Goal: Task Accomplishment & Management: Use online tool/utility

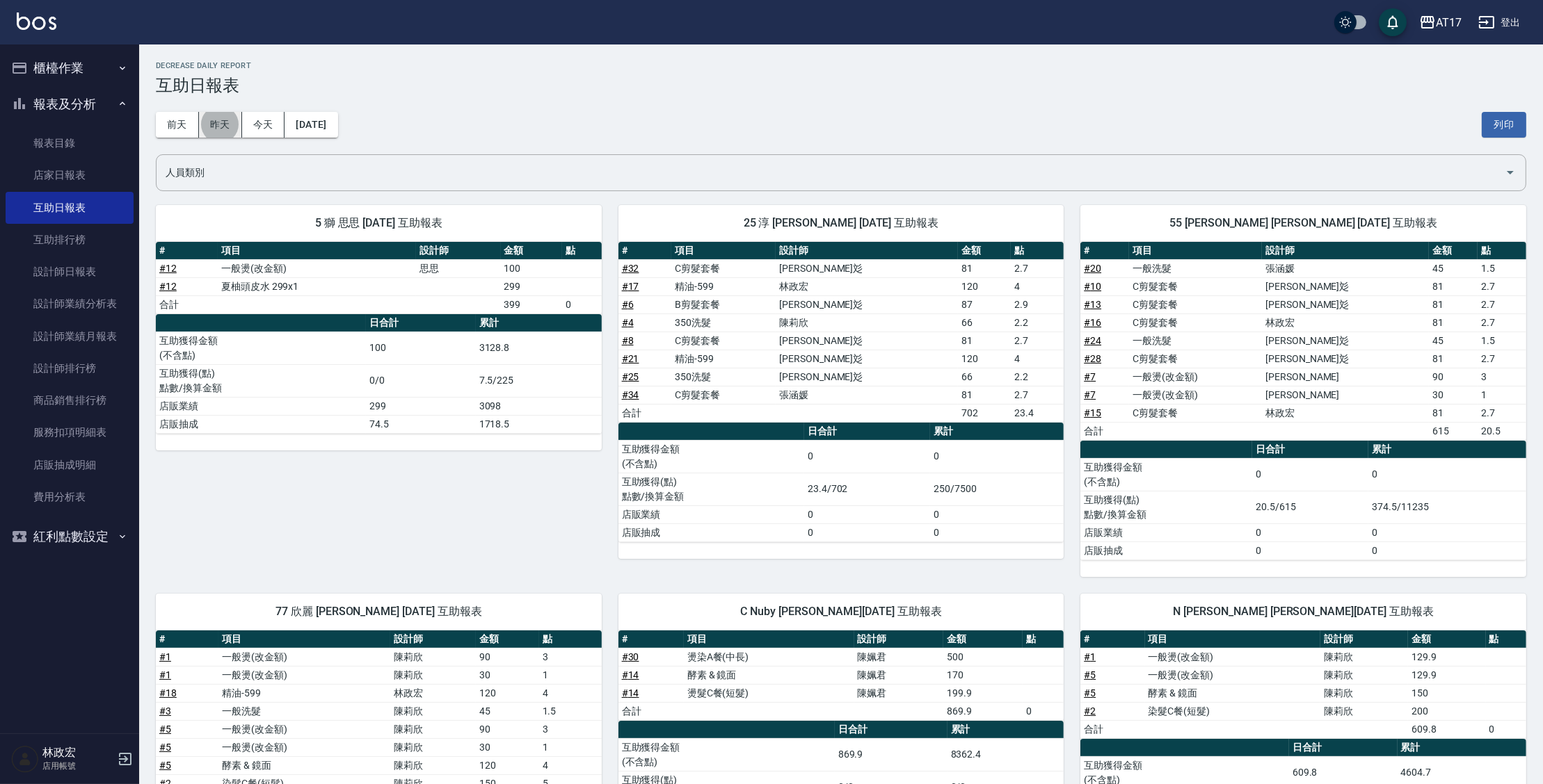
click at [229, 123] on button "昨天" at bounding box center [220, 124] width 43 height 25
click at [226, 124] on button "昨天" at bounding box center [220, 124] width 43 height 25
click at [300, 129] on button "[DATE]" at bounding box center [311, 124] width 53 height 25
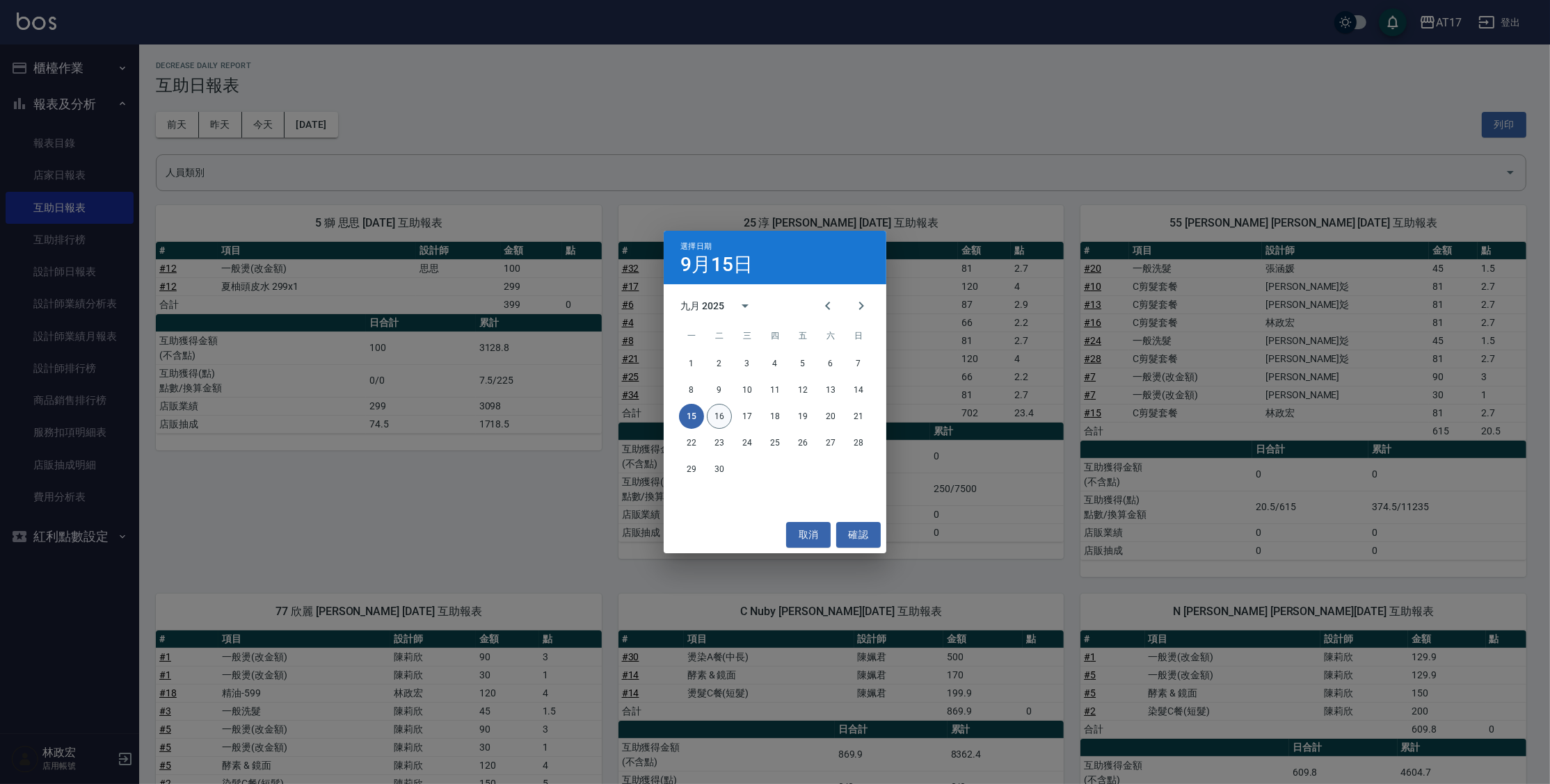
click at [713, 414] on button "16" at bounding box center [719, 416] width 25 height 25
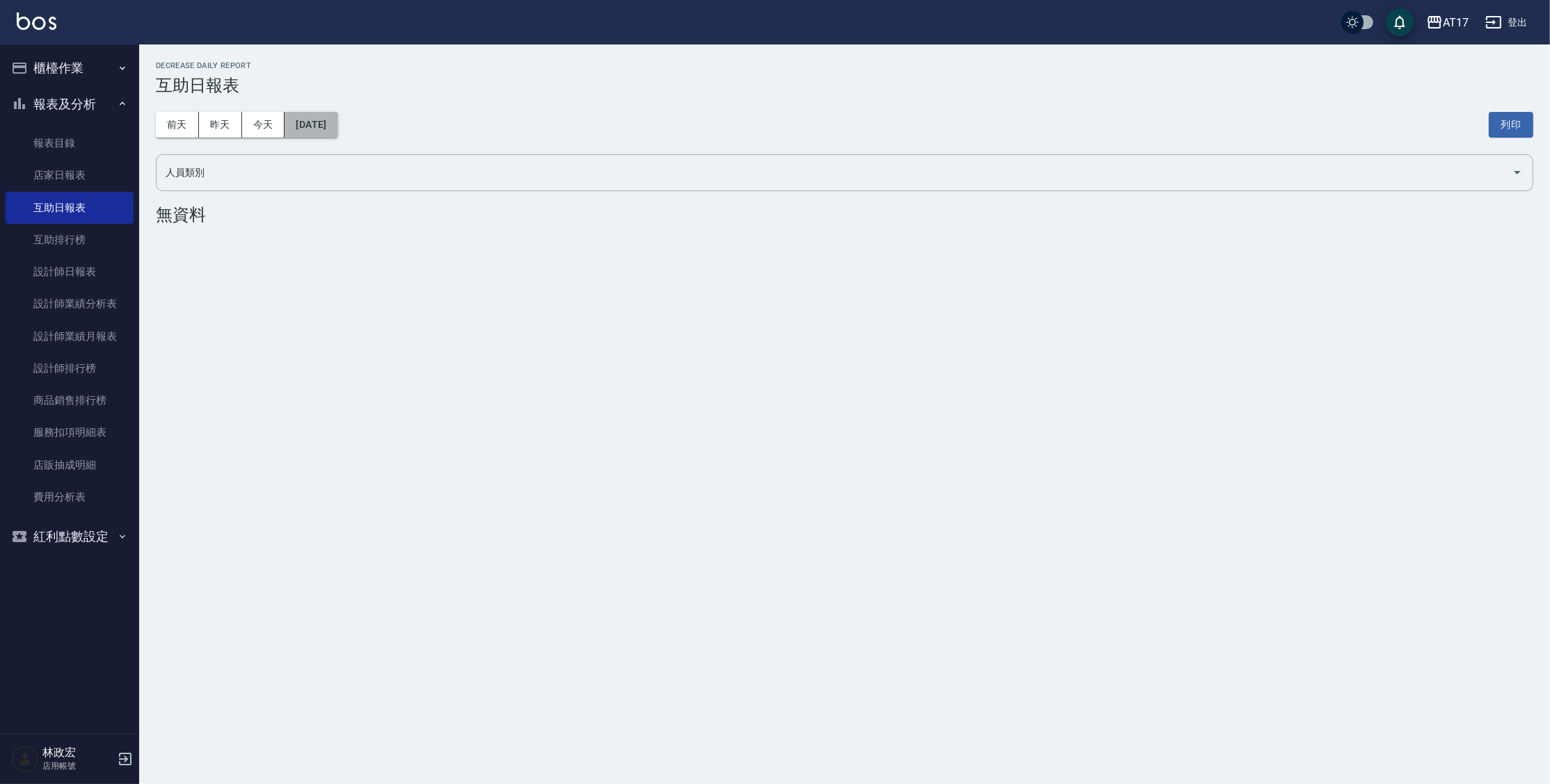
click at [337, 120] on button "[DATE]" at bounding box center [311, 124] width 53 height 25
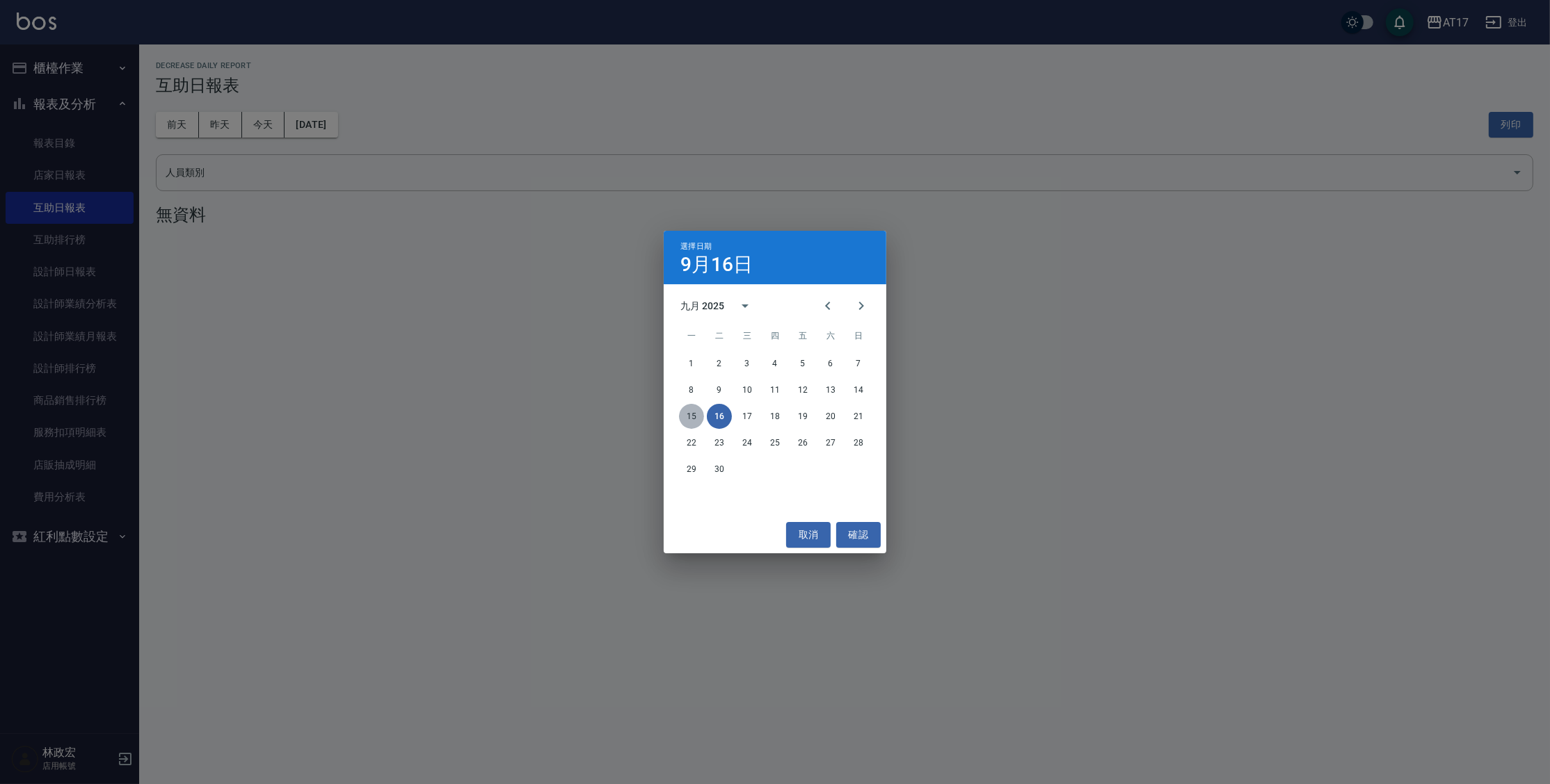
click at [691, 414] on button "15" at bounding box center [691, 416] width 25 height 25
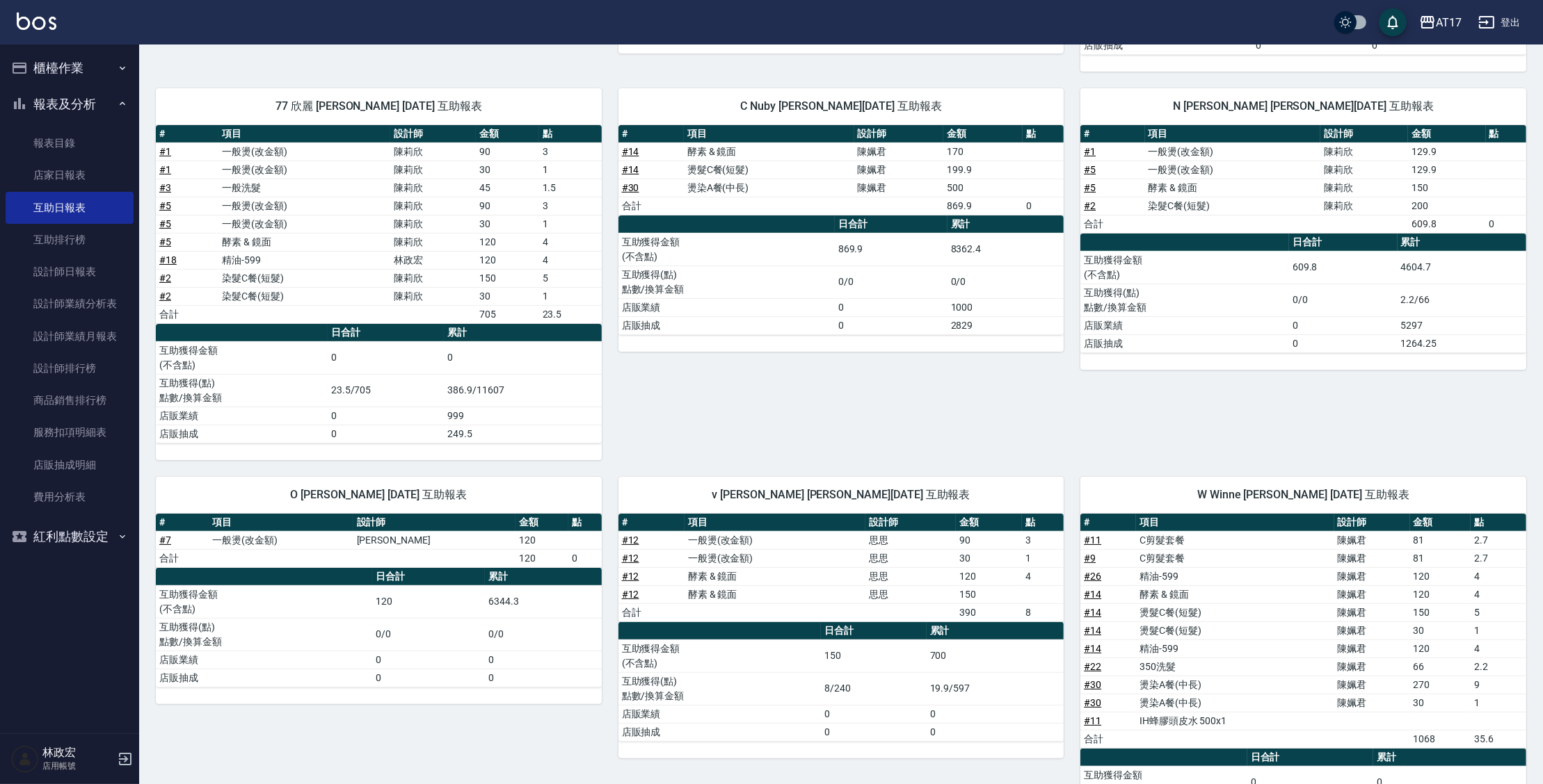
scroll to position [531, 0]
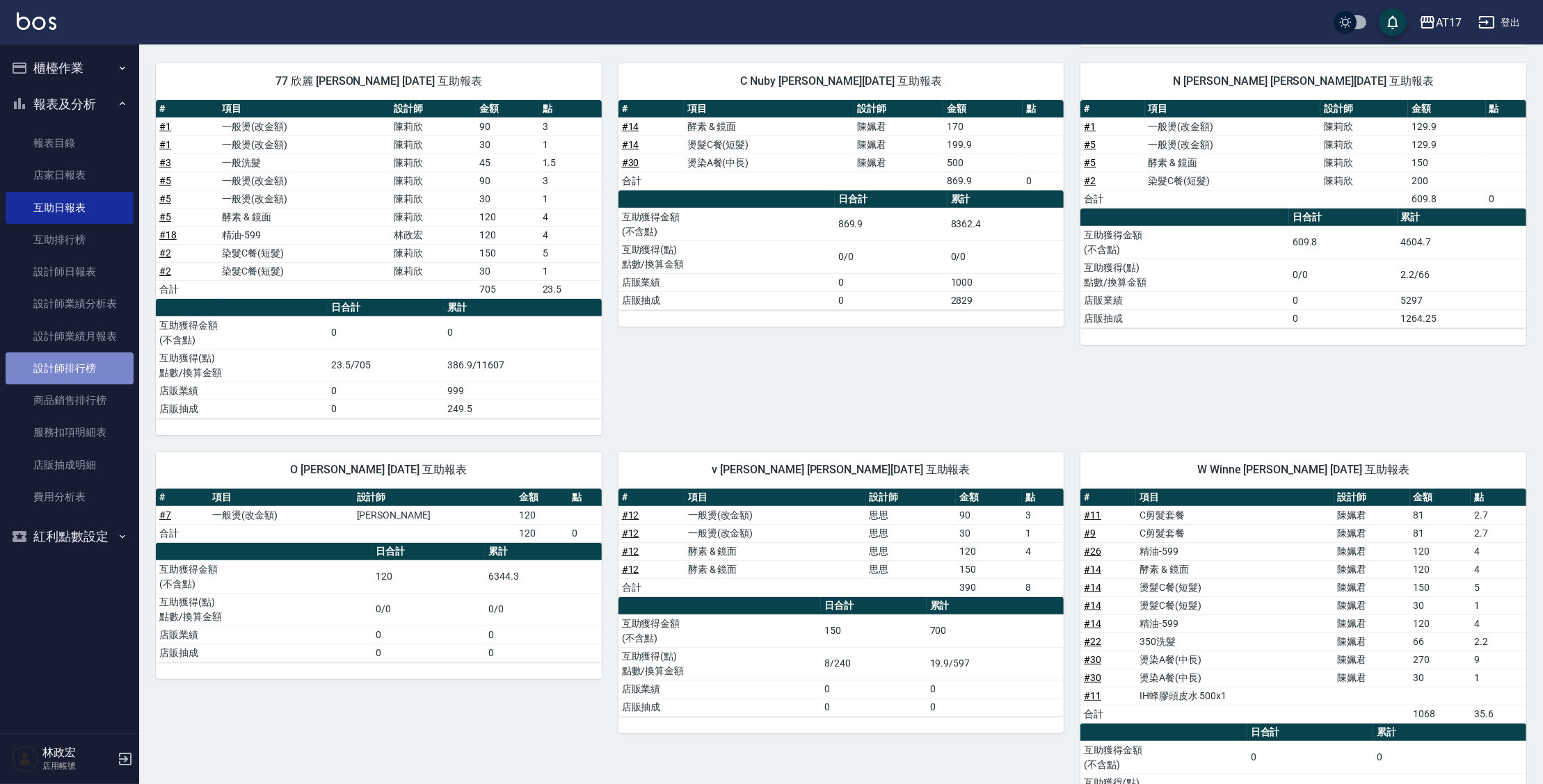
click at [68, 374] on link "設計師排行榜" at bounding box center [70, 369] width 128 height 32
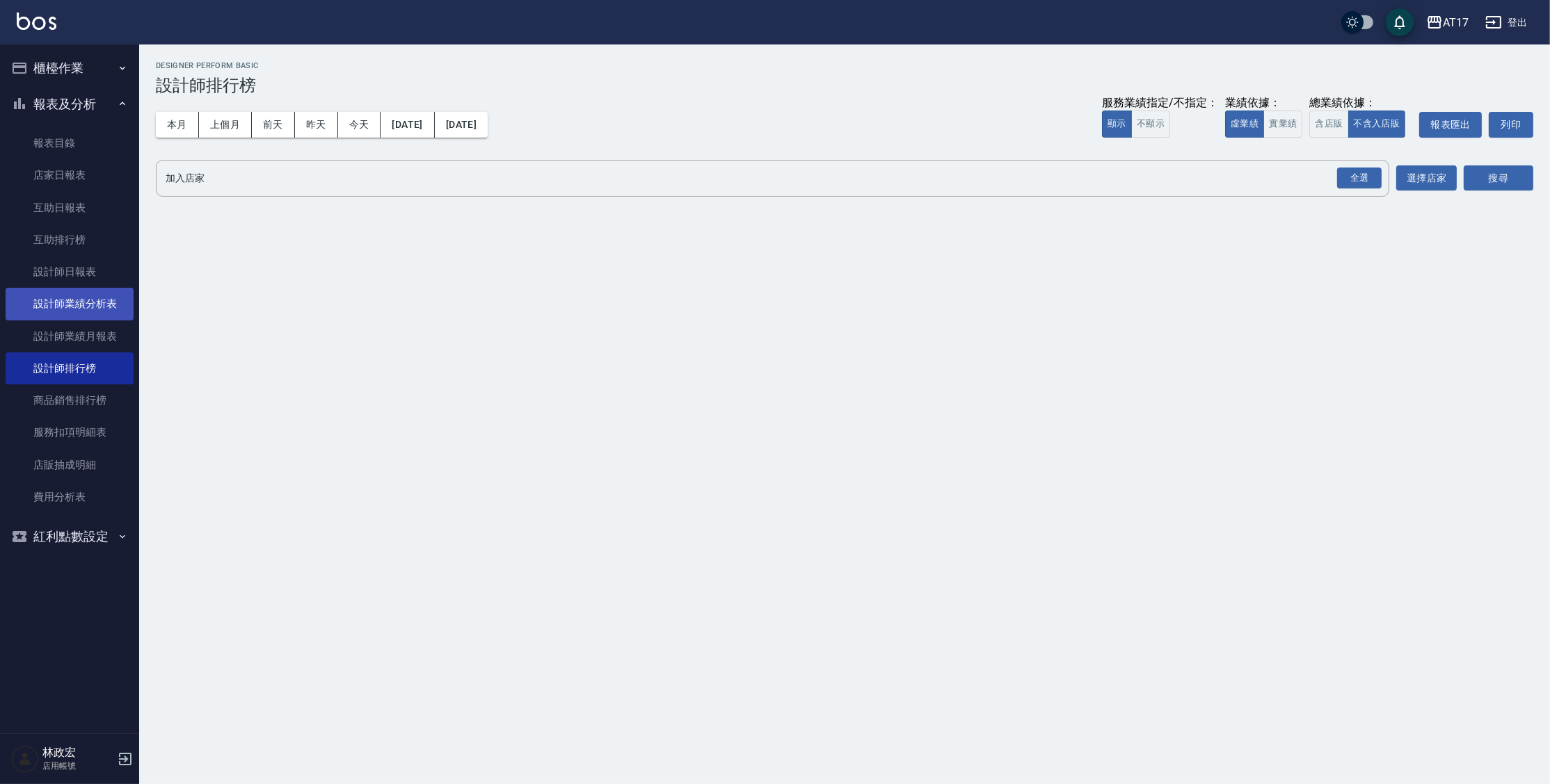
click at [102, 302] on link "設計師業績分析表" at bounding box center [70, 304] width 128 height 32
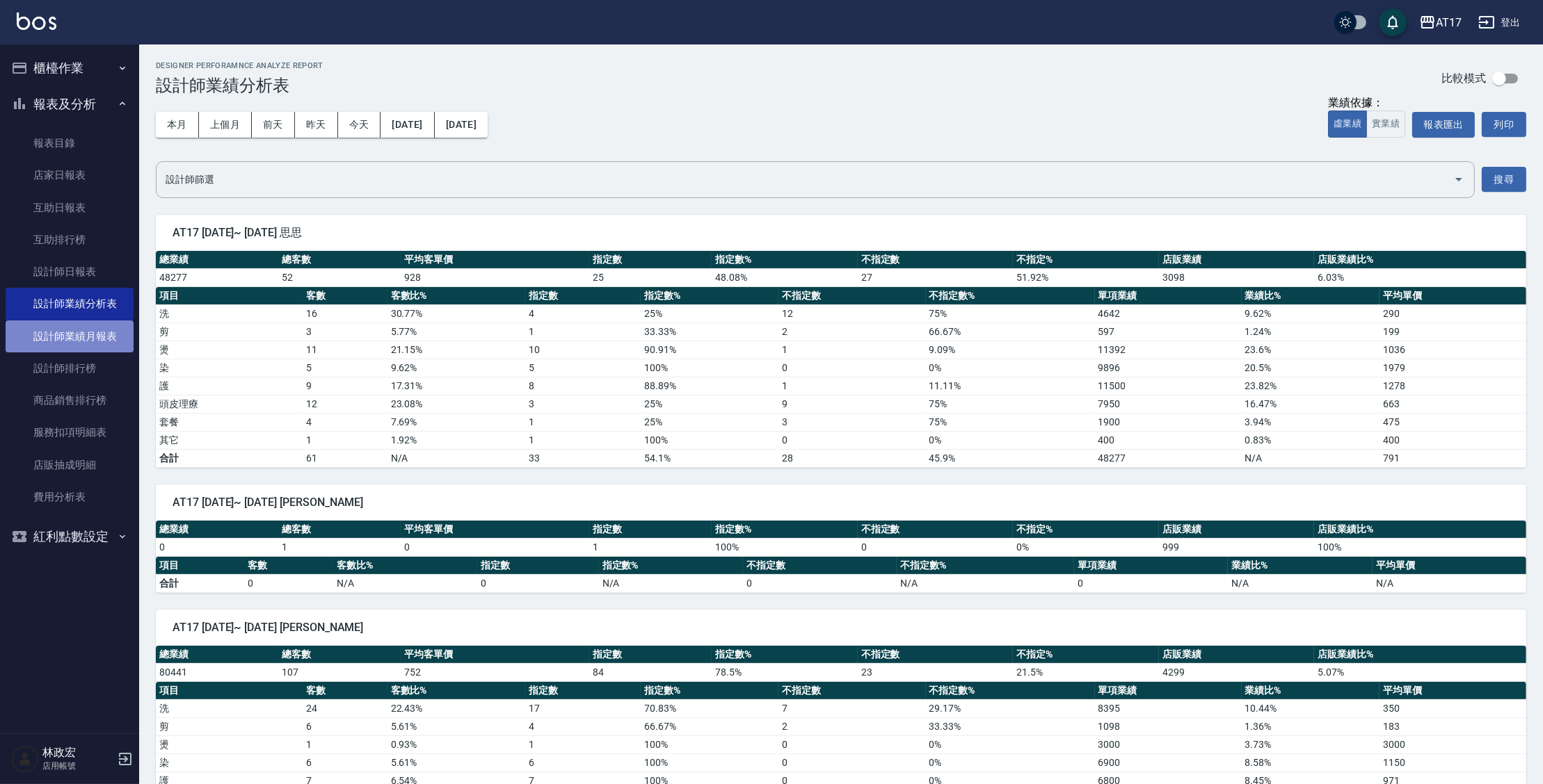
click at [105, 331] on link "設計師業績月報表" at bounding box center [70, 337] width 128 height 32
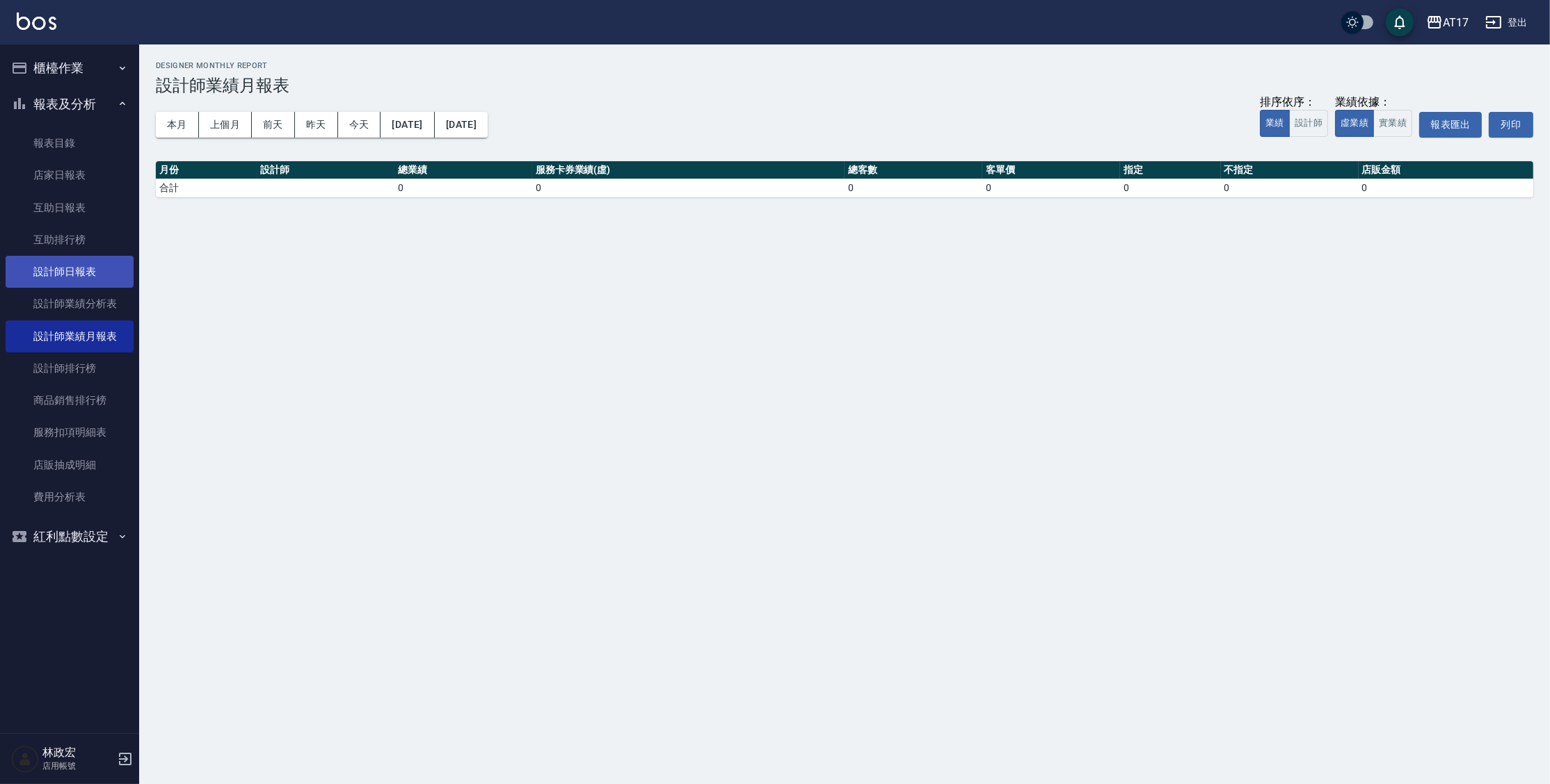
click at [108, 273] on link "設計師日報表" at bounding box center [70, 272] width 128 height 32
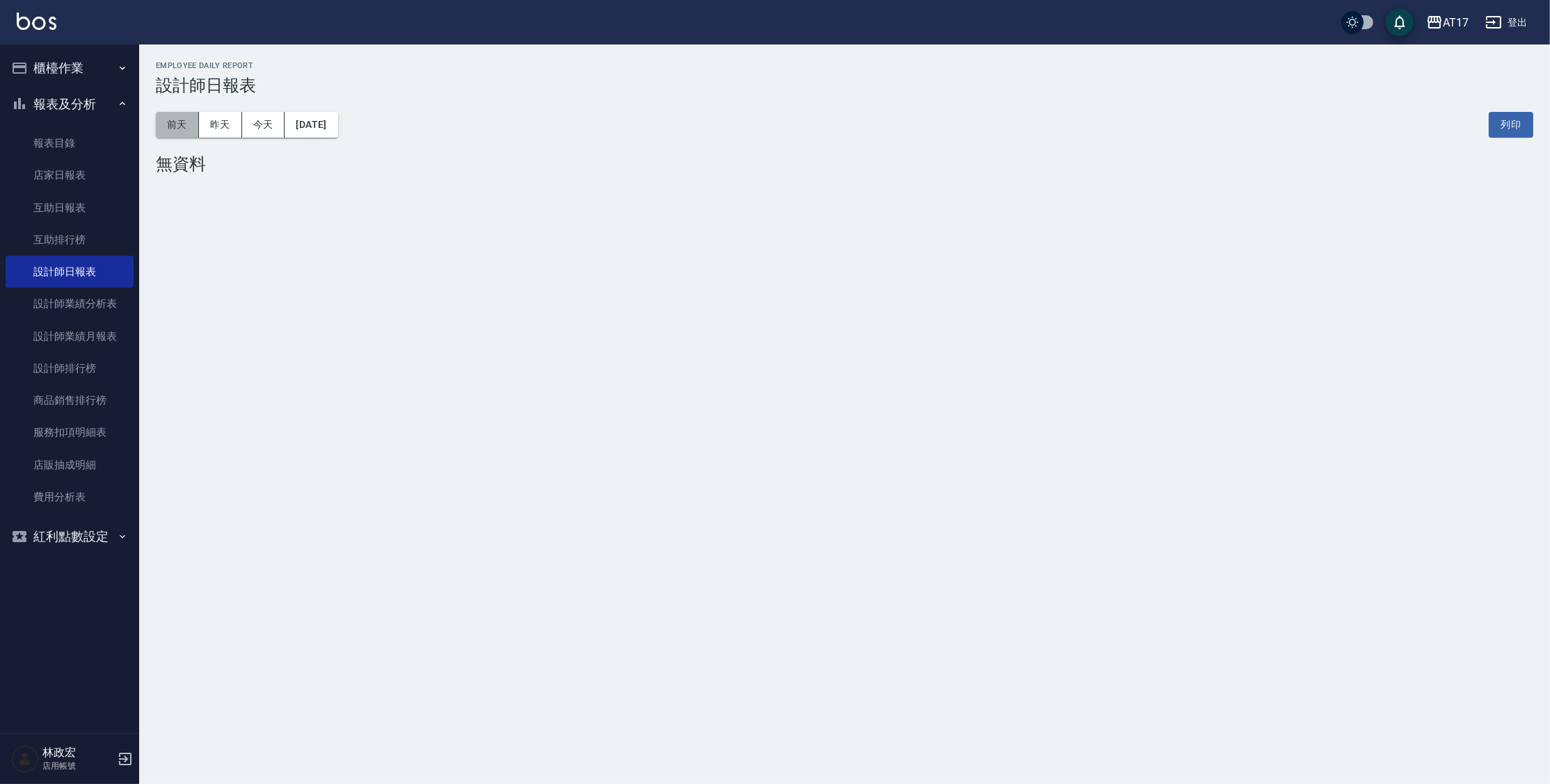
click at [188, 125] on button "前天" at bounding box center [177, 124] width 43 height 25
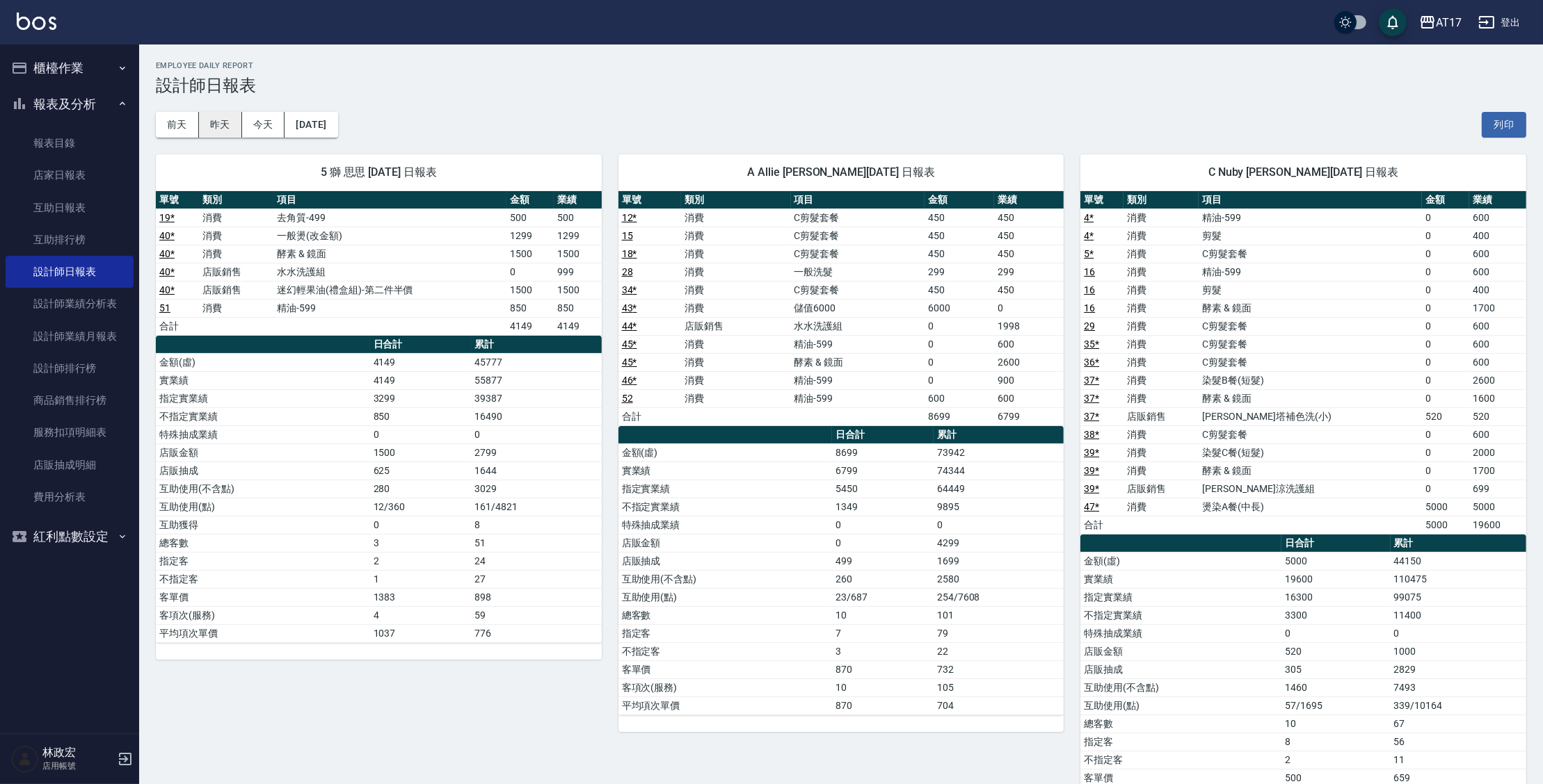
click at [210, 131] on button "昨天" at bounding box center [220, 124] width 43 height 25
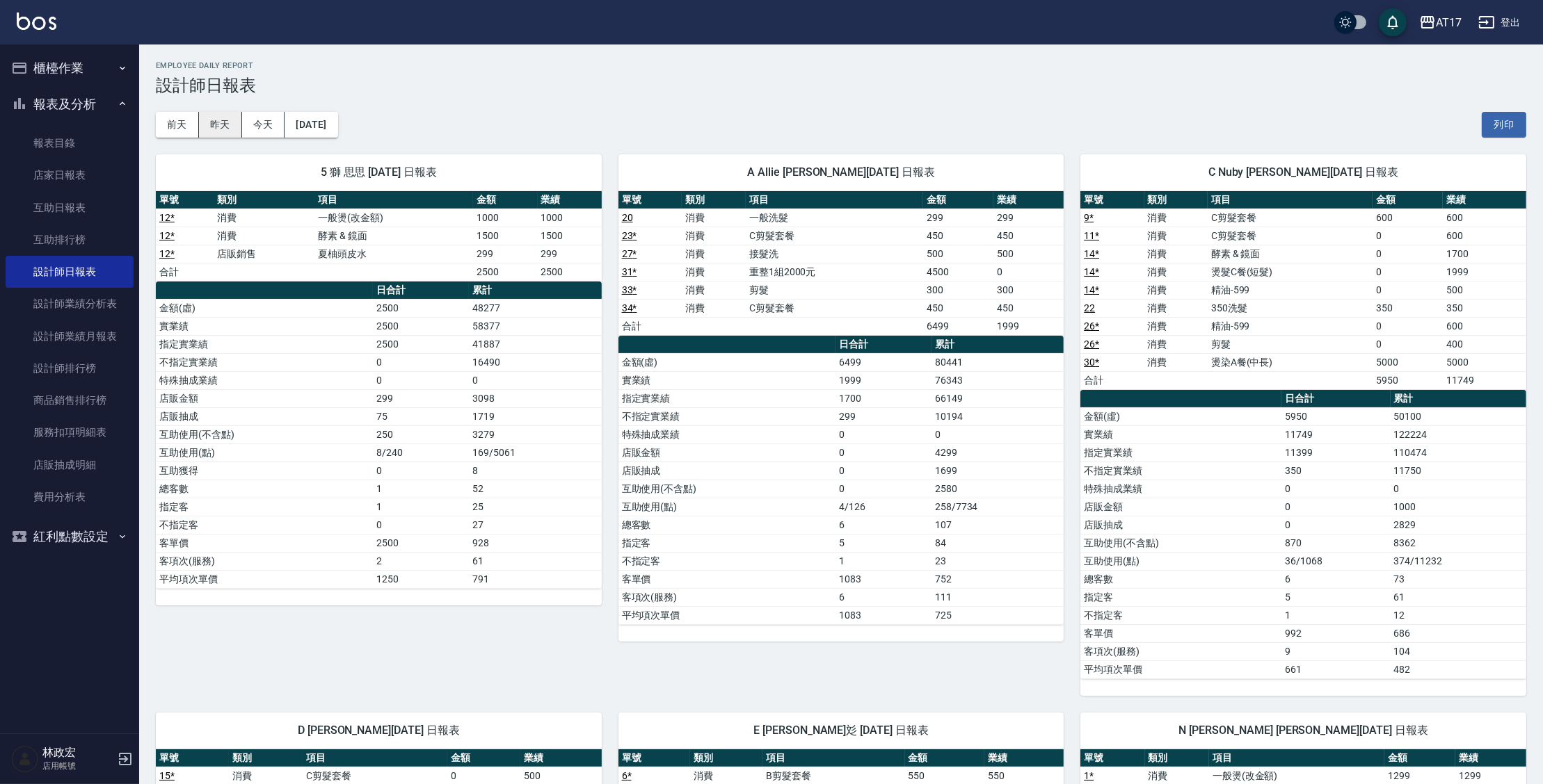
click at [215, 130] on button "昨天" at bounding box center [220, 124] width 43 height 25
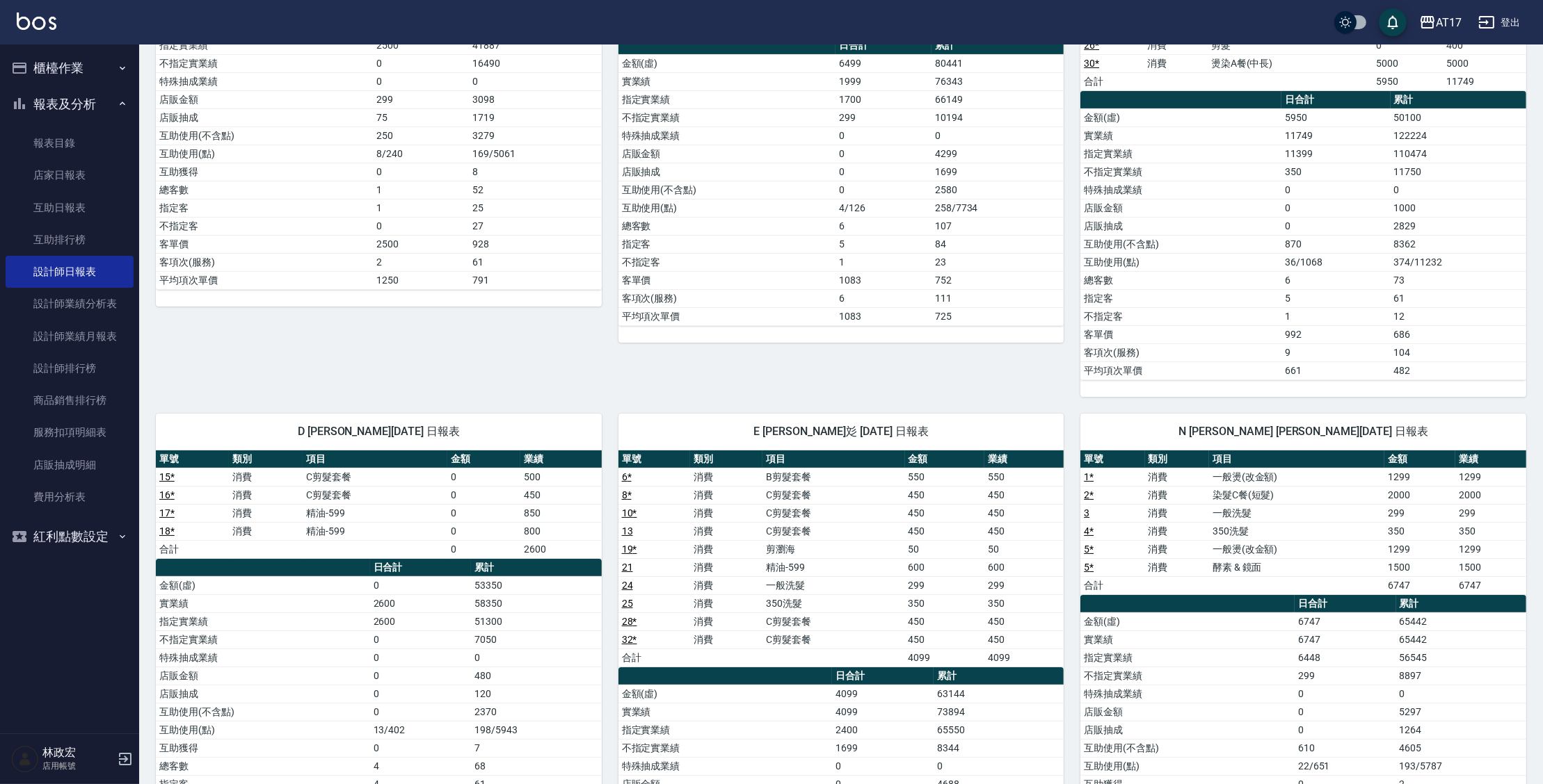
scroll to position [303, 0]
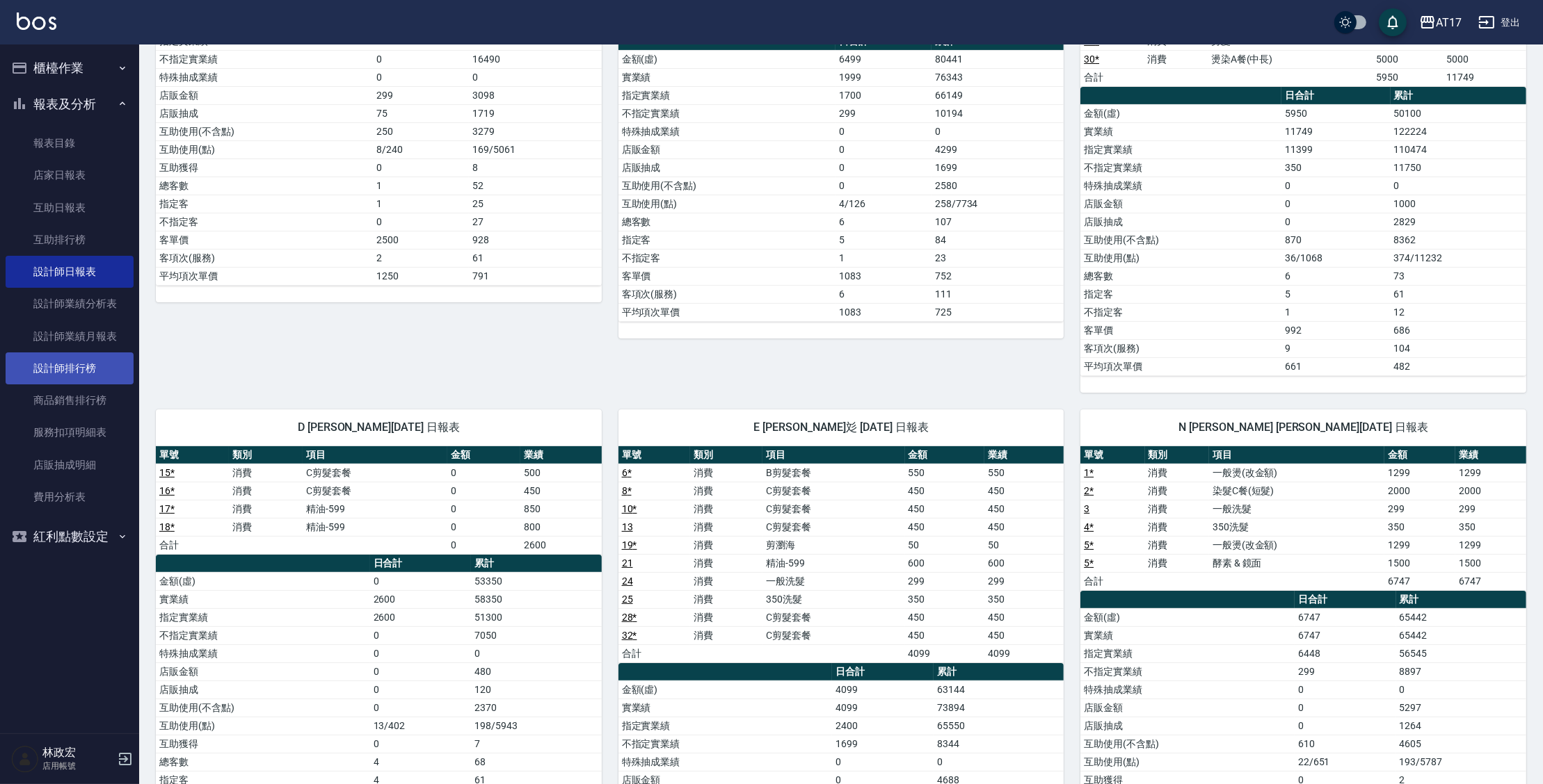
click at [108, 364] on link "設計師排行榜" at bounding box center [70, 369] width 128 height 32
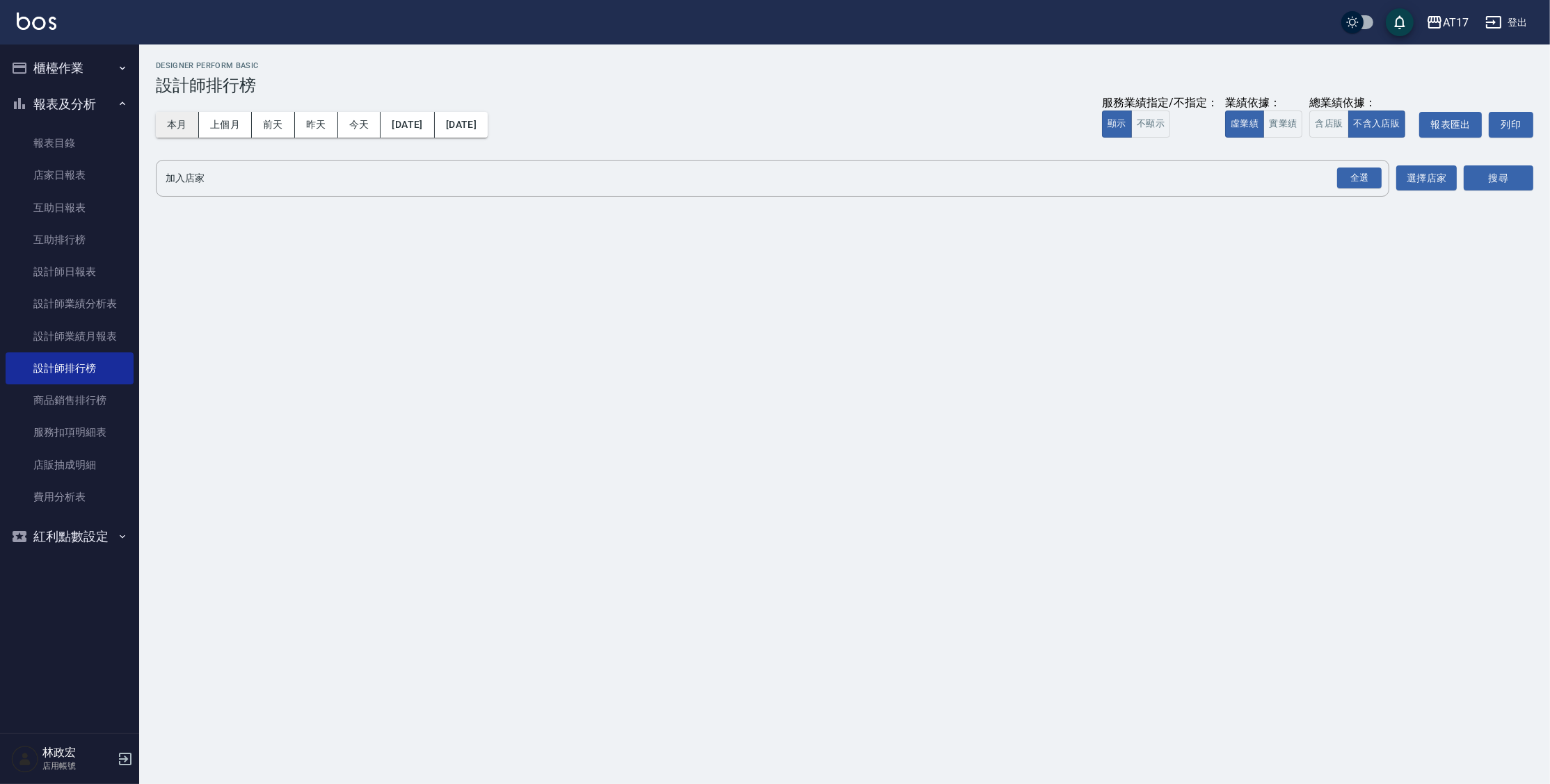
click at [198, 127] on button "本月" at bounding box center [177, 124] width 43 height 25
click at [1281, 124] on button "實業績" at bounding box center [1283, 123] width 39 height 27
click at [1355, 182] on div "全選" at bounding box center [1359, 178] width 44 height 22
click at [1509, 182] on button "搜尋" at bounding box center [1498, 179] width 70 height 25
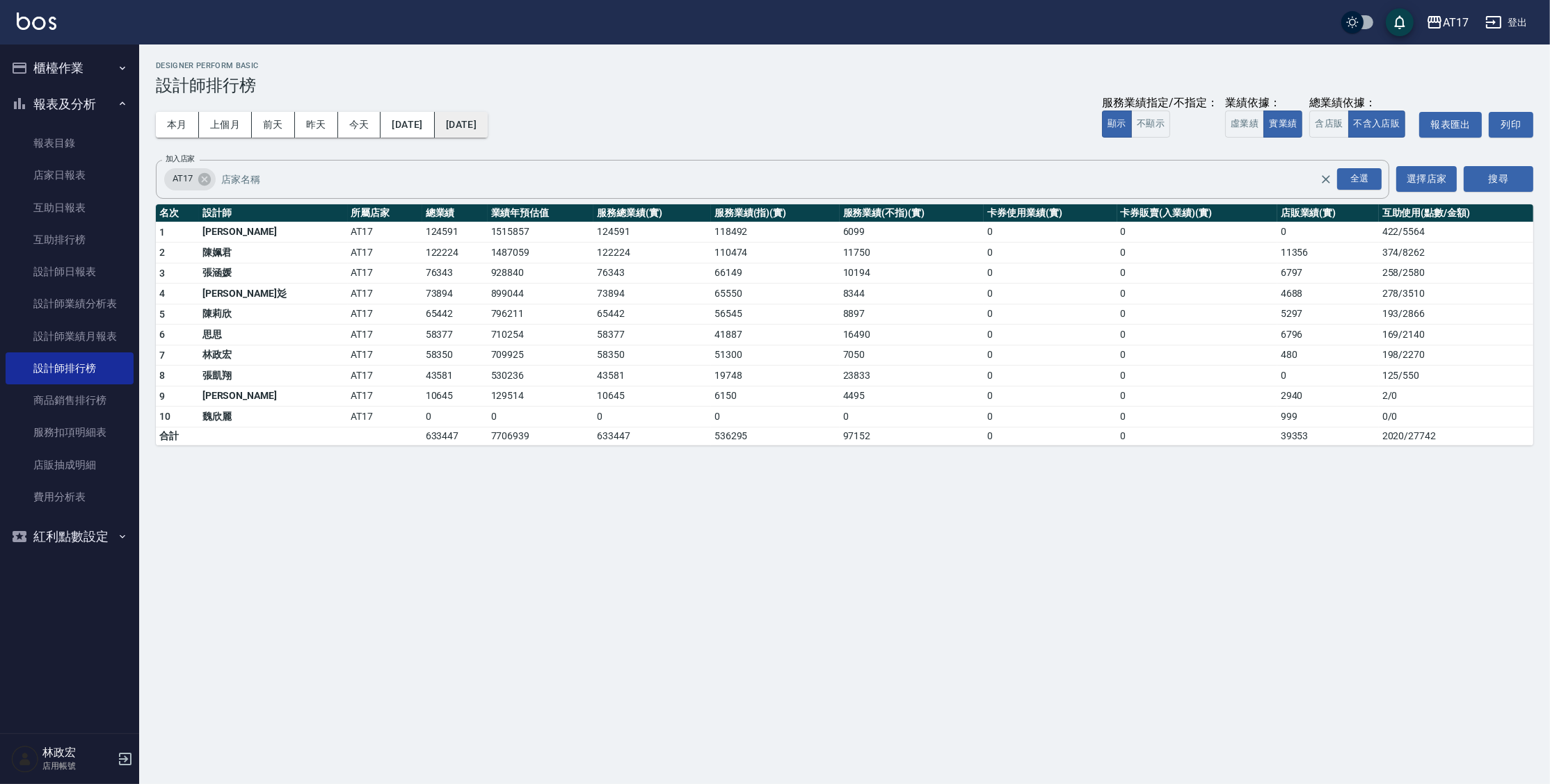
click at [488, 119] on button "[DATE]" at bounding box center [461, 124] width 53 height 25
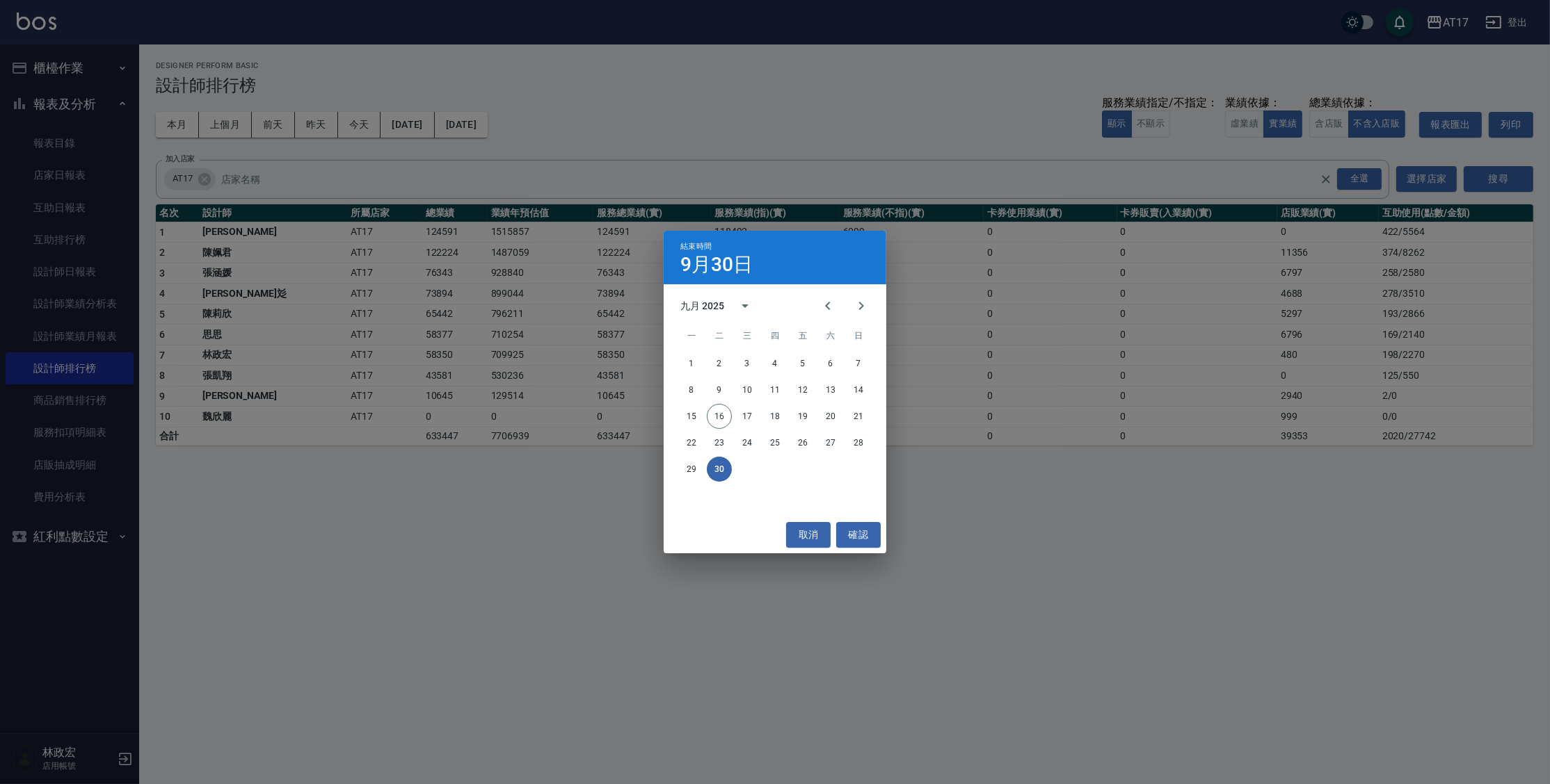
click at [589, 126] on div "結束時間 [DATE] 九月 2025 一 二 三 四 五 六 日 1 2 3 4 5 6 7 8 9 10 11 12 13 14 15 16 17 18 …" at bounding box center [775, 392] width 1550 height 784
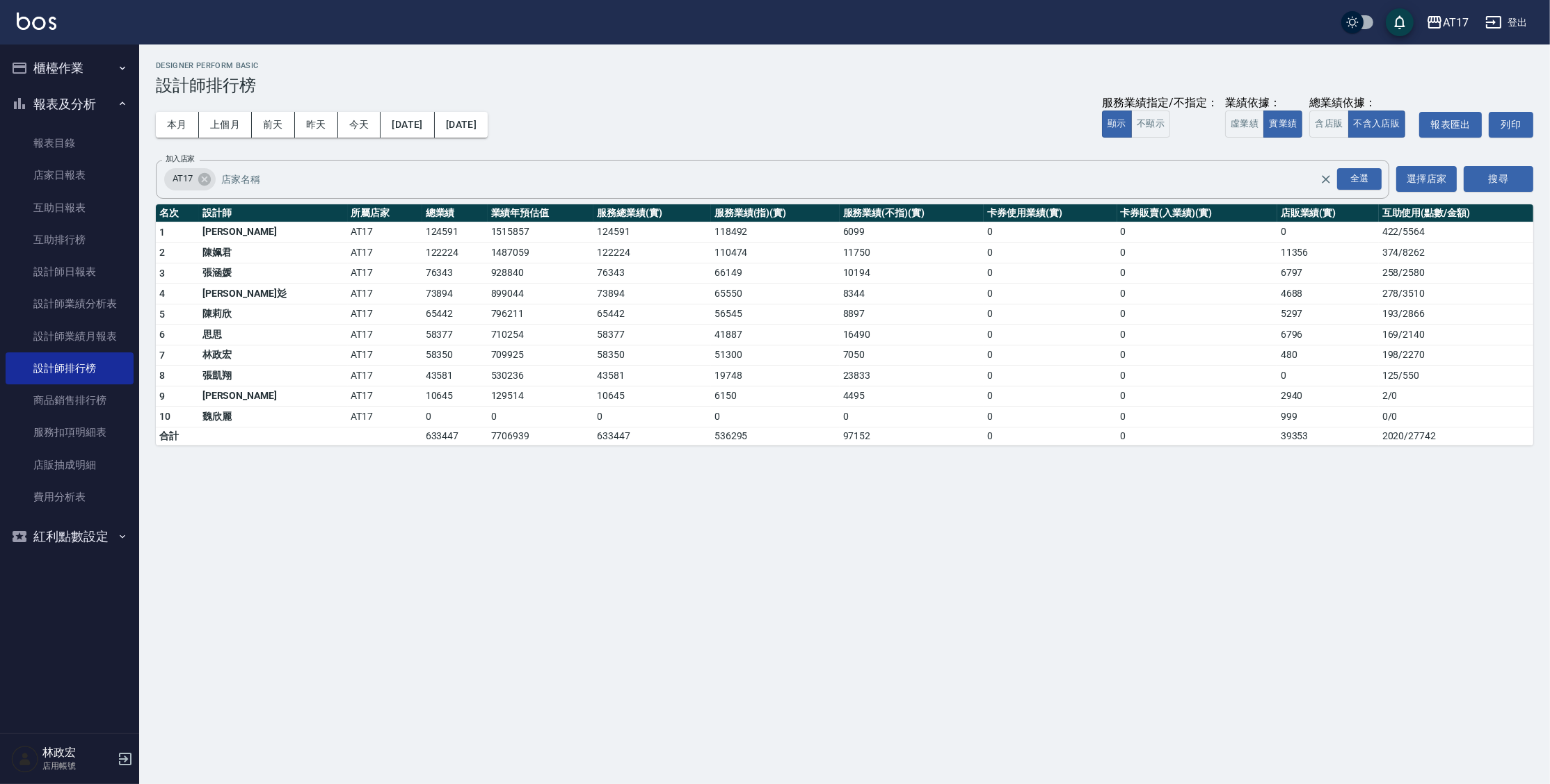
click at [86, 73] on button "櫃檯作業" at bounding box center [70, 68] width 128 height 36
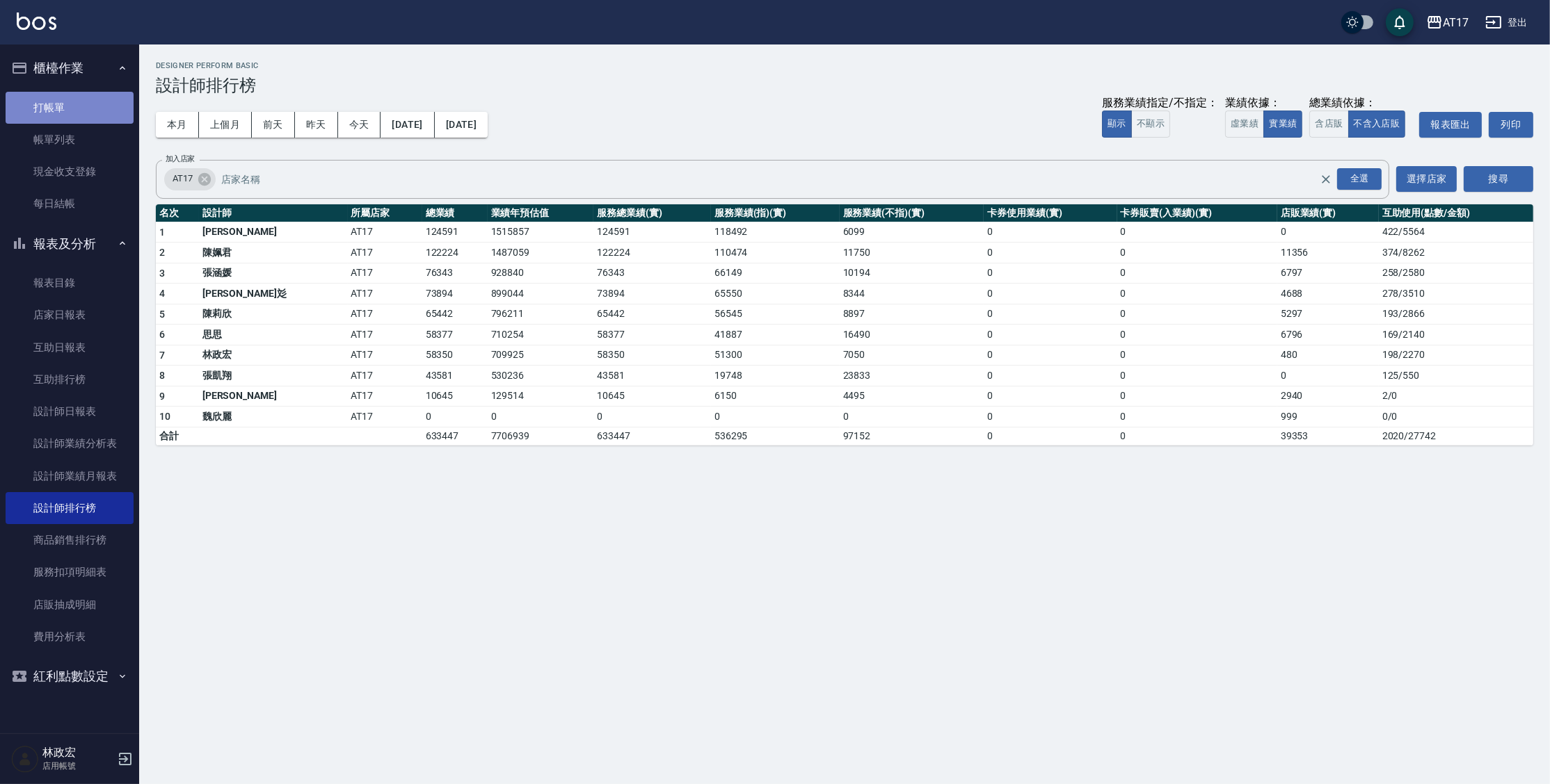
click at [81, 105] on link "打帳單" at bounding box center [70, 108] width 128 height 32
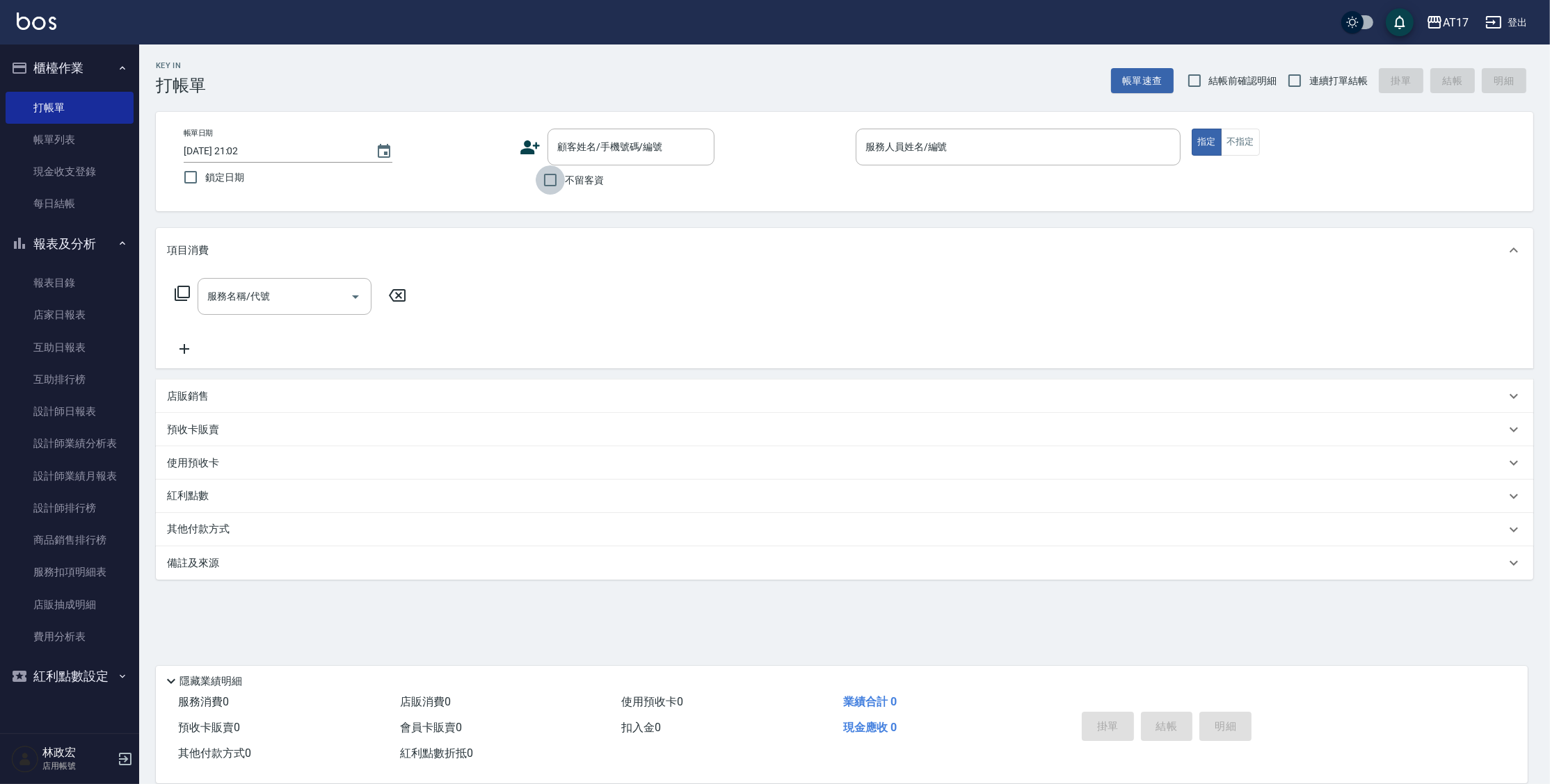
drag, startPoint x: 553, startPoint y: 179, endPoint x: 699, endPoint y: 145, distance: 149.9
click at [553, 179] on input "不留客資" at bounding box center [550, 180] width 29 height 29
checkbox input "true"
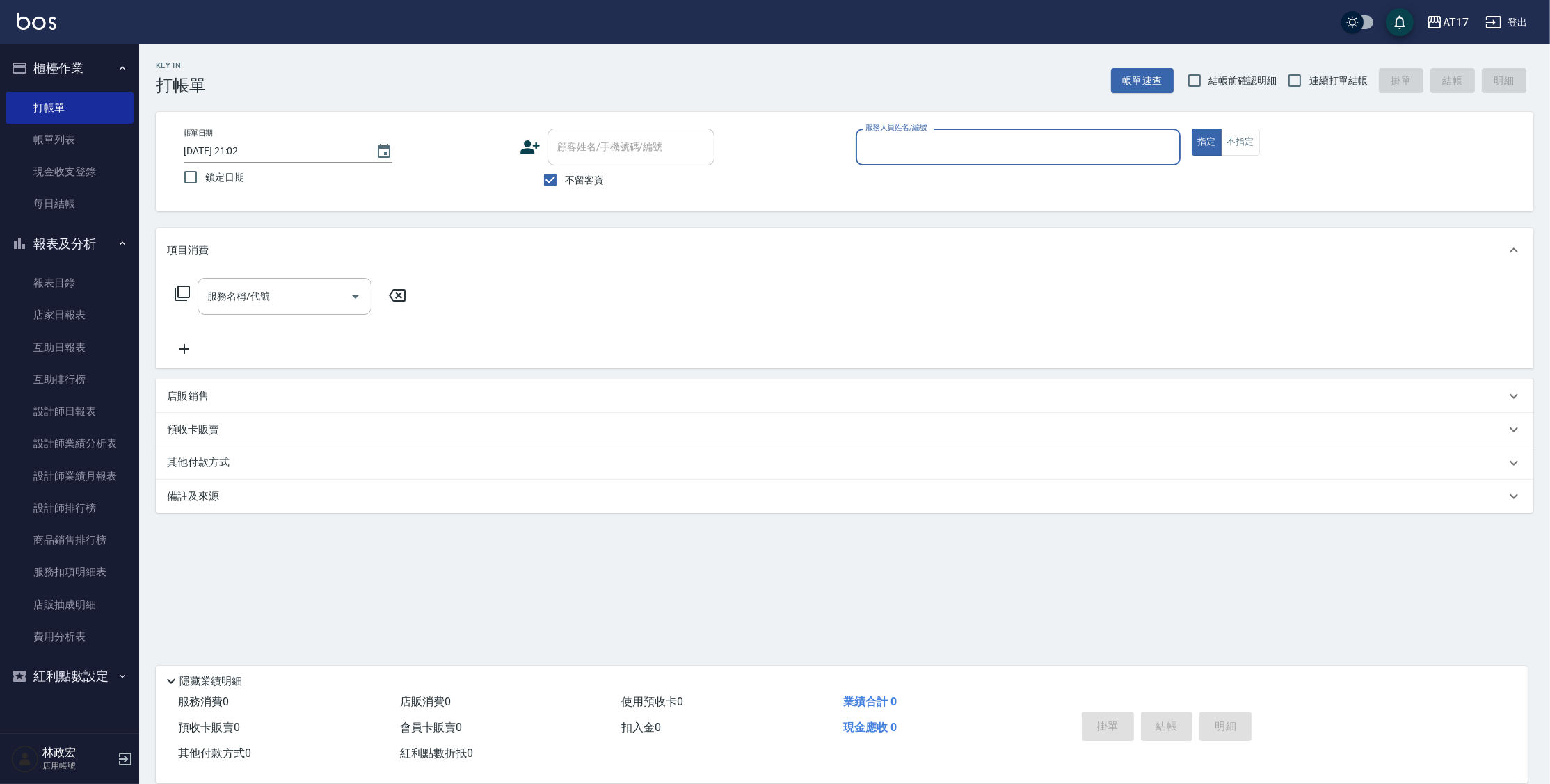
click at [1318, 62] on div "Key In 打帳單 帳單速查 結帳前確認明細 連續打單結帳 掛單 結帳 明細" at bounding box center [836, 70] width 1395 height 51
click at [1316, 75] on span "連續打單結帳" at bounding box center [1338, 81] width 58 height 15
click at [1309, 75] on input "連續打單結帳" at bounding box center [1294, 80] width 29 height 29
checkbox input "true"
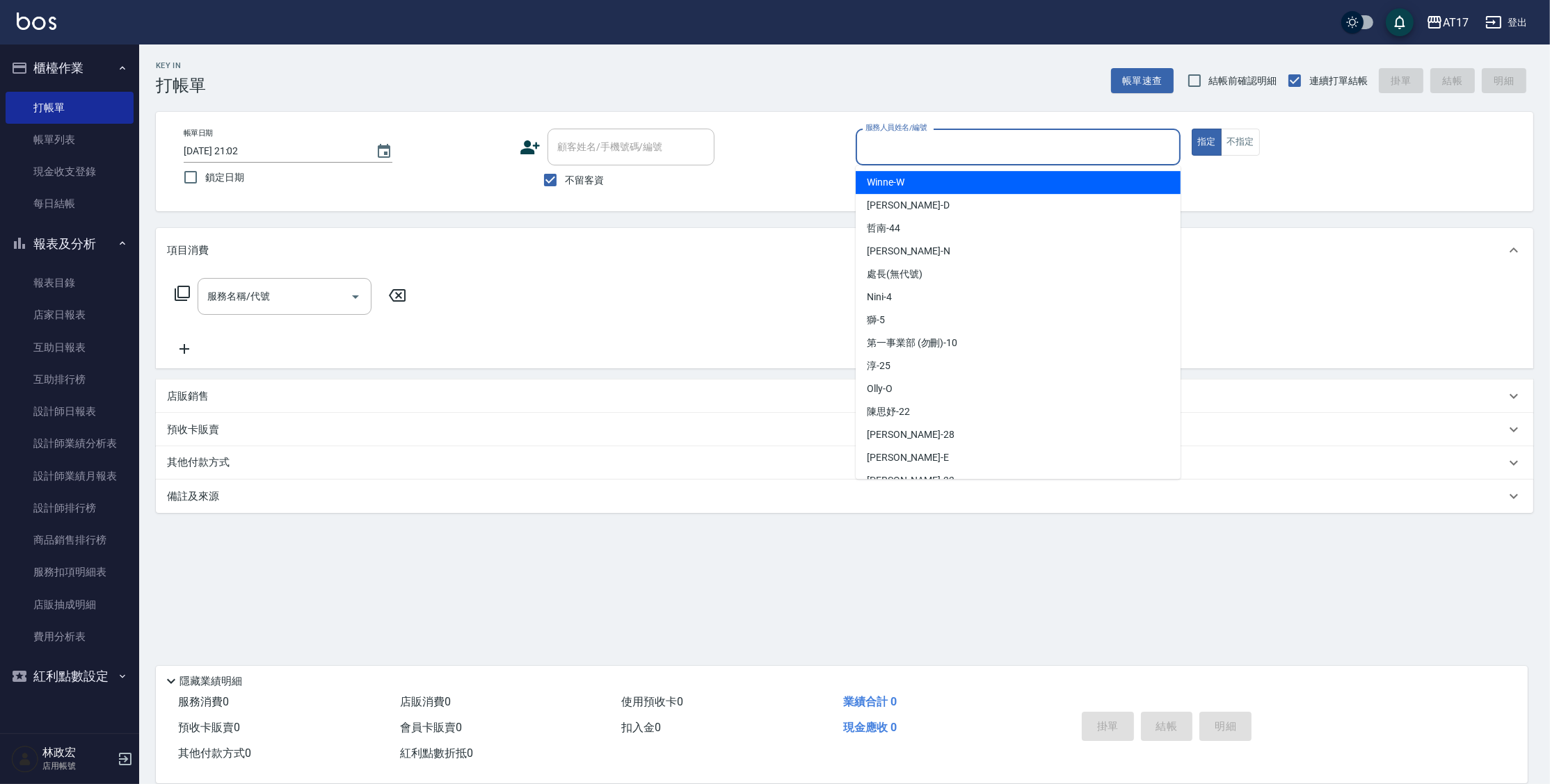
click at [1117, 149] on input "服務人員姓名/編號" at bounding box center [1018, 147] width 313 height 24
type input "ㄎ"
type input "[PERSON_NAME]-D"
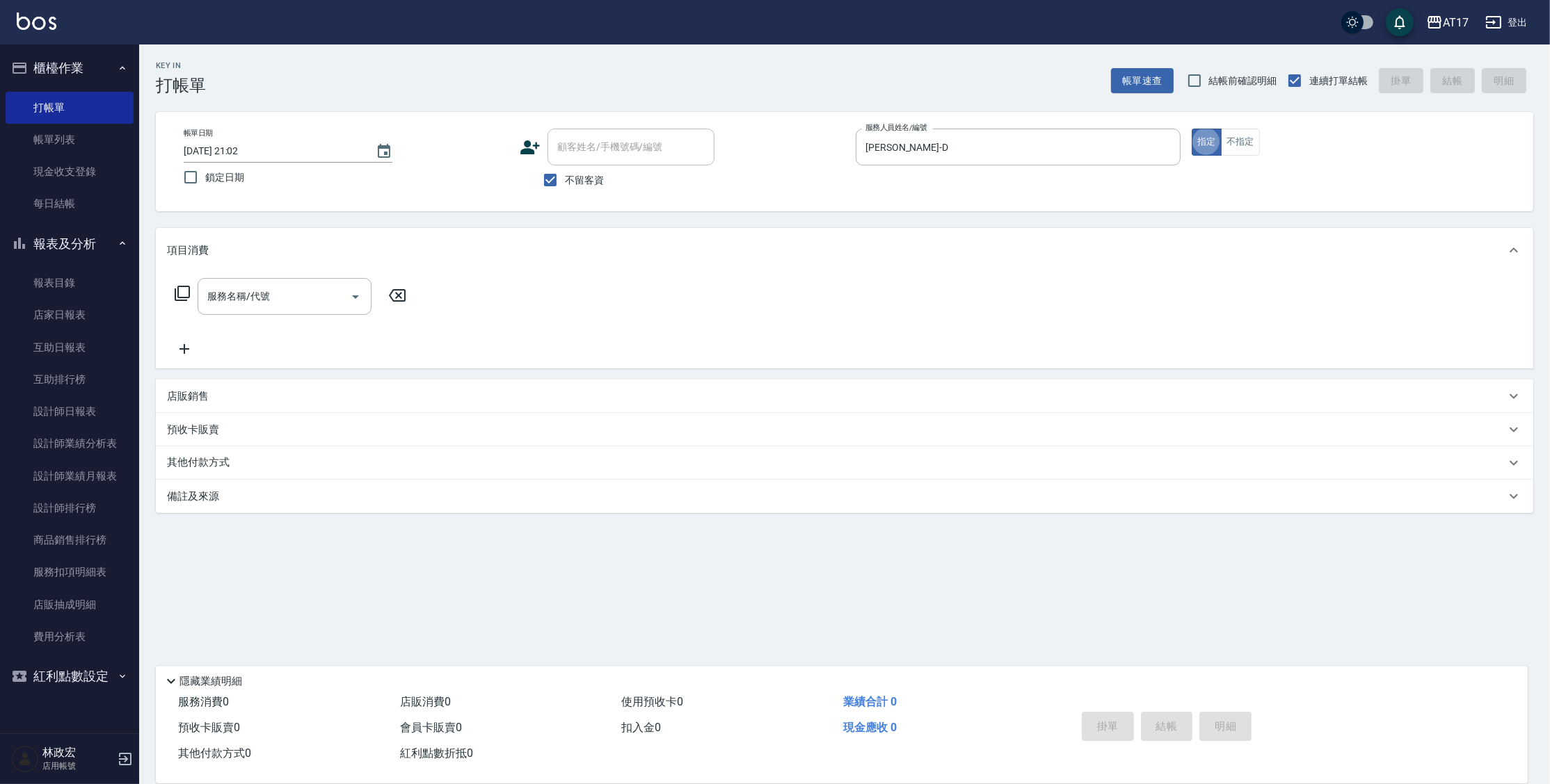
type button "true"
type input "精油-599(0599)"
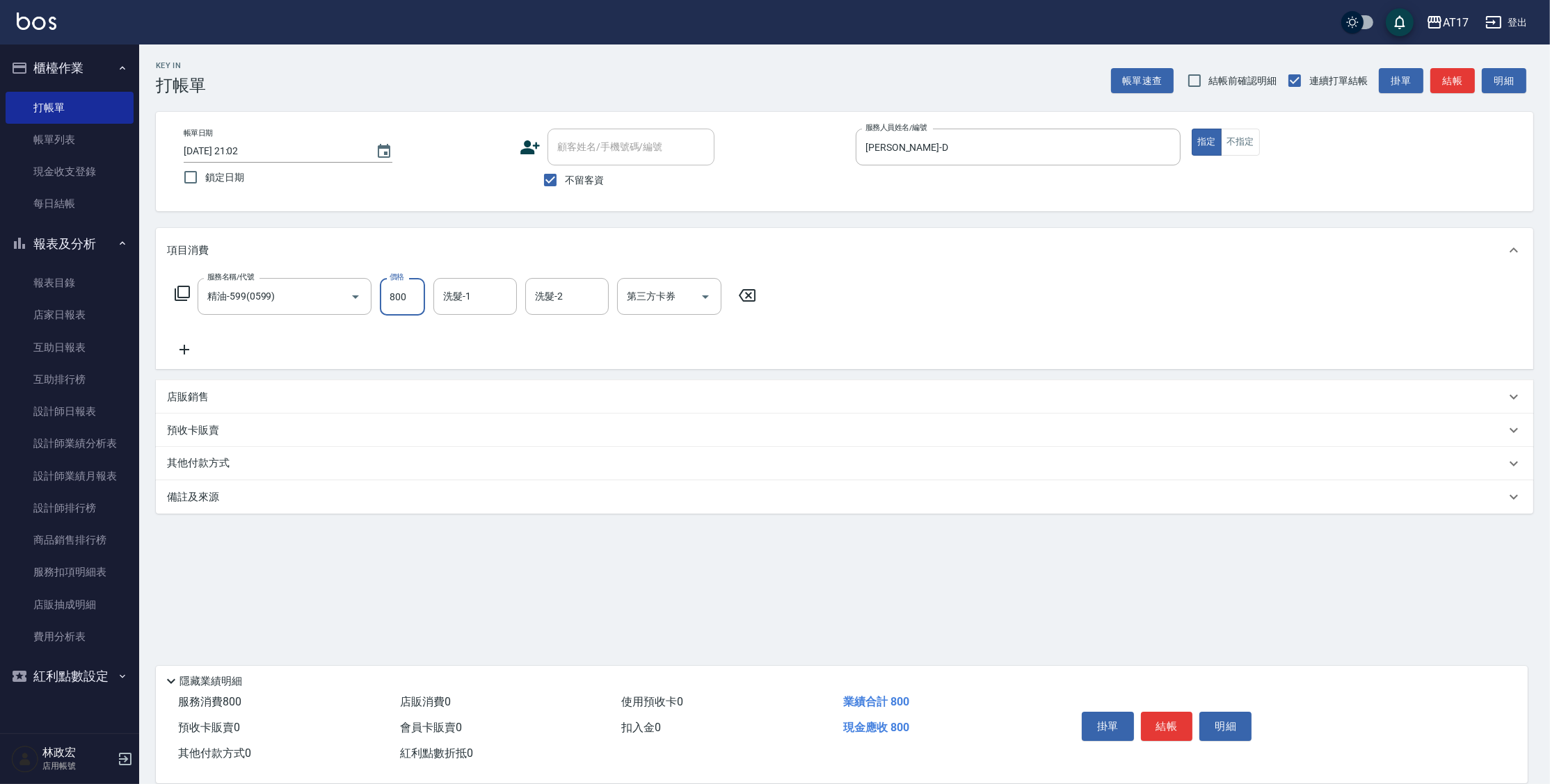
type input "800"
type input "[PERSON_NAME]-55"
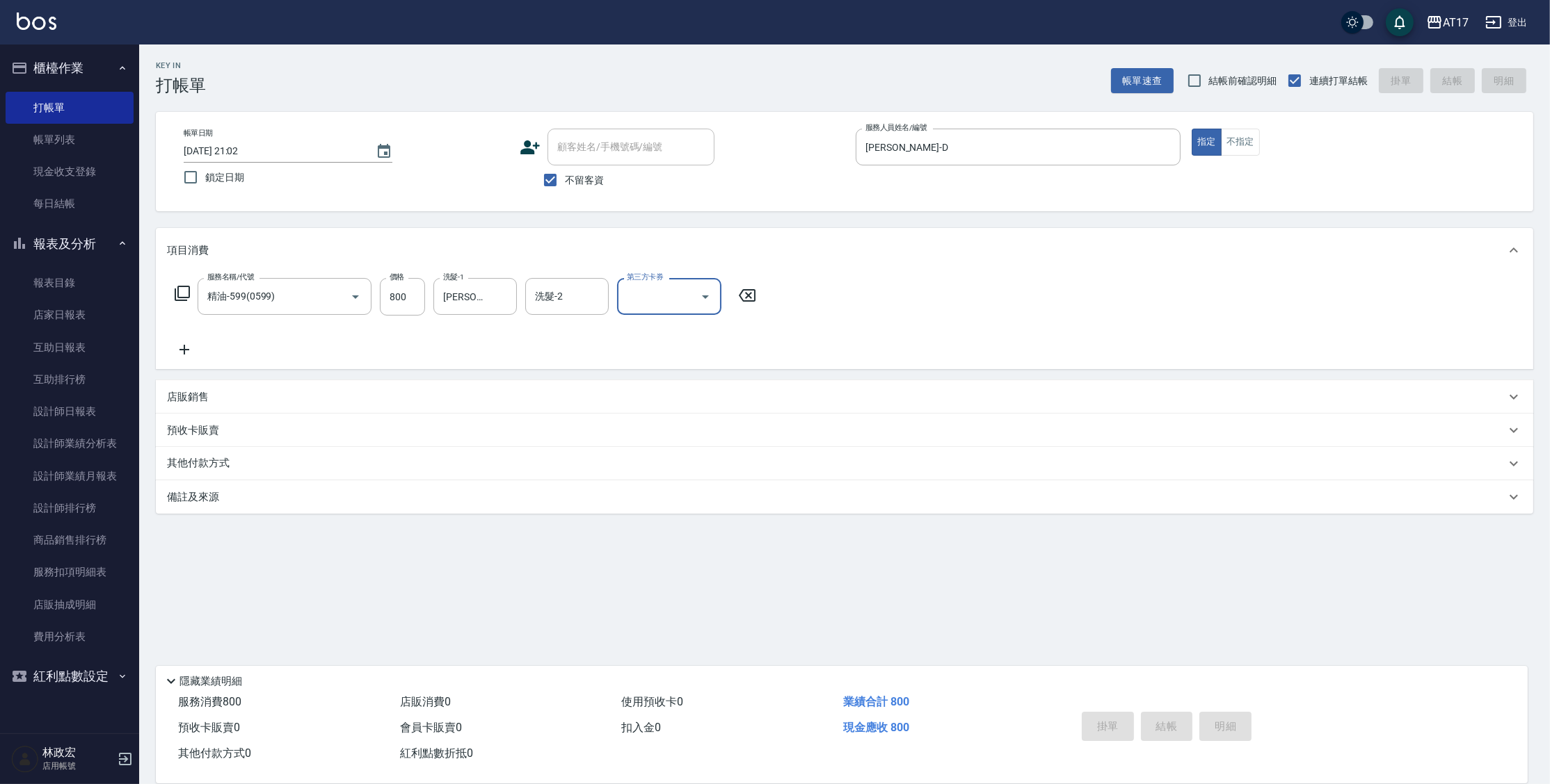
type input "[DATE] 21:03"
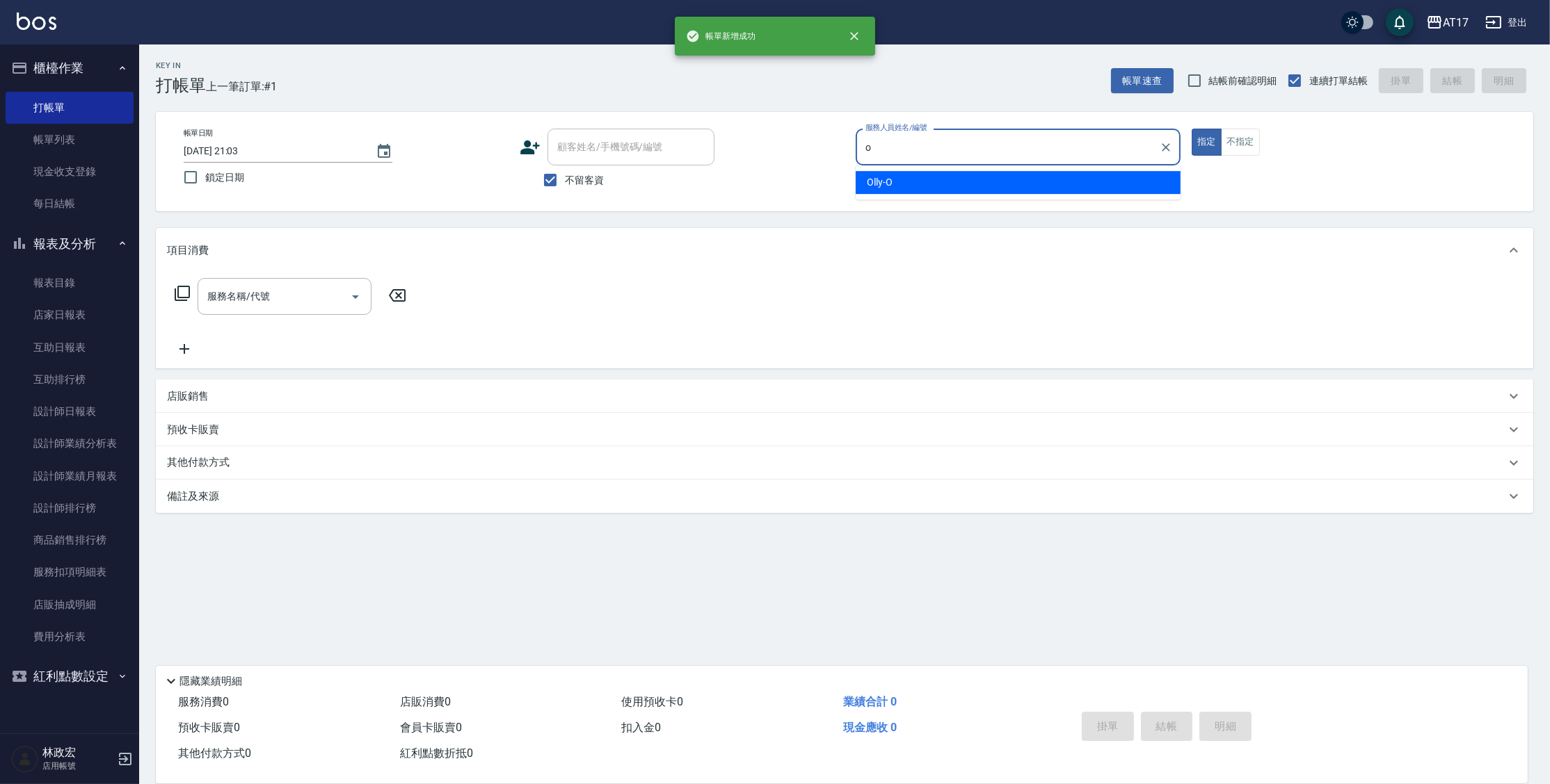
type input "Olly-O"
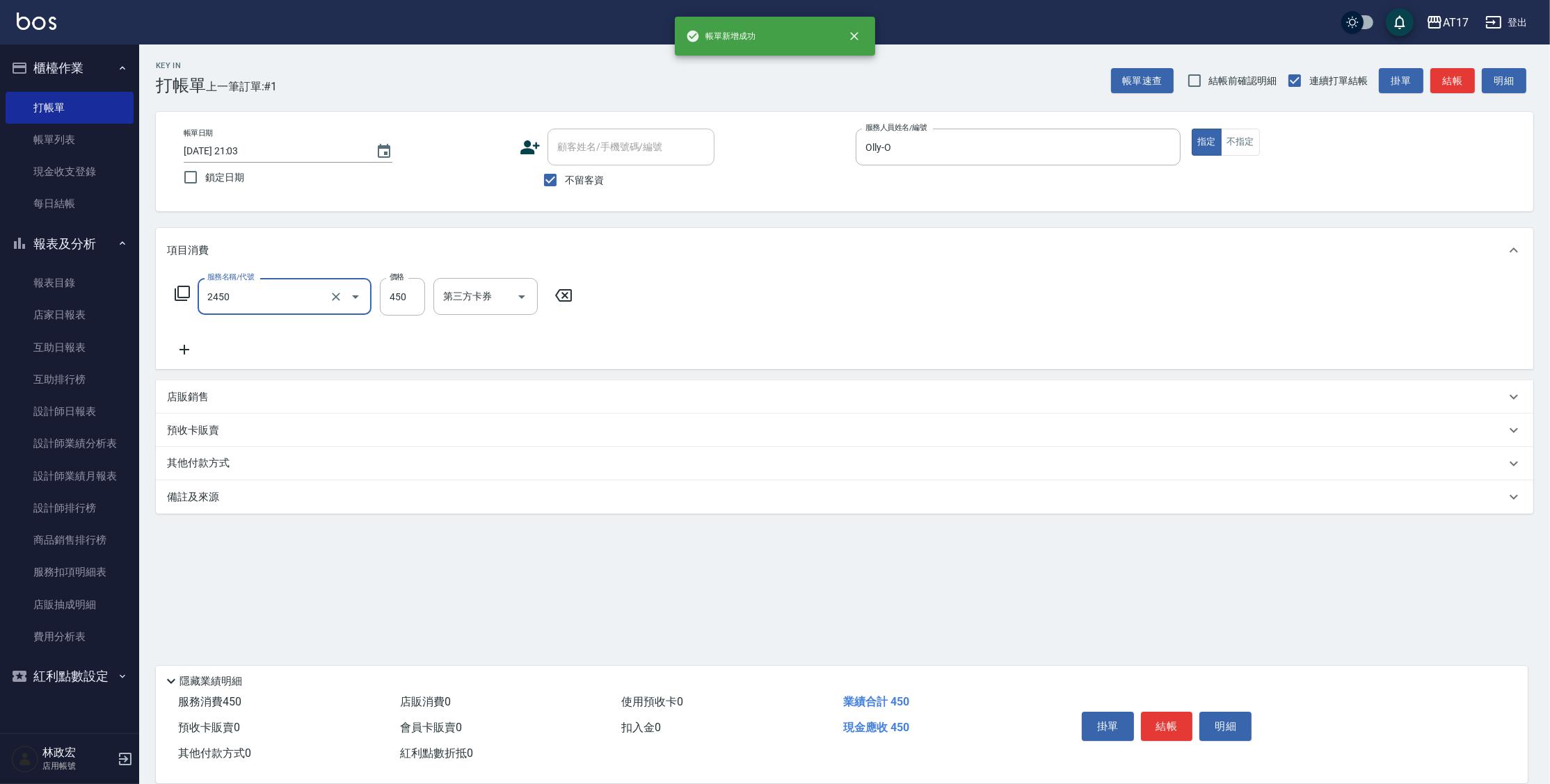
type input "C剪髮套餐(2450)"
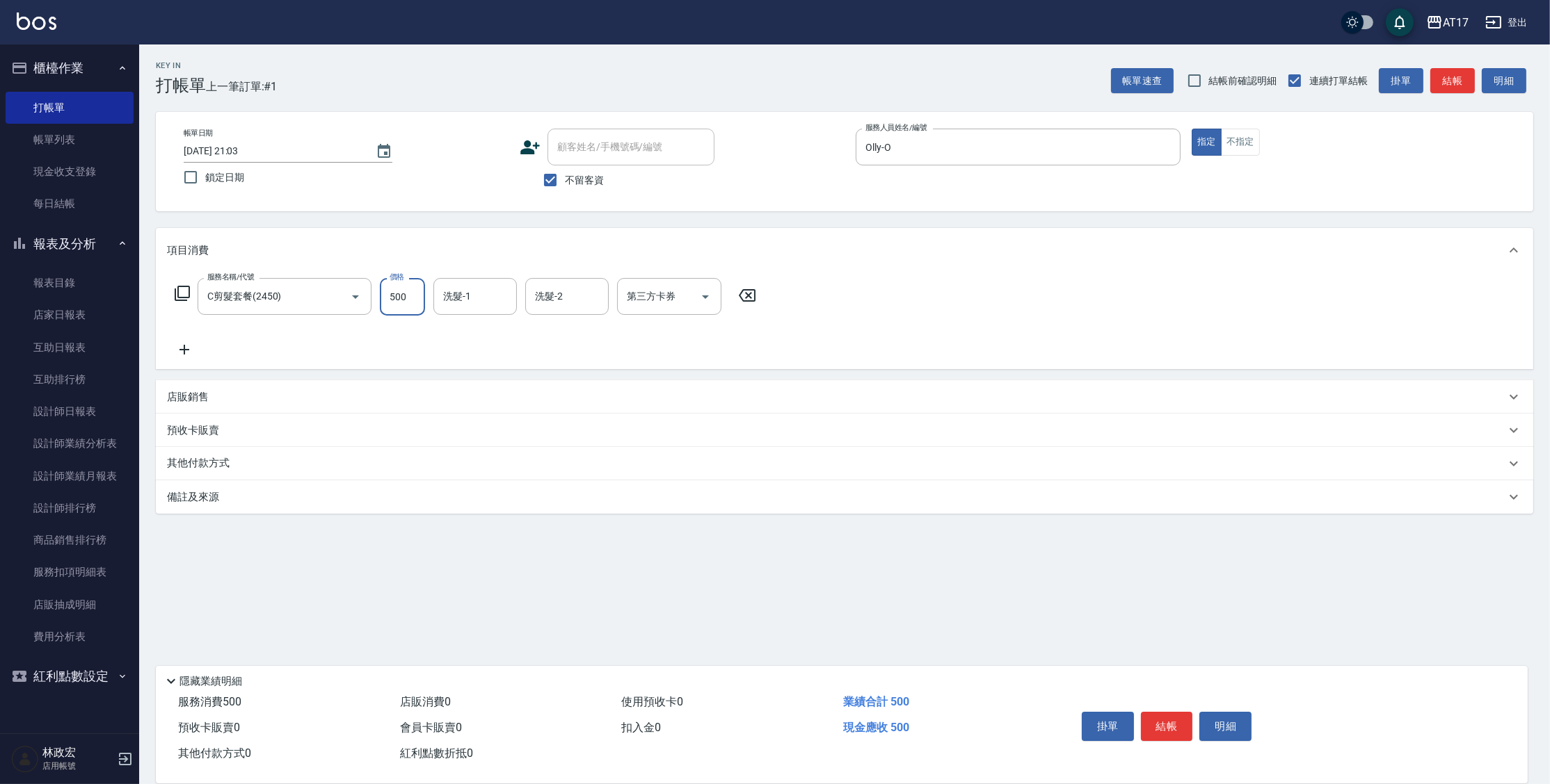
type input "500"
type input "欣麗-77"
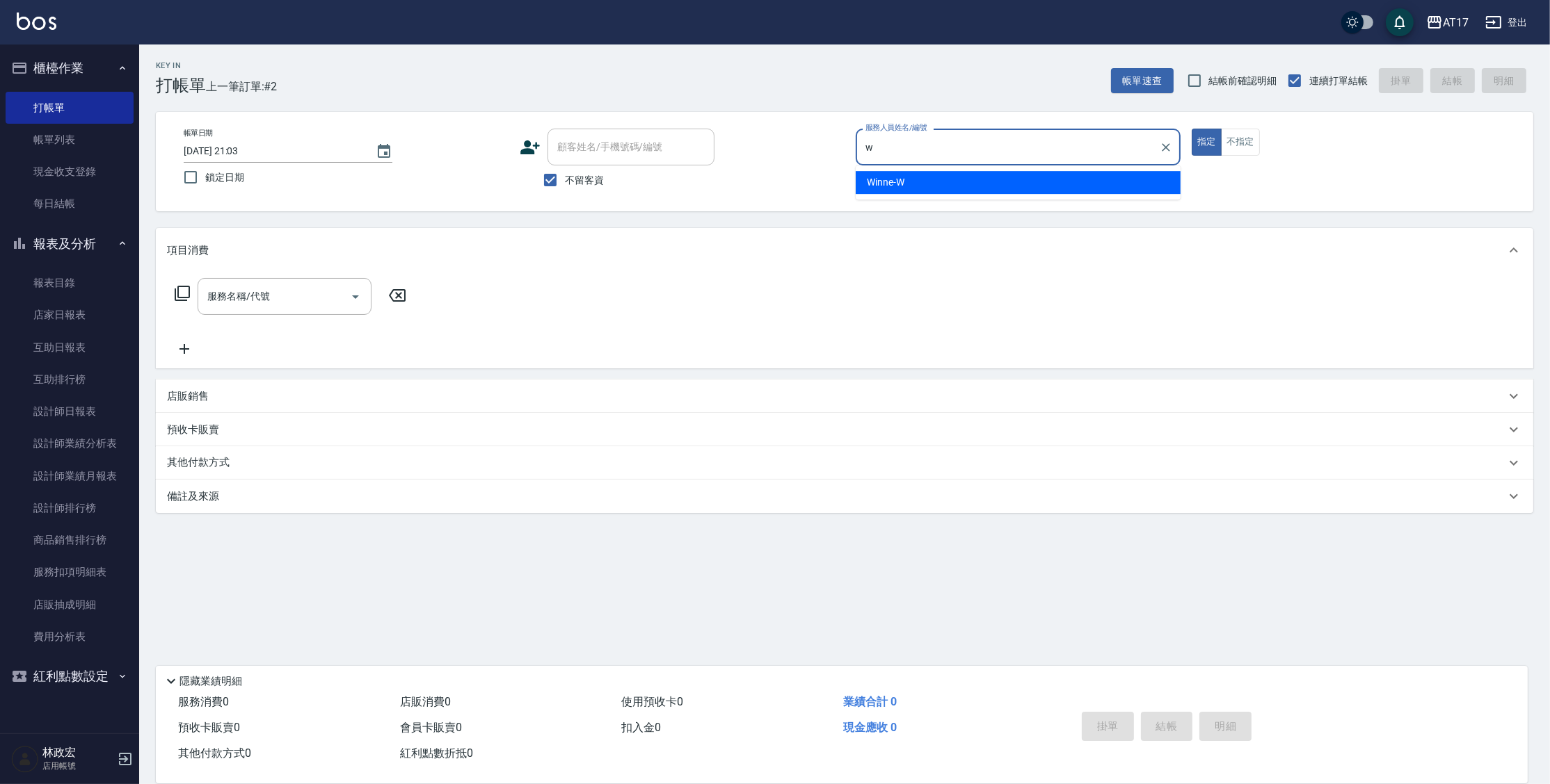
type input "Winne-W"
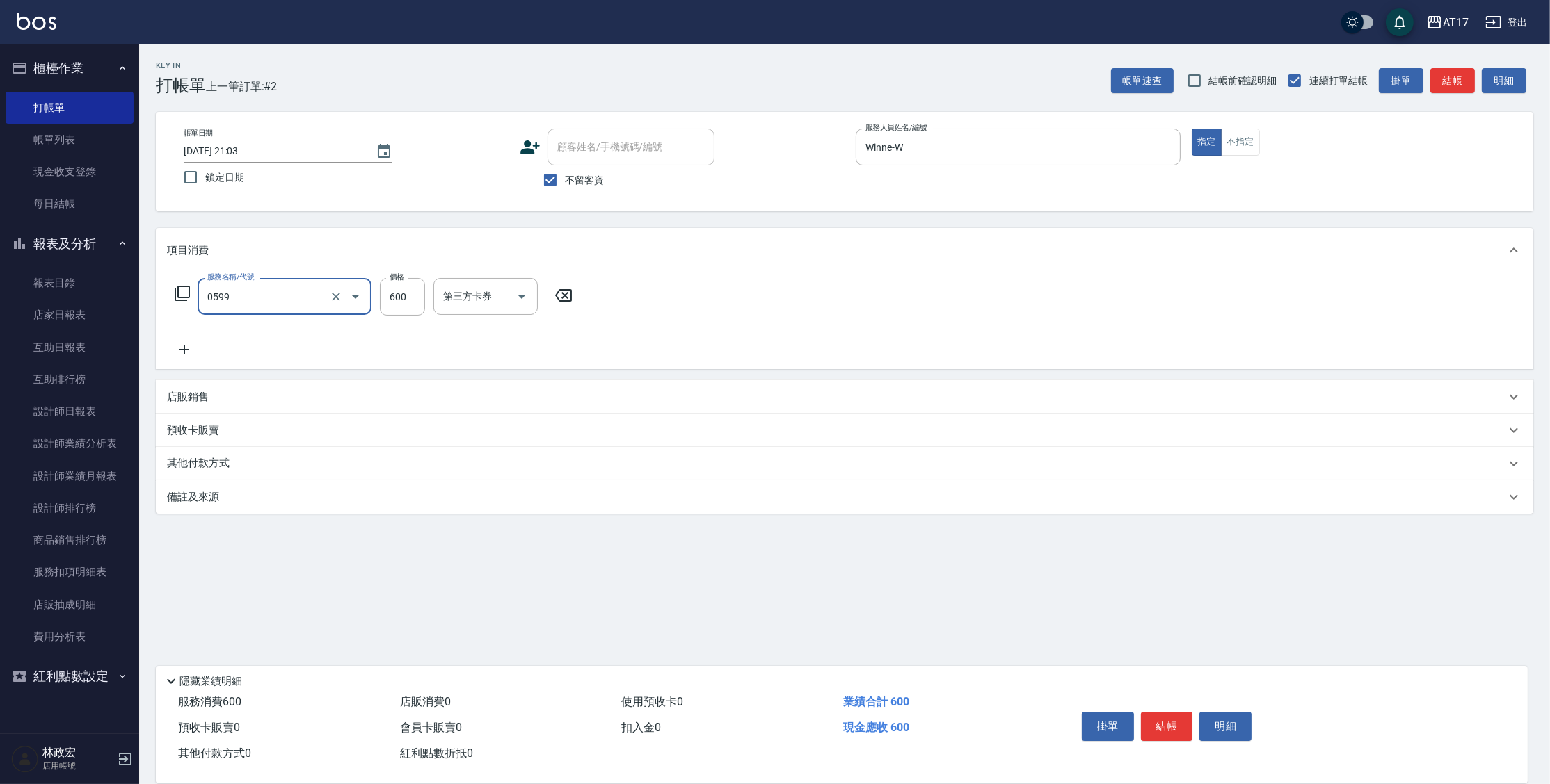
type input "精油-599(0599)"
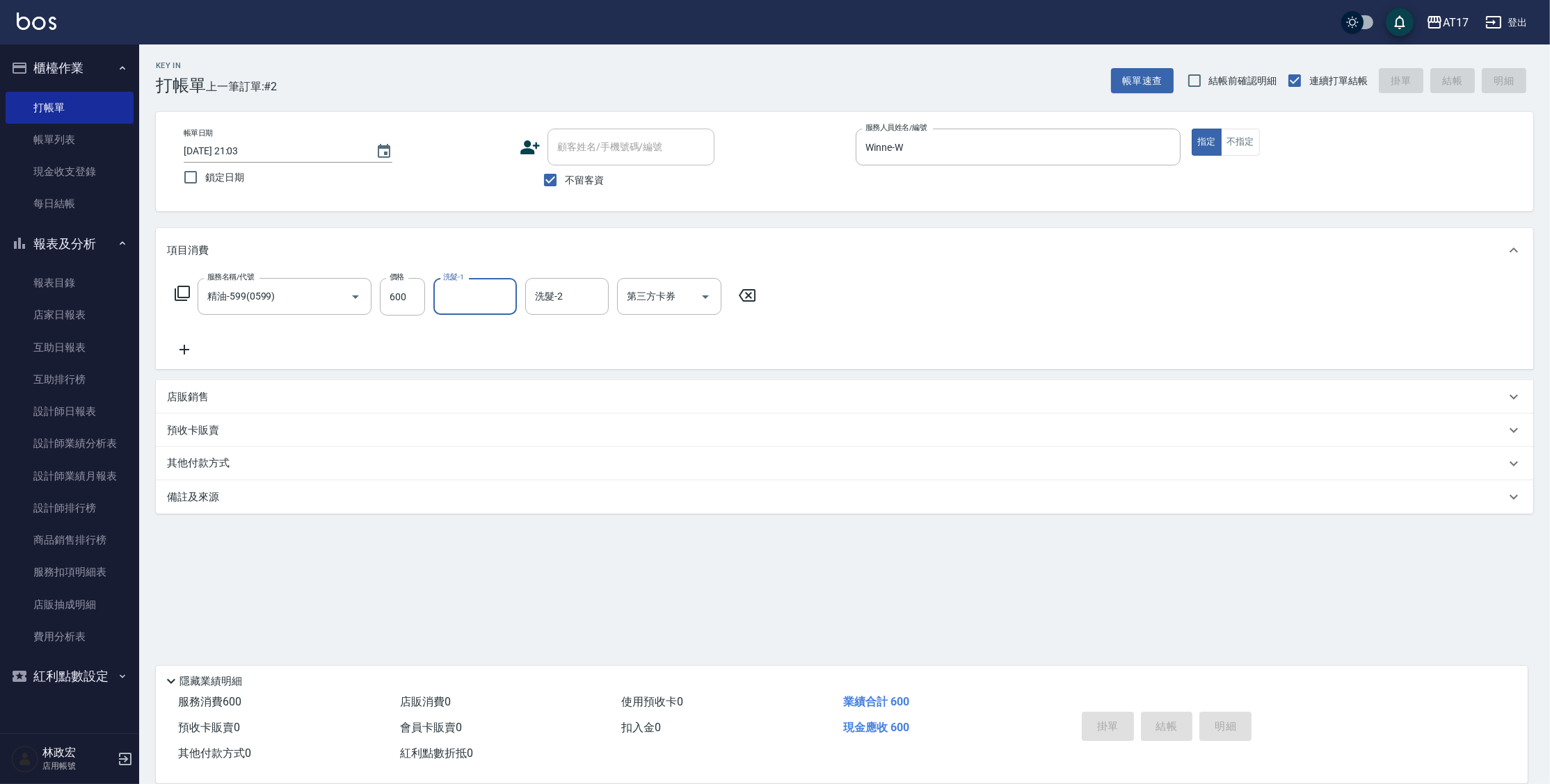
type input "[DATE] 21:04"
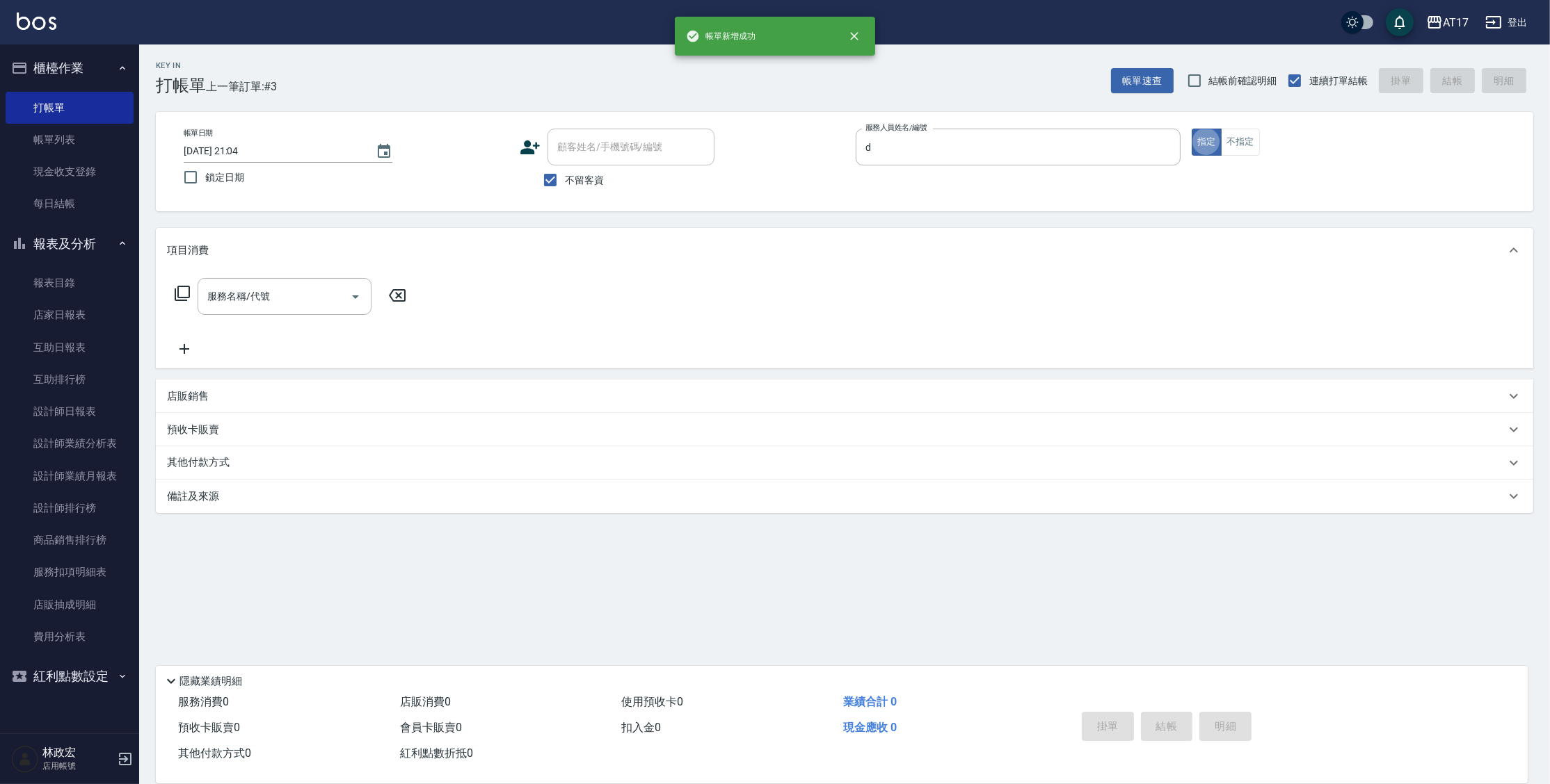
type input "[PERSON_NAME]-D"
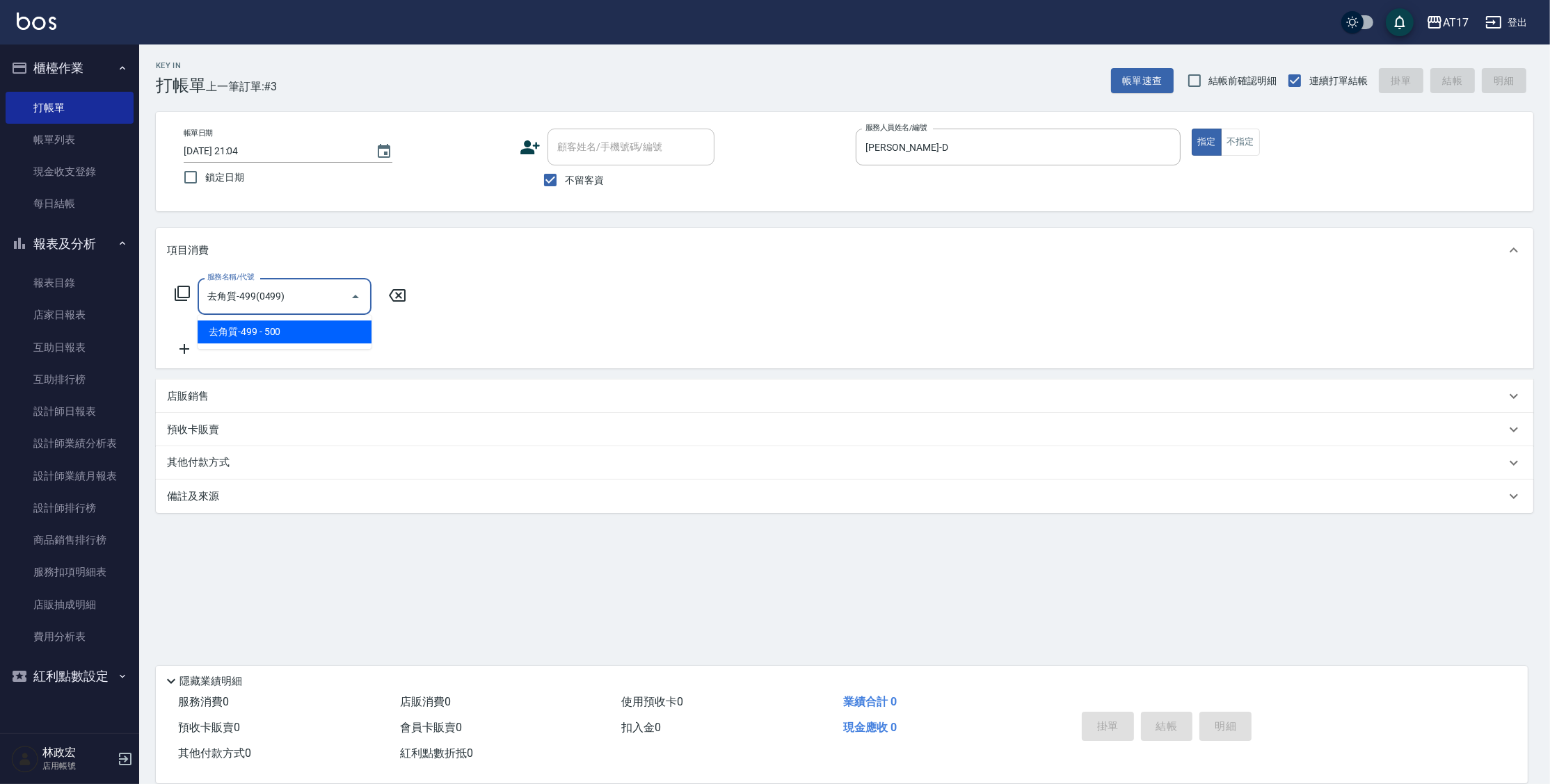
type input "去角質-499(0499)"
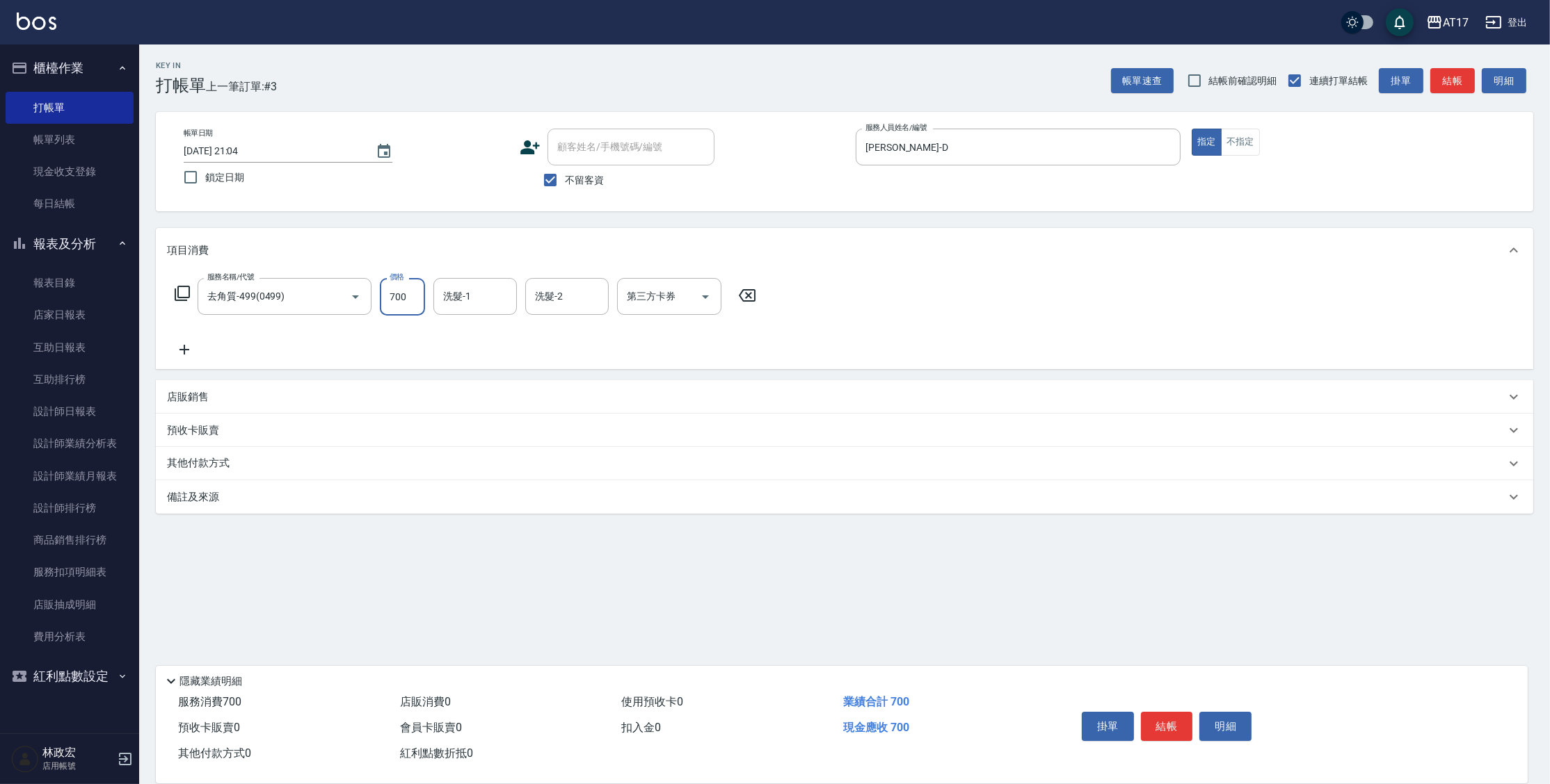
type input "700"
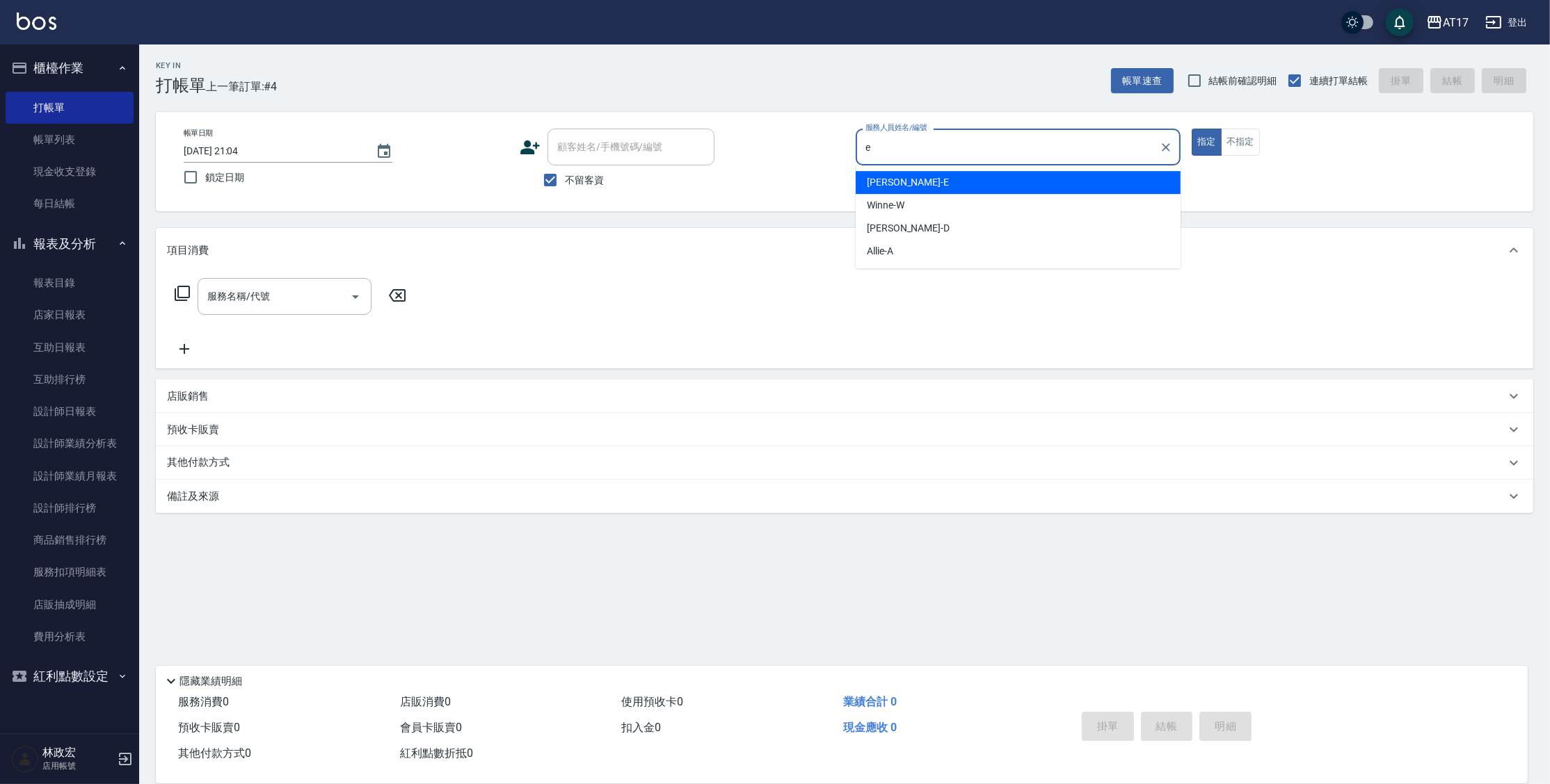
type input "[PERSON_NAME]-E"
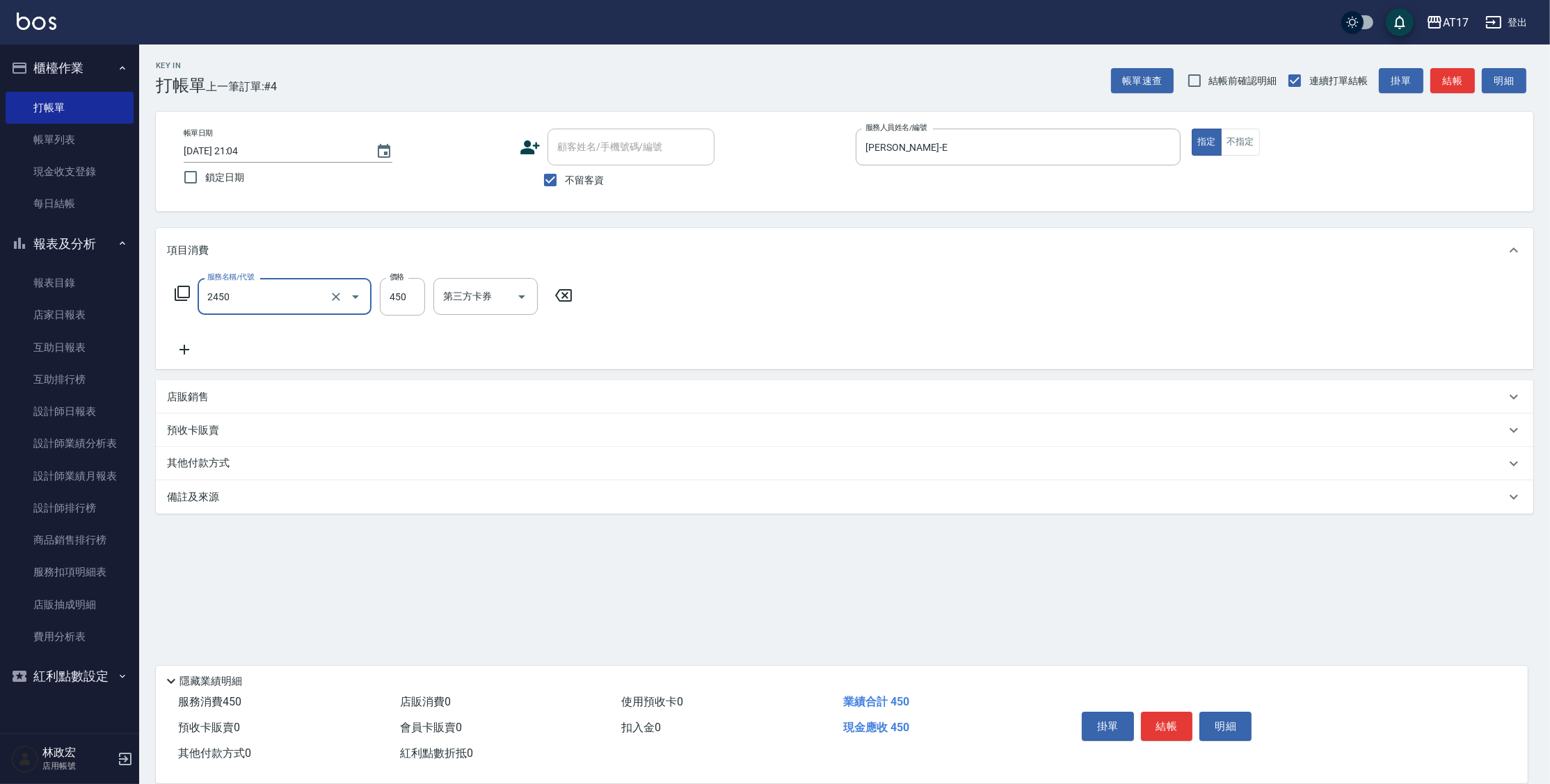
type input "C剪髮套餐(2450)"
click at [404, 295] on input "50" at bounding box center [402, 297] width 45 height 38
type input "500"
type input "[PERSON_NAME]-55"
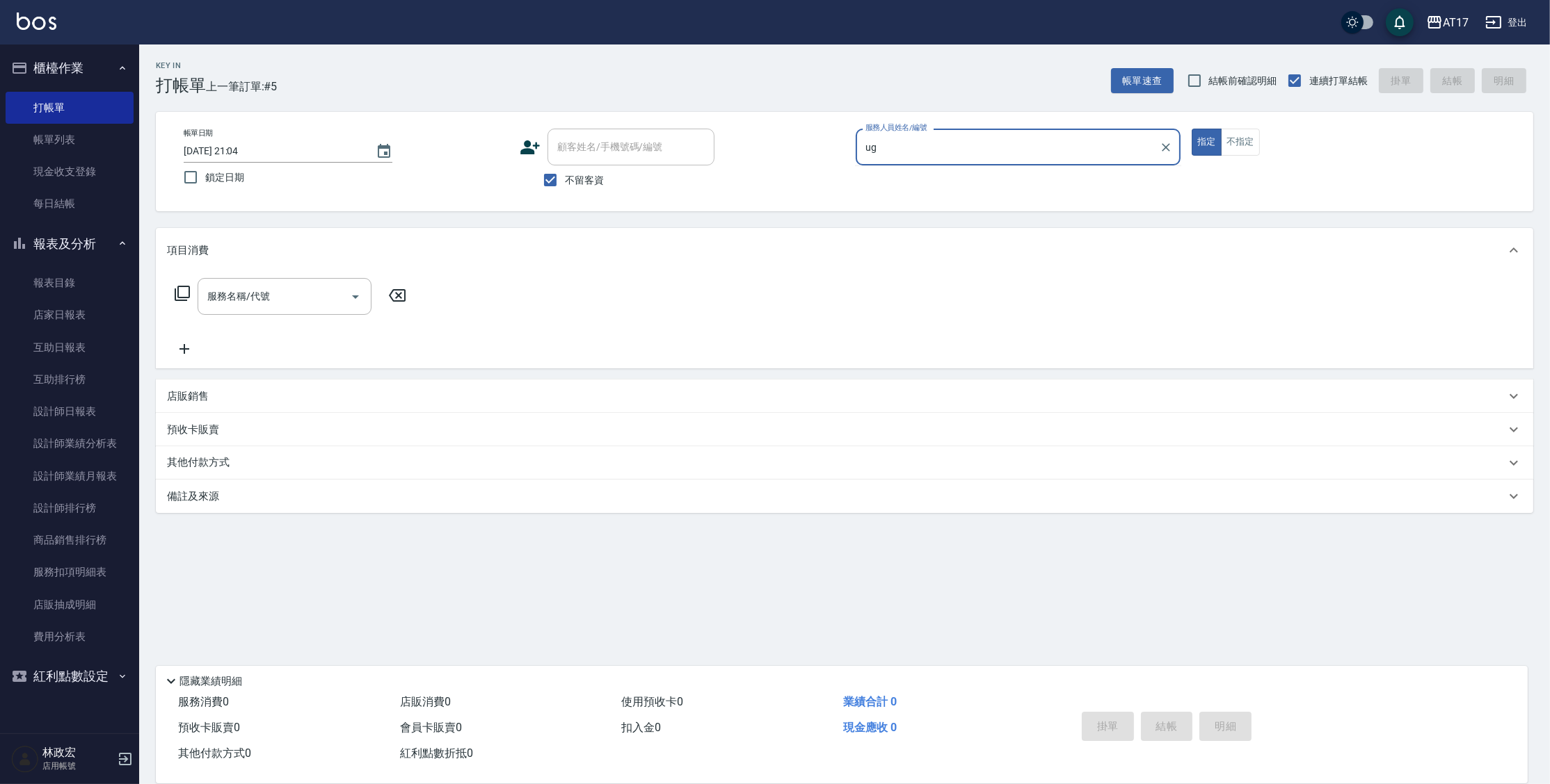
type input "u"
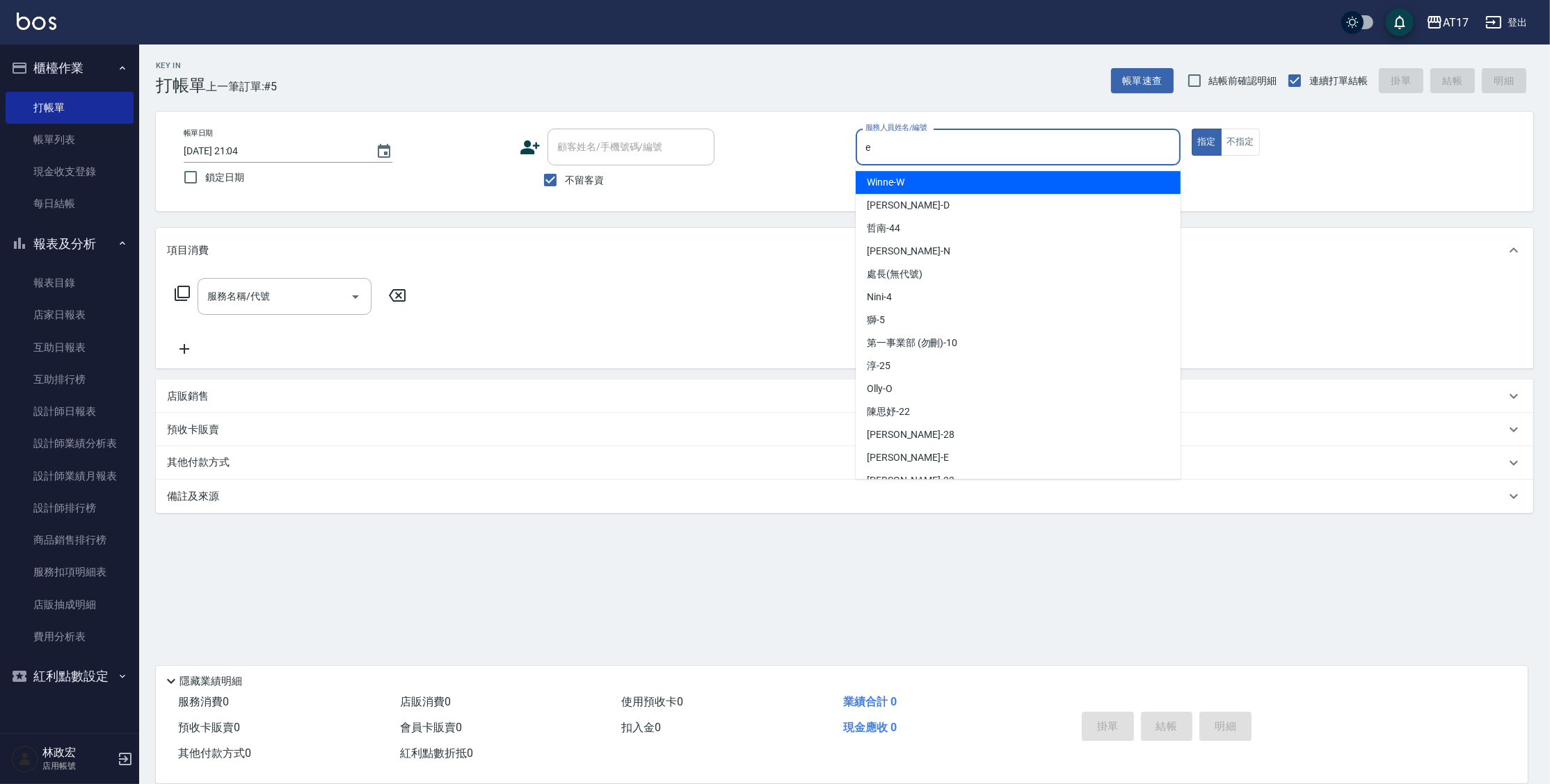
type input "[PERSON_NAME]-E"
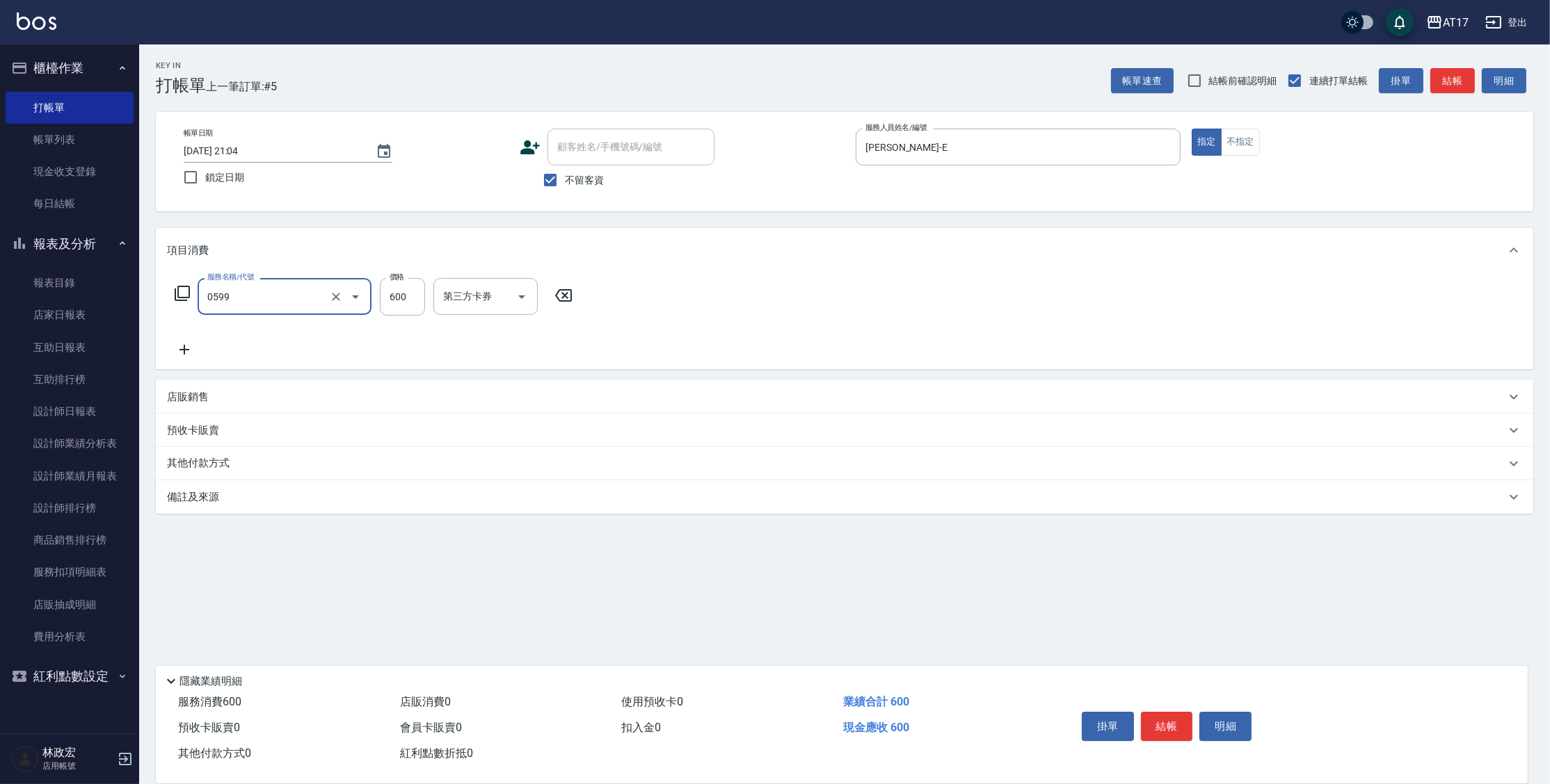
type input "精油-599(0599)"
type input "850"
type input "[PERSON_NAME]-55"
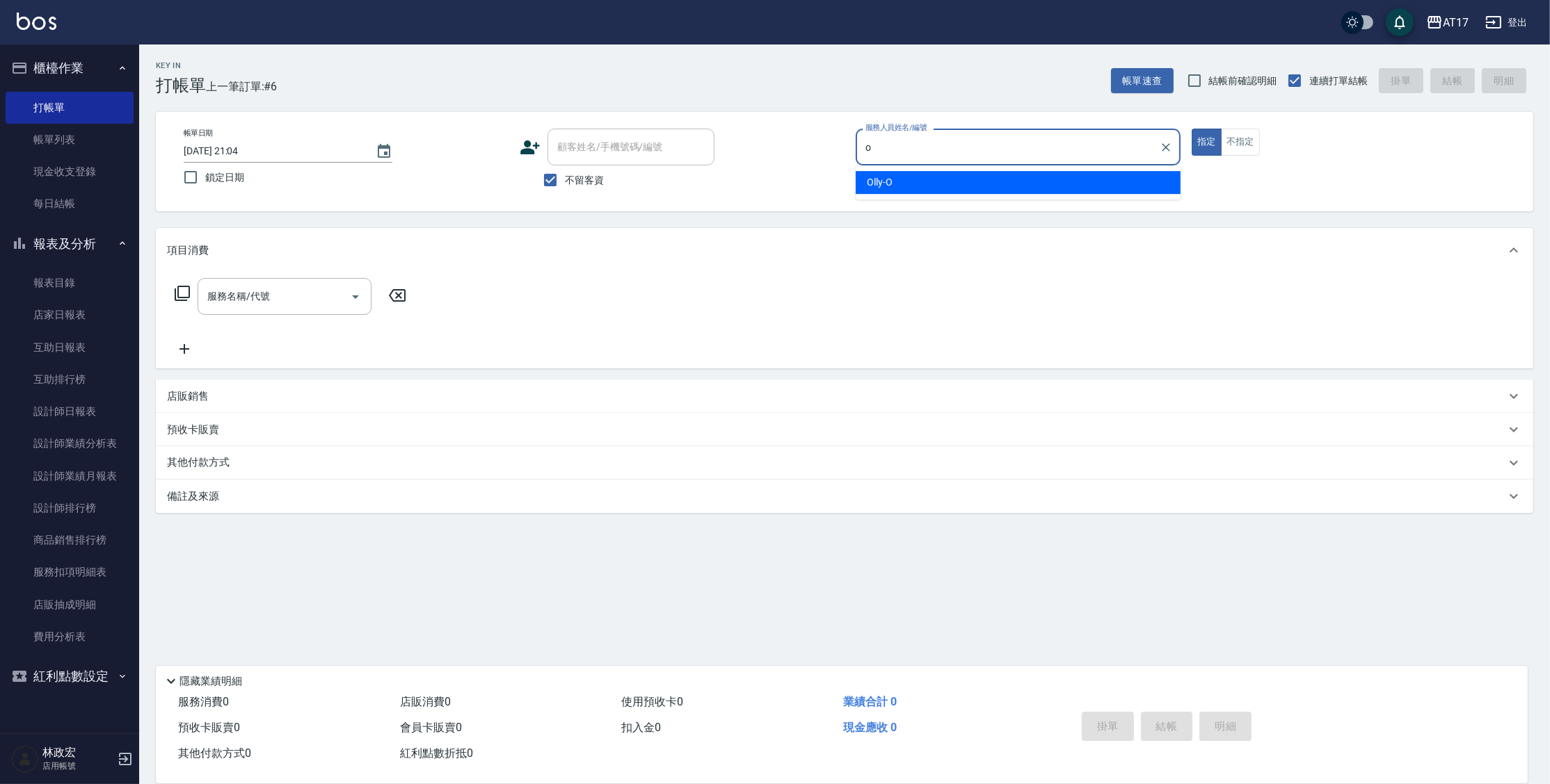
type input "Olly-O"
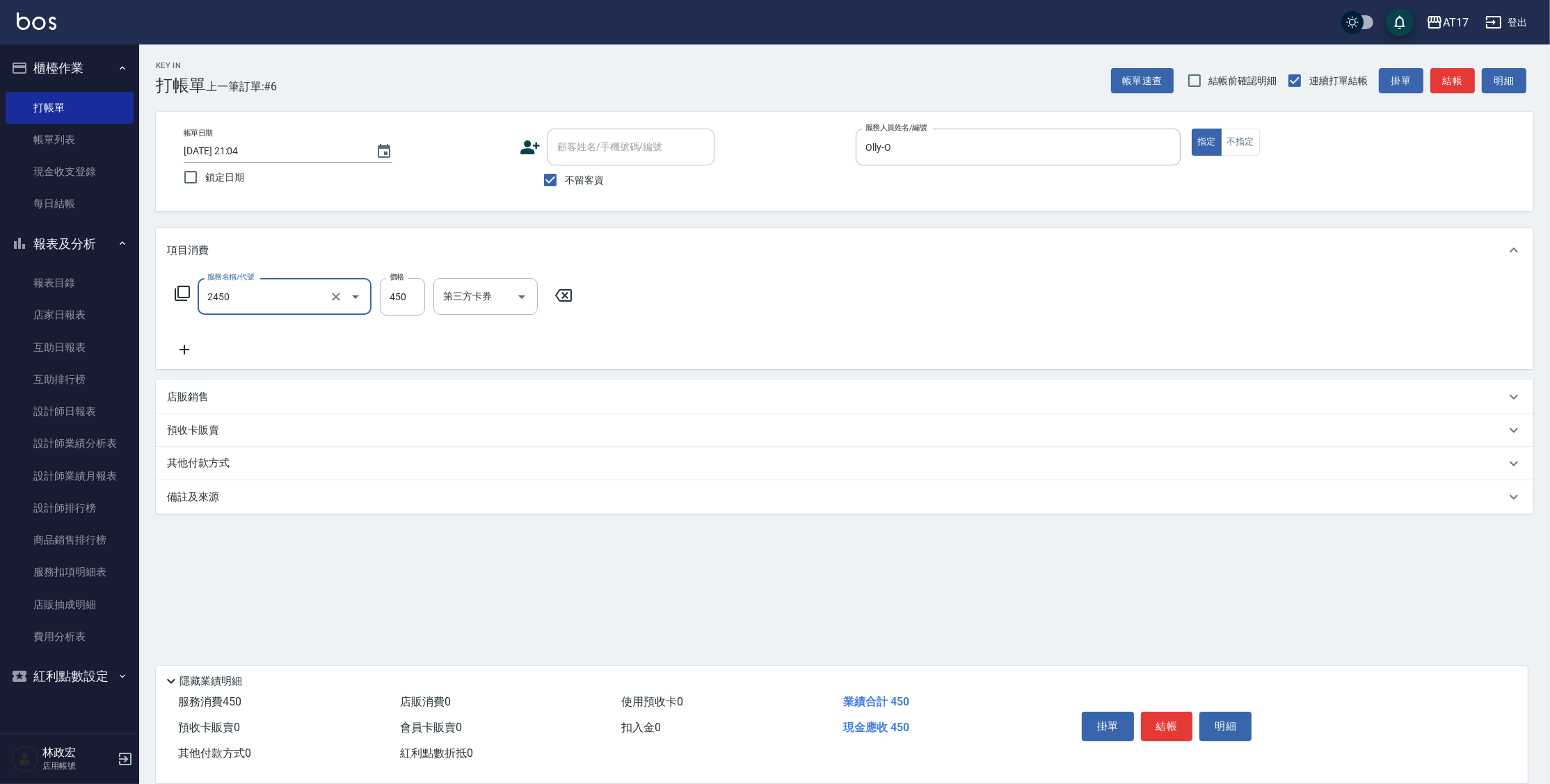
type input "C剪髮套餐(2450)"
type input "500"
type input "[PERSON_NAME]-55"
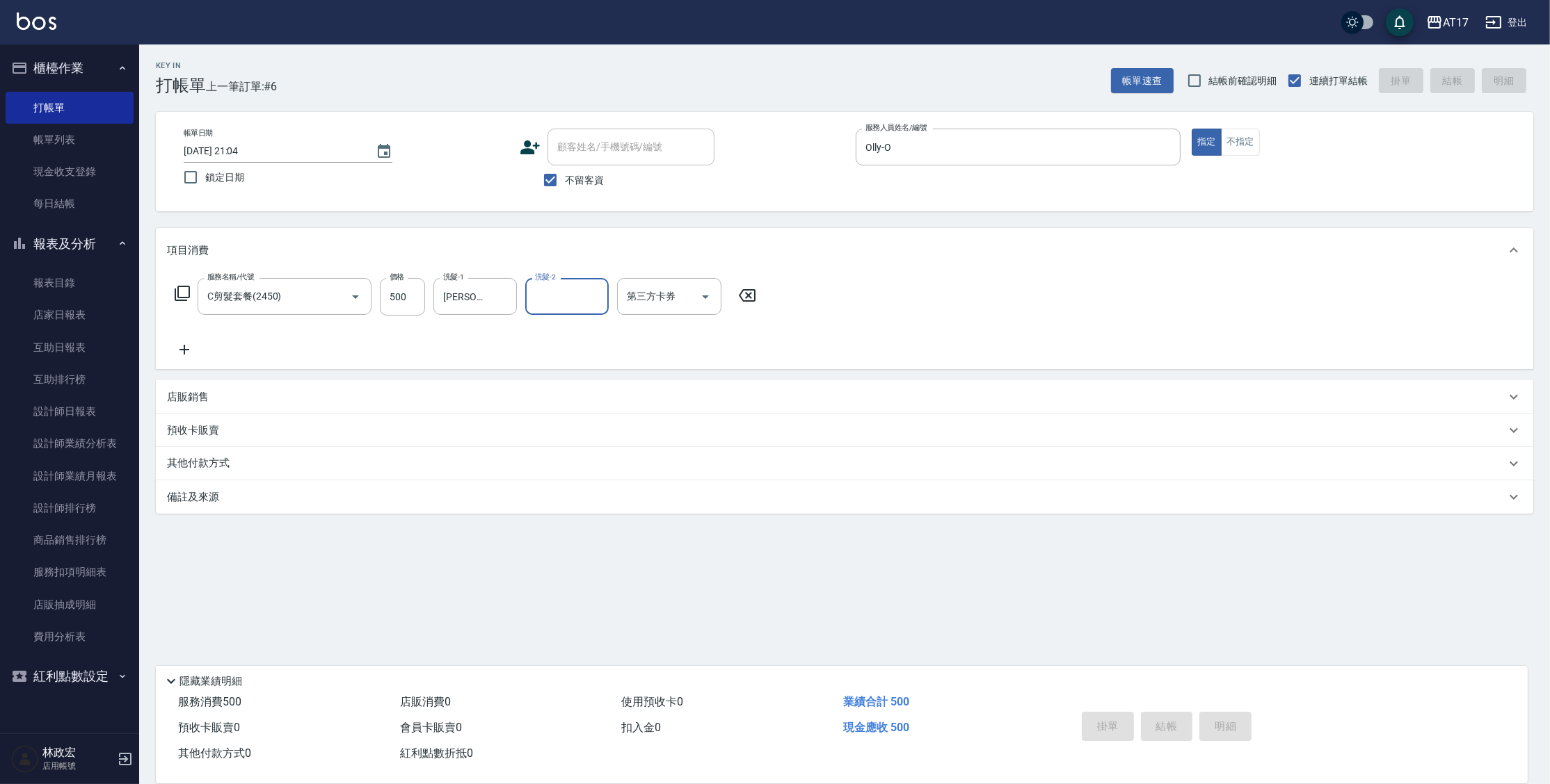
type input "[DATE] 21:05"
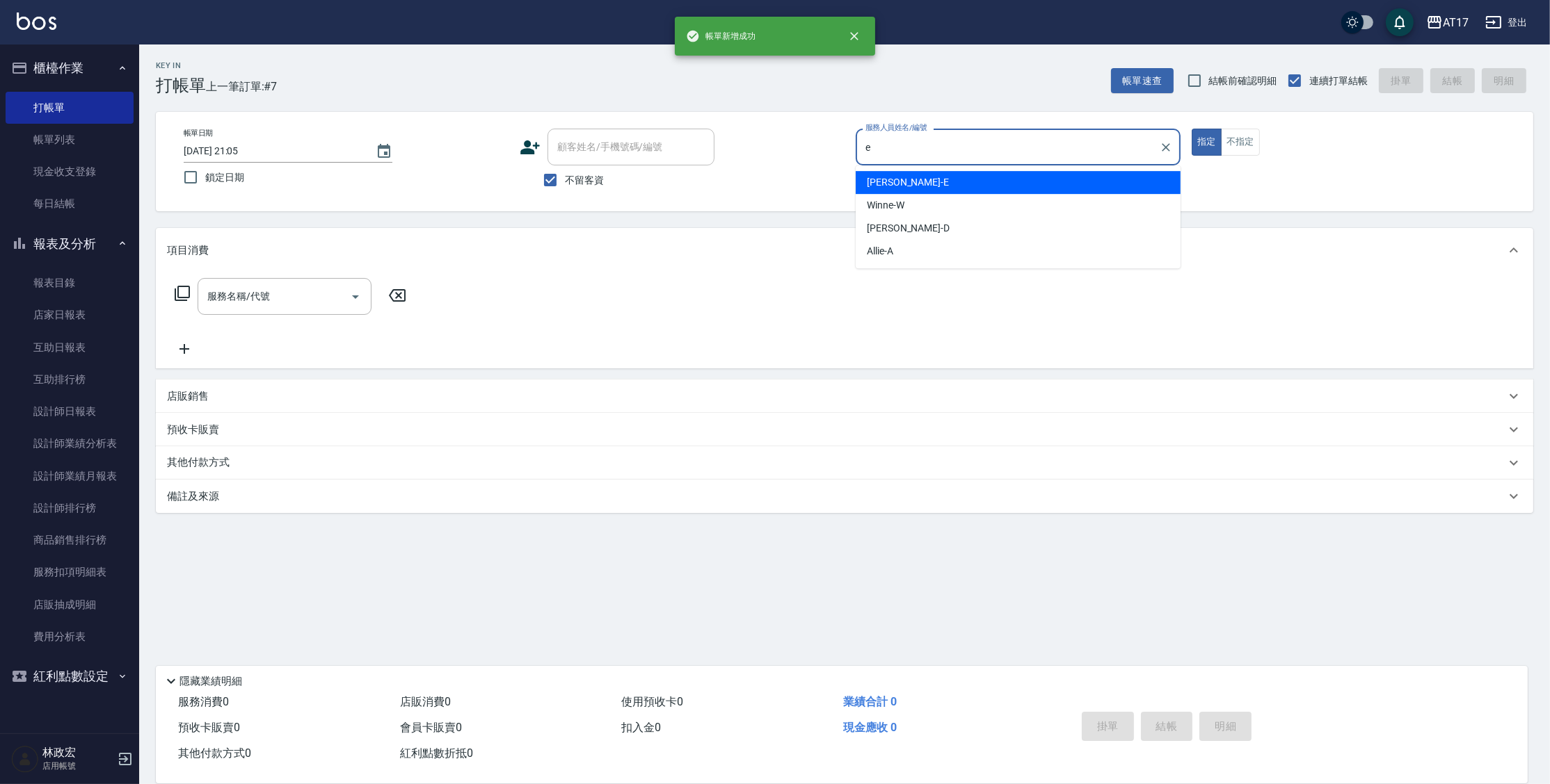
type input "[PERSON_NAME]-E"
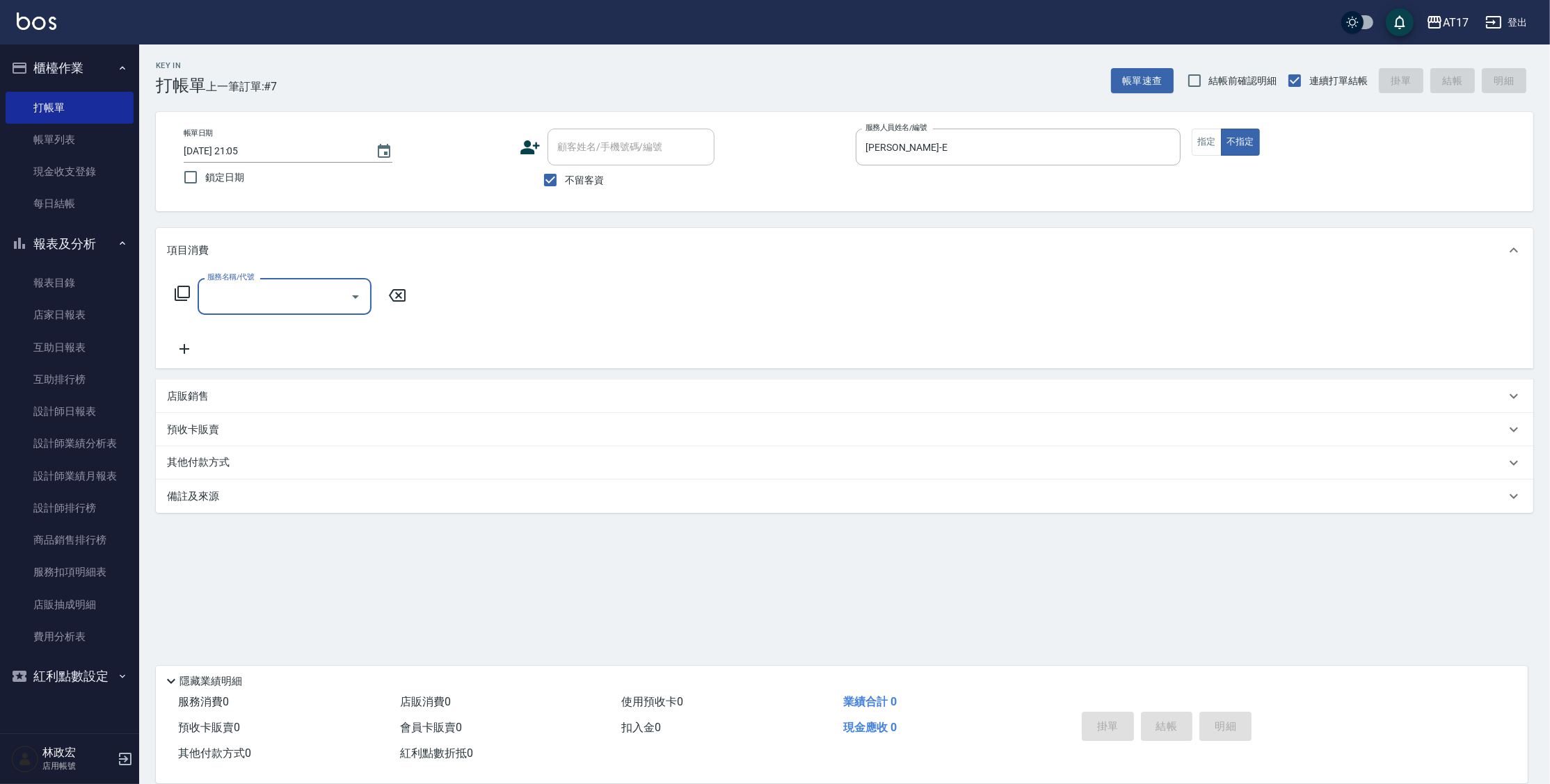
type input "2"
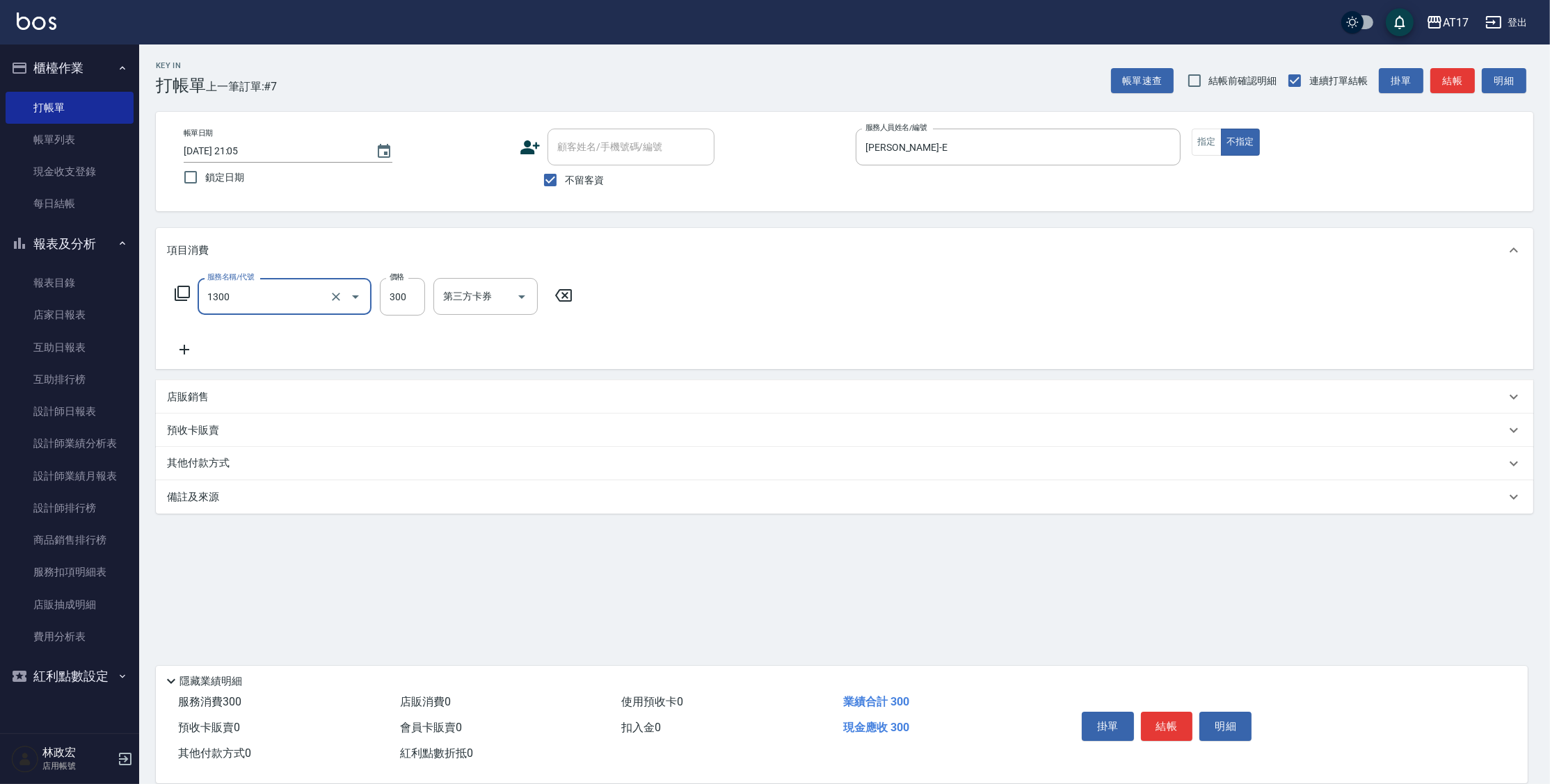
type input "一般洗髮(1300)"
type input "250"
type input "[PERSON_NAME]-55"
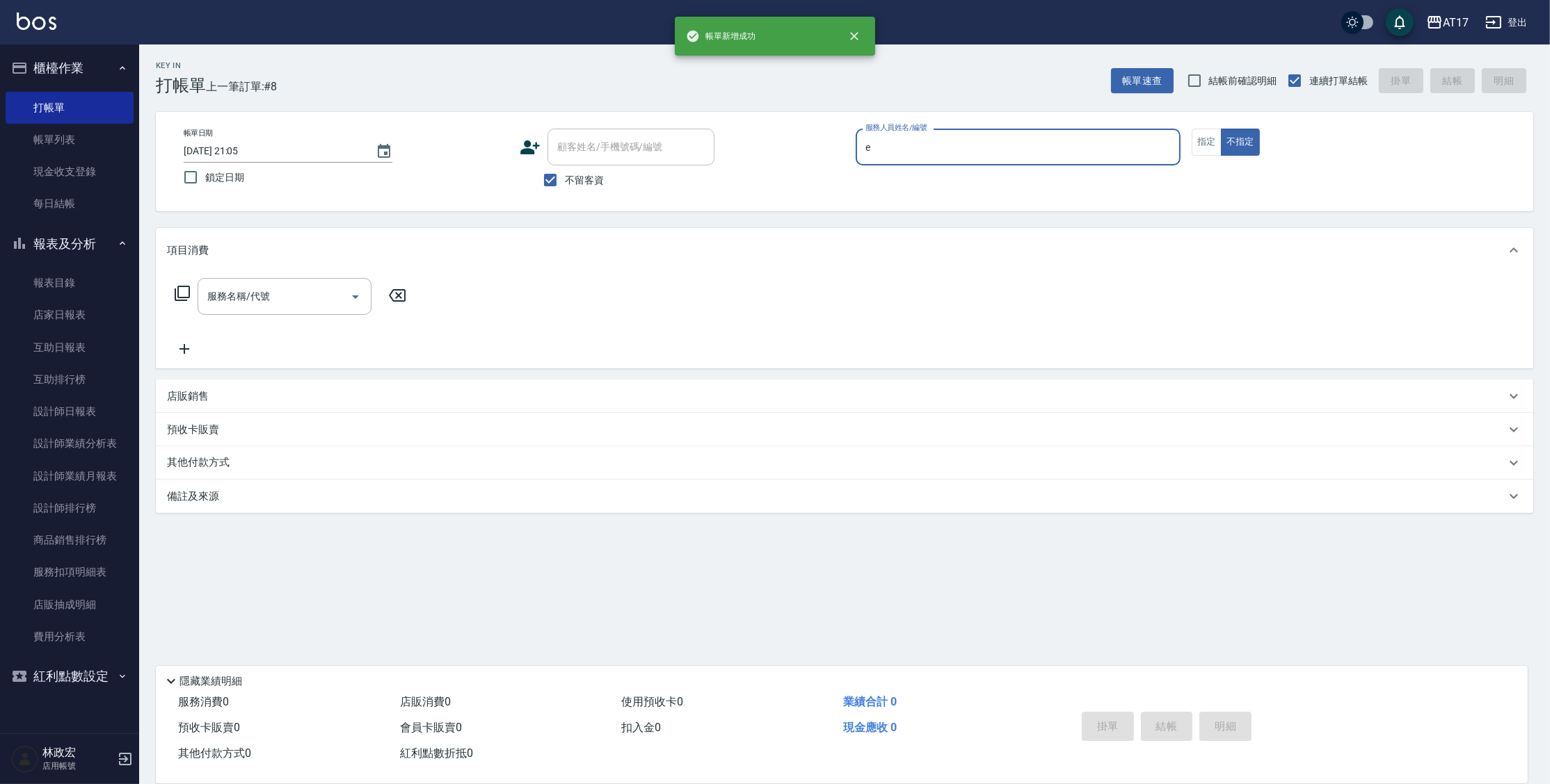
type input "[PERSON_NAME]-E"
type button "false"
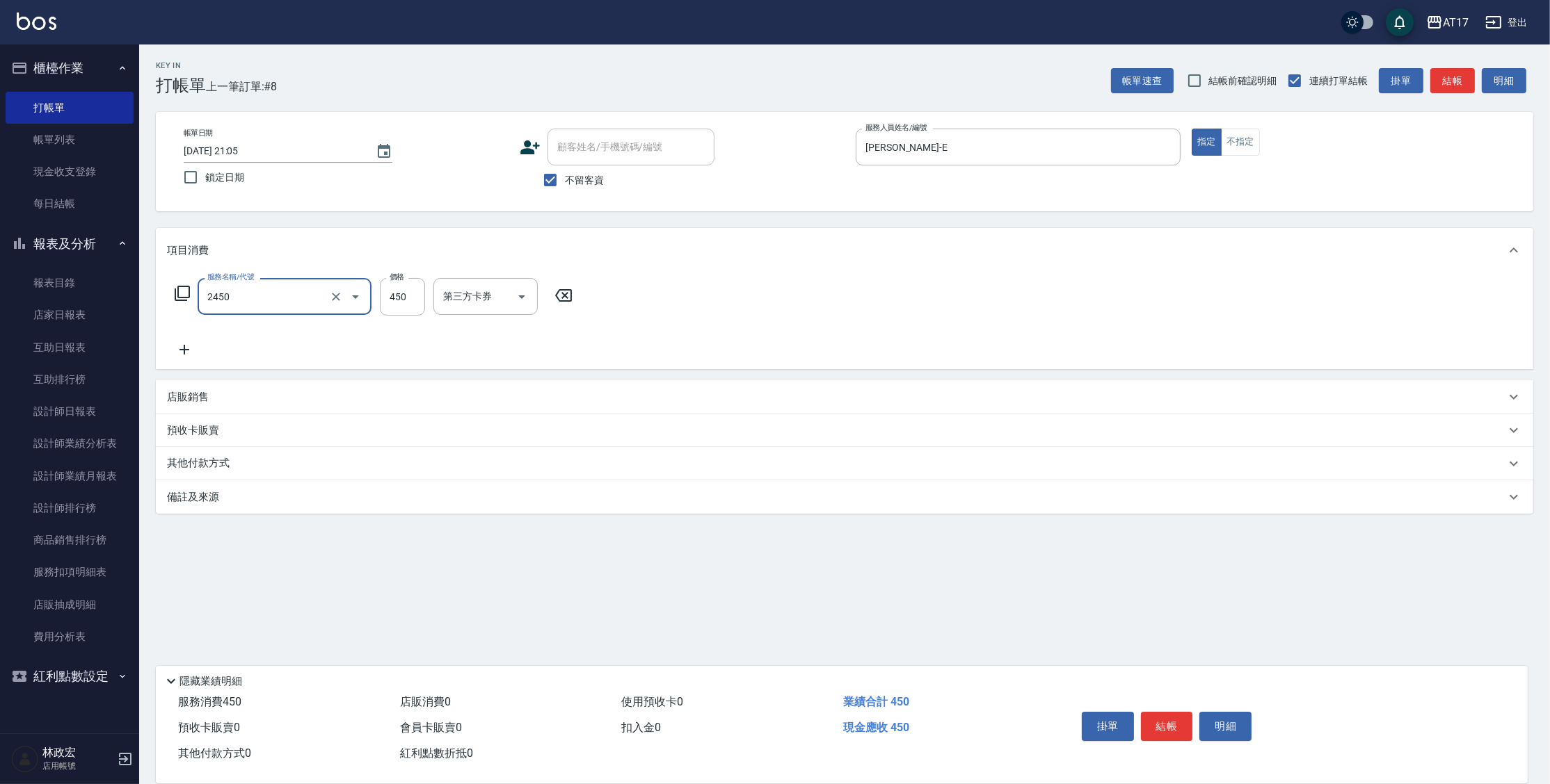
type input "C剪髮套餐(2450)"
type input "500"
type input "[PERSON_NAME]-55"
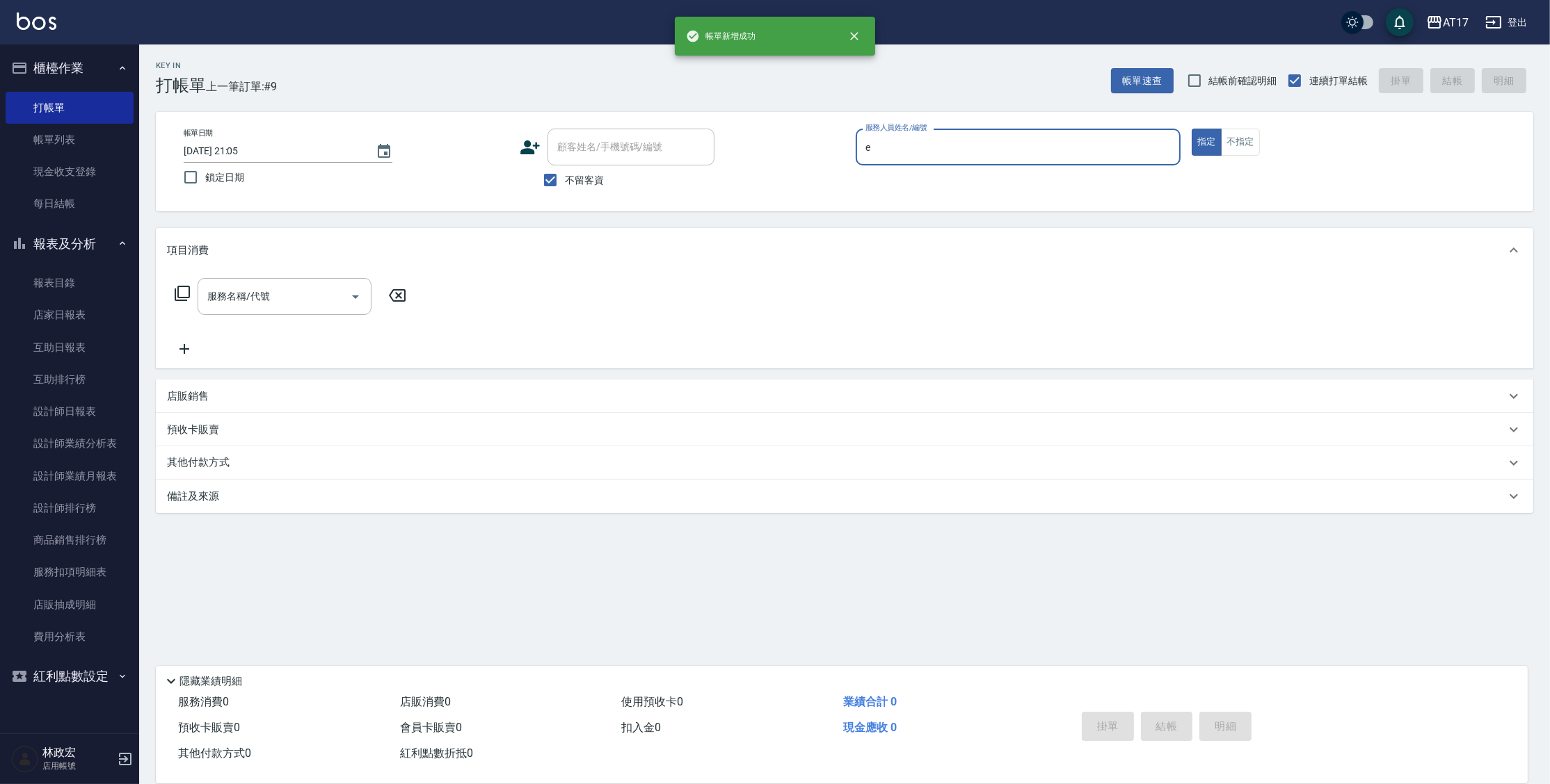
type input "[PERSON_NAME]-E"
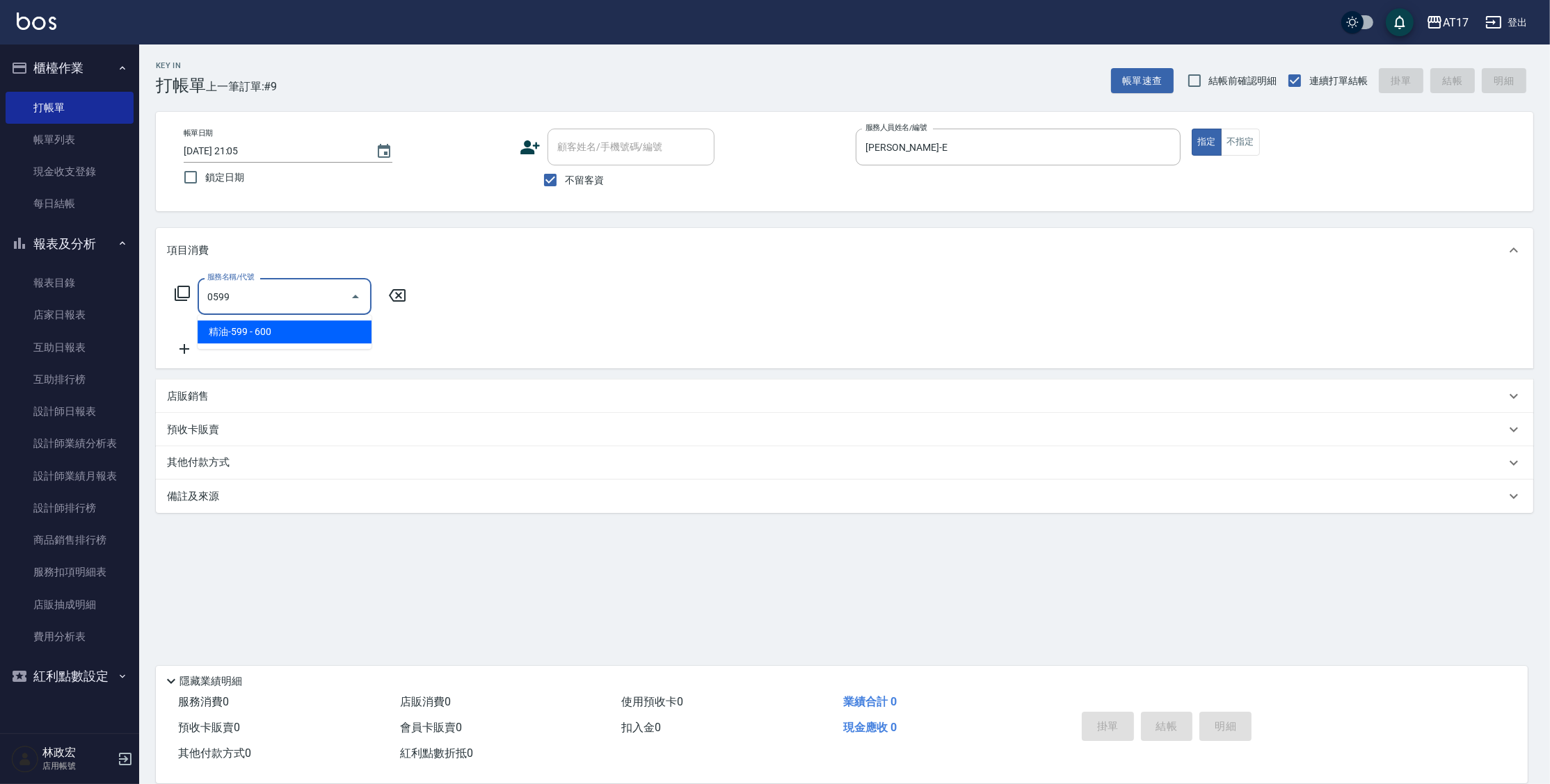
type input "精油-599(0599)"
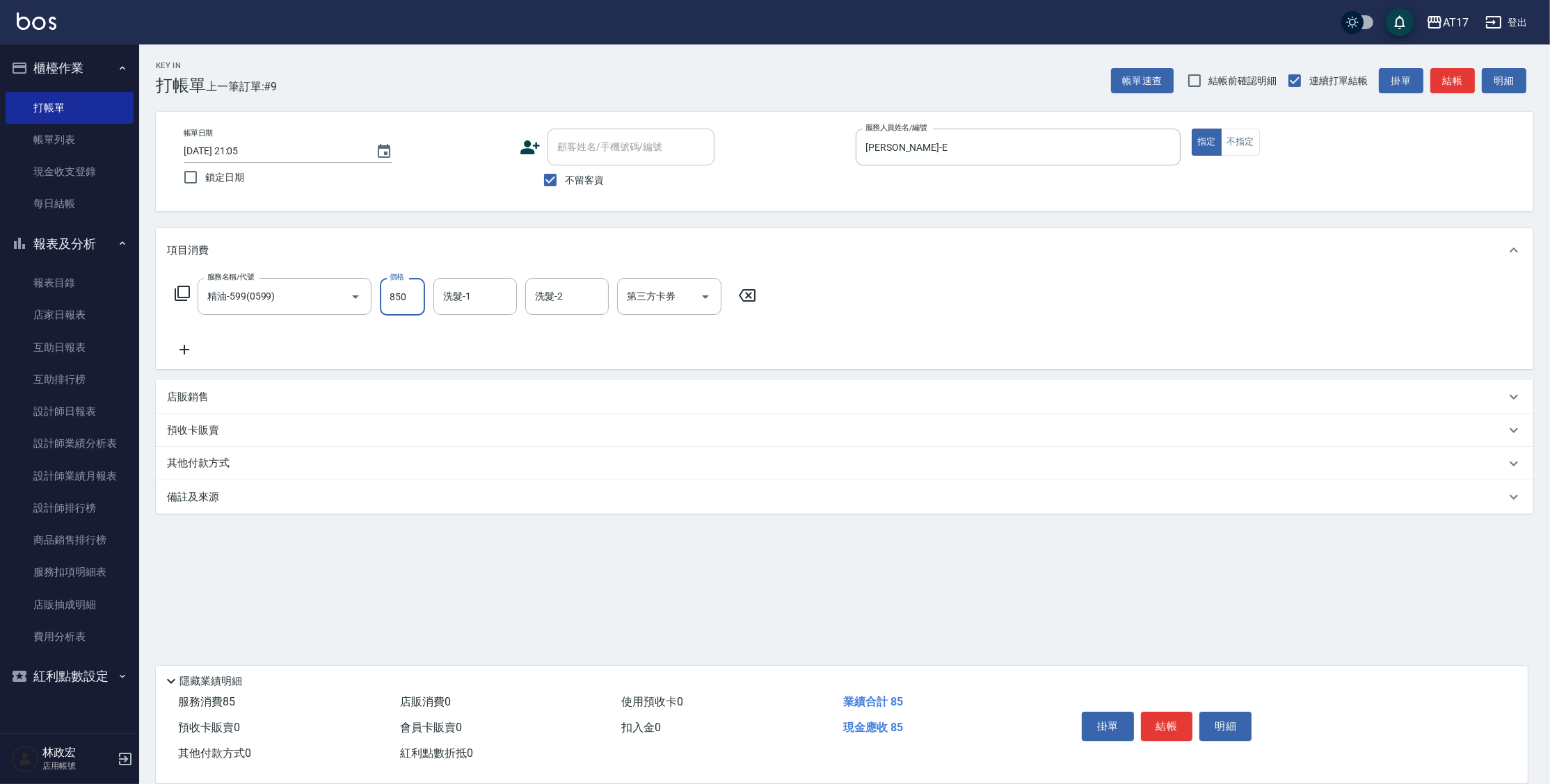
type input "850"
type input "7"
click at [441, 296] on input "洗髮-1" at bounding box center [475, 296] width 71 height 24
type input "欣麗-77"
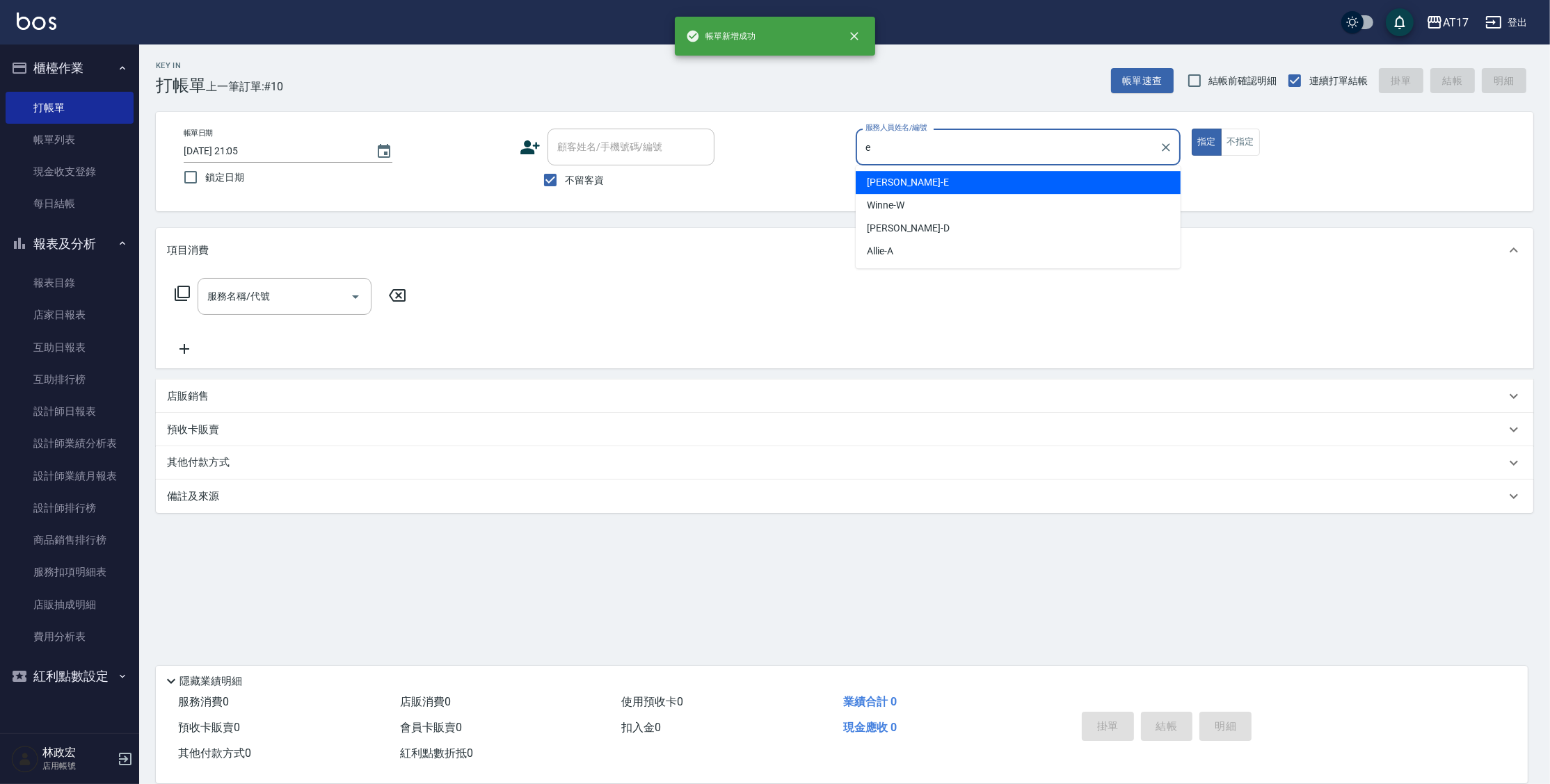
type input "[PERSON_NAME]-E"
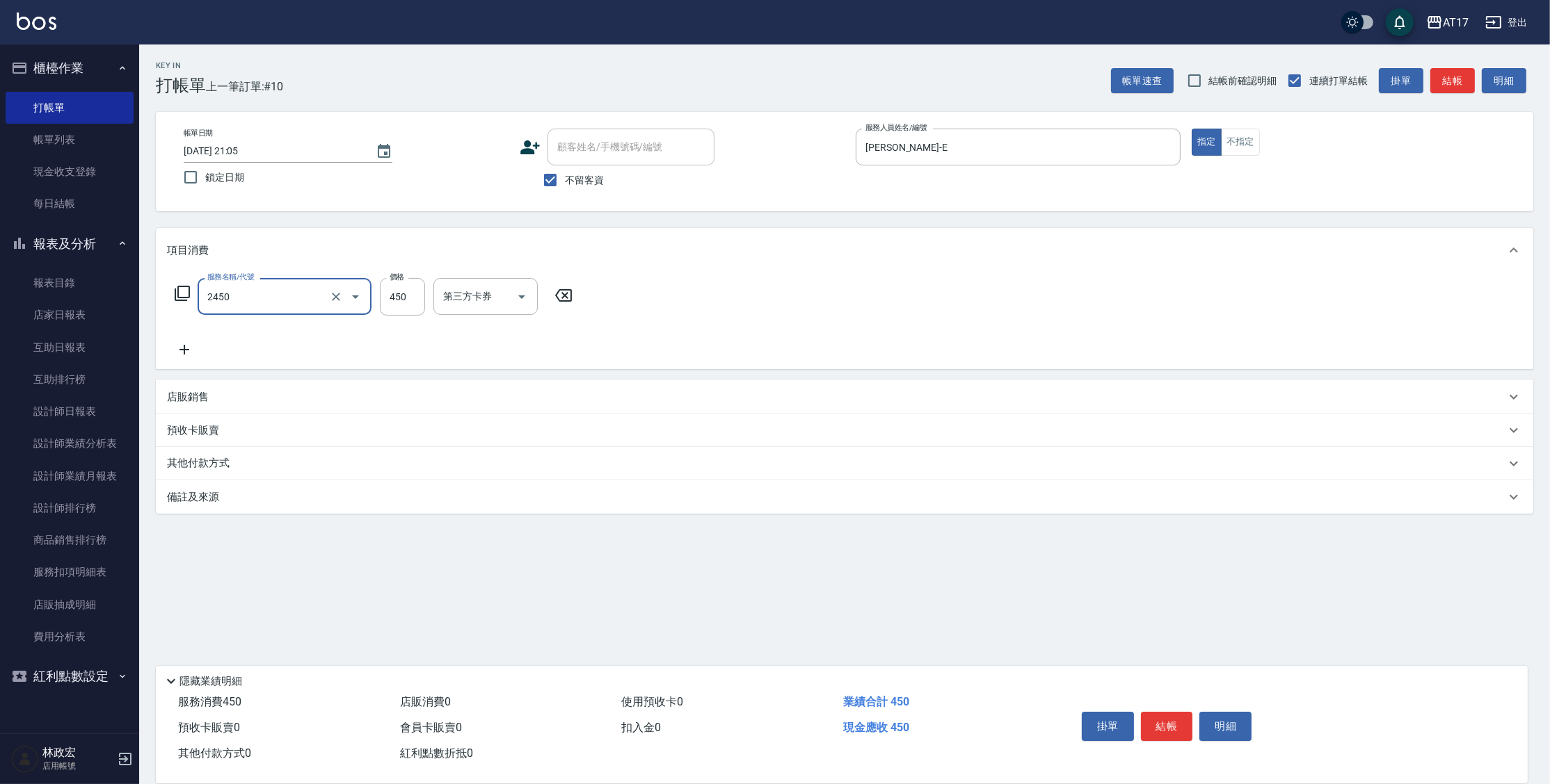
type input "C剪髮套餐(2450)"
type input "欣麗-77"
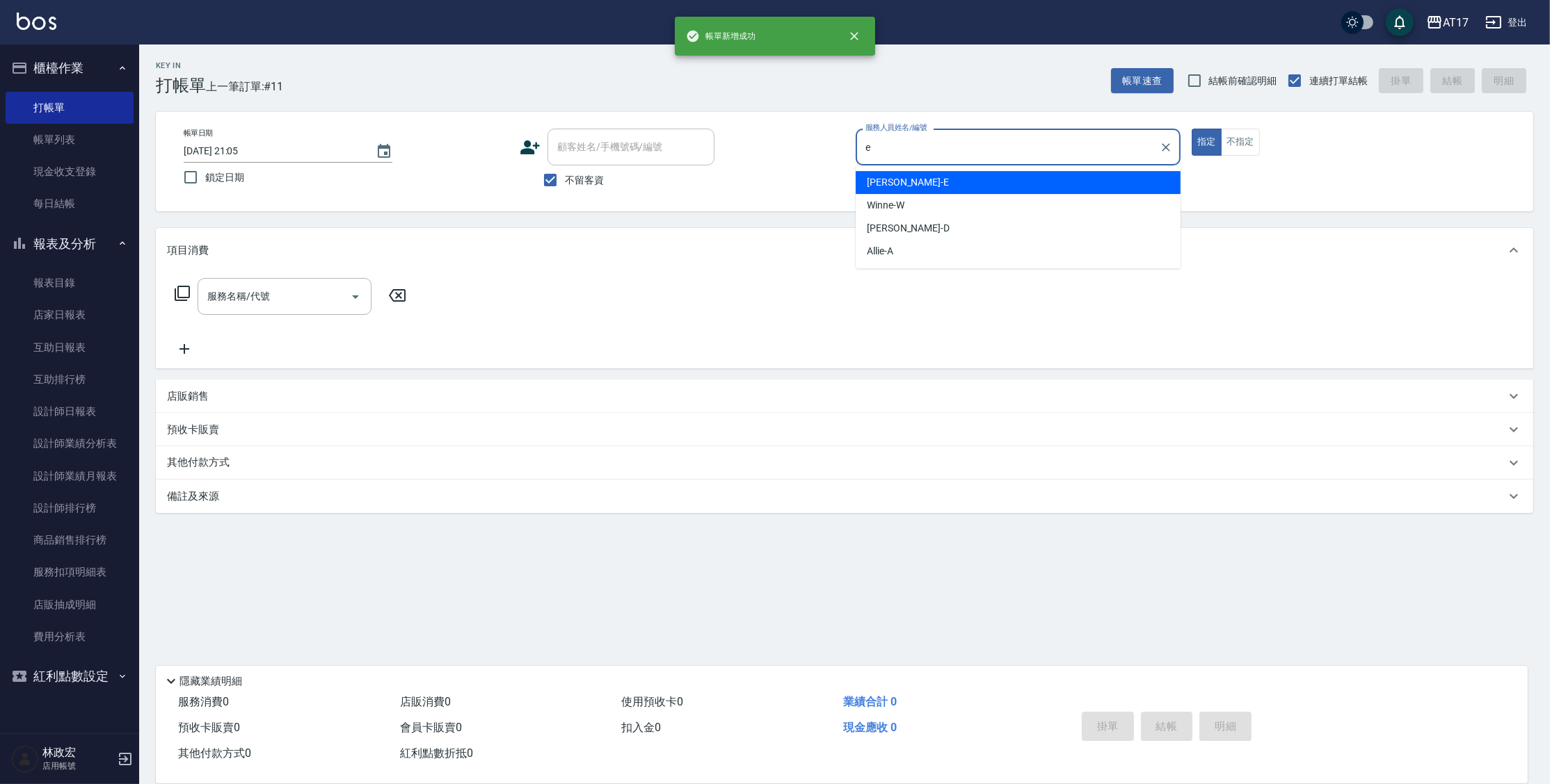
type input "[PERSON_NAME]-E"
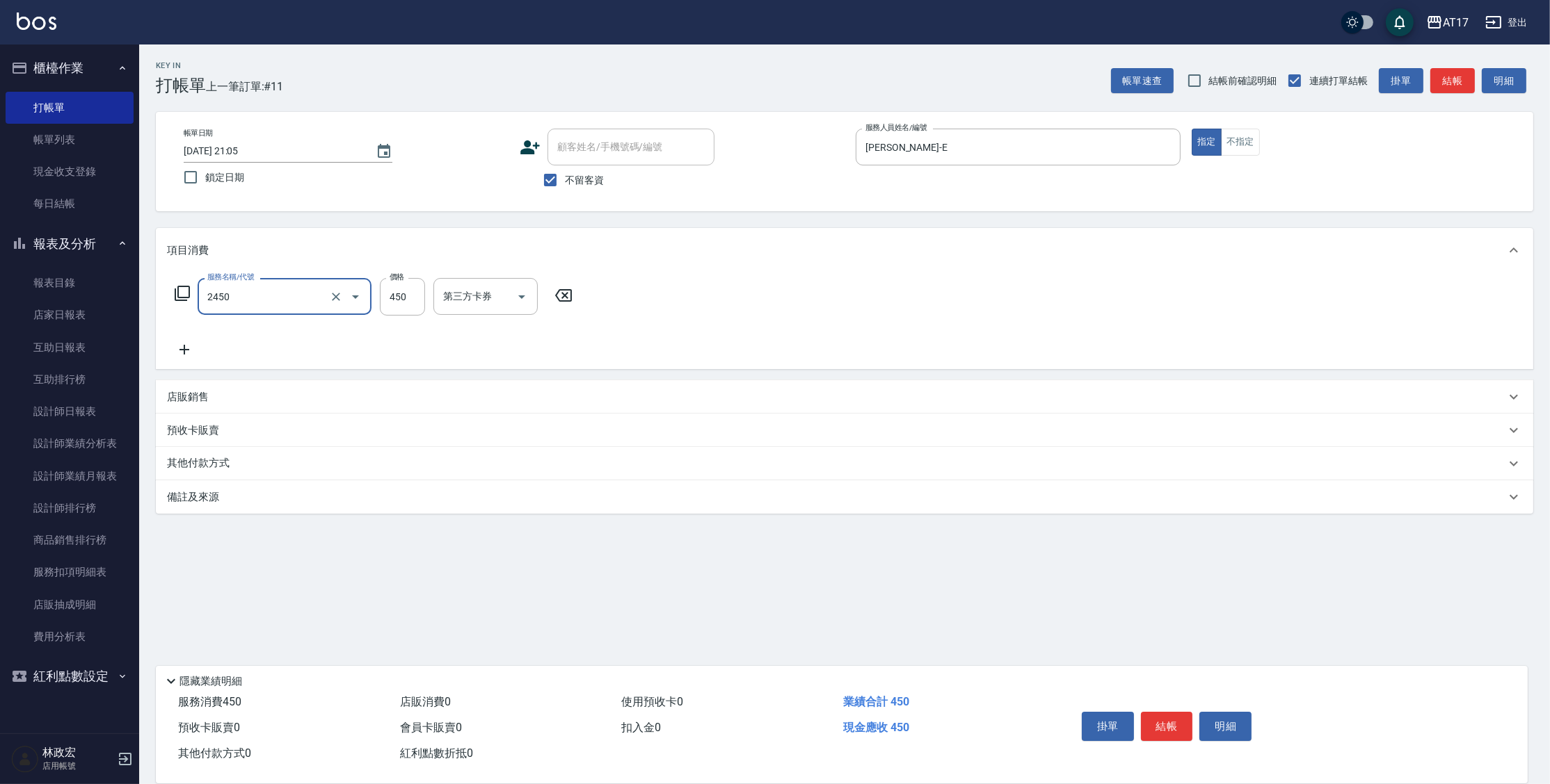
type input "C剪髮套餐(2450)"
type input "欣麗-77"
click at [187, 387] on div "店販銷售" at bounding box center [844, 396] width 1378 height 33
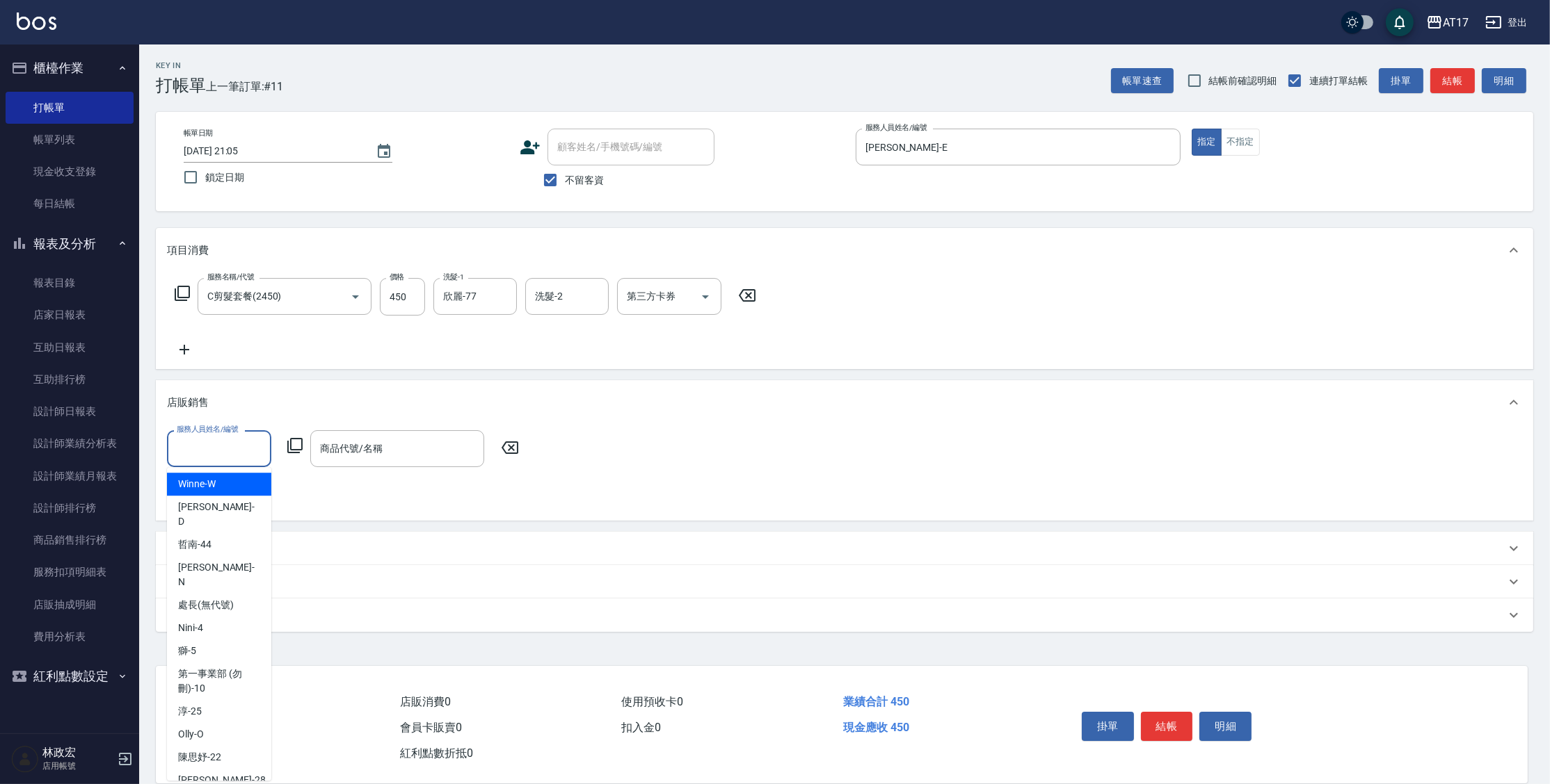
click at [256, 444] on input "服務人員姓名/編號" at bounding box center [219, 449] width 92 height 24
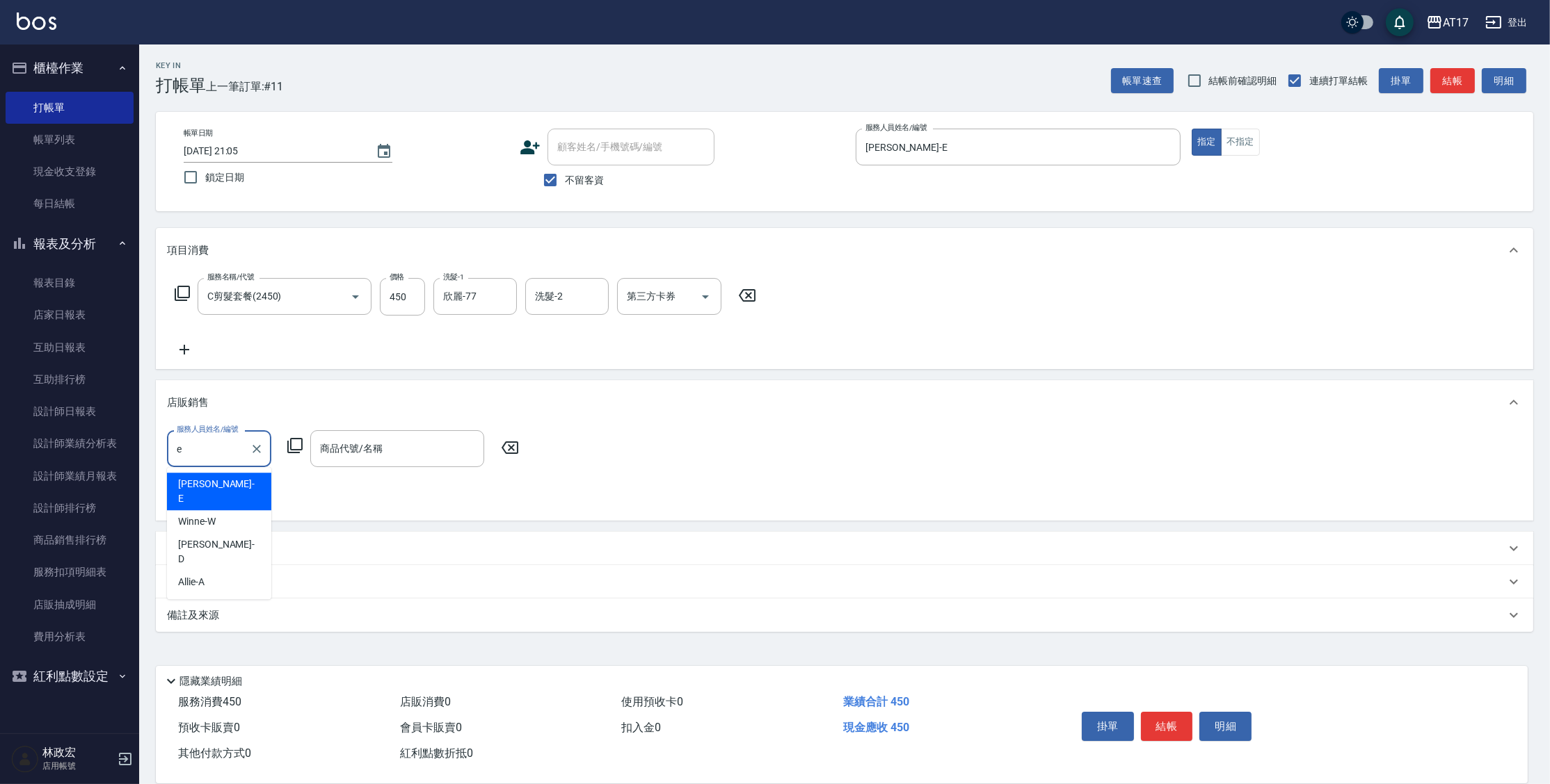
type input "[PERSON_NAME]-E"
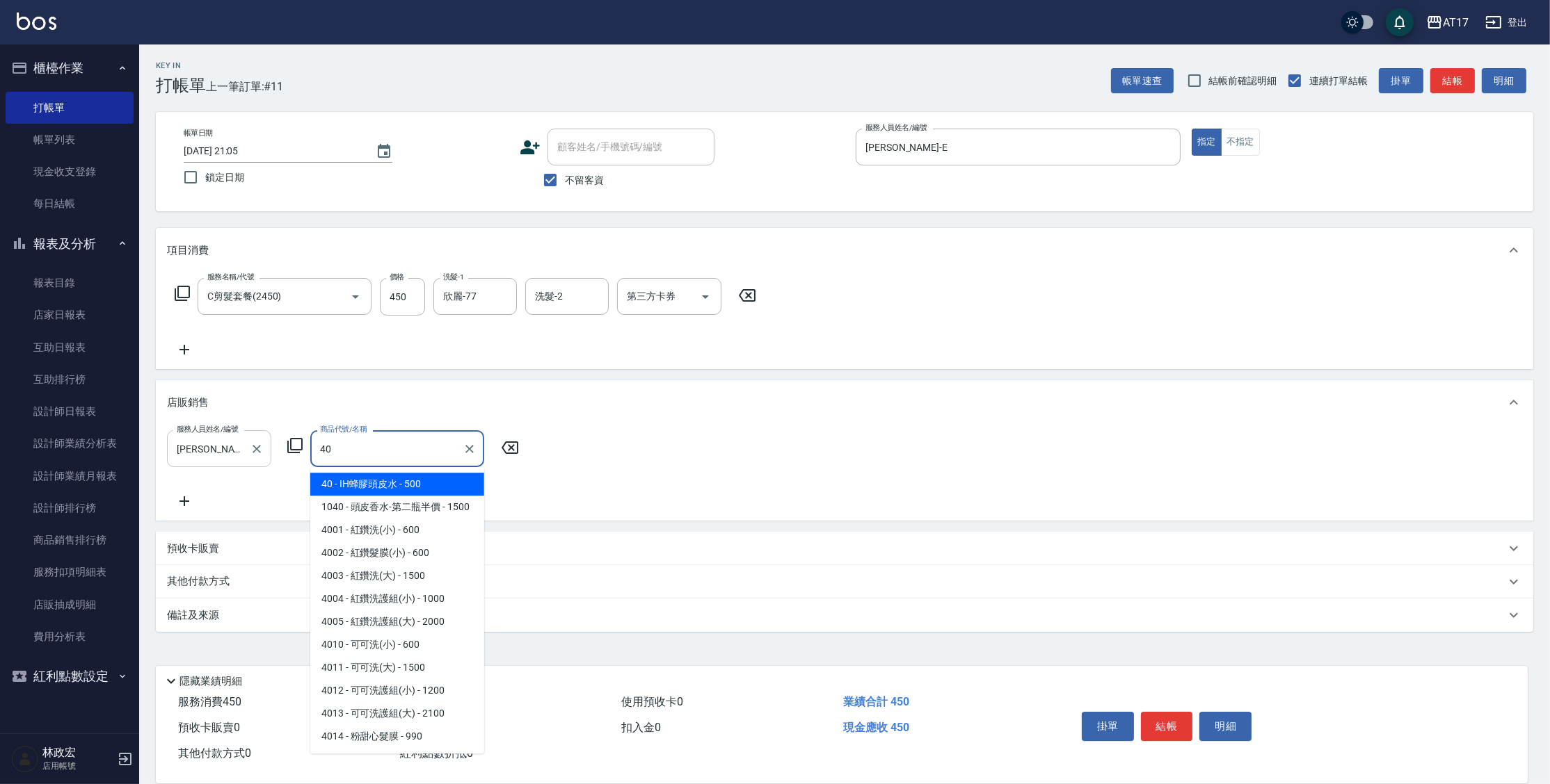
type input "IH蜂膠頭皮水"
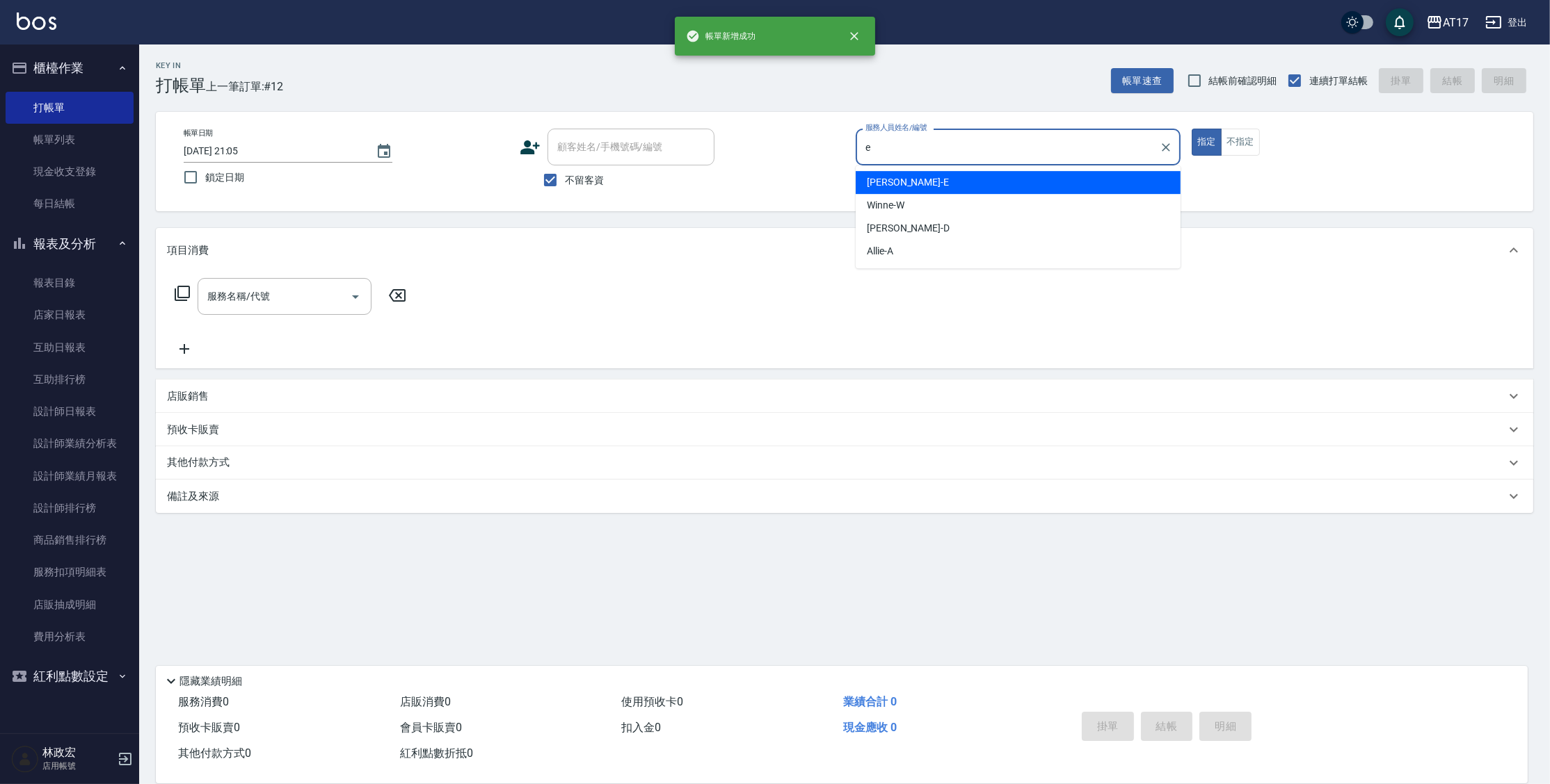
type input "[PERSON_NAME]-E"
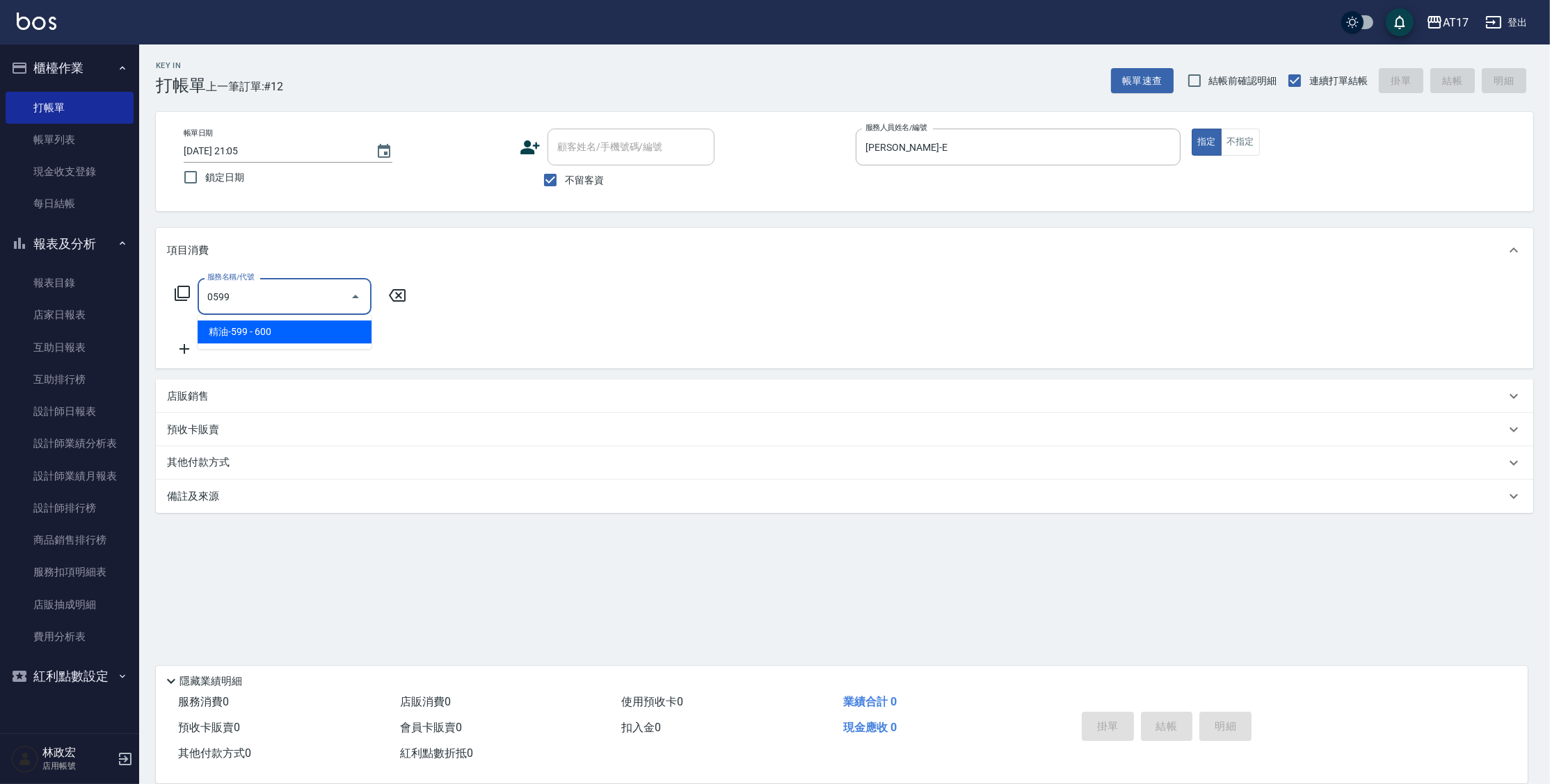
type input "精油-599(0599)"
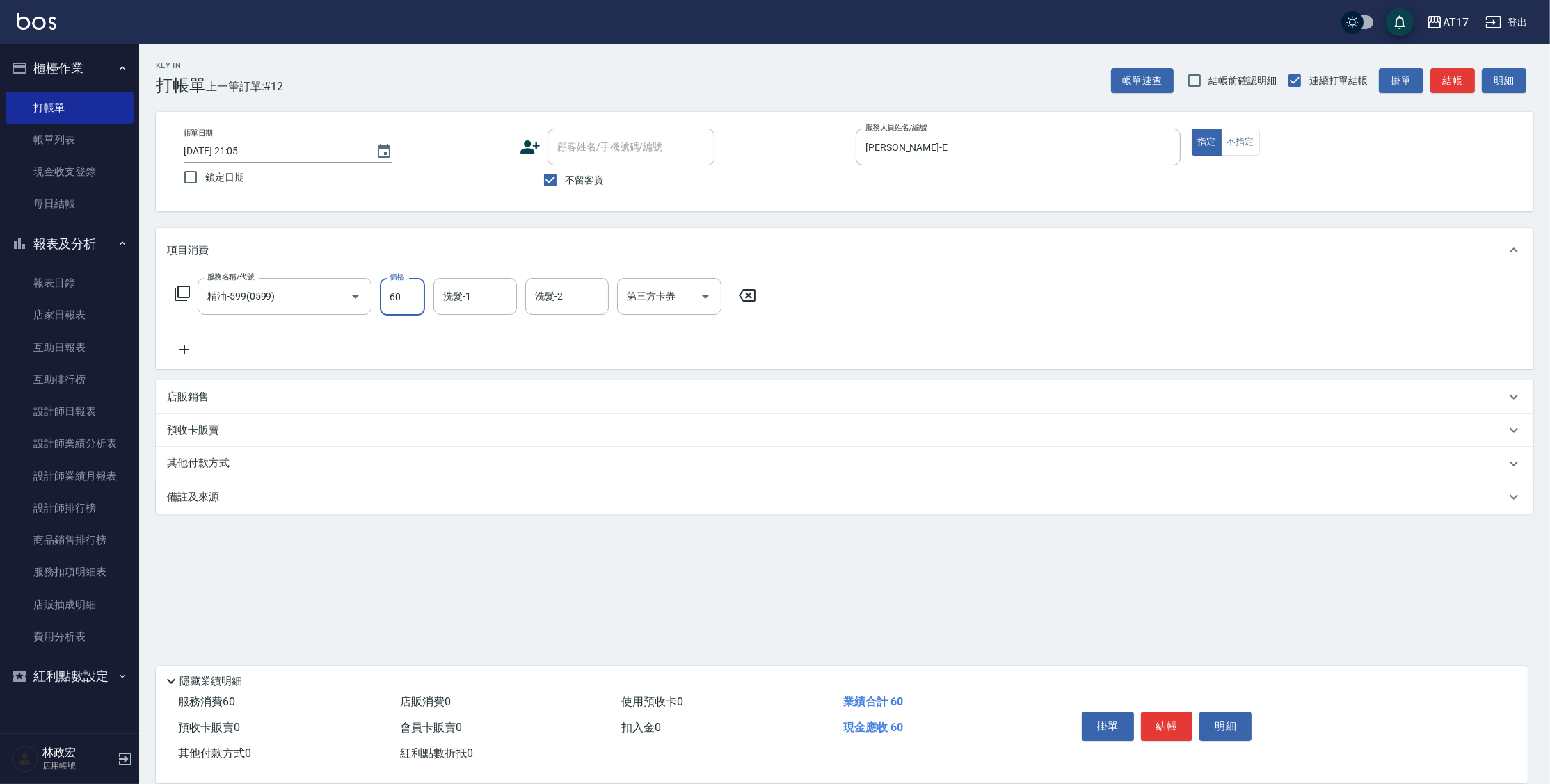
type input "600"
type input "[PERSON_NAME]-55"
type input "儲值卡"
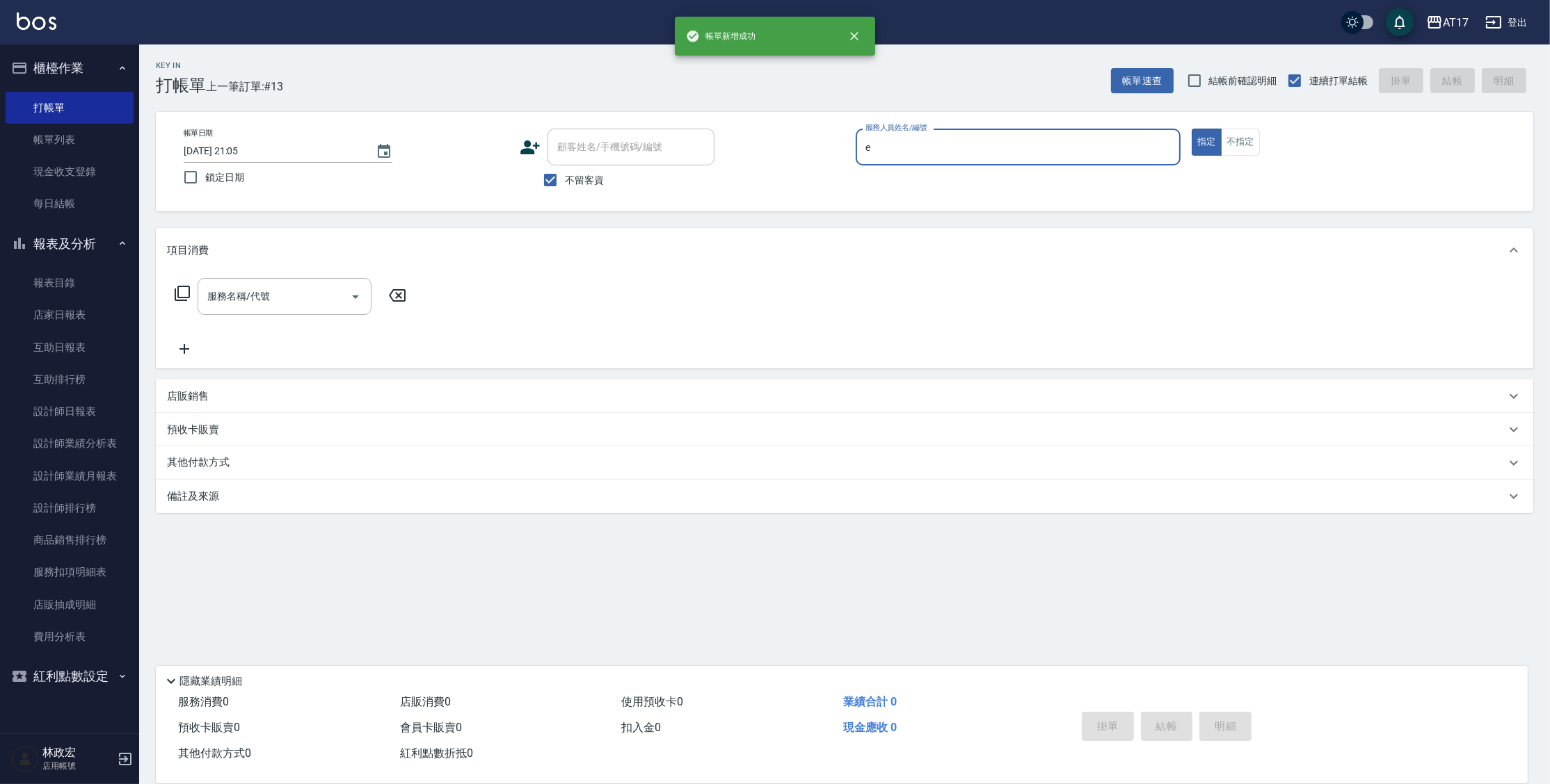
type input "[PERSON_NAME]-E"
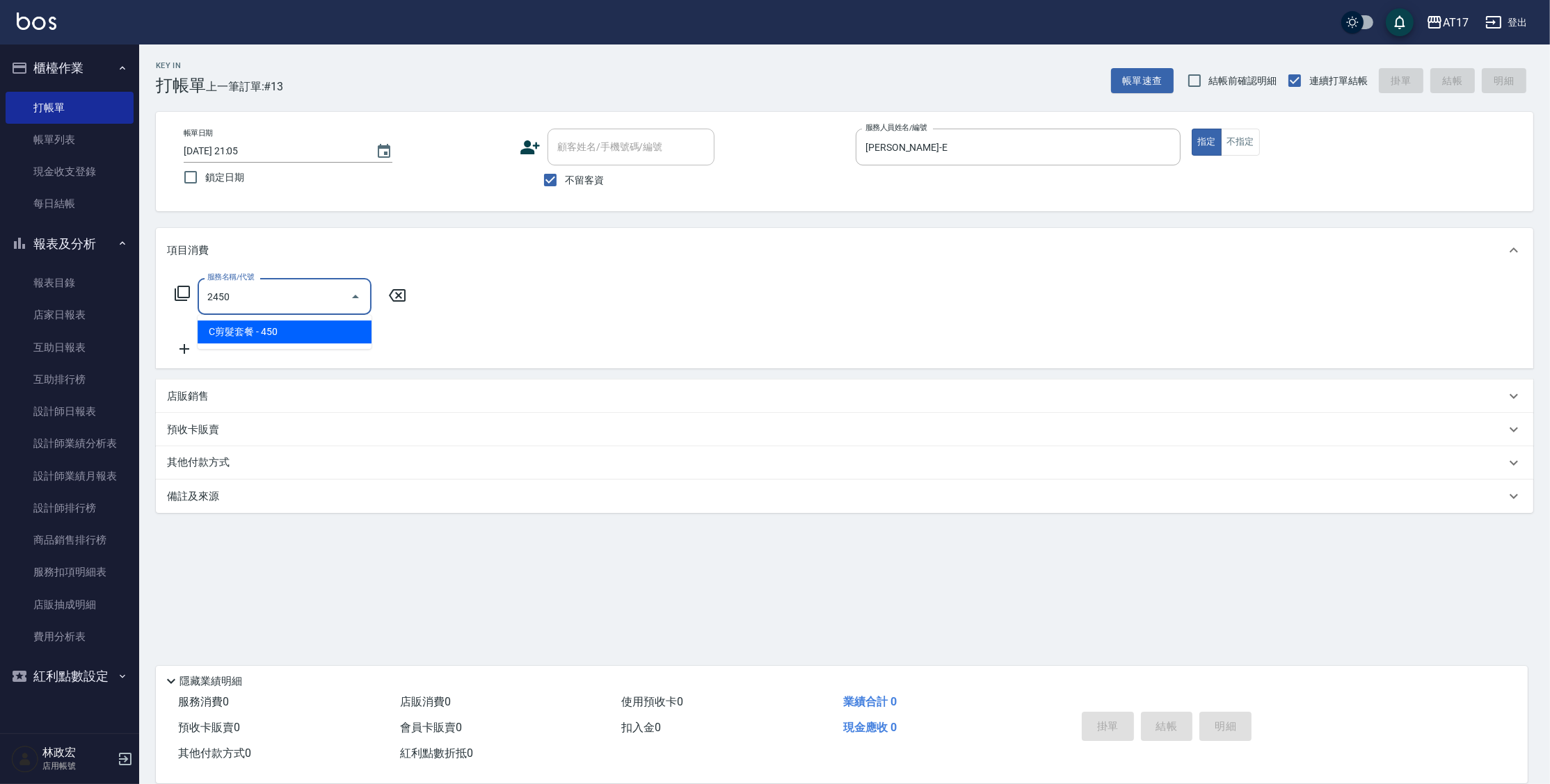
type input "C剪髮套餐(2450)"
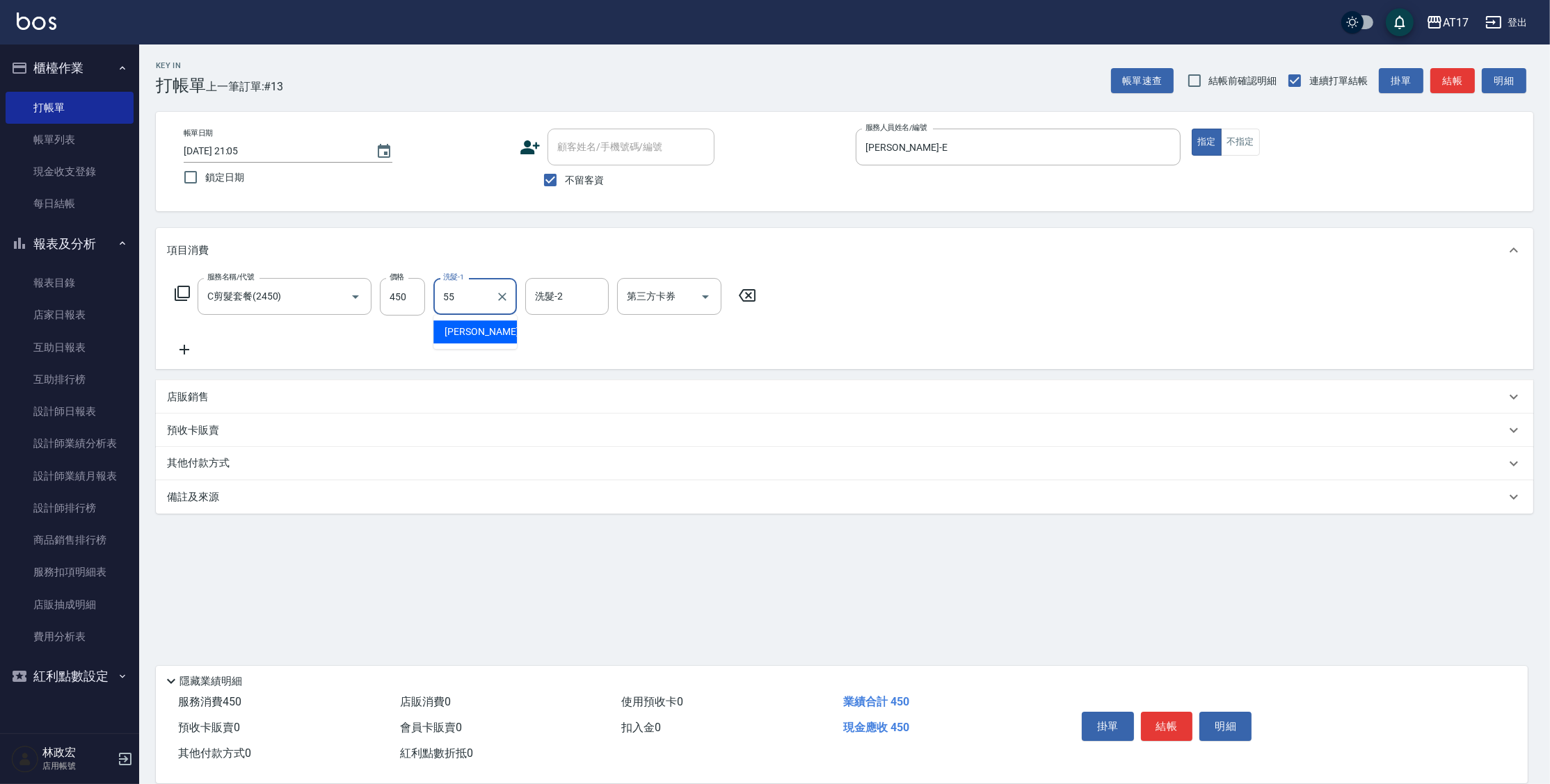
type input "[PERSON_NAME]-55"
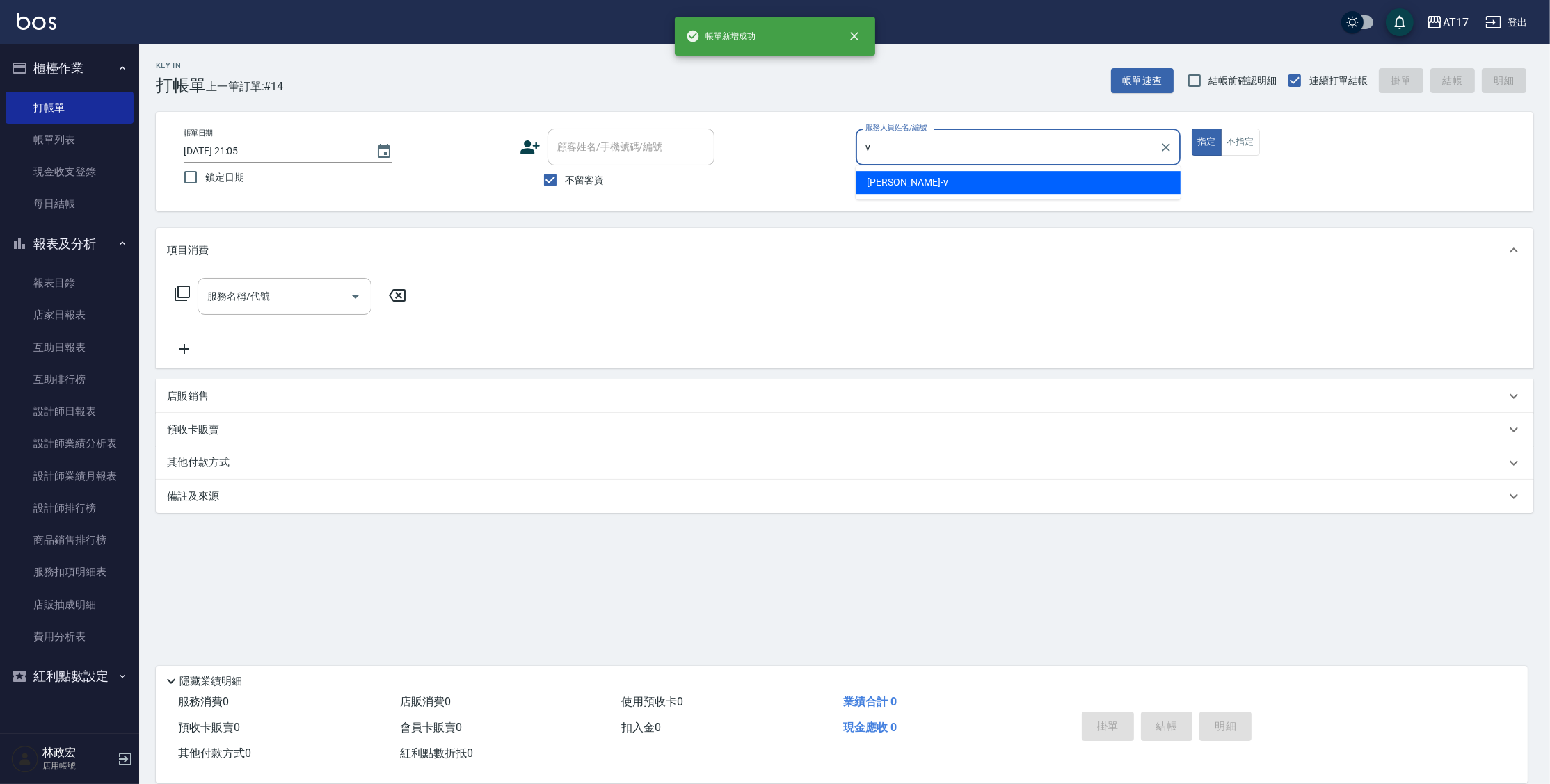
type input "[PERSON_NAME]-v"
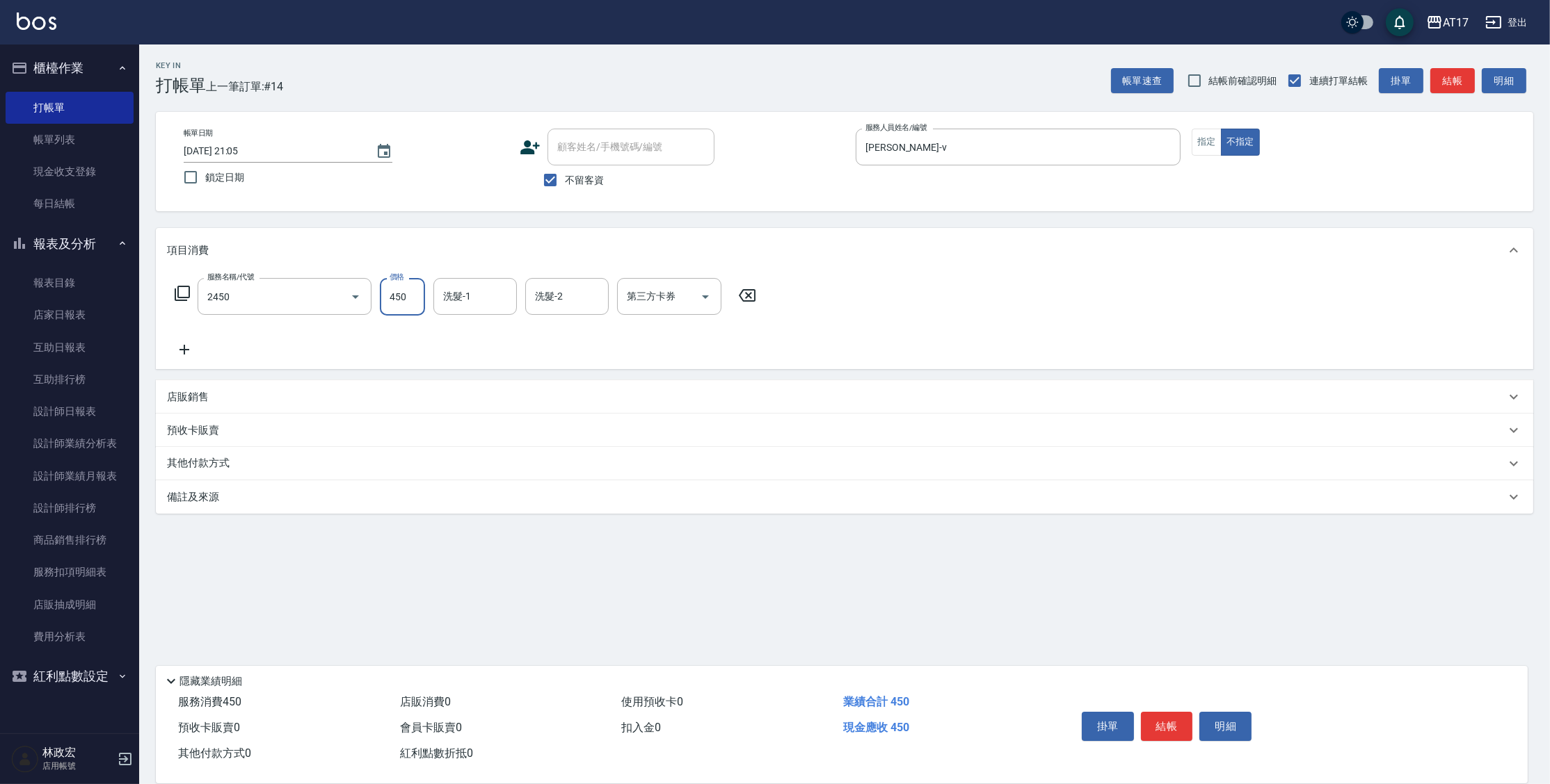
type input "C剪髮套餐(2450)"
type input "[PERSON_NAME]-55"
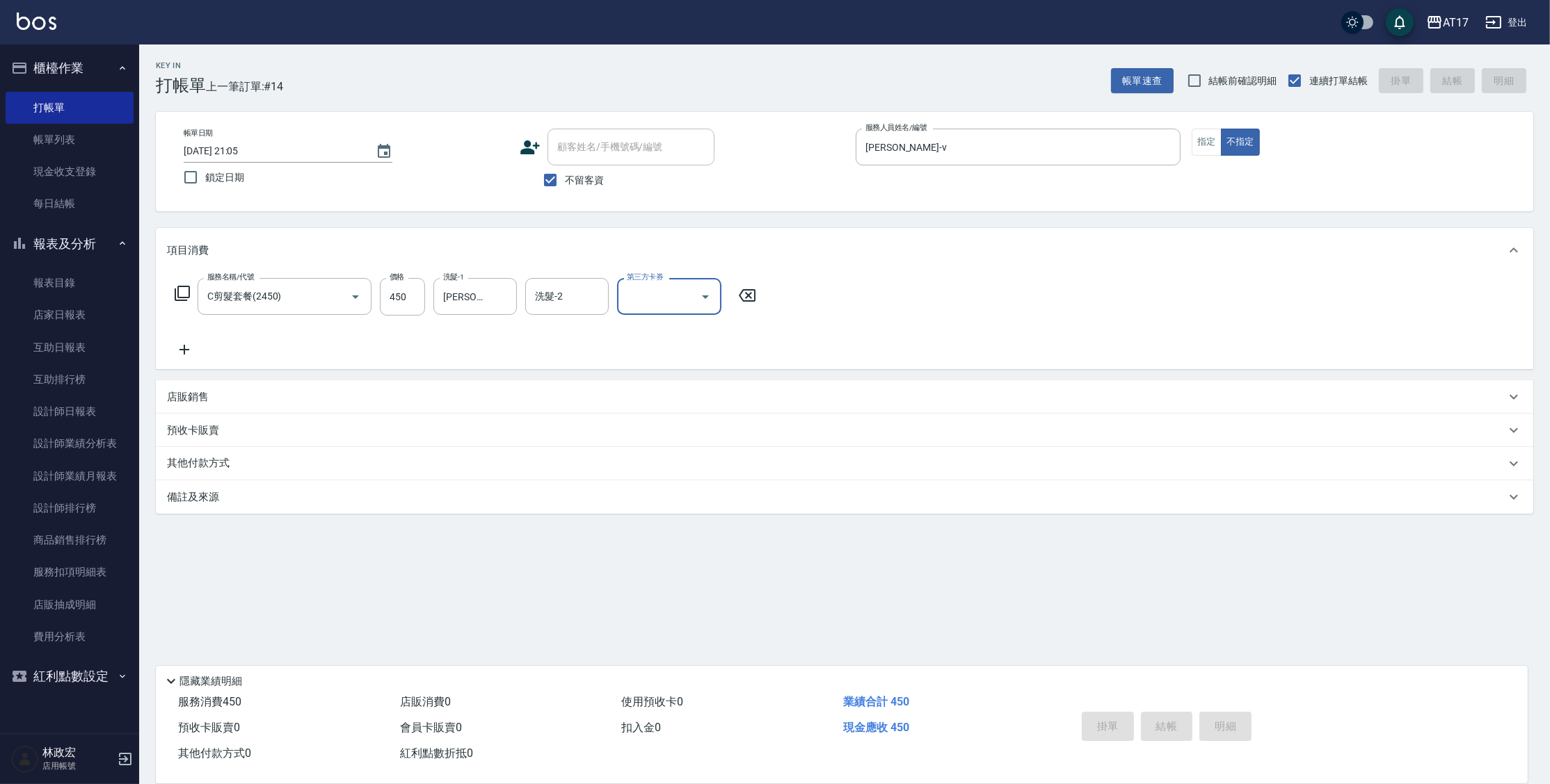
type input "[DATE] 21:06"
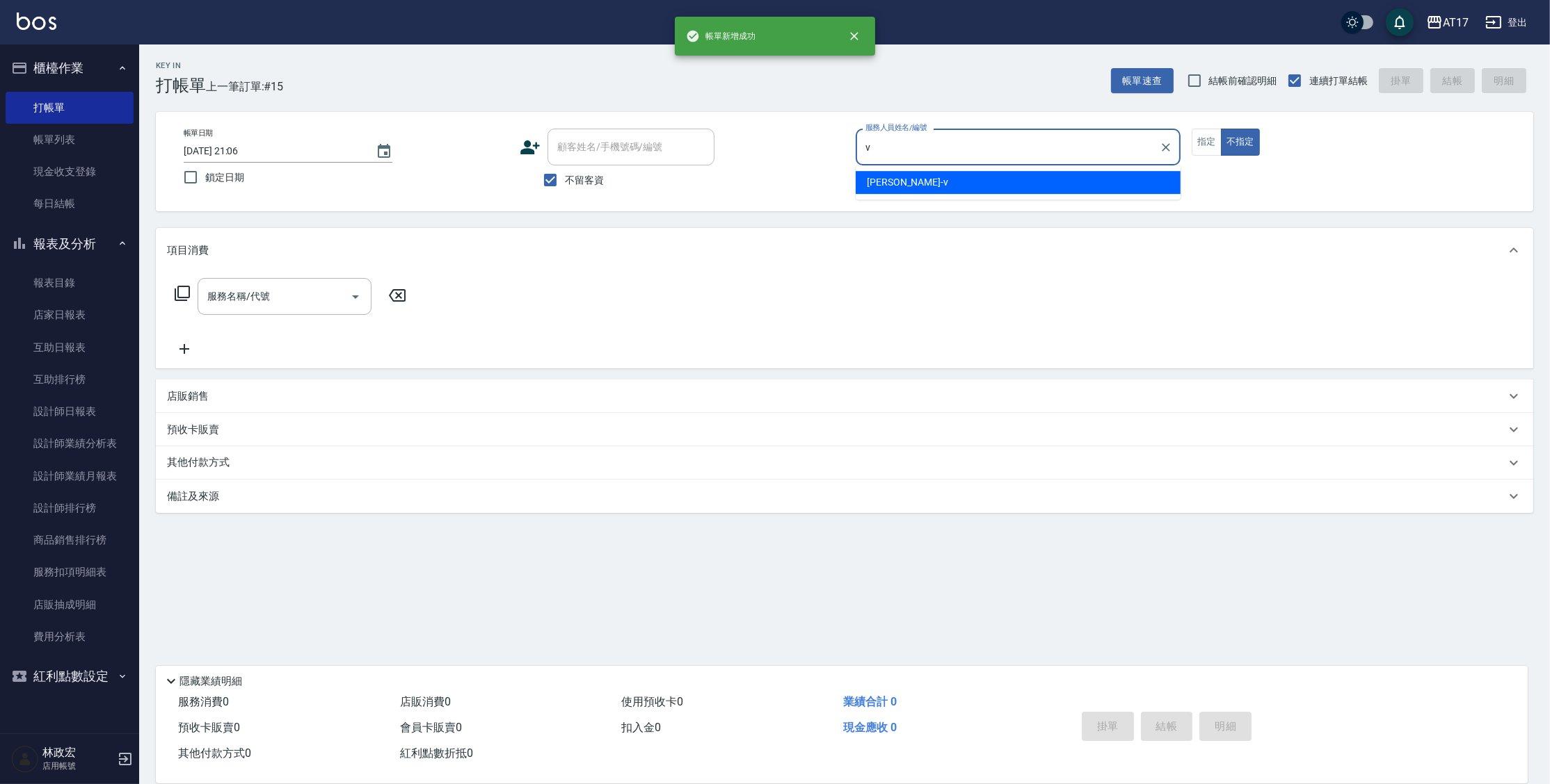
type input "[PERSON_NAME]-v"
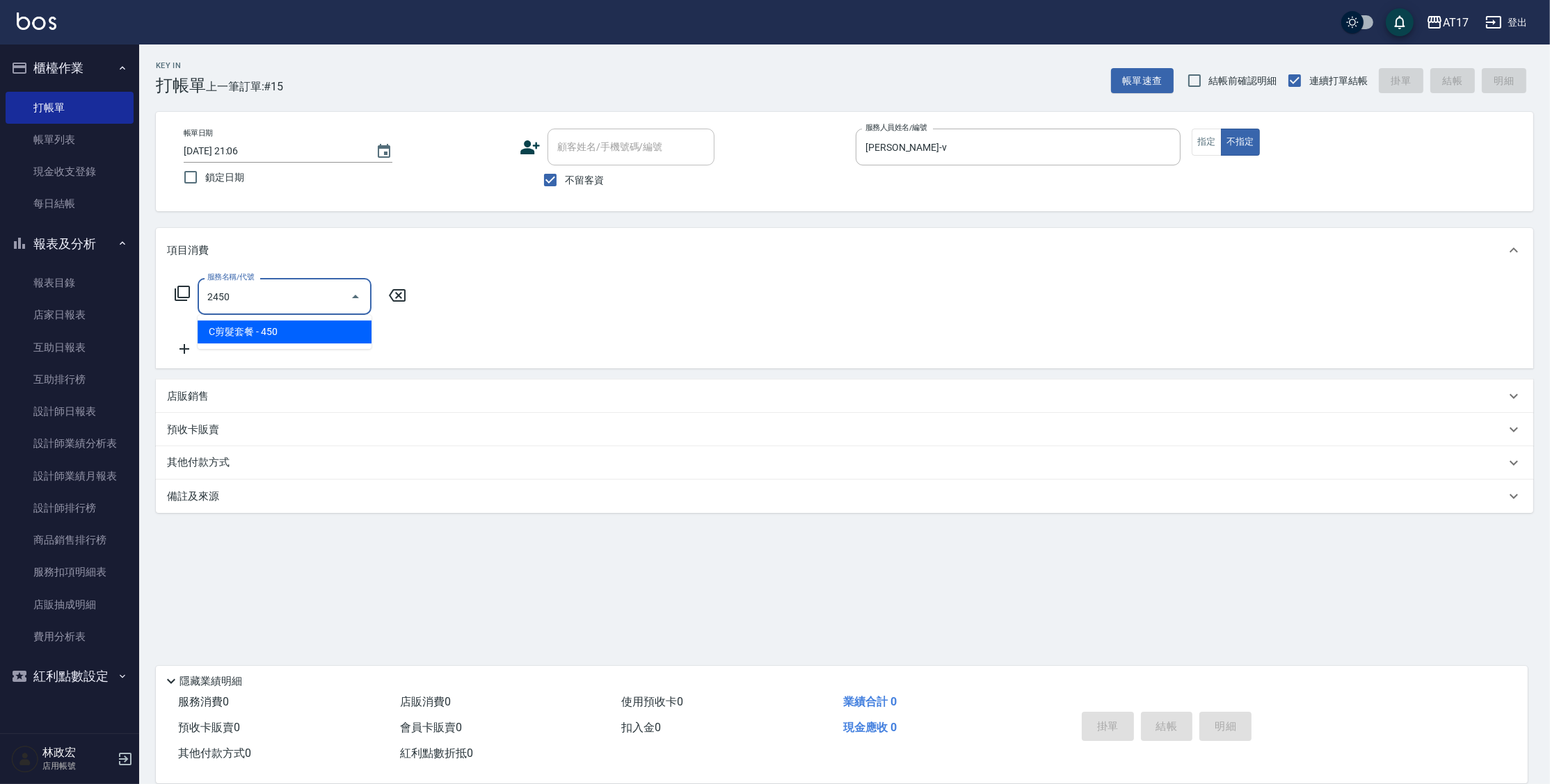
type input "C剪髮套餐(2450)"
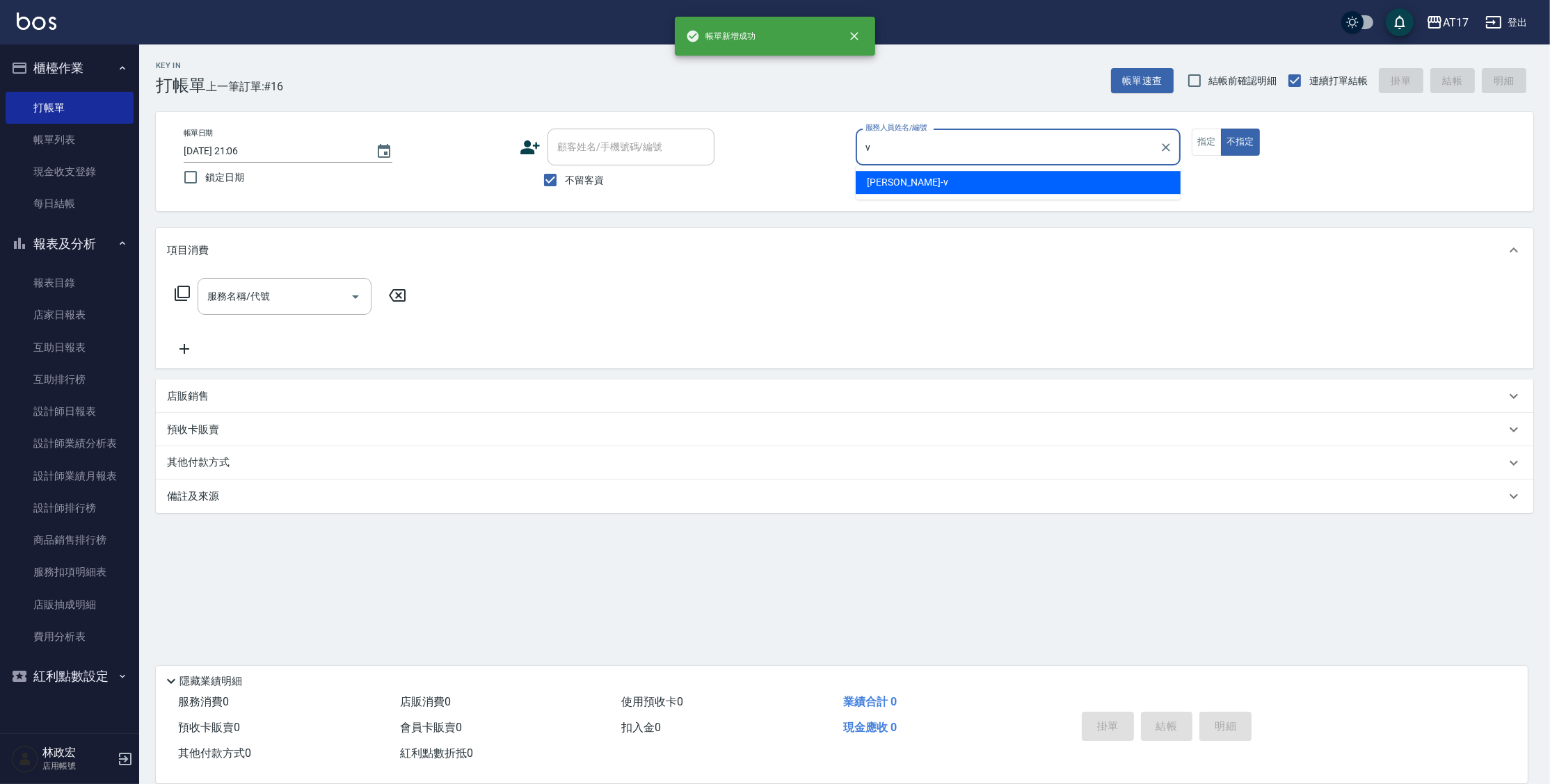
type input "[PERSON_NAME]-v"
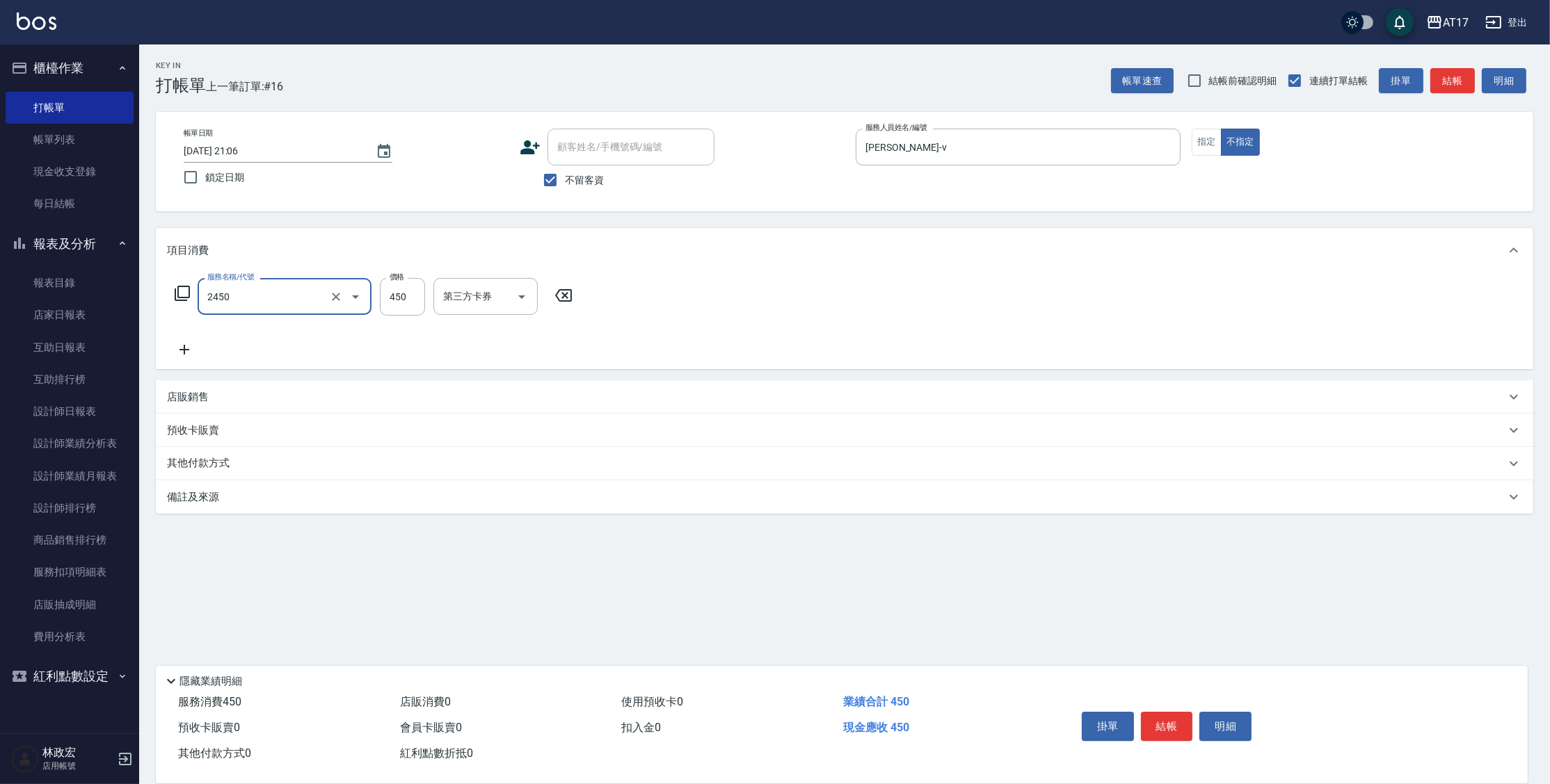
type input "C剪髮套餐(2450)"
click at [1208, 146] on button "指定" at bounding box center [1207, 142] width 30 height 27
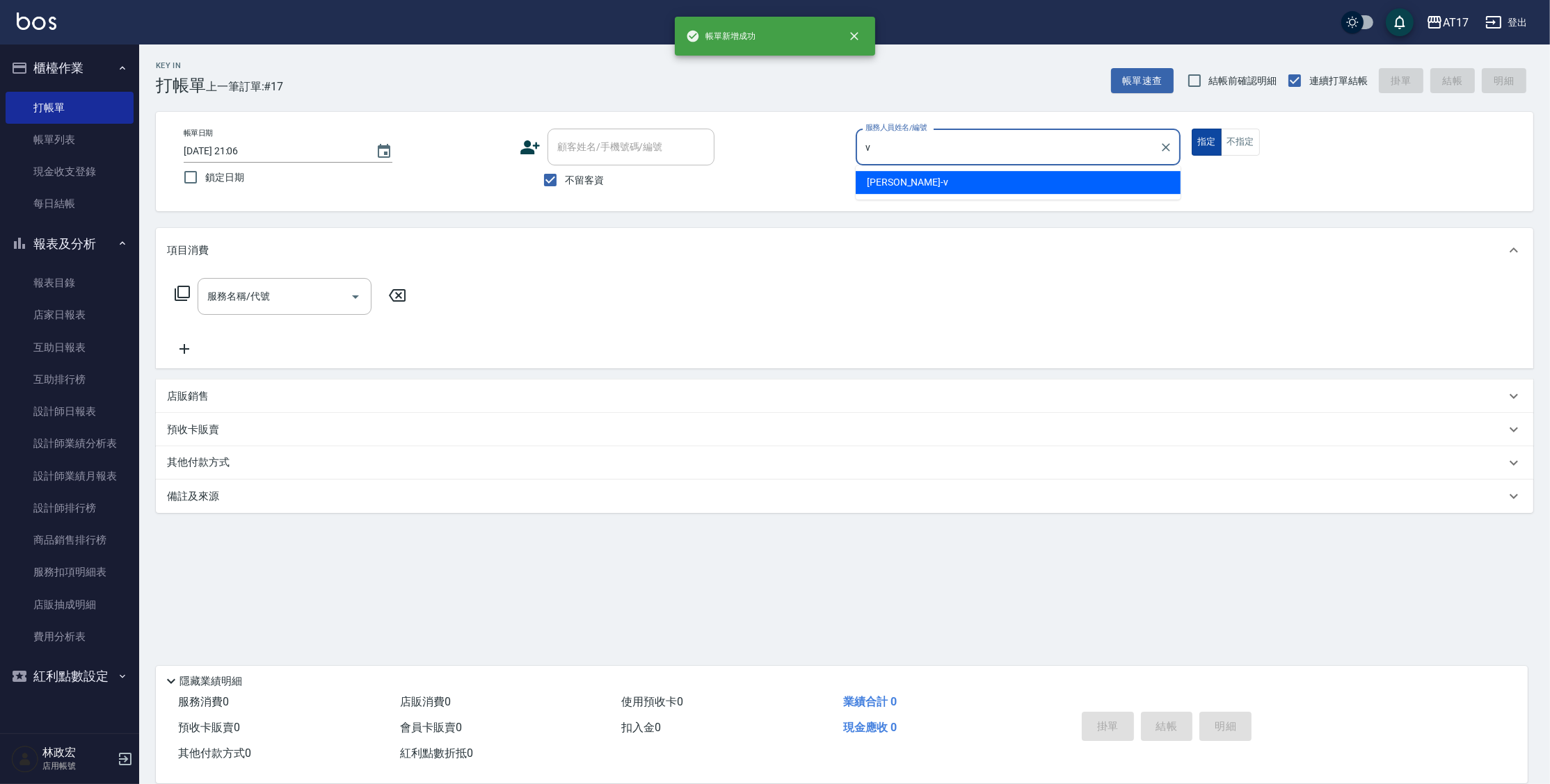
type input "[PERSON_NAME]-v"
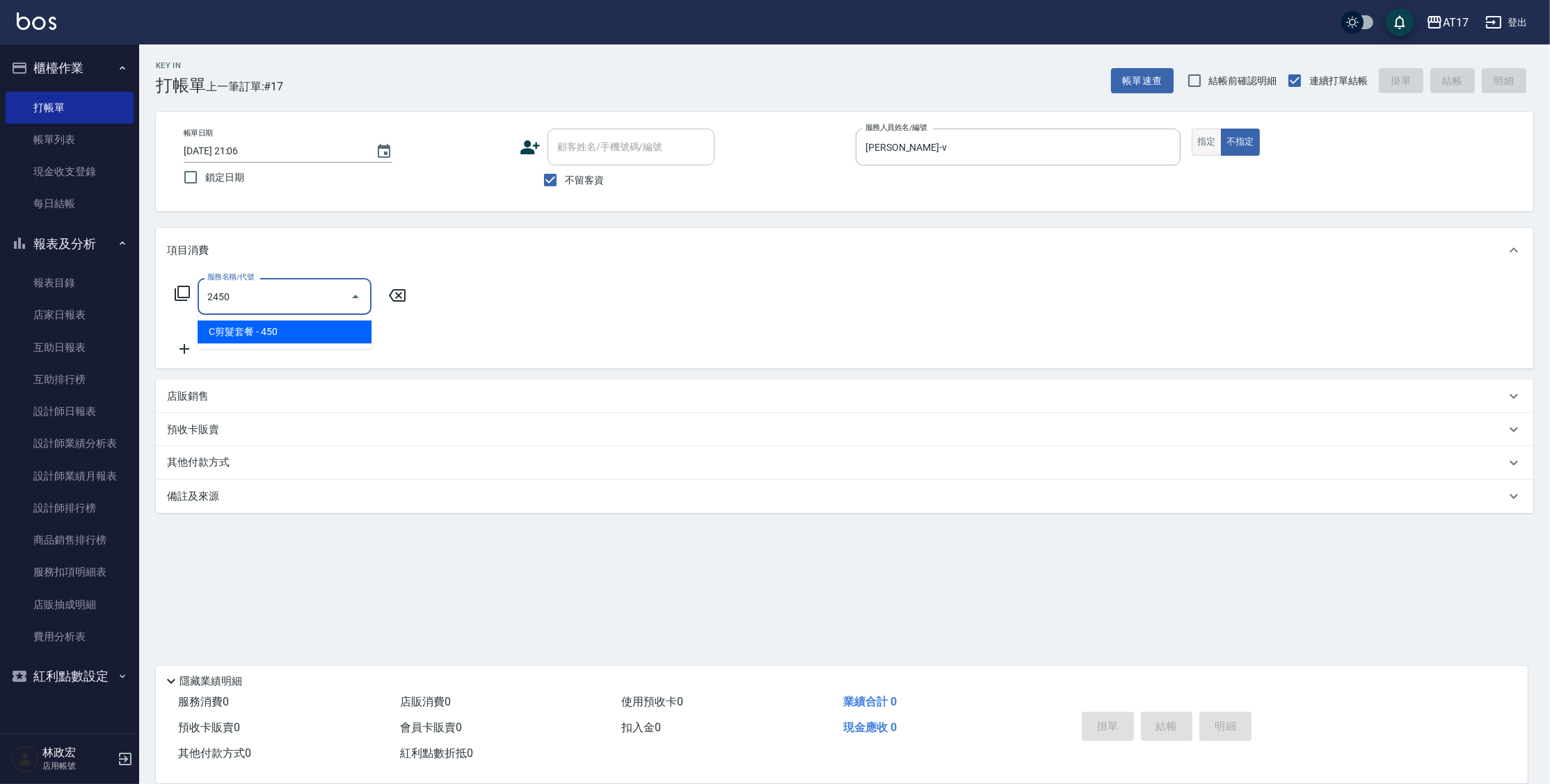
type input "C剪髮套餐(2450)"
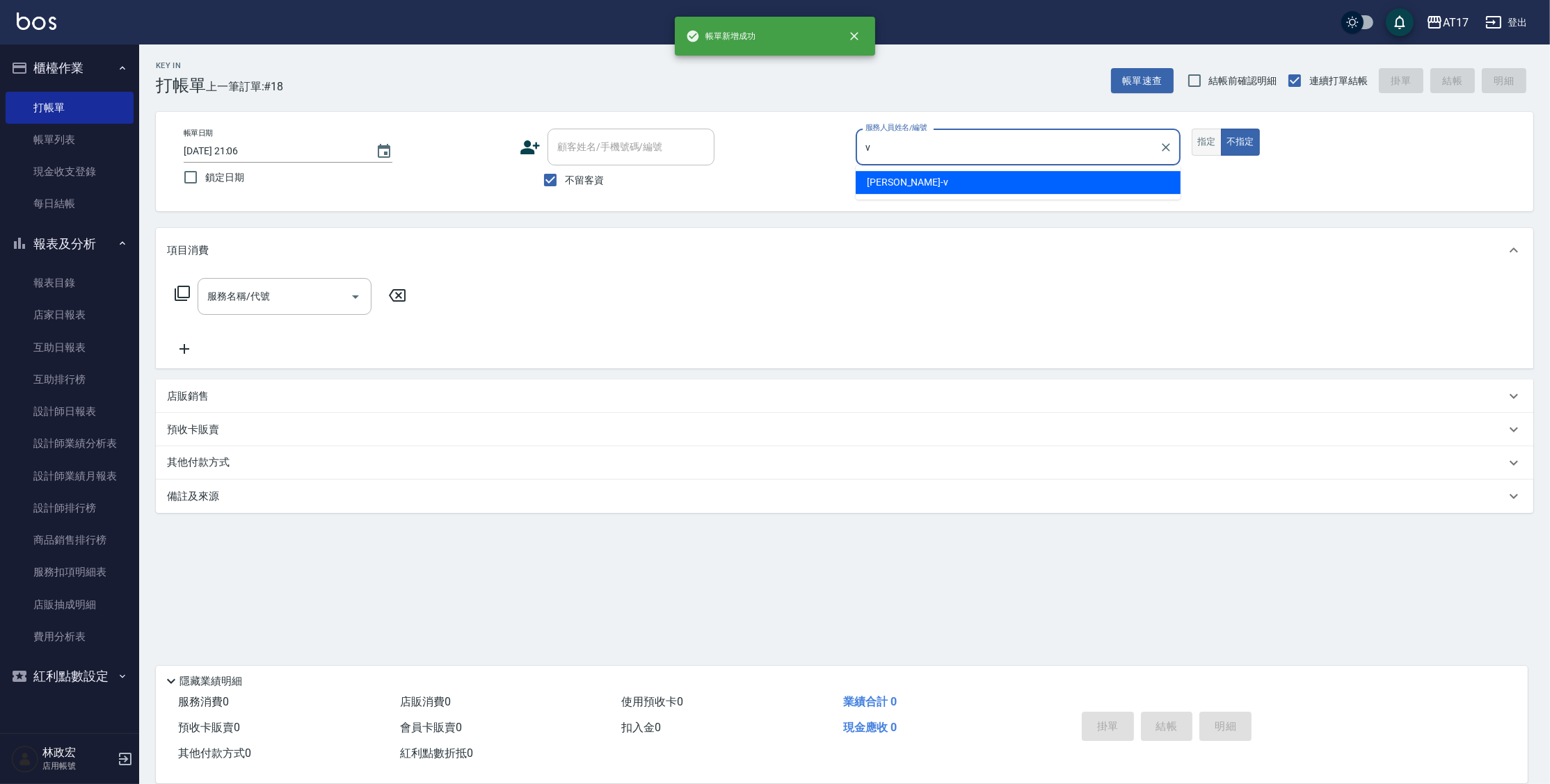
type input "[PERSON_NAME]-v"
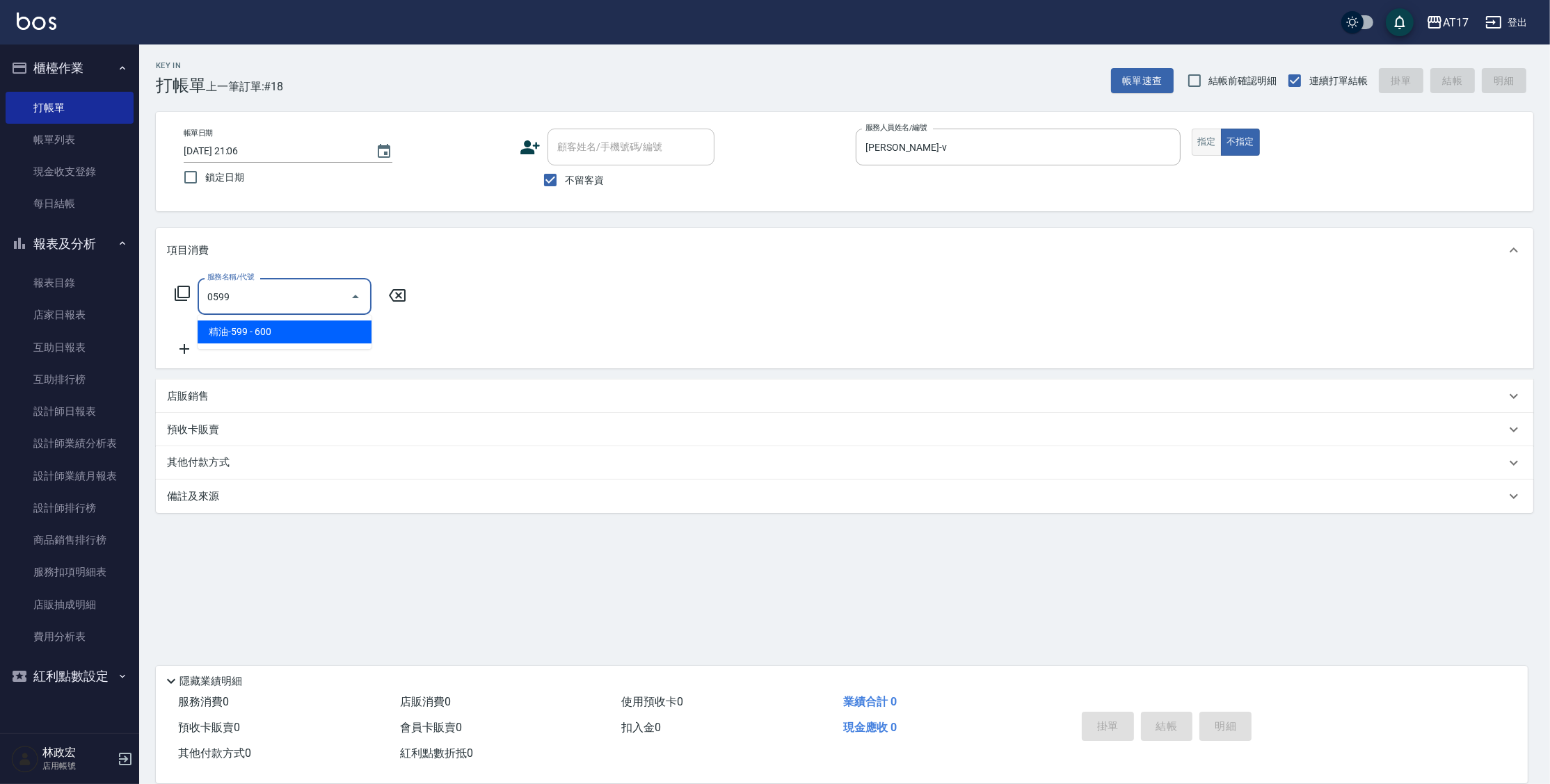
type input "精油-599(0599)"
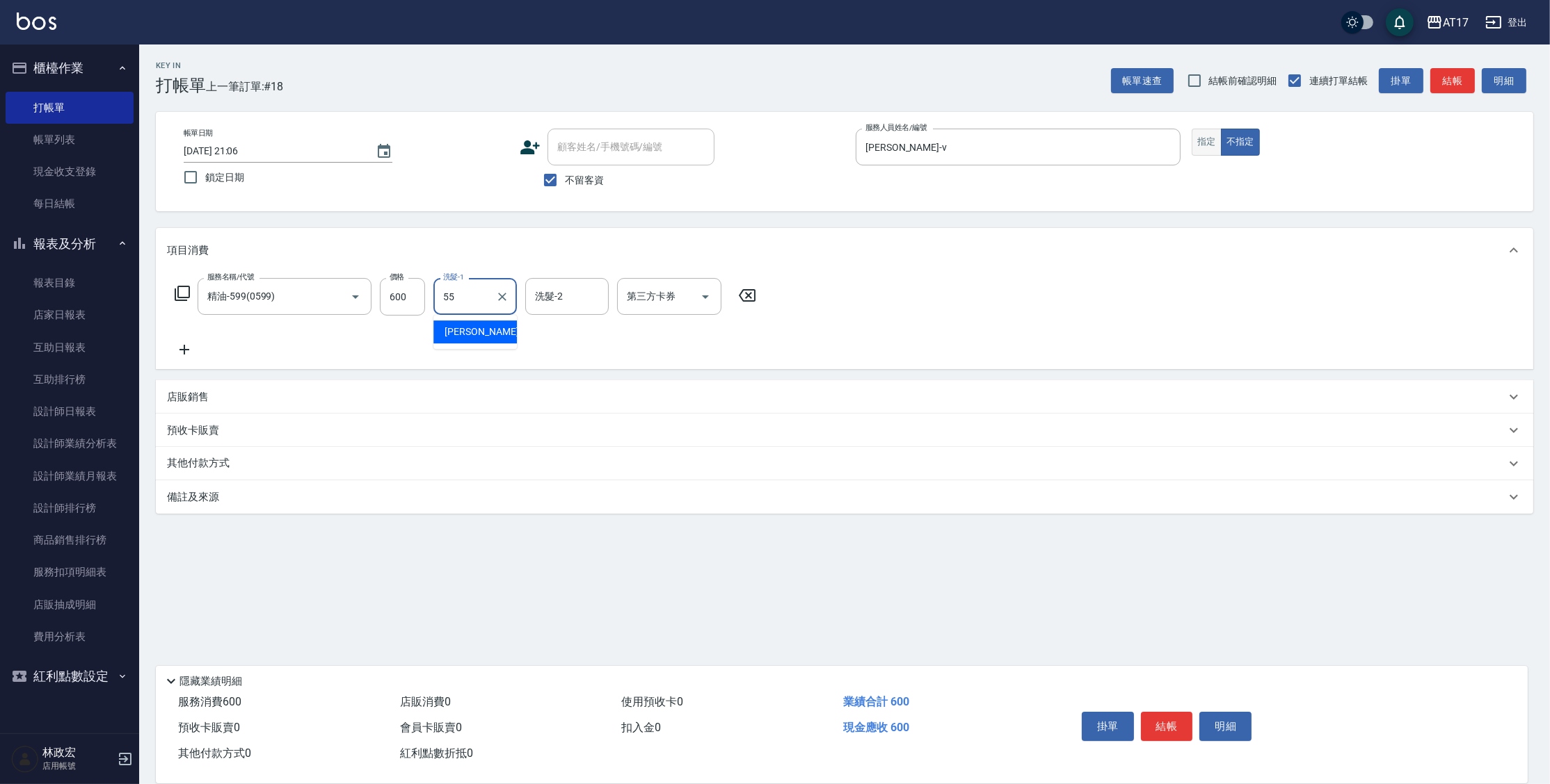
type input "[PERSON_NAME]-55"
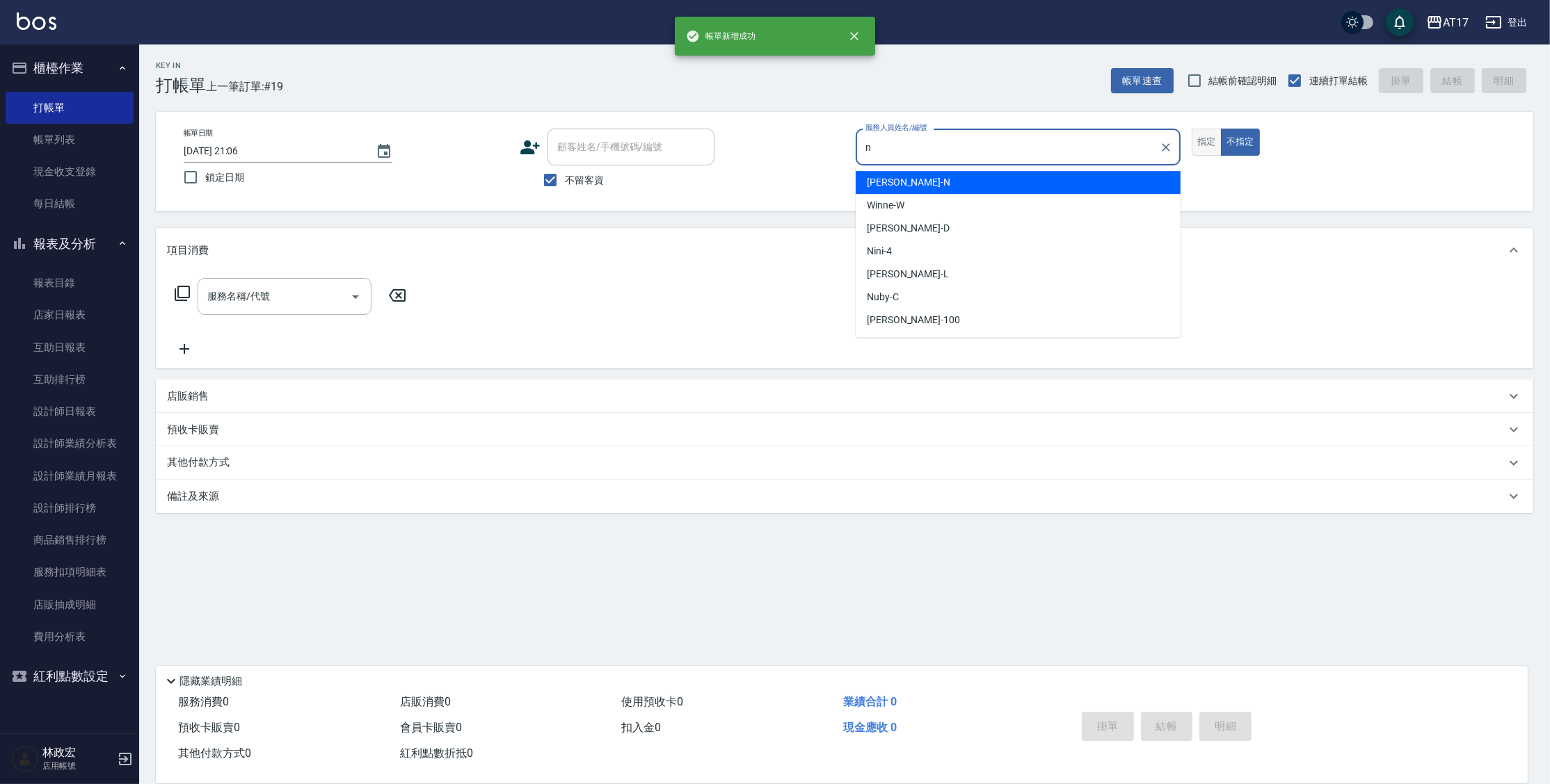
type input "[PERSON_NAME]-N"
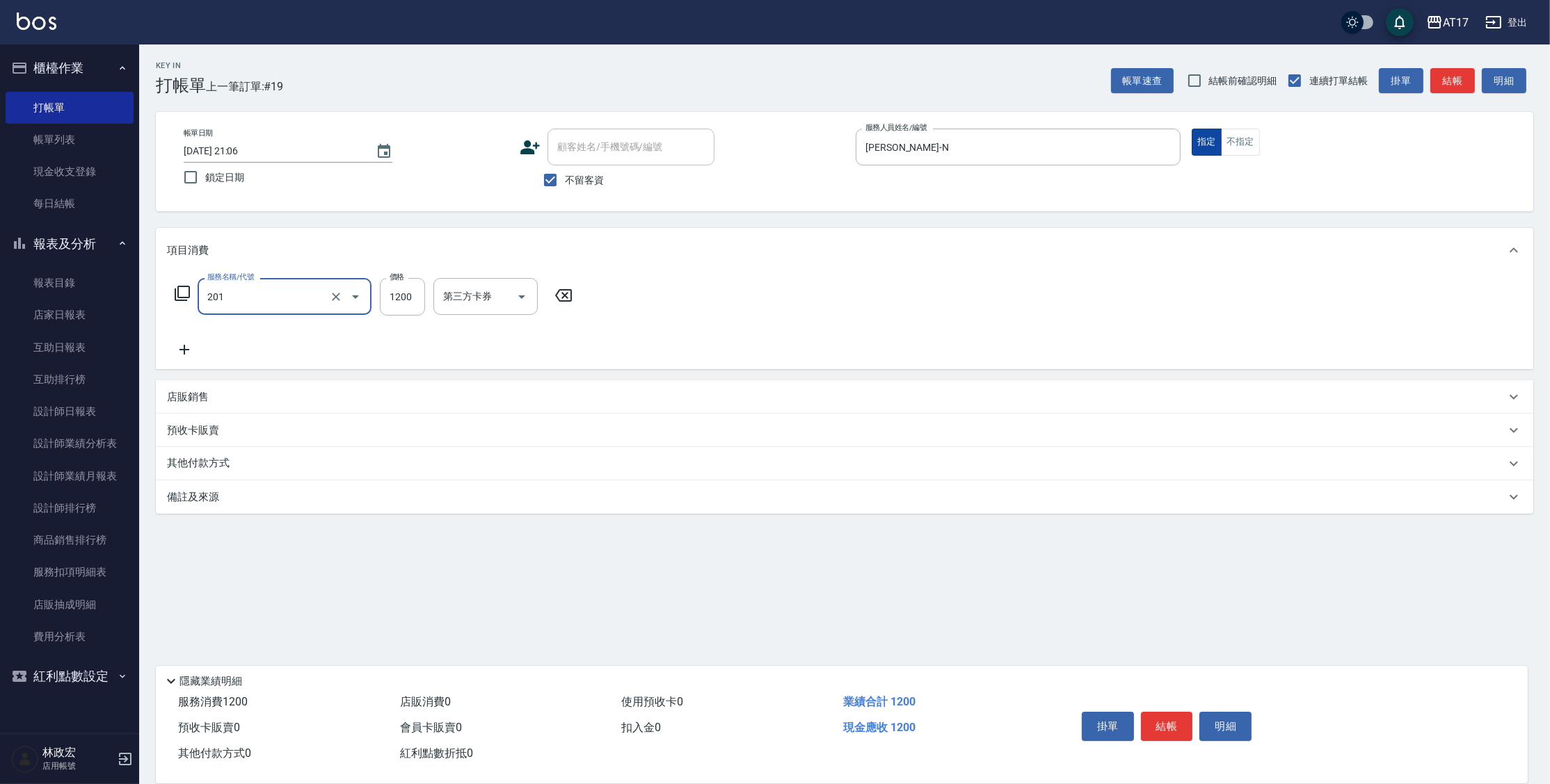
type input "一般燙(改金額)(201)"
type input "1299"
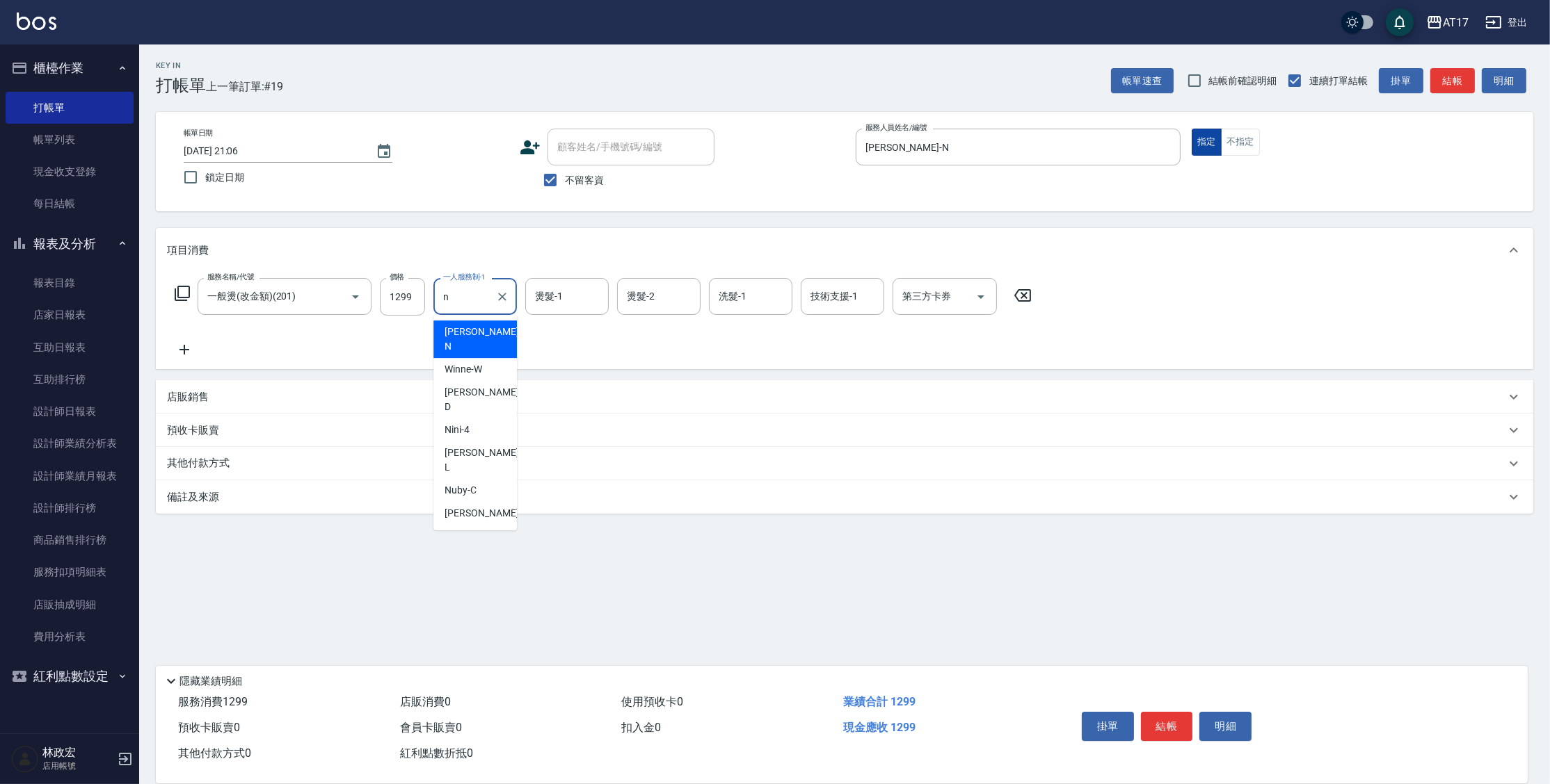
type input "[PERSON_NAME]-N"
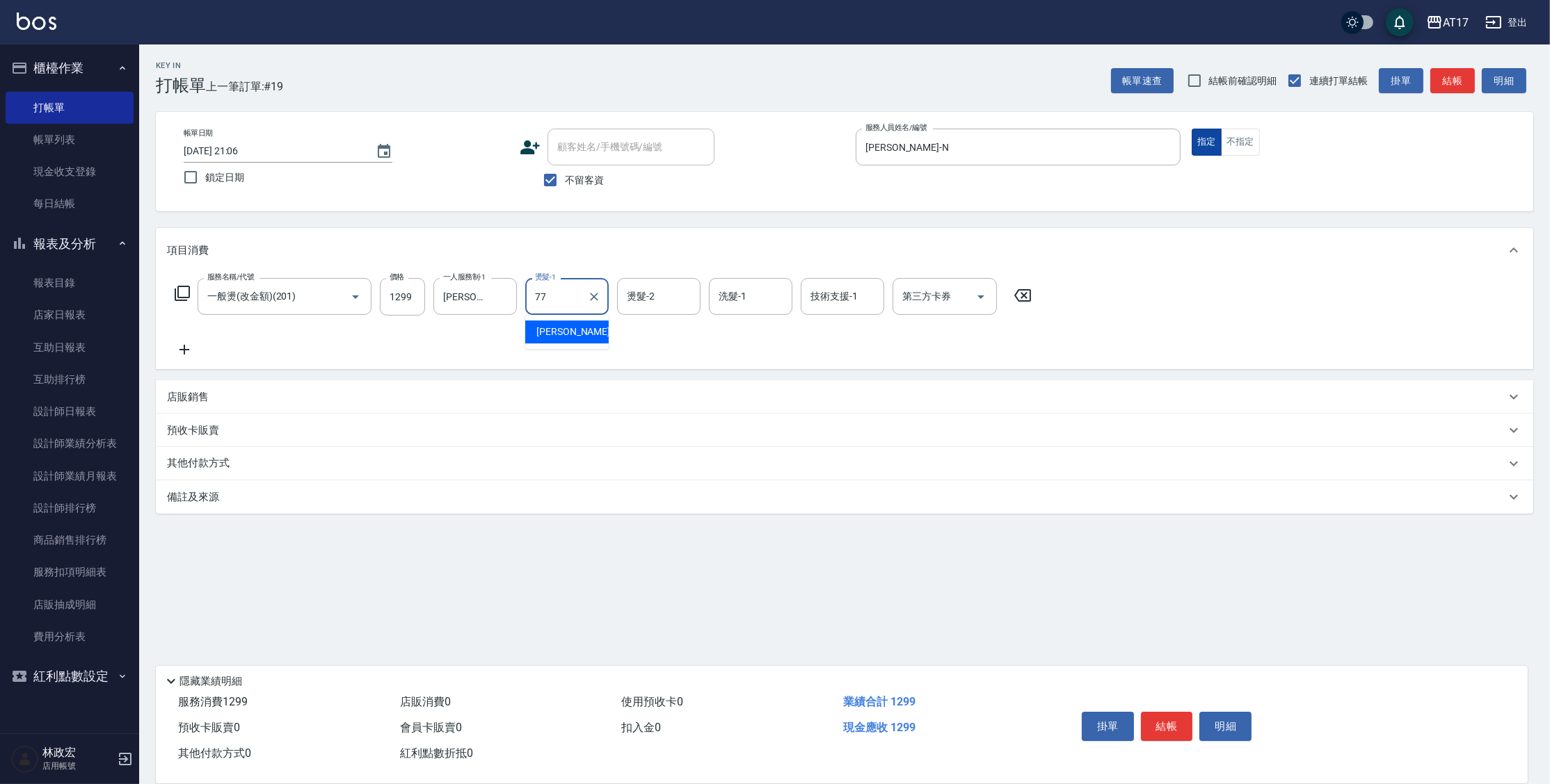
type input "欣麗-77"
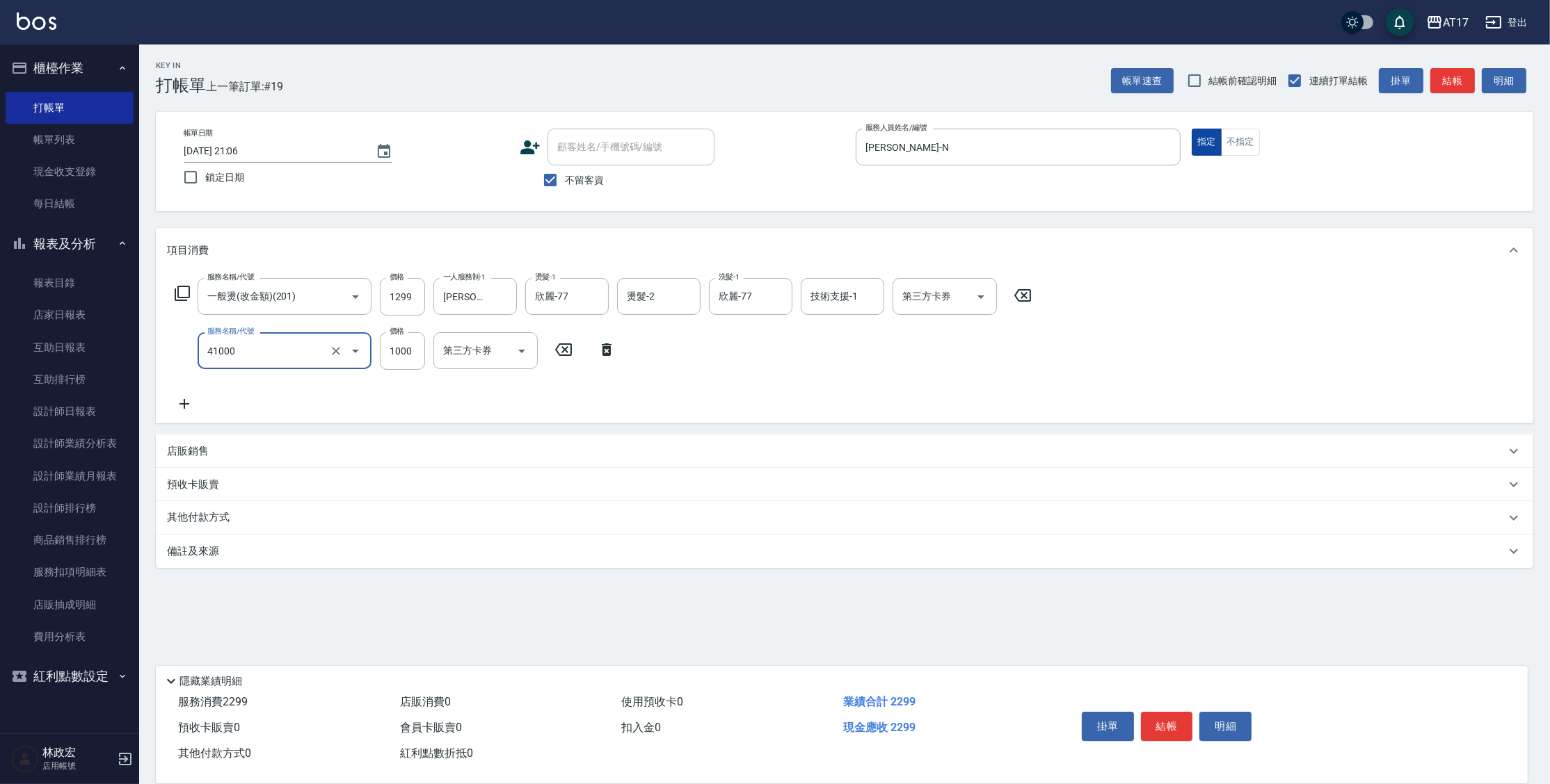
type input "酵素 & 鏡面(41000)"
type input "1500"
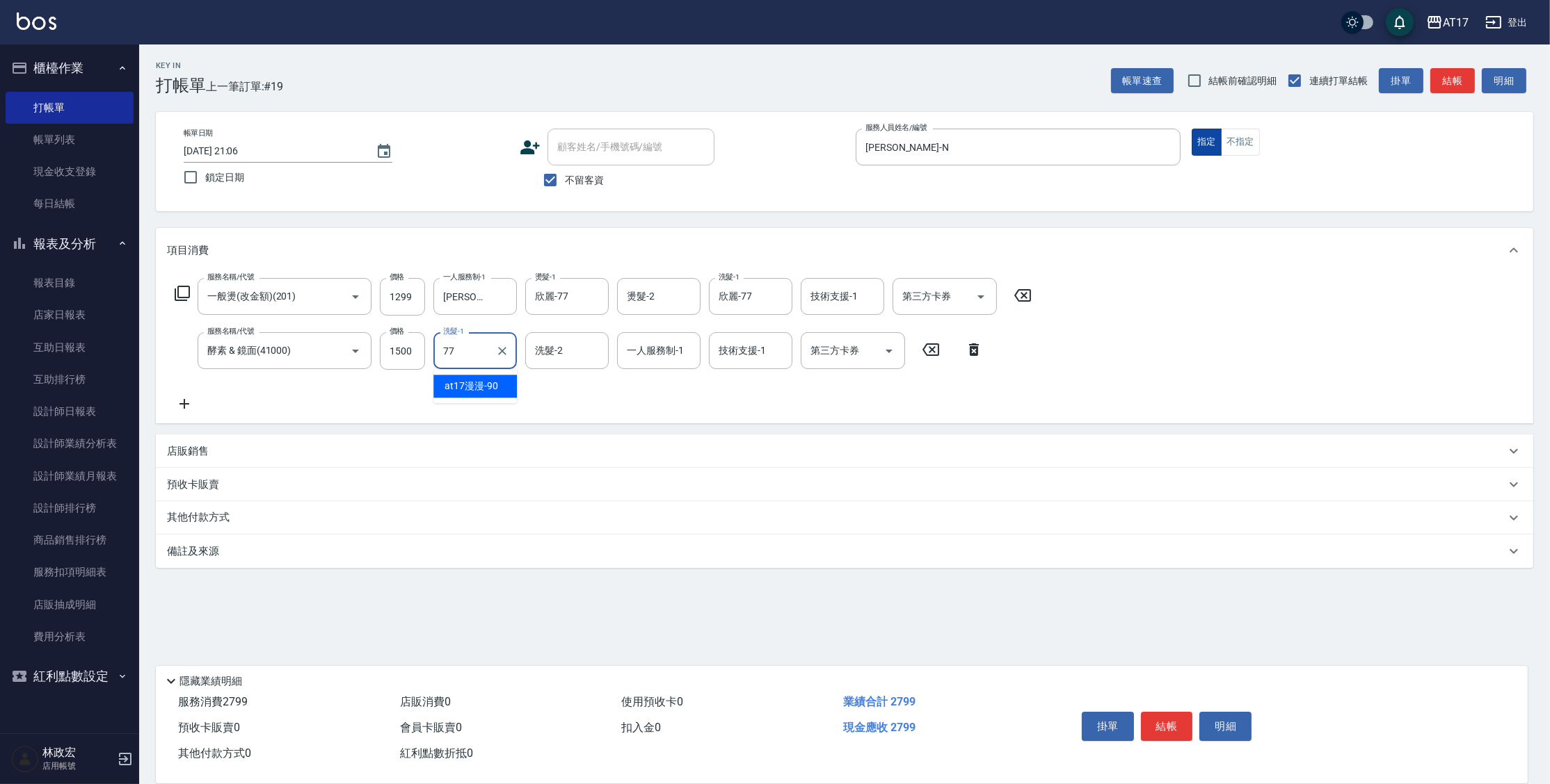
type input "欣麗-77"
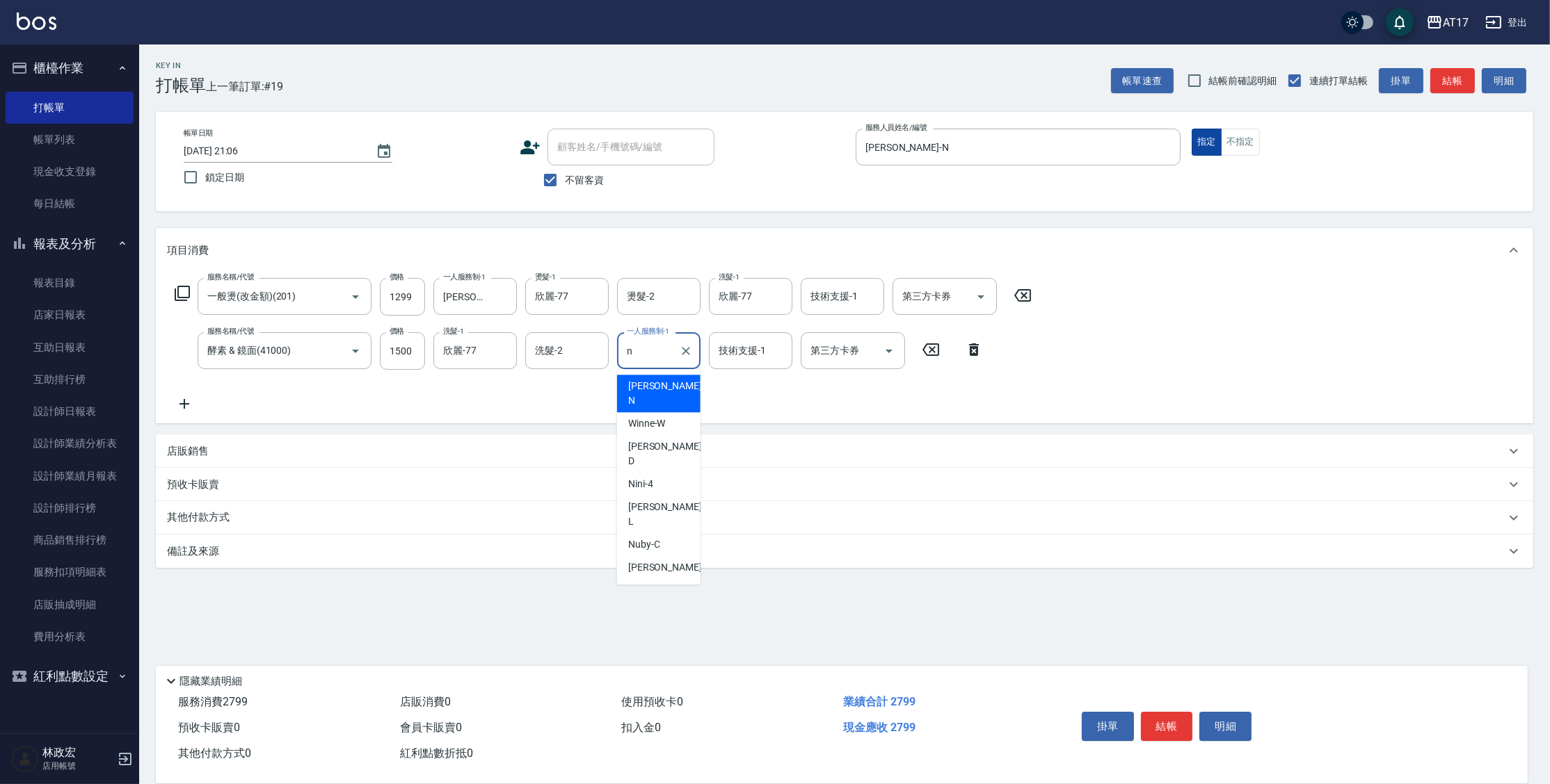
type input "[PERSON_NAME]-N"
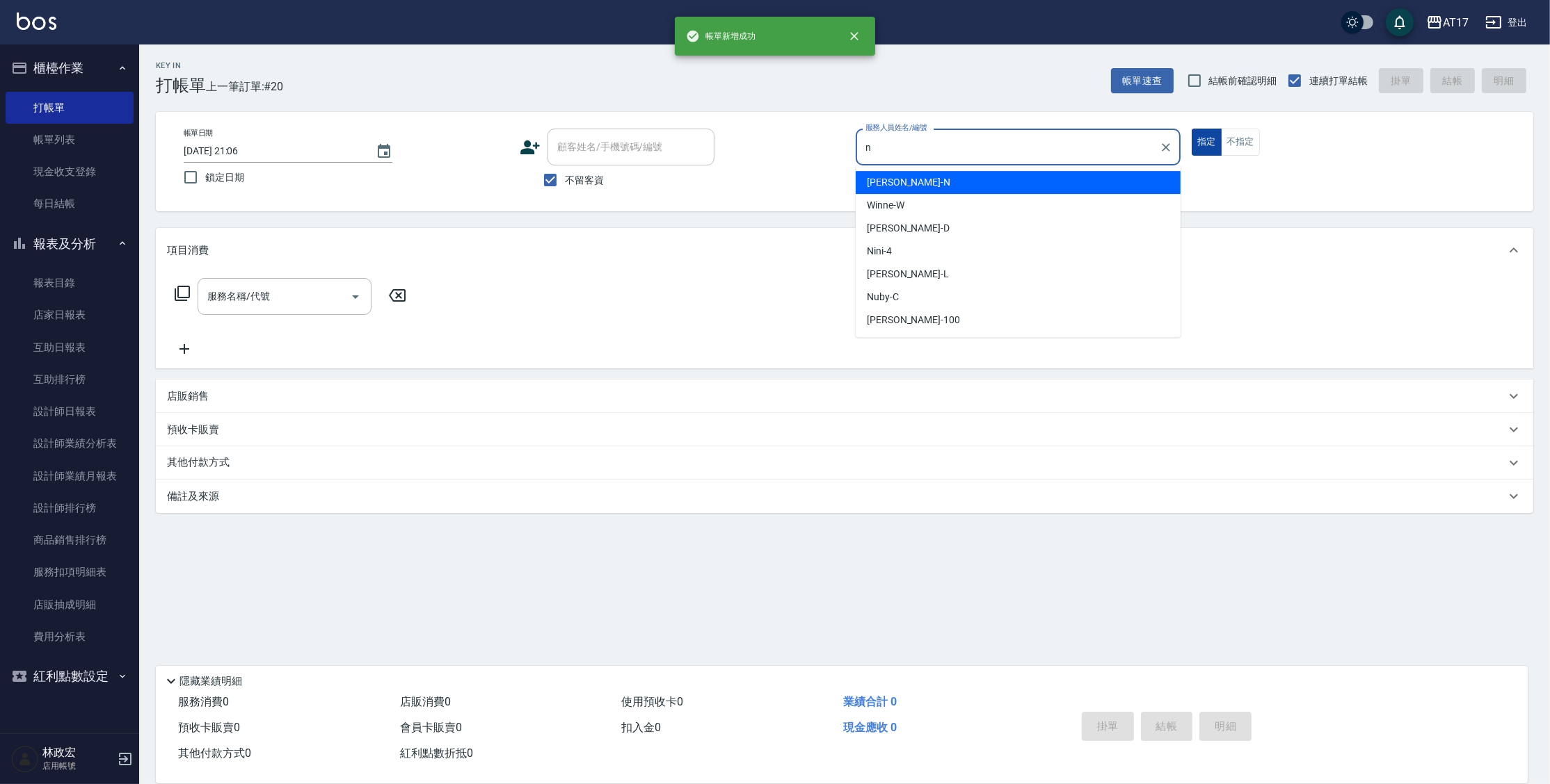
type input "[PERSON_NAME]-N"
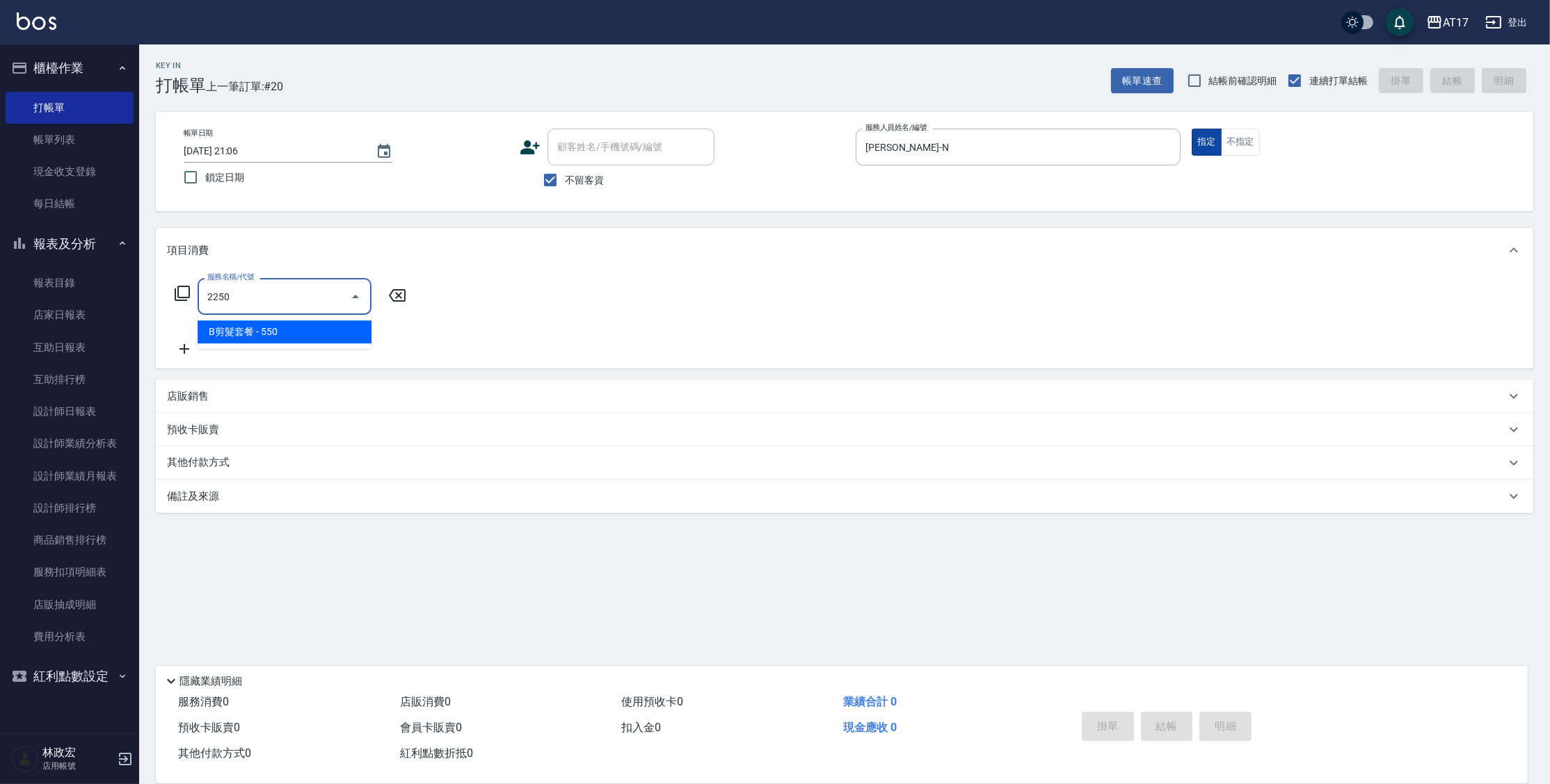
type input "B剪髮套餐(2250)"
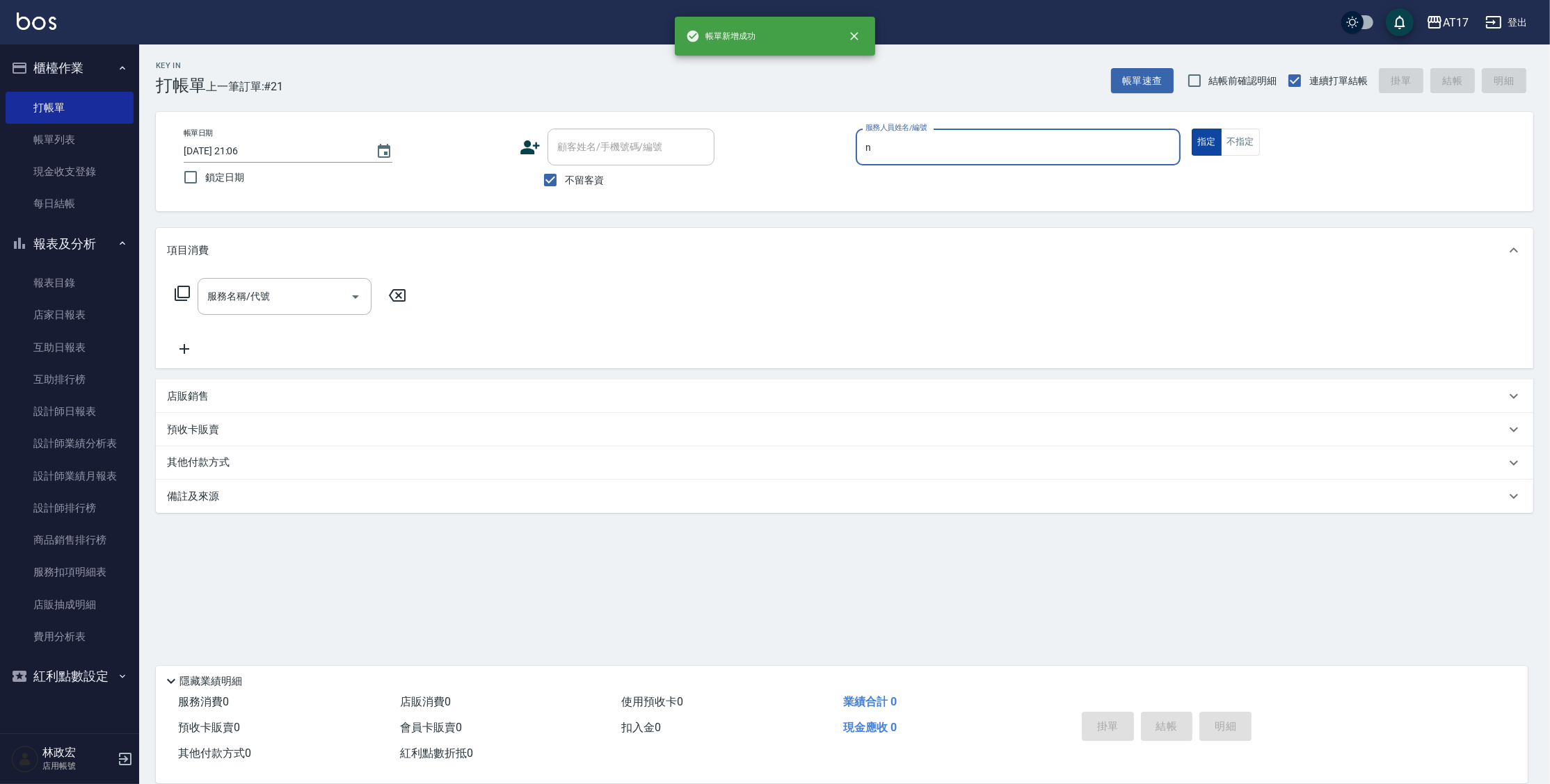
type input "[PERSON_NAME]-N"
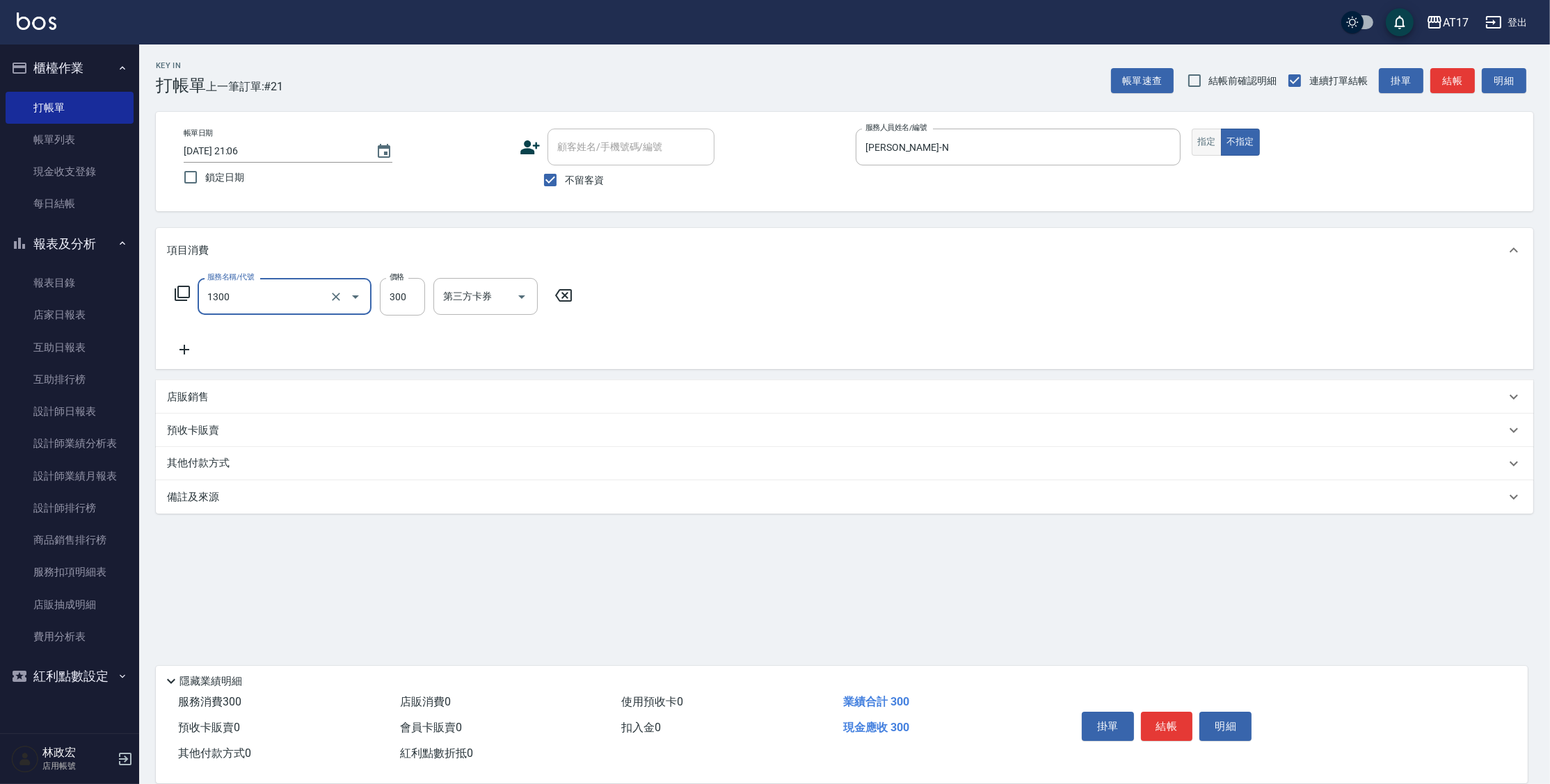
type input "一般洗髮(1300)"
type input "250"
type input "[PERSON_NAME]-55"
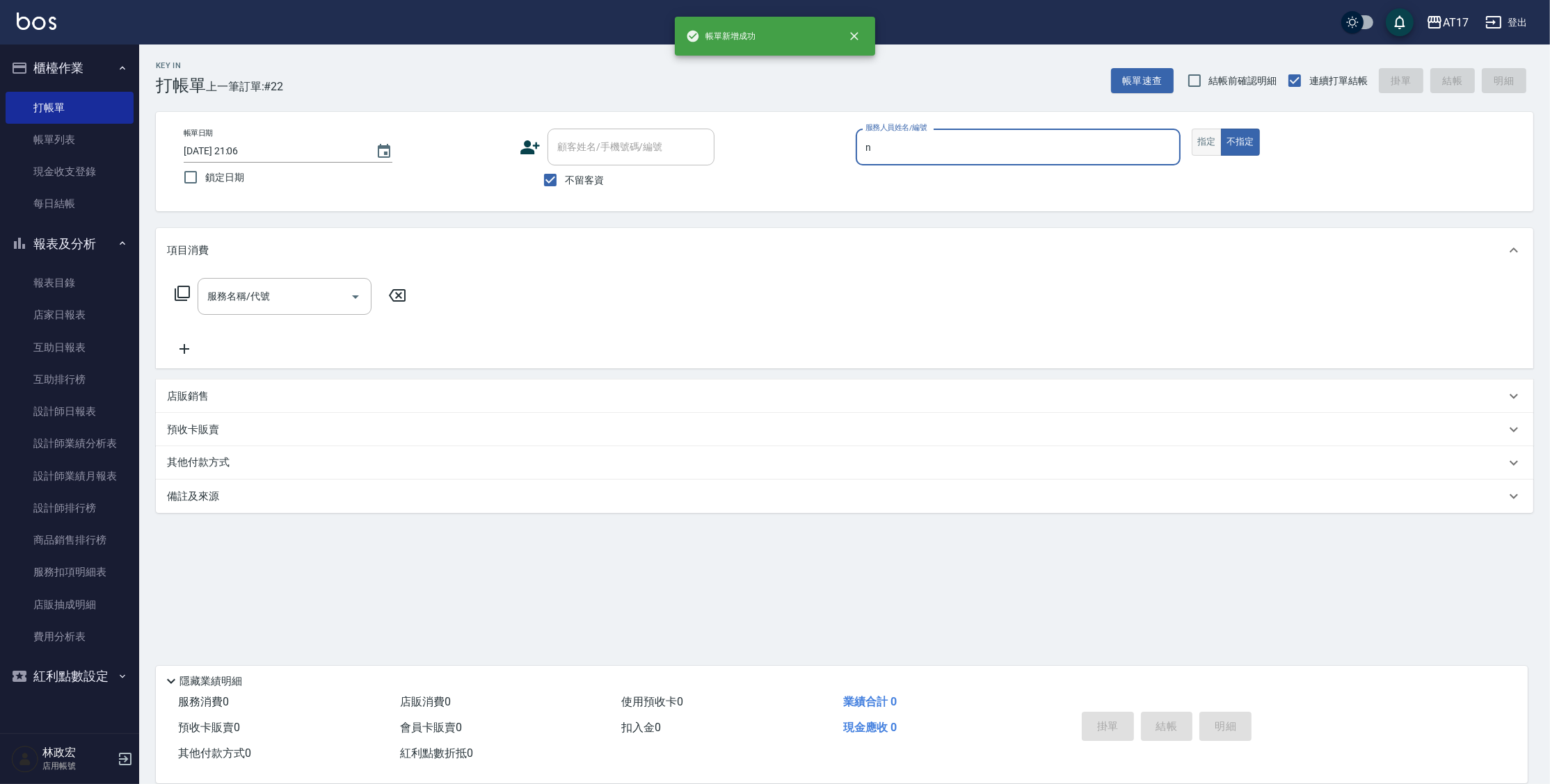
type input "[PERSON_NAME]-N"
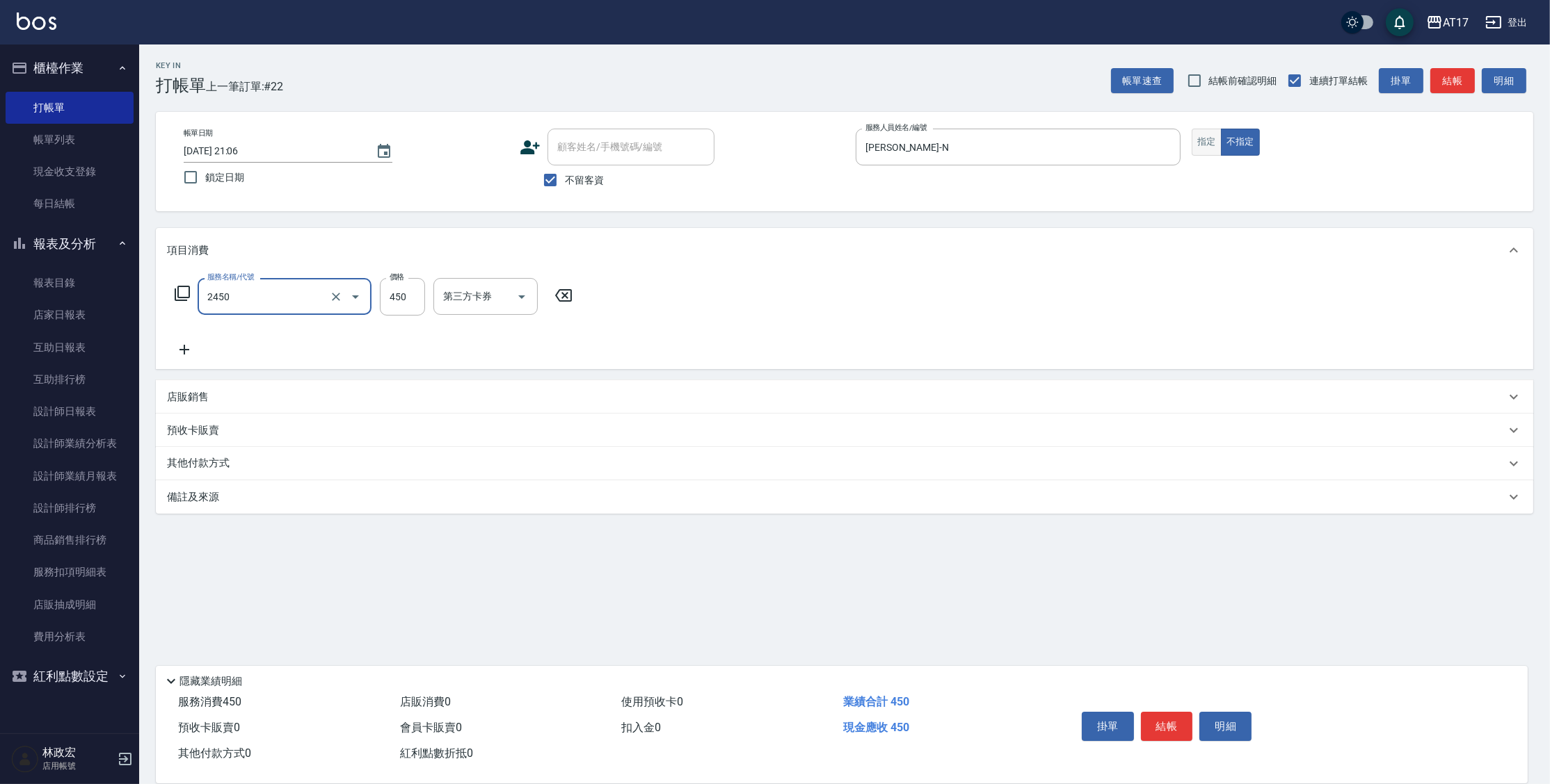
type input "C剪髮套餐(2450)"
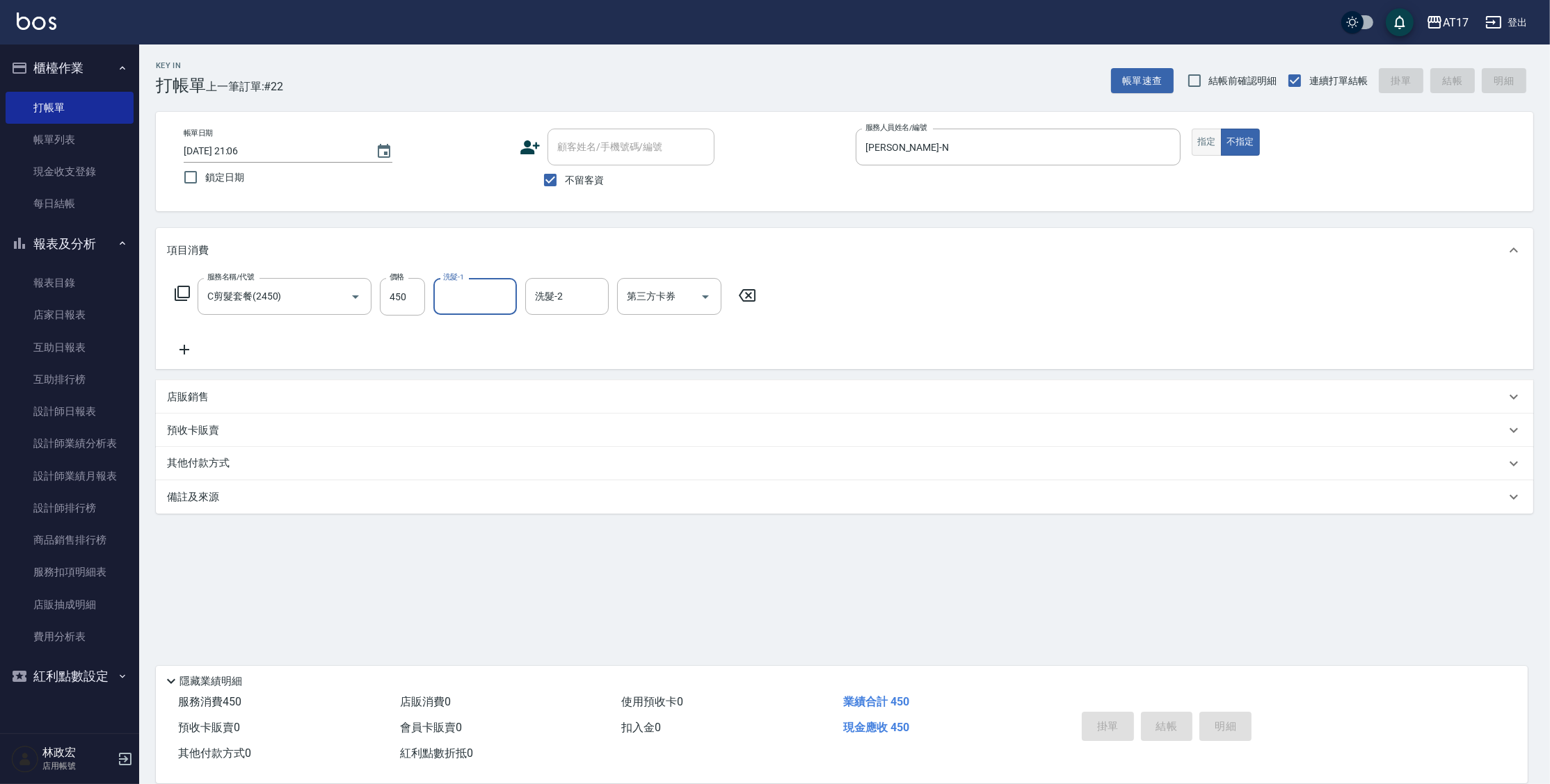
type input "[DATE] 21:07"
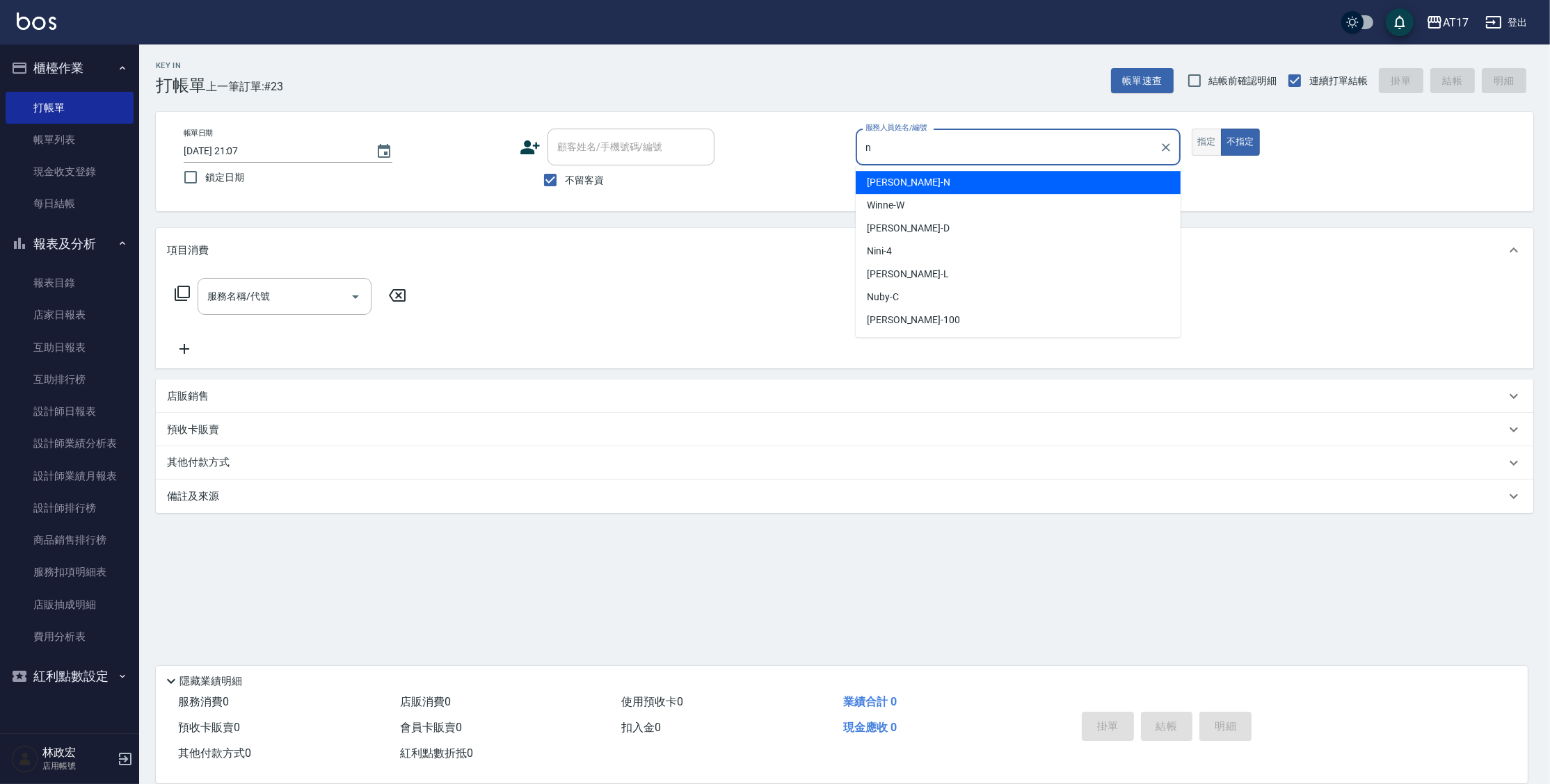
type input "[PERSON_NAME]-N"
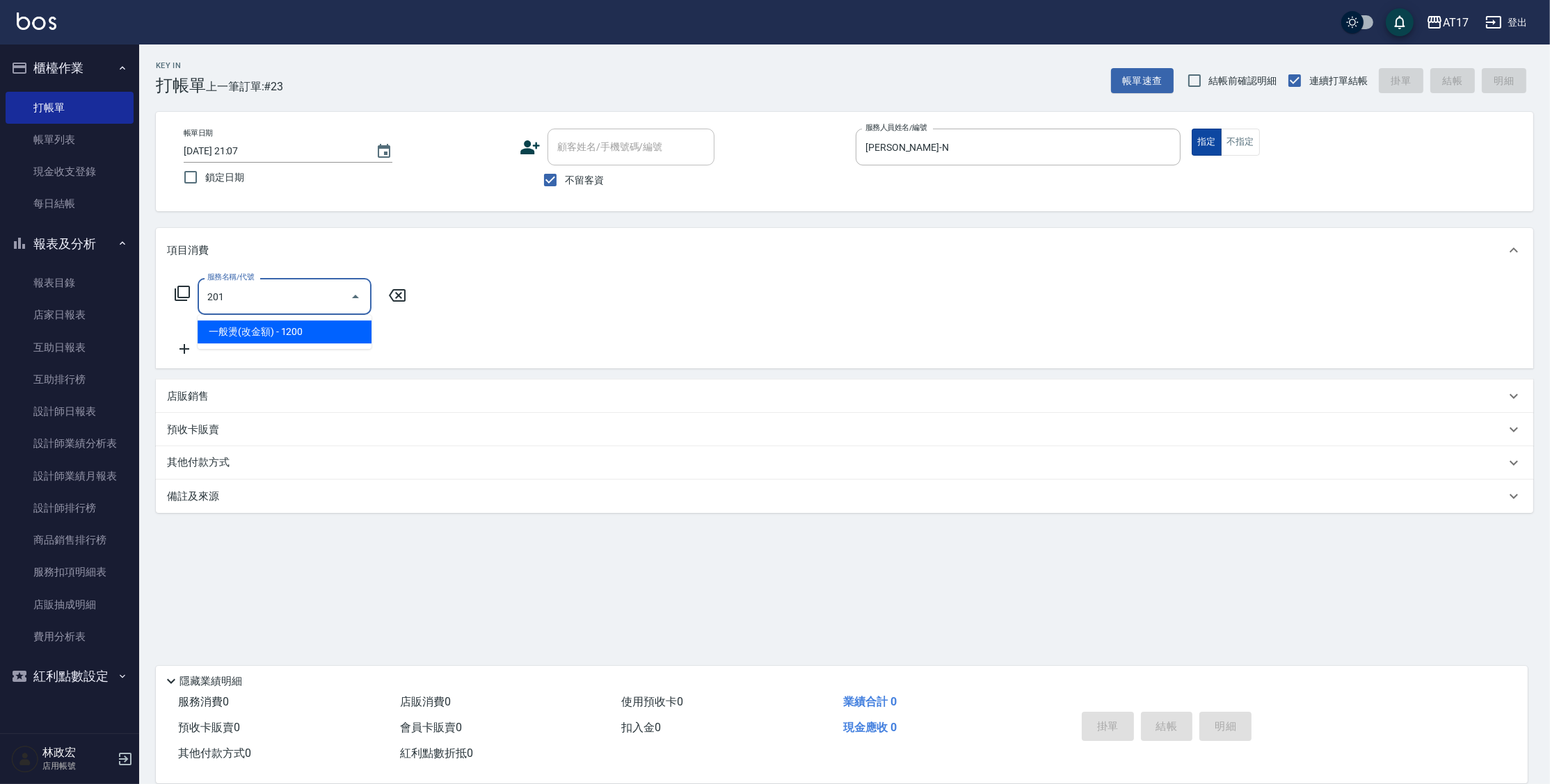
type input "一般燙(改金額)(201)"
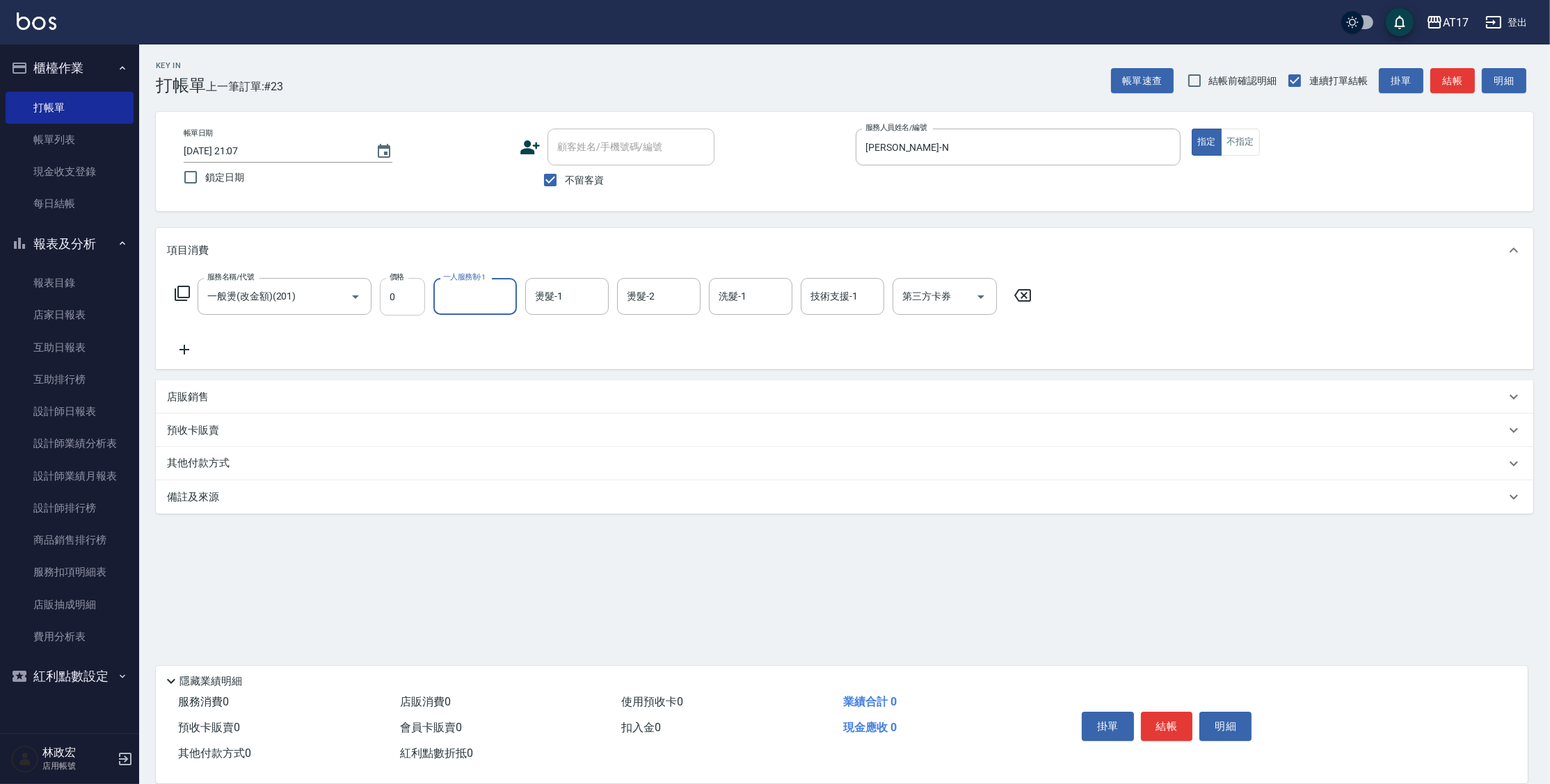
click at [412, 291] on input "0" at bounding box center [402, 297] width 45 height 38
type input "1299"
type input "[PERSON_NAME]-N"
type input "欣麗-77"
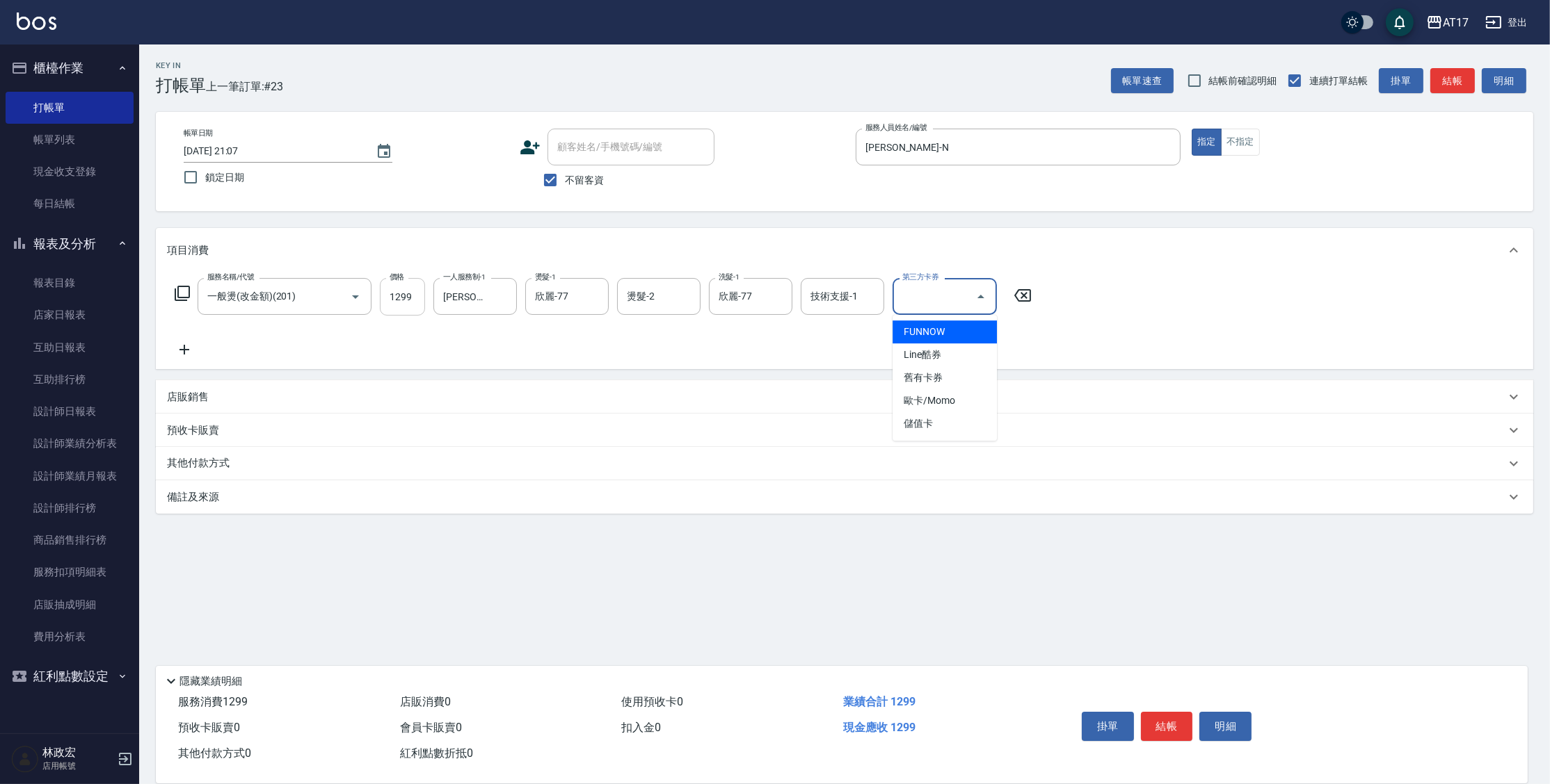
type input "FUNNOW"
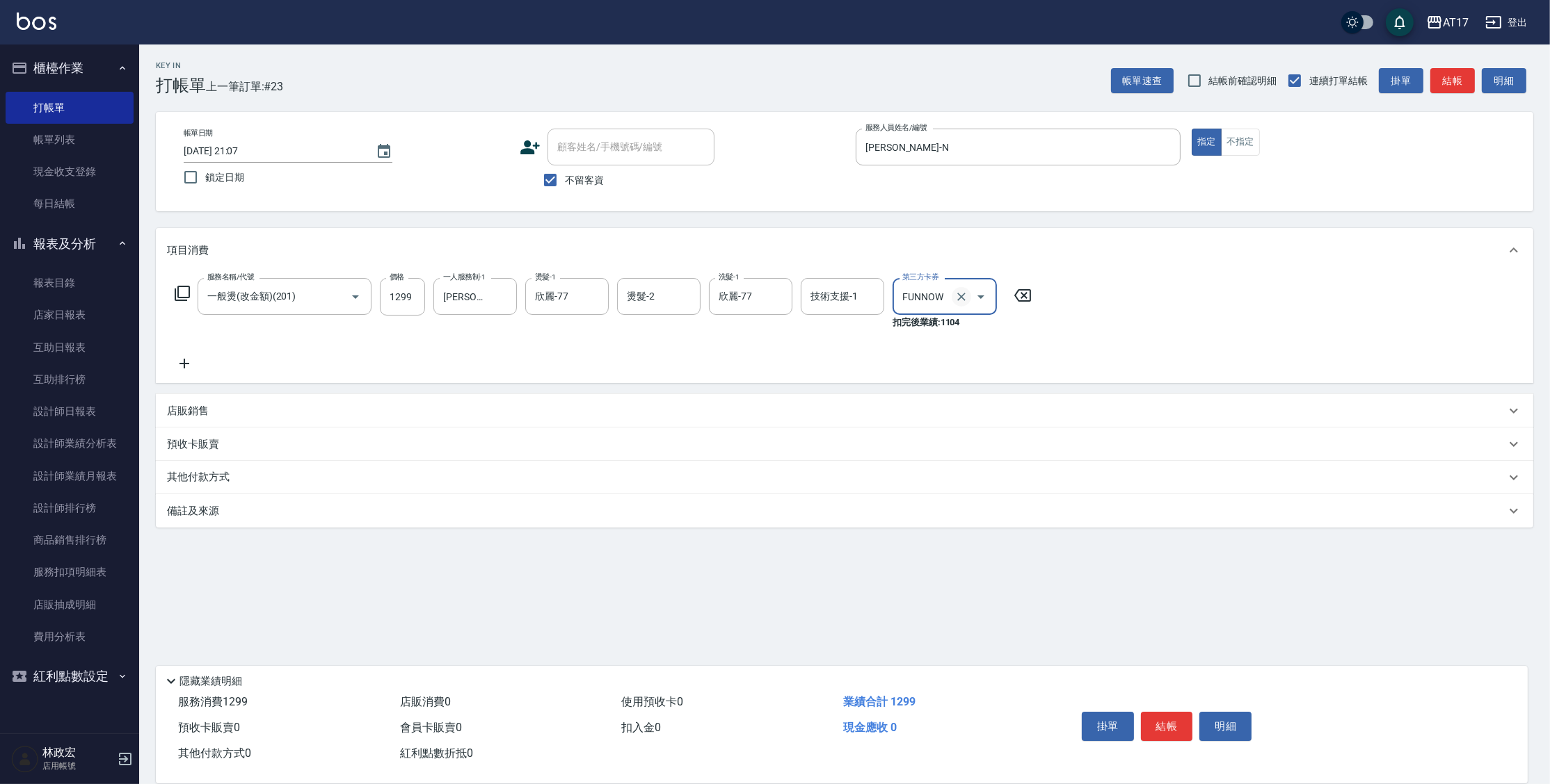
click at [958, 289] on button "Clear" at bounding box center [961, 296] width 20 height 20
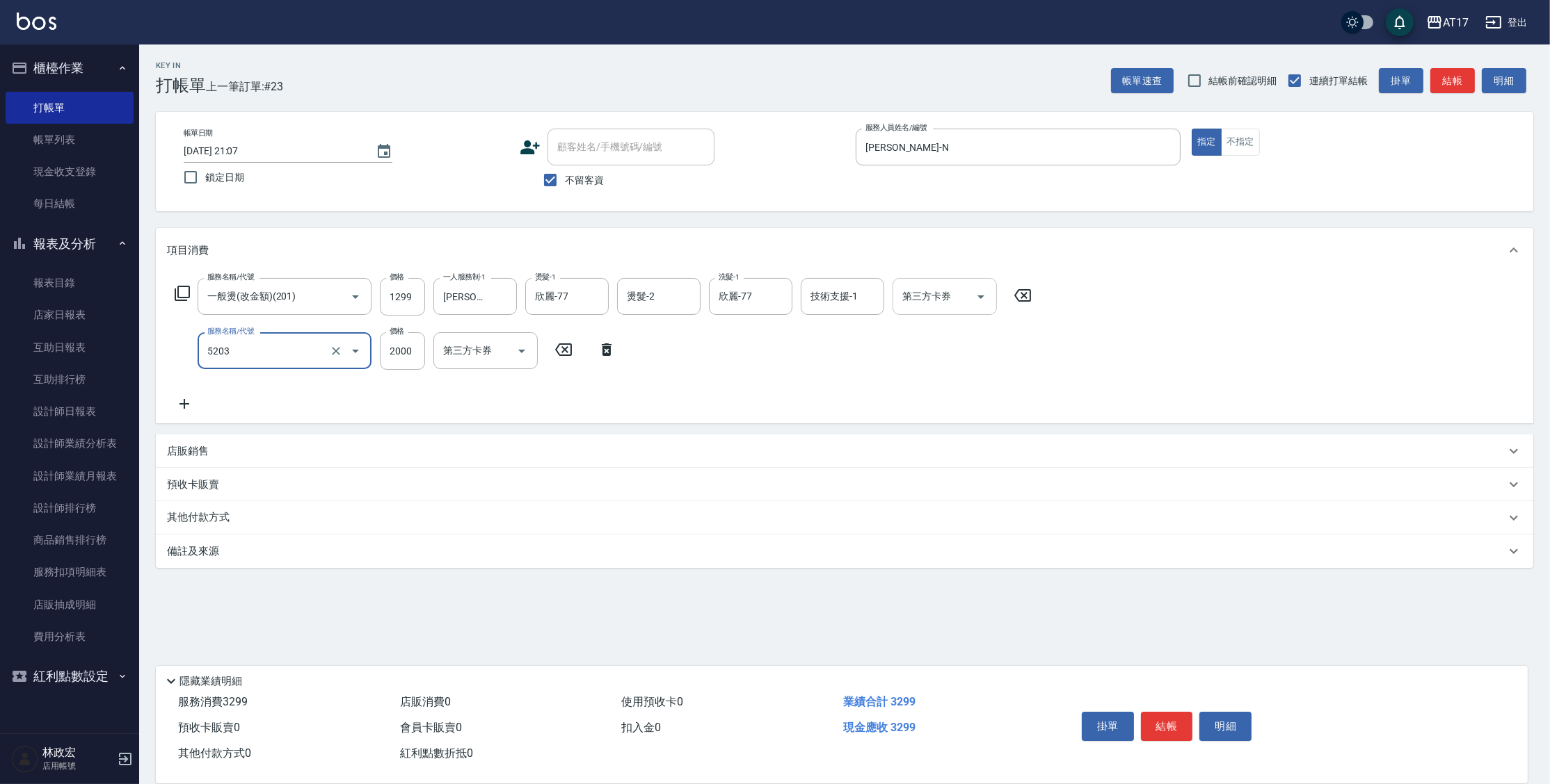
type input "染髮C餐(短髮)(5203)"
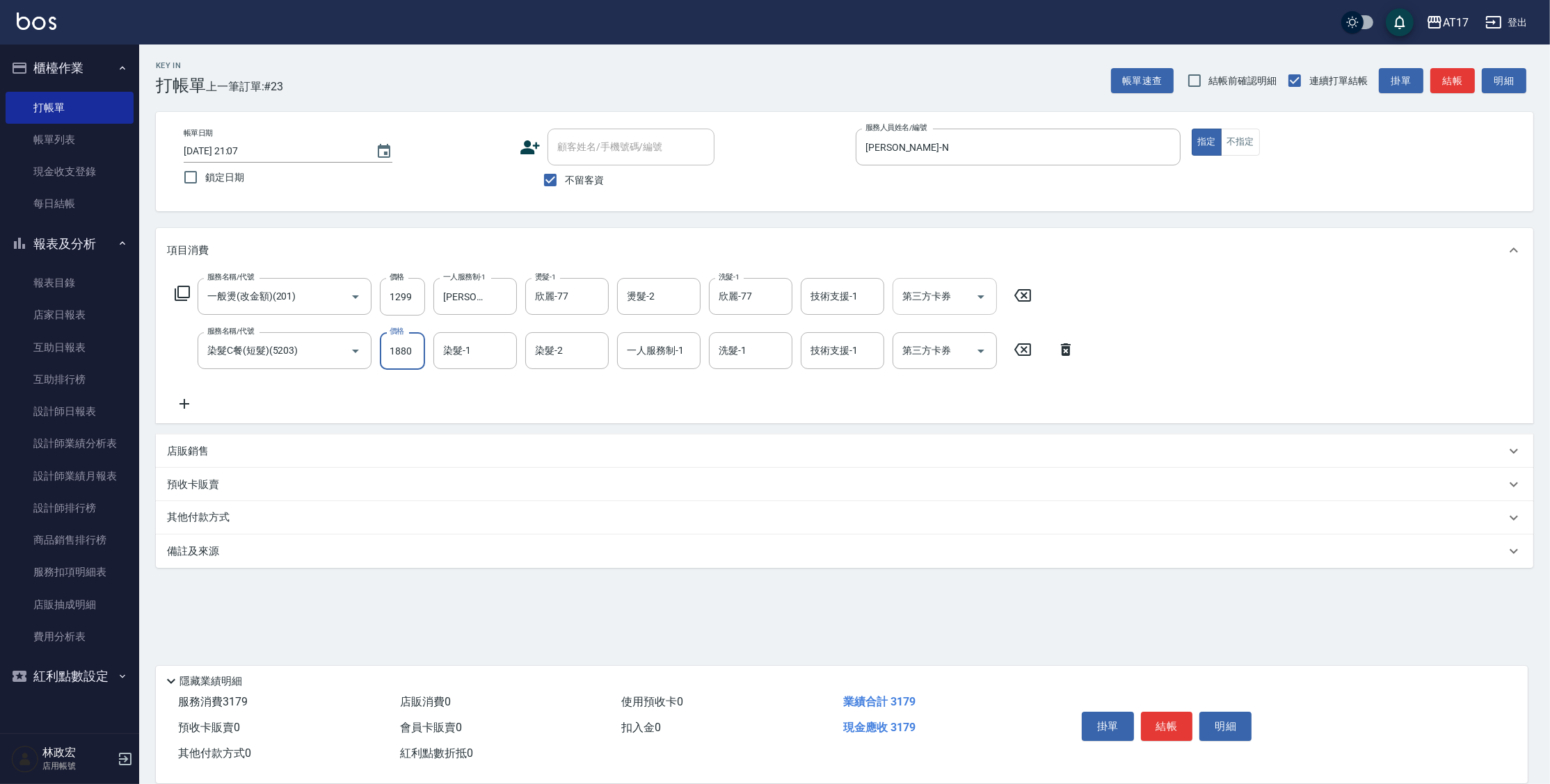
type input "1880"
type input "[PERSON_NAME]-N"
type input "77"
click at [598, 345] on icon "Clear" at bounding box center [594, 351] width 14 height 14
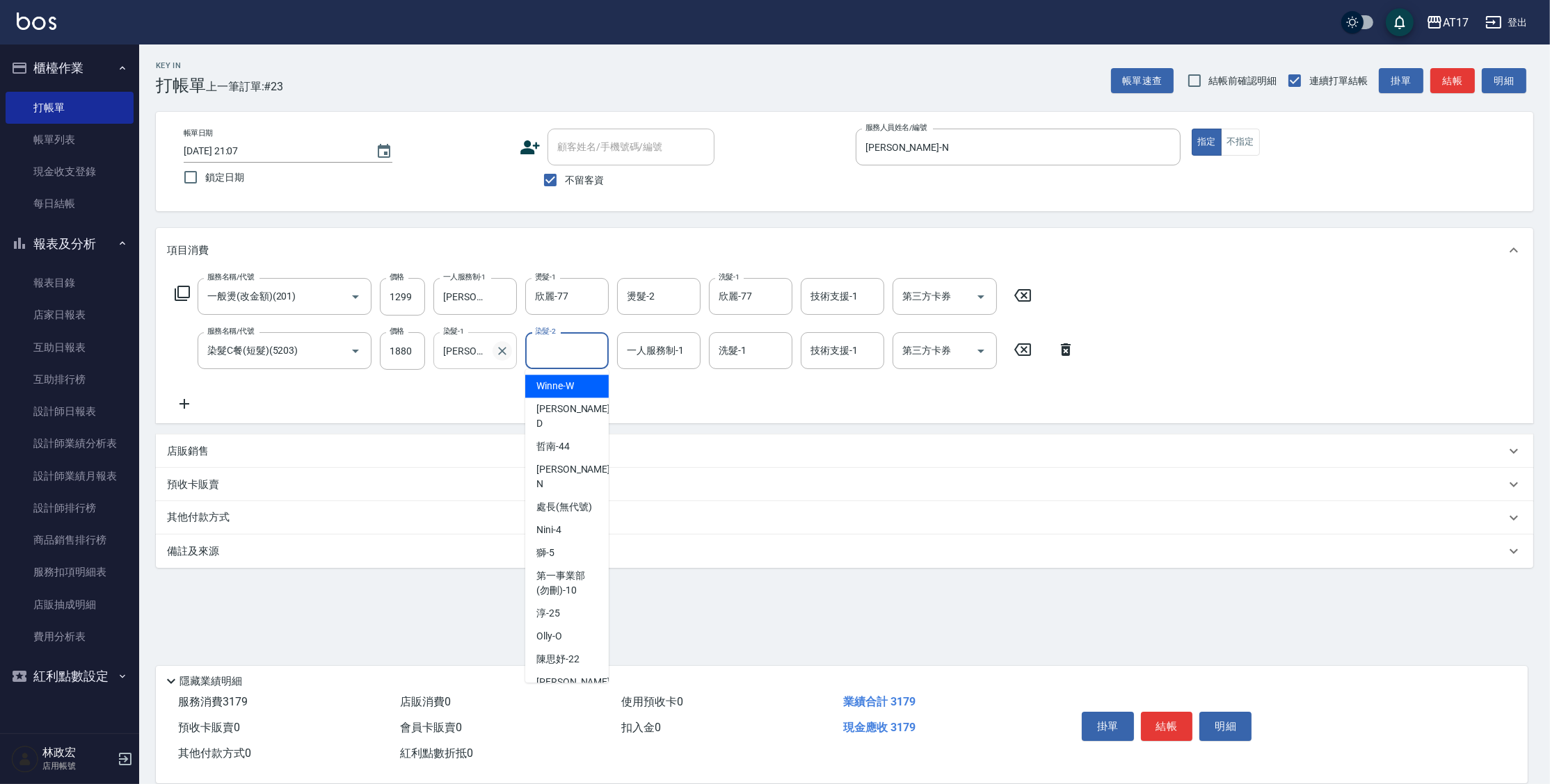
drag, startPoint x: 518, startPoint y: 356, endPoint x: 508, endPoint y: 356, distance: 10.0
click at [509, 356] on form "染髮-1 [PERSON_NAME]-N 染髮-1" at bounding box center [479, 350] width 92 height 37
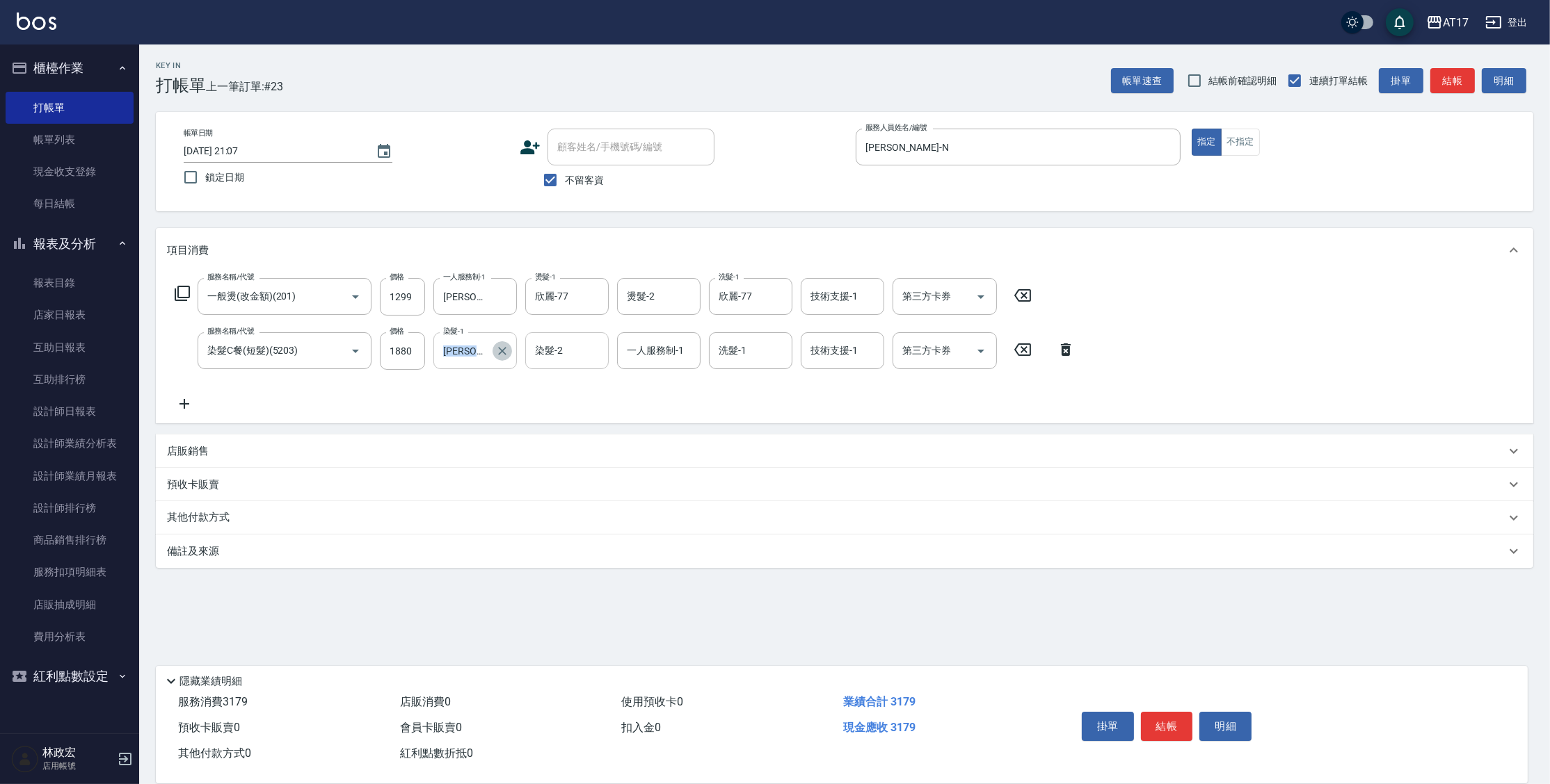
click at [508, 356] on icon "Clear" at bounding box center [502, 351] width 14 height 14
type input "欣麗-77"
type input "[PERSON_NAME]-N"
type input "欣麗-77"
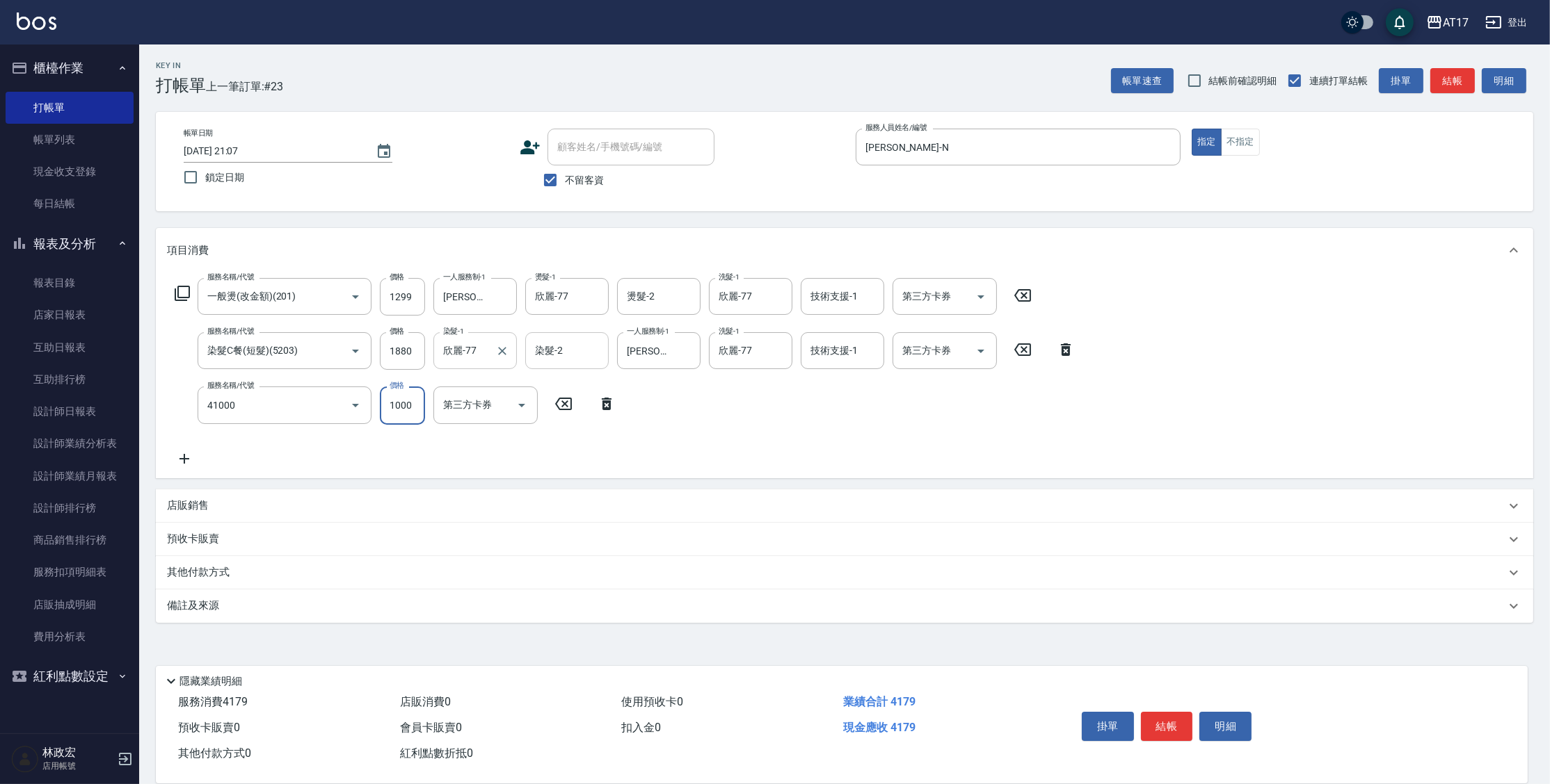
type input "酵素 & 鏡面(41000)"
type input "1500"
type input "欣麗-77"
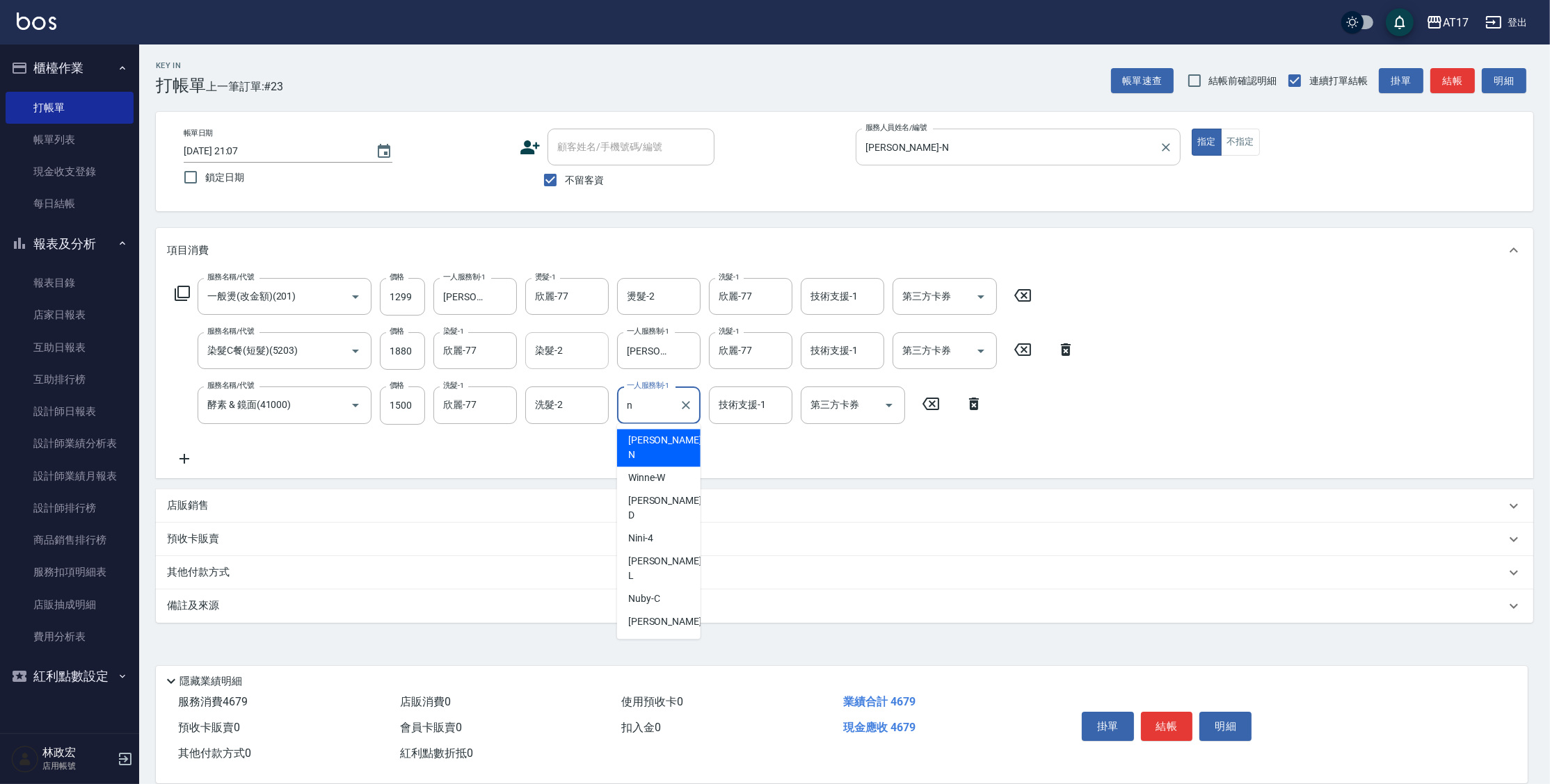
type input "[PERSON_NAME]-N"
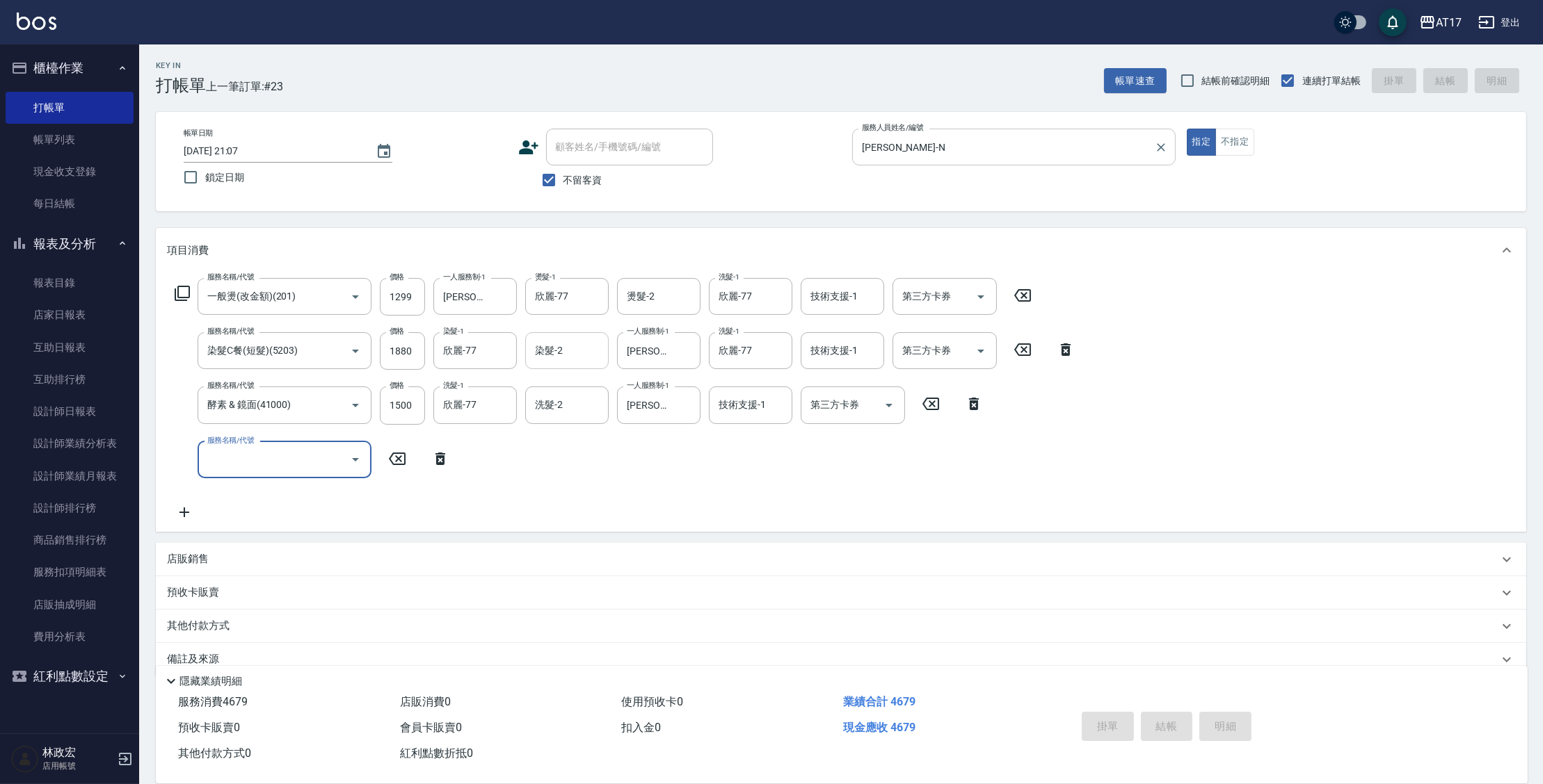
type input "[DATE] 21:08"
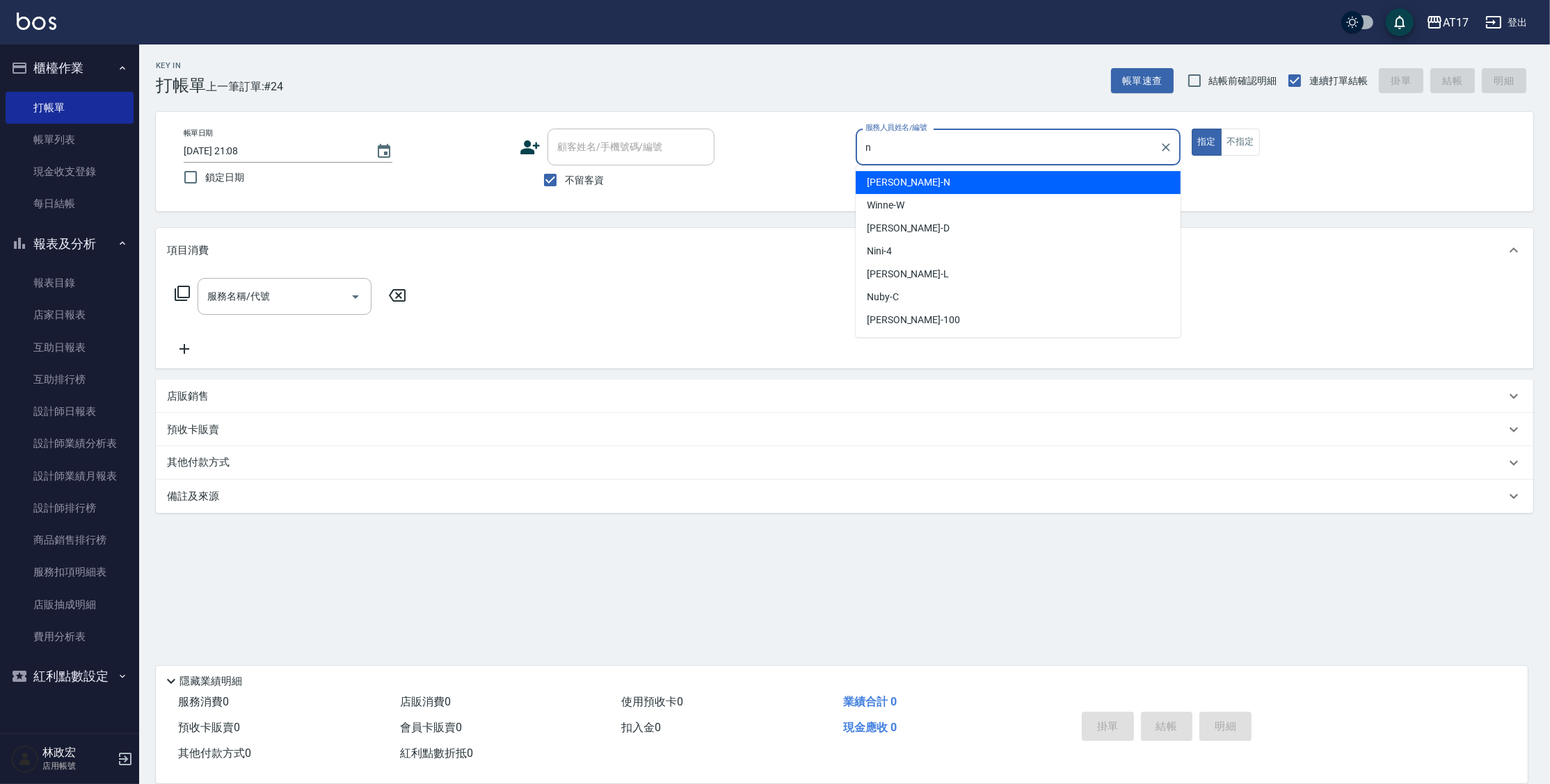
type input "[PERSON_NAME]-N"
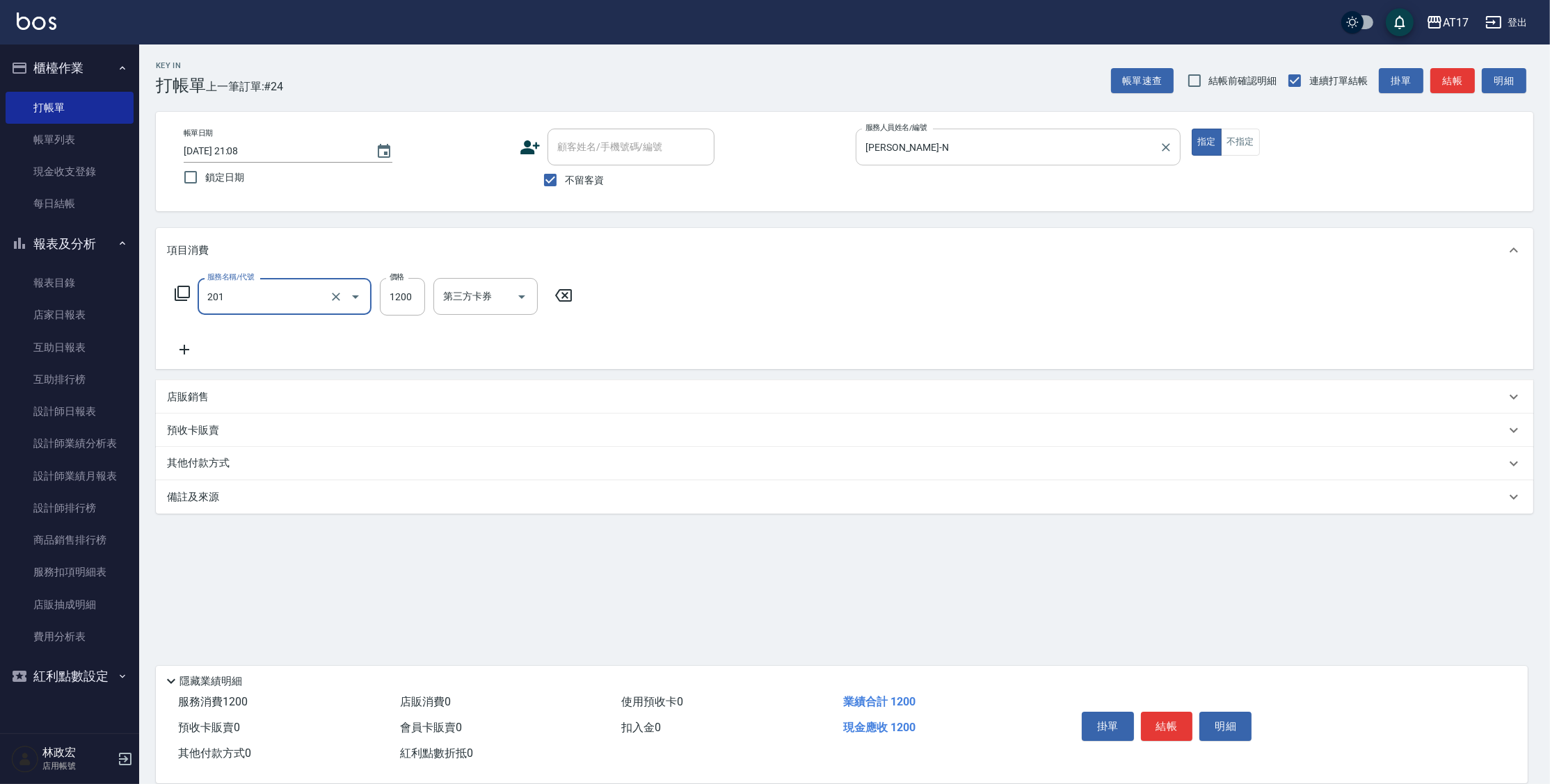
type input "一般燙(改金額)(201)"
type input "1299"
type input "b"
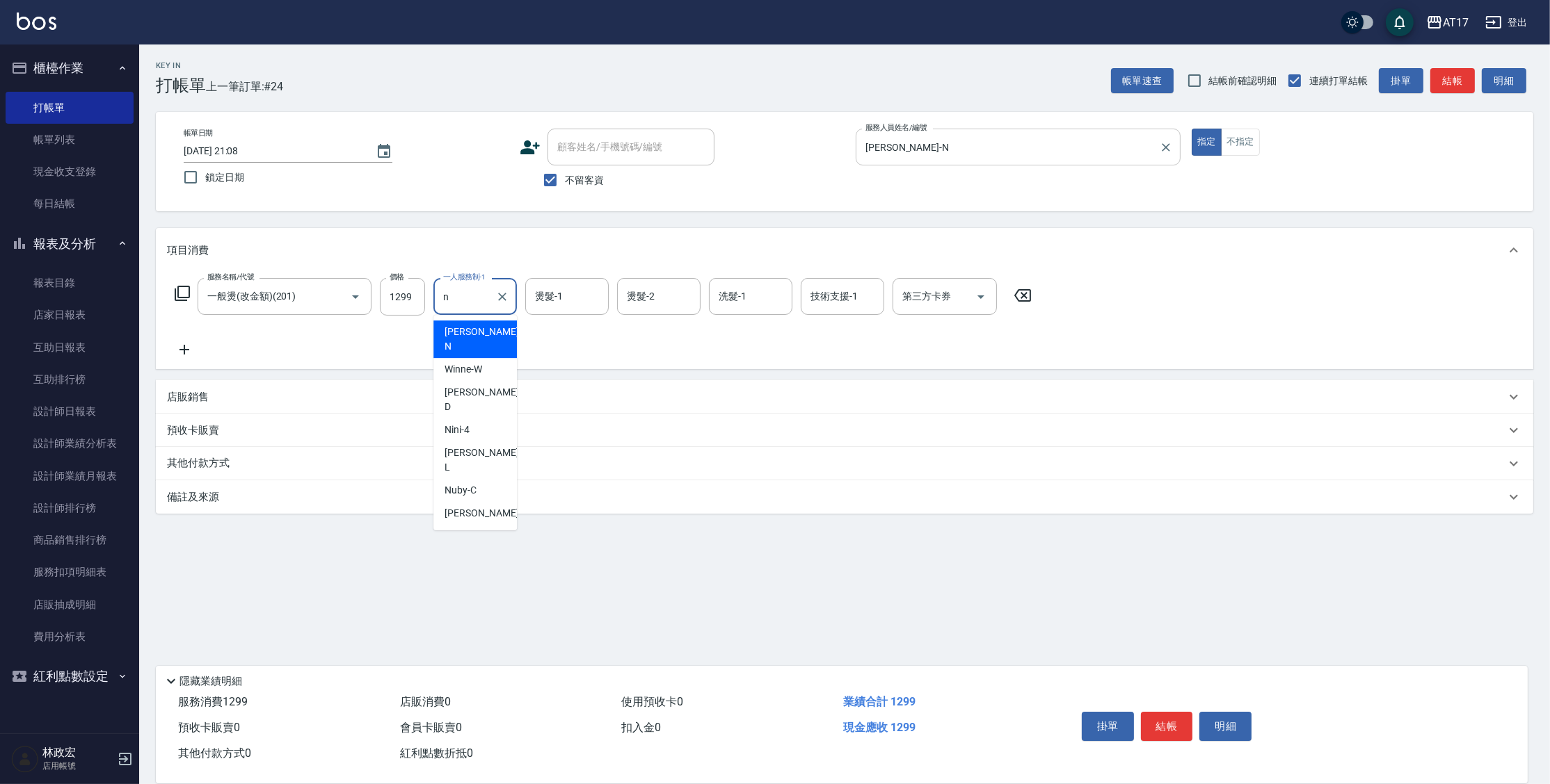
type input "[PERSON_NAME]-N"
drag, startPoint x: 502, startPoint y: 296, endPoint x: 508, endPoint y: 283, distance: 14.3
click at [502, 296] on icon "Clear" at bounding box center [502, 296] width 8 height 8
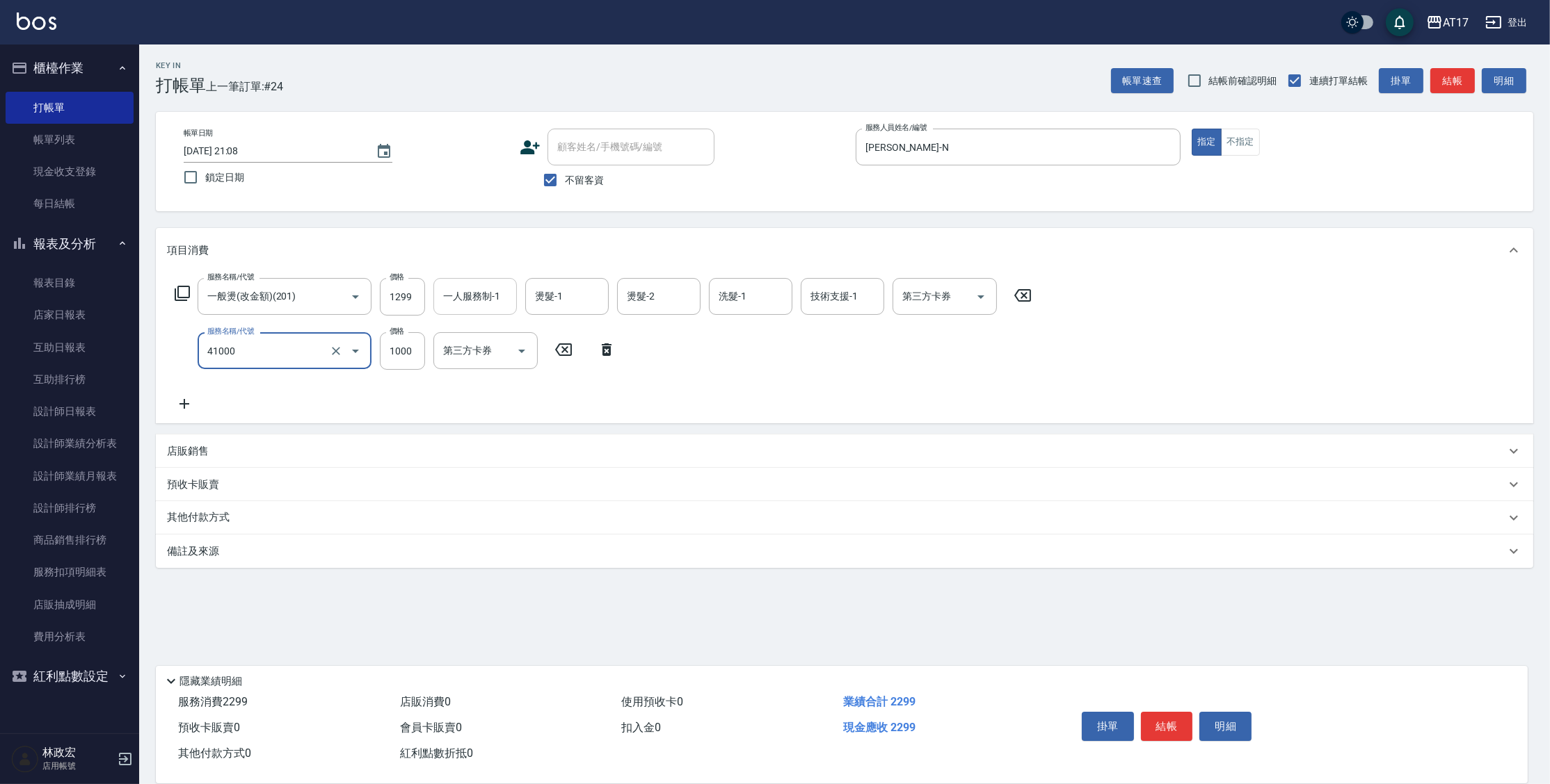
type input "酵素 & 鏡面(41000)"
type input "1500"
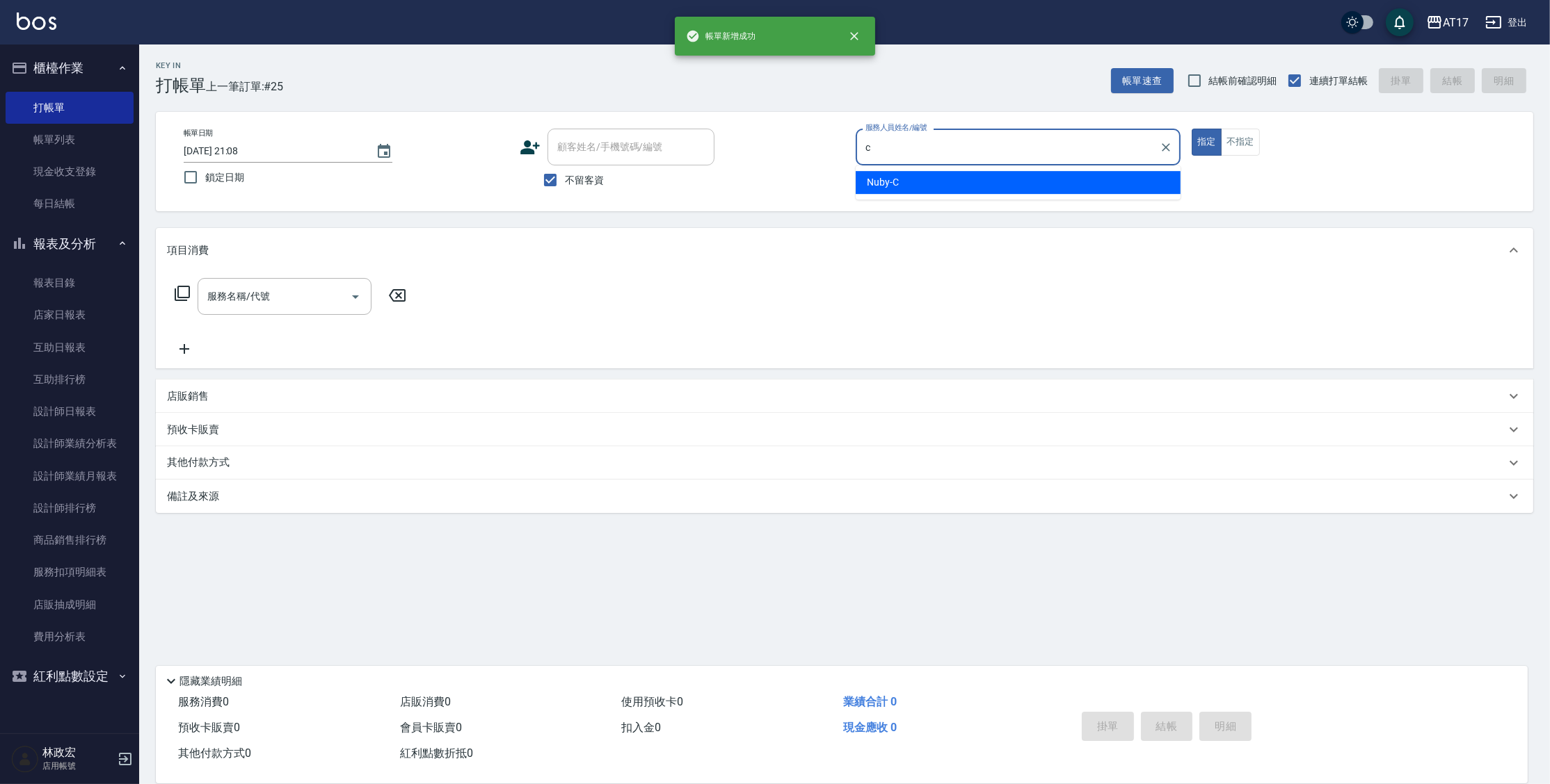
type input "Nuby-C"
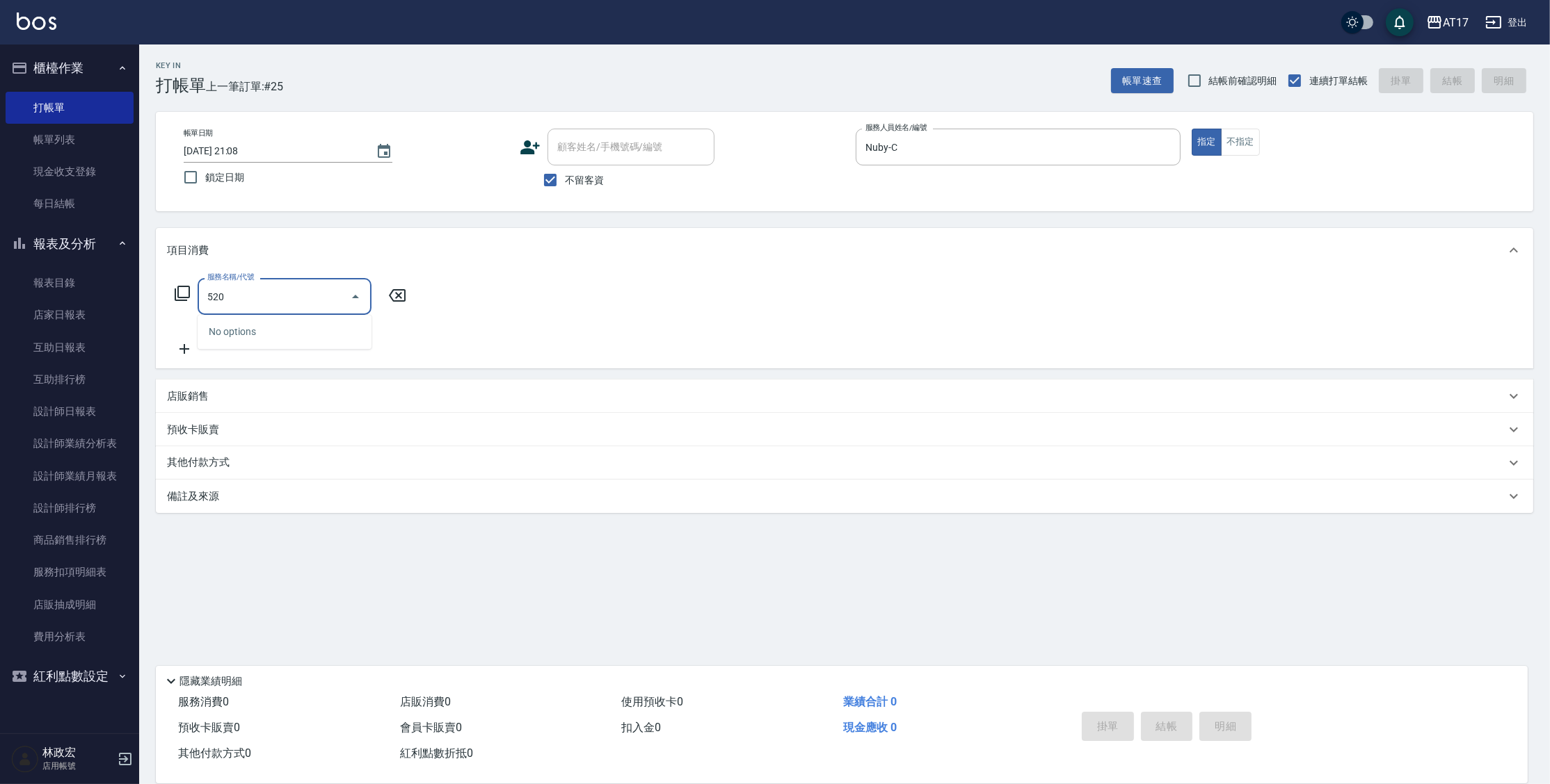
type input "5201"
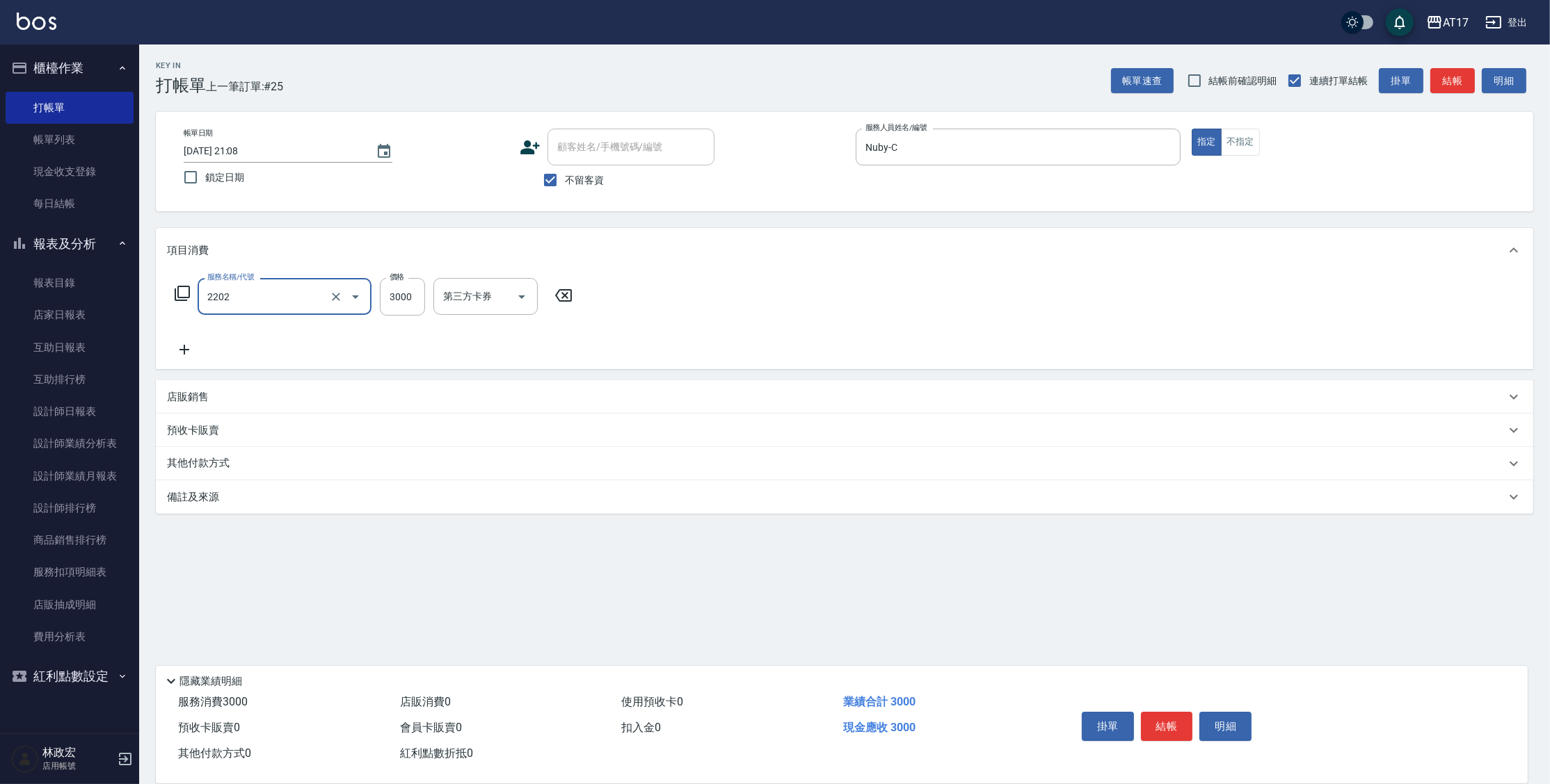
type input "燙髮B餐(短髮)(2202)"
click at [460, 297] on input "Nuby-C" at bounding box center [464, 296] width 50 height 24
type input "Nuby-C"
type input "Winne-W"
click at [741, 297] on input "洗髮-1" at bounding box center [750, 296] width 71 height 24
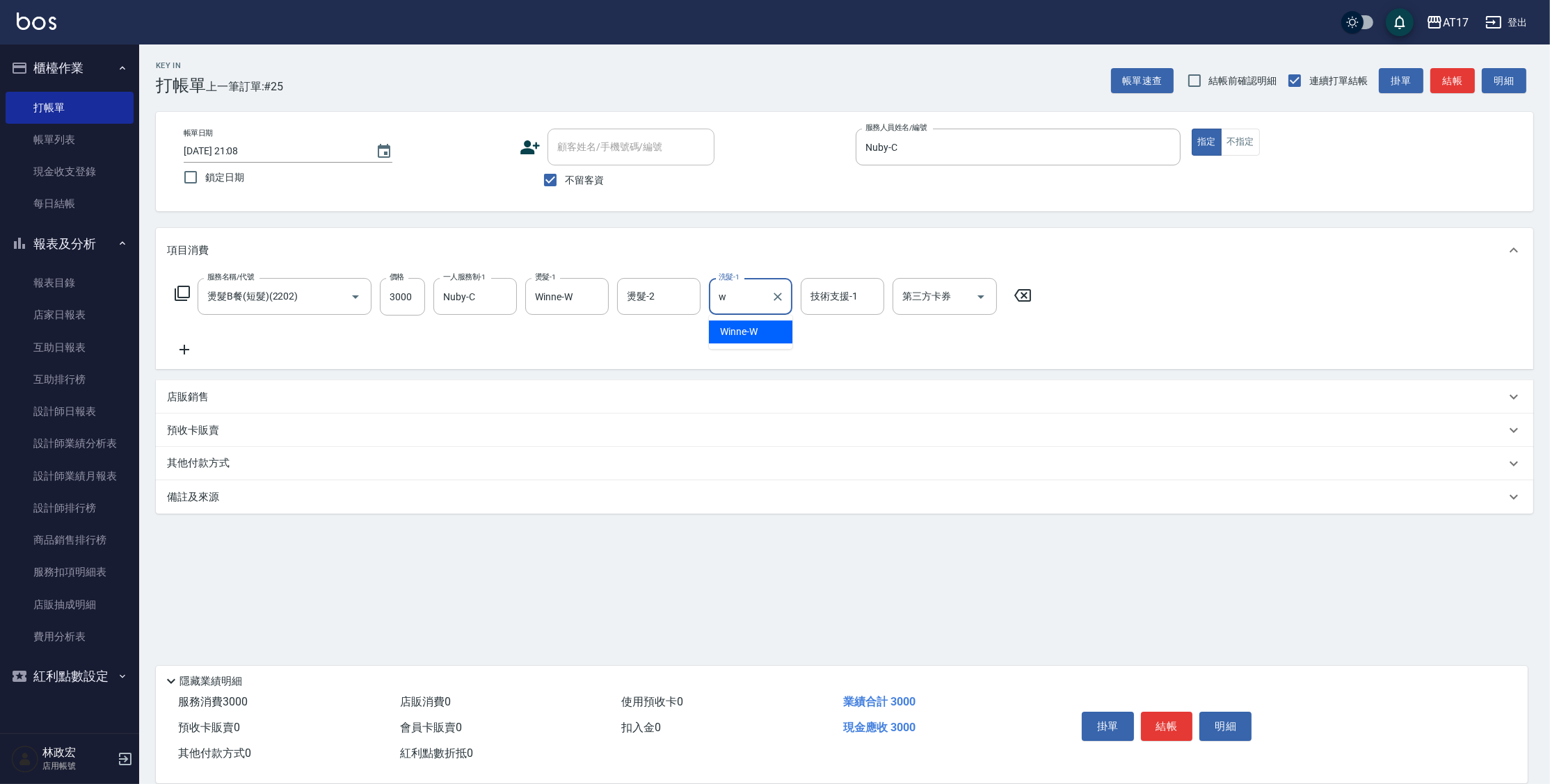
type input "Winne-W"
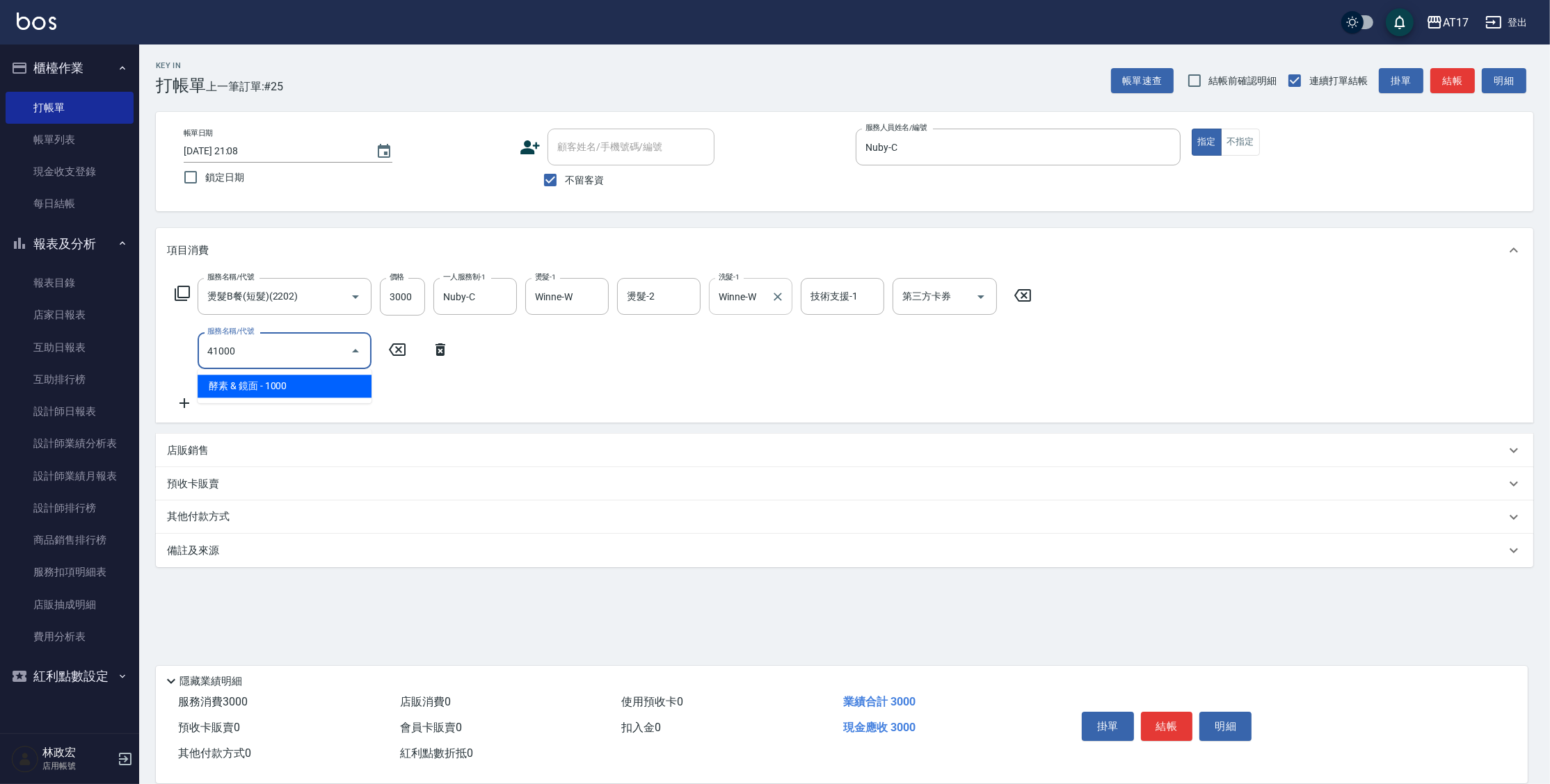
type input "酵素 & 鏡面(41000)"
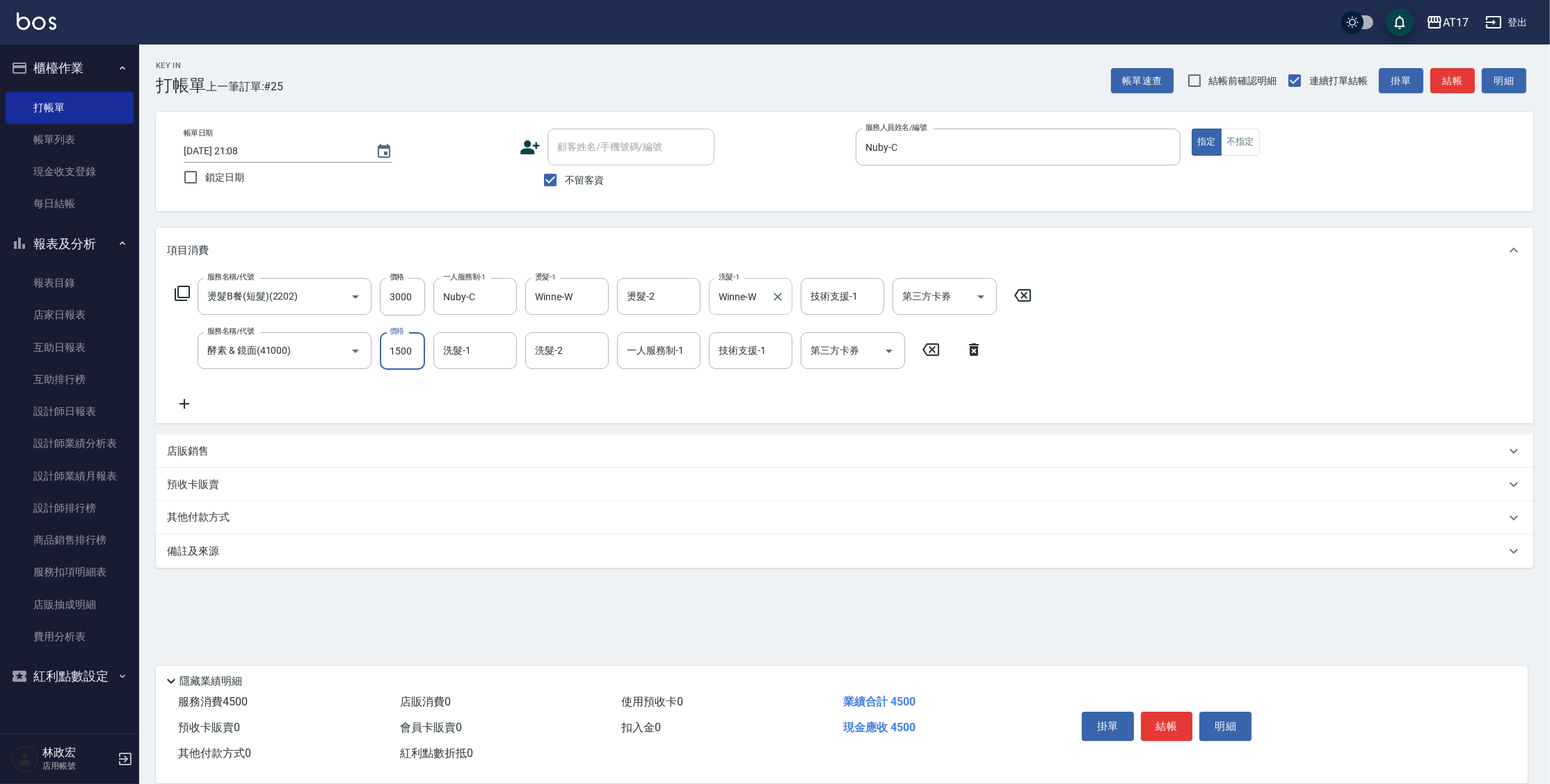
type input "1500"
click at [180, 444] on div "店販銷售" at bounding box center [844, 451] width 1378 height 33
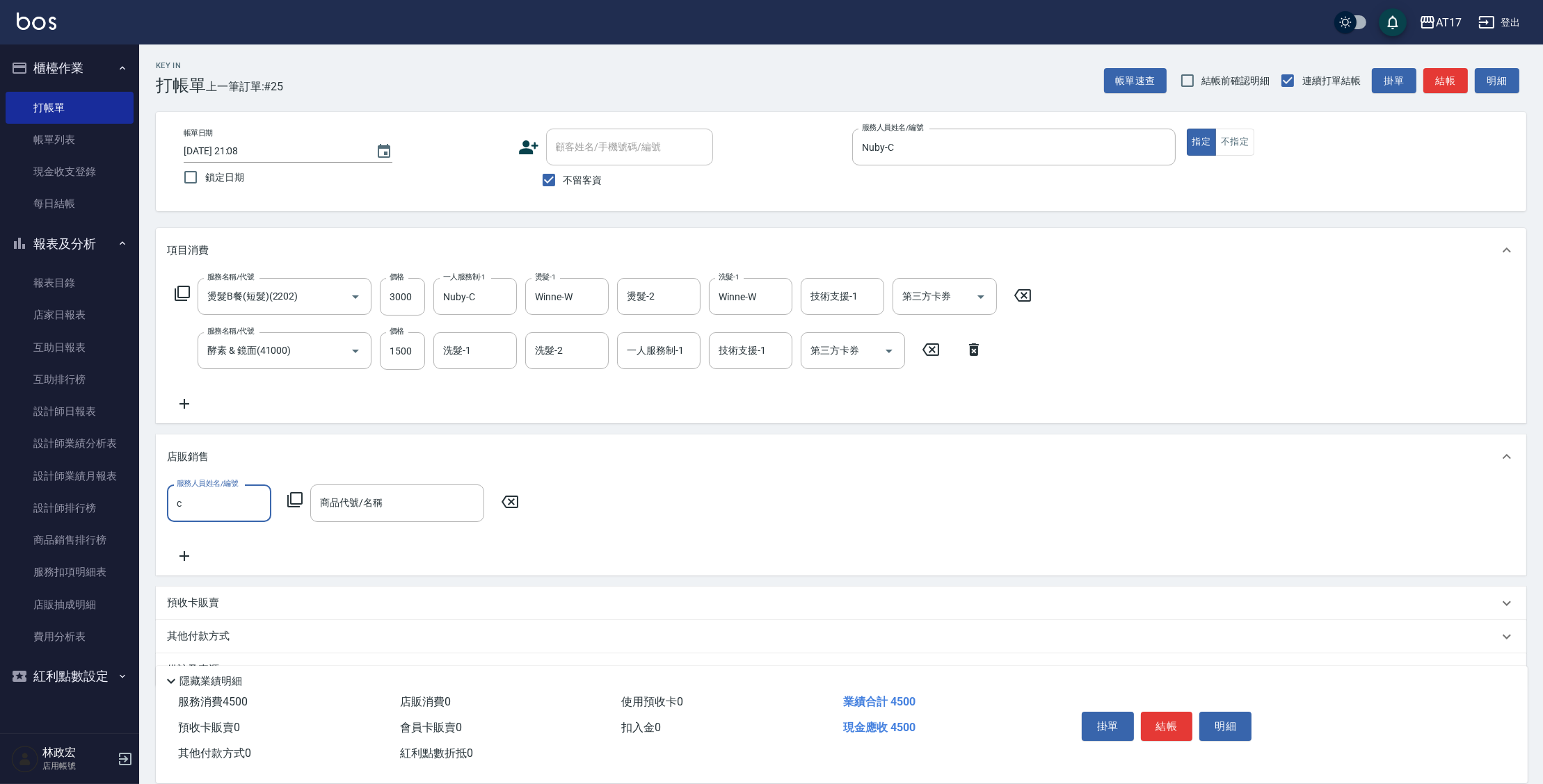
type input "Nuby-C"
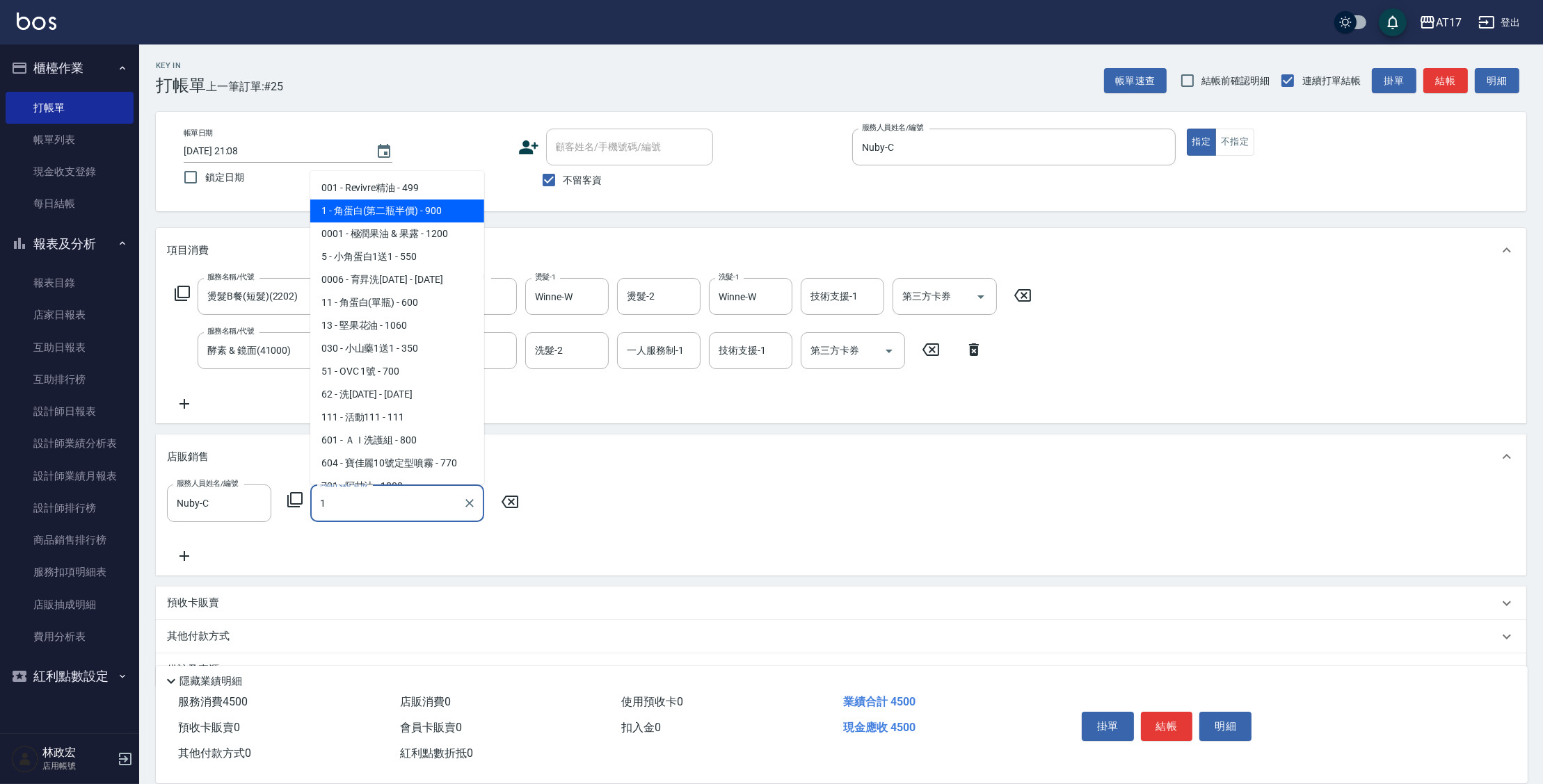
type input "角蛋白(第二瓶半價)"
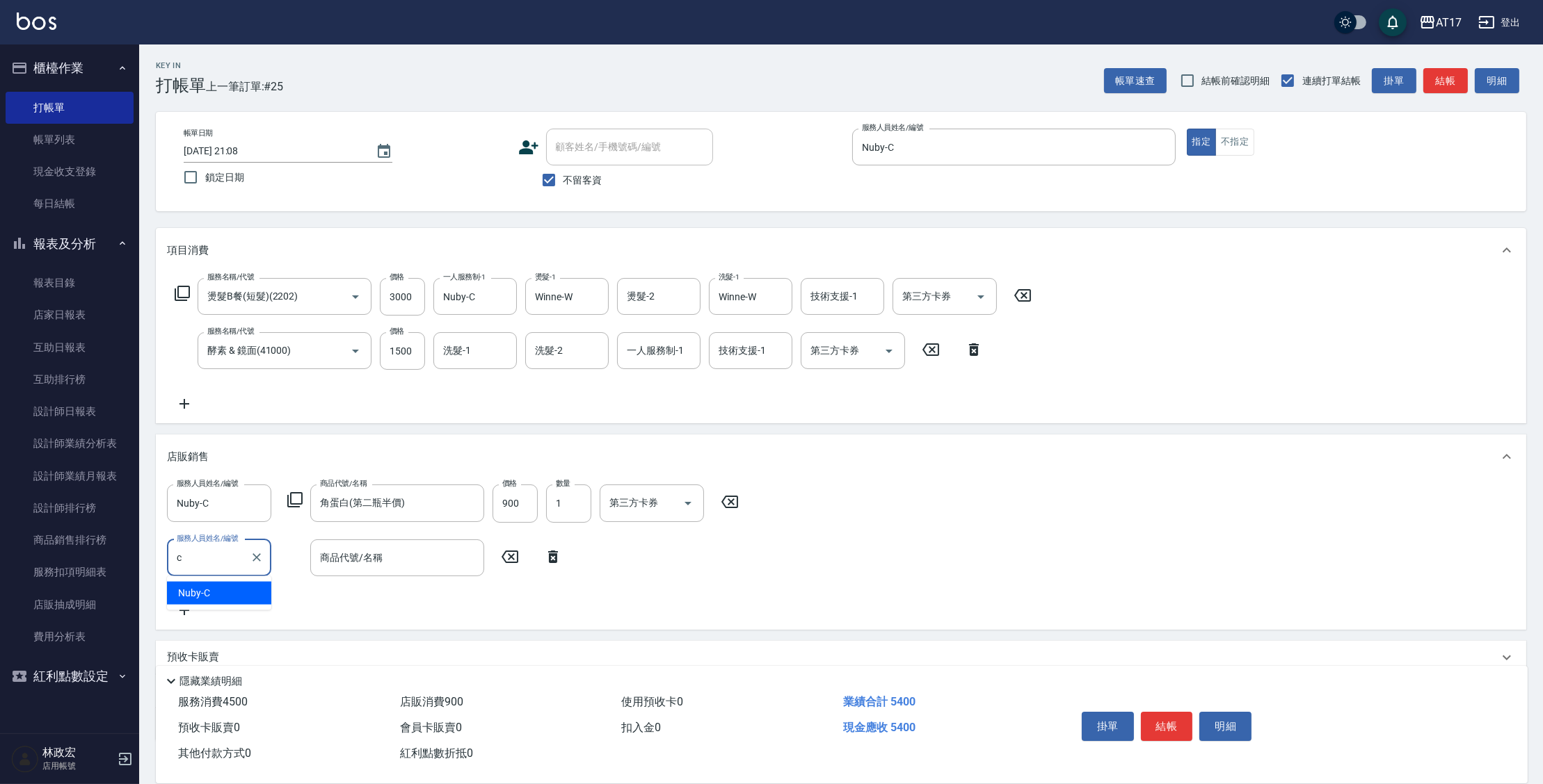
type input "Nuby-C"
click at [297, 501] on icon at bounding box center [295, 500] width 17 height 17
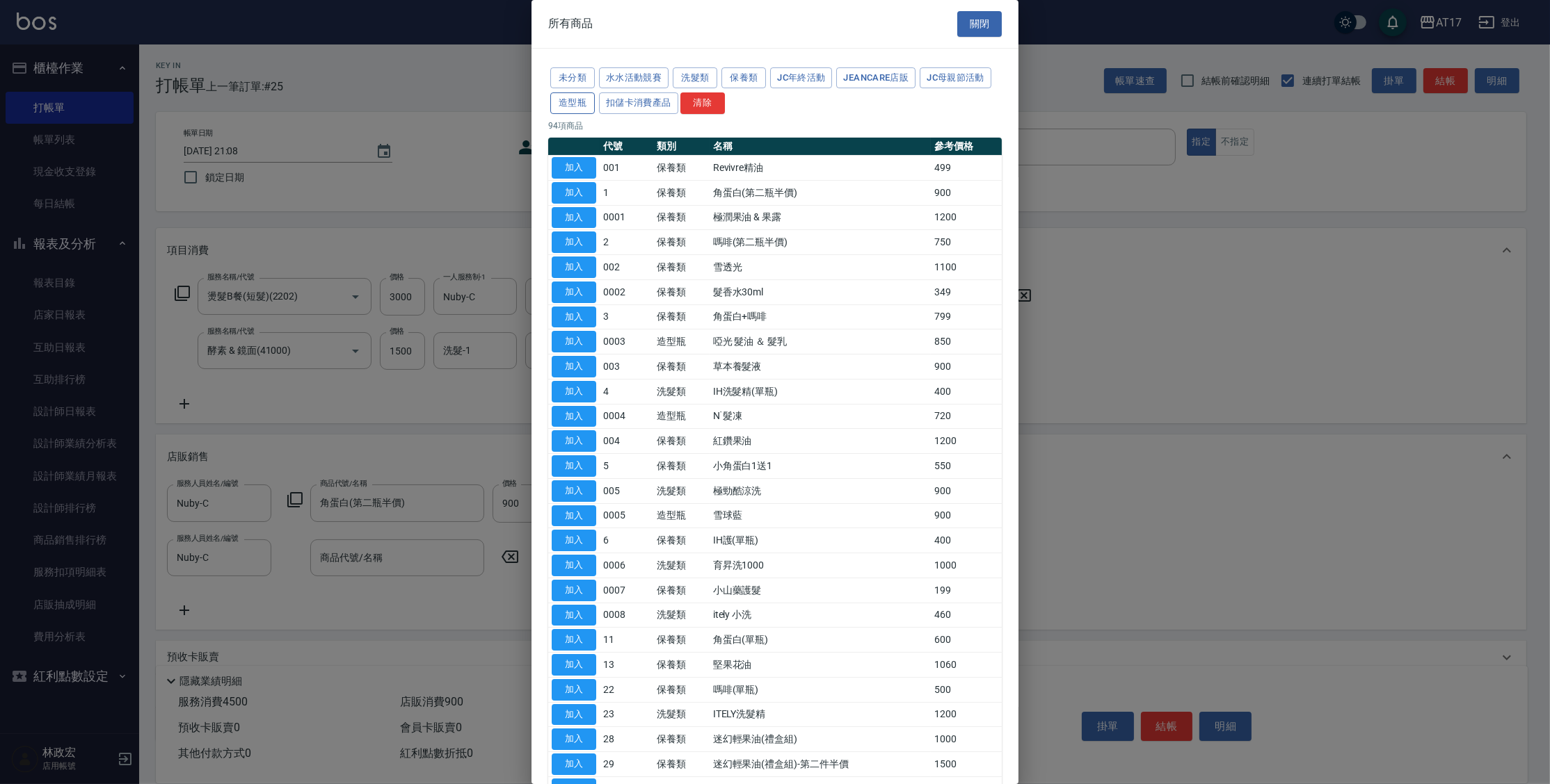
click at [569, 103] on button "造型瓶" at bounding box center [572, 103] width 44 height 22
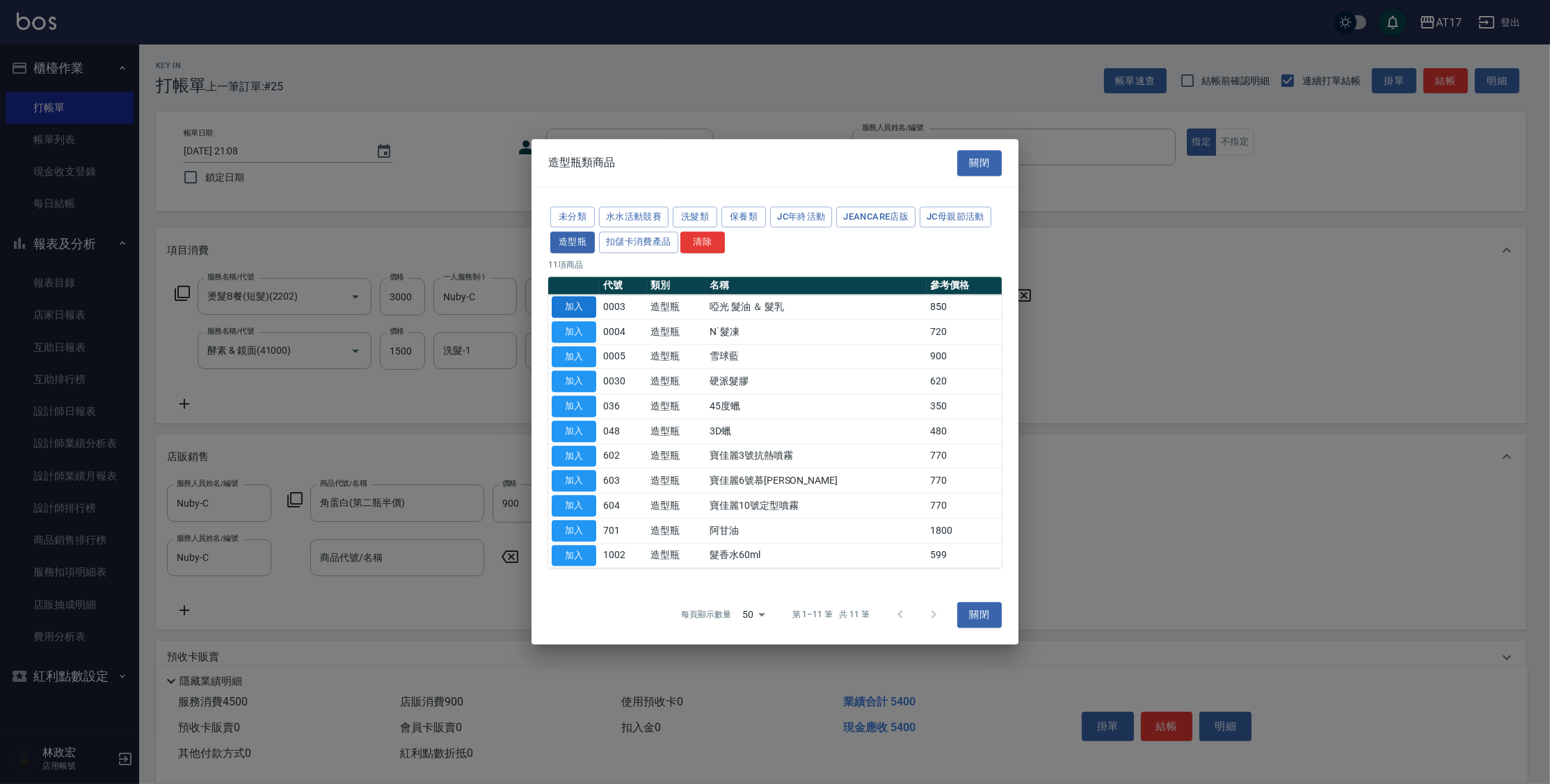
click at [580, 303] on button "加入" at bounding box center [573, 307] width 44 height 22
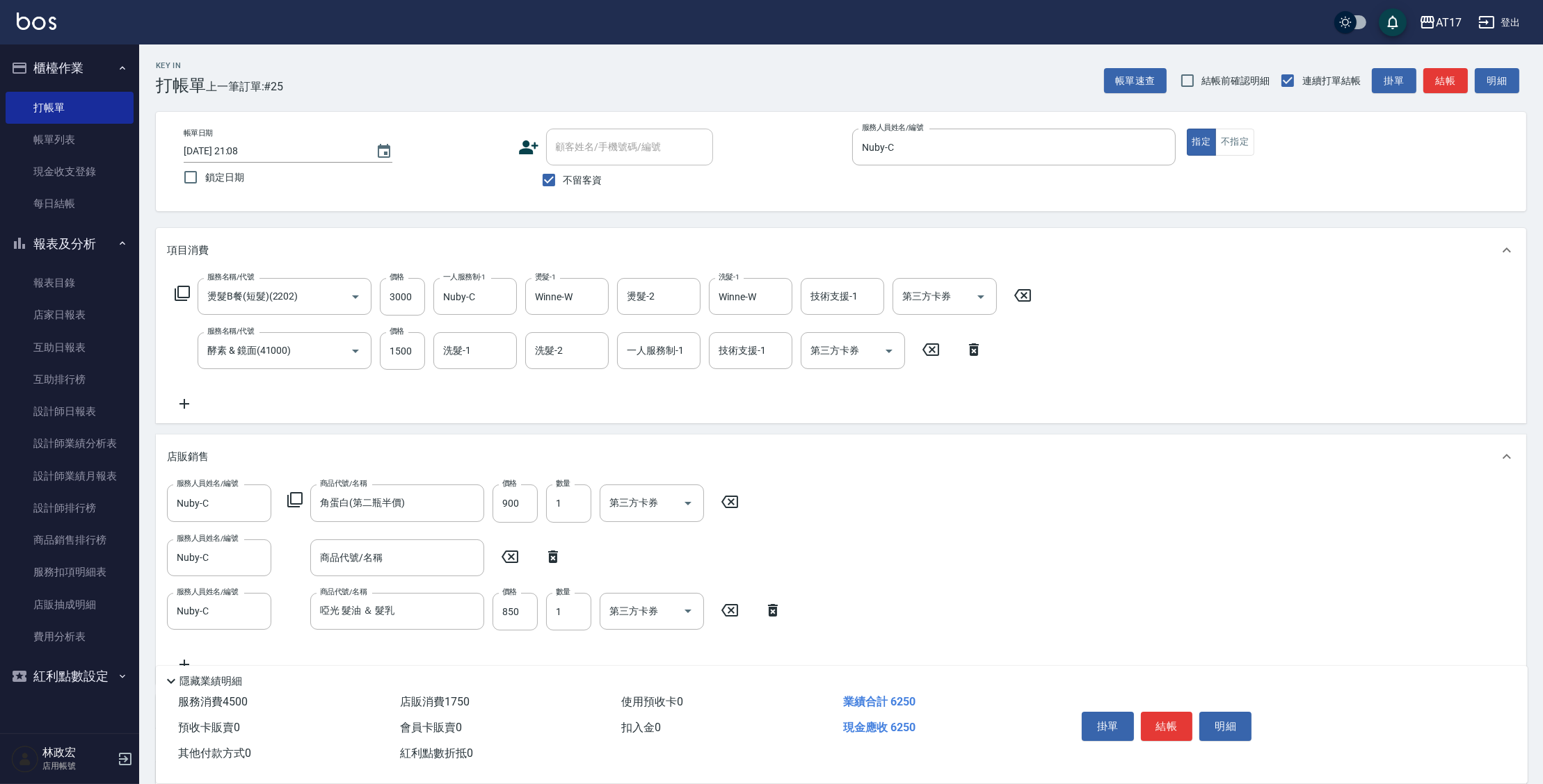
click at [555, 562] on icon at bounding box center [553, 556] width 9 height 12
type input "啞光 髮油 ＆ 髮乳"
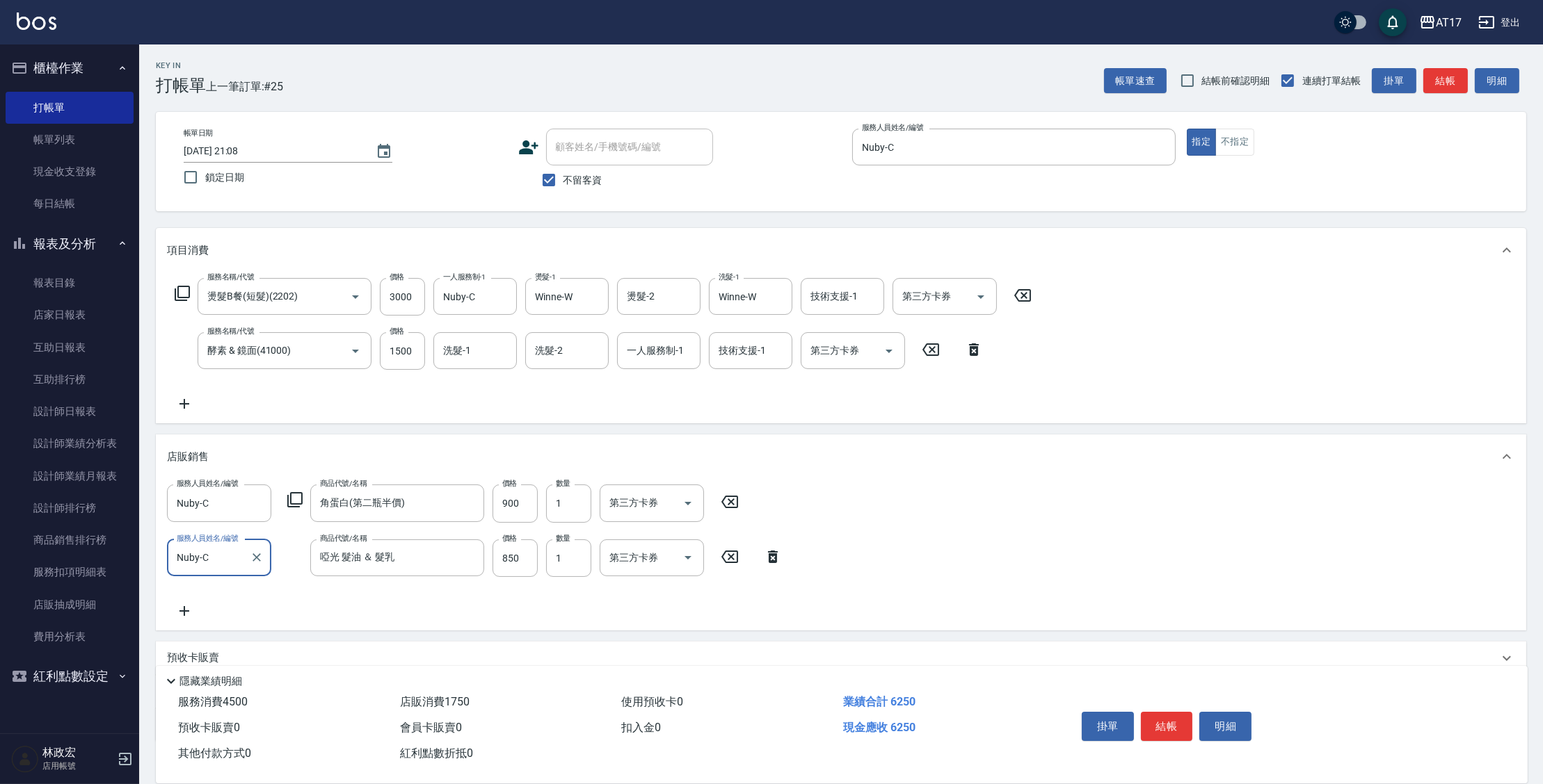
click at [973, 355] on icon at bounding box center [973, 349] width 9 height 12
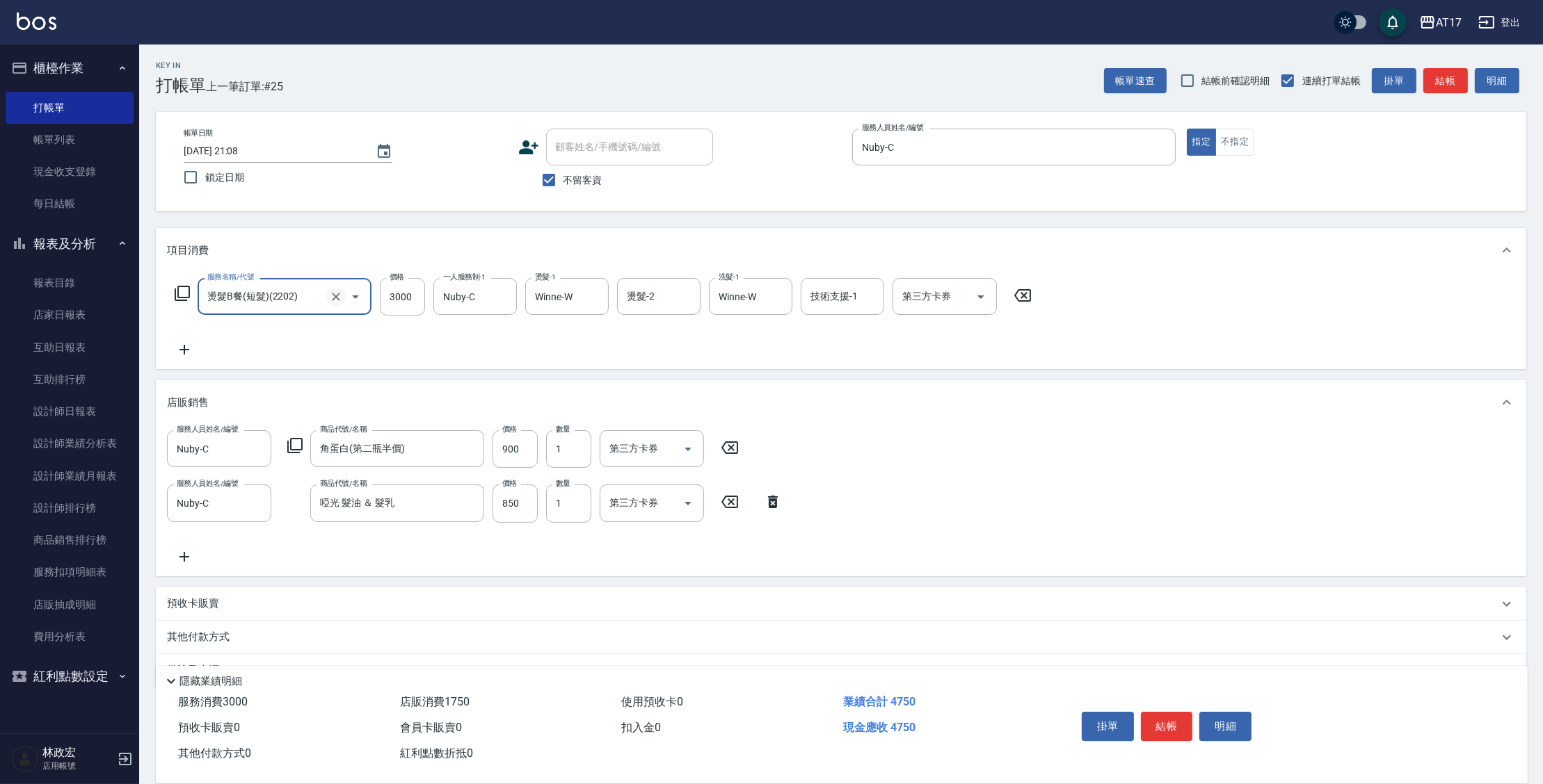
click at [333, 296] on icon "Clear" at bounding box center [335, 296] width 14 height 14
type input "燙髮C餐(短髮)(2203)"
click at [339, 299] on icon "Clear" at bounding box center [335, 296] width 8 height 8
type input "3000"
type input "燙髮A餐(短髮)(2201)"
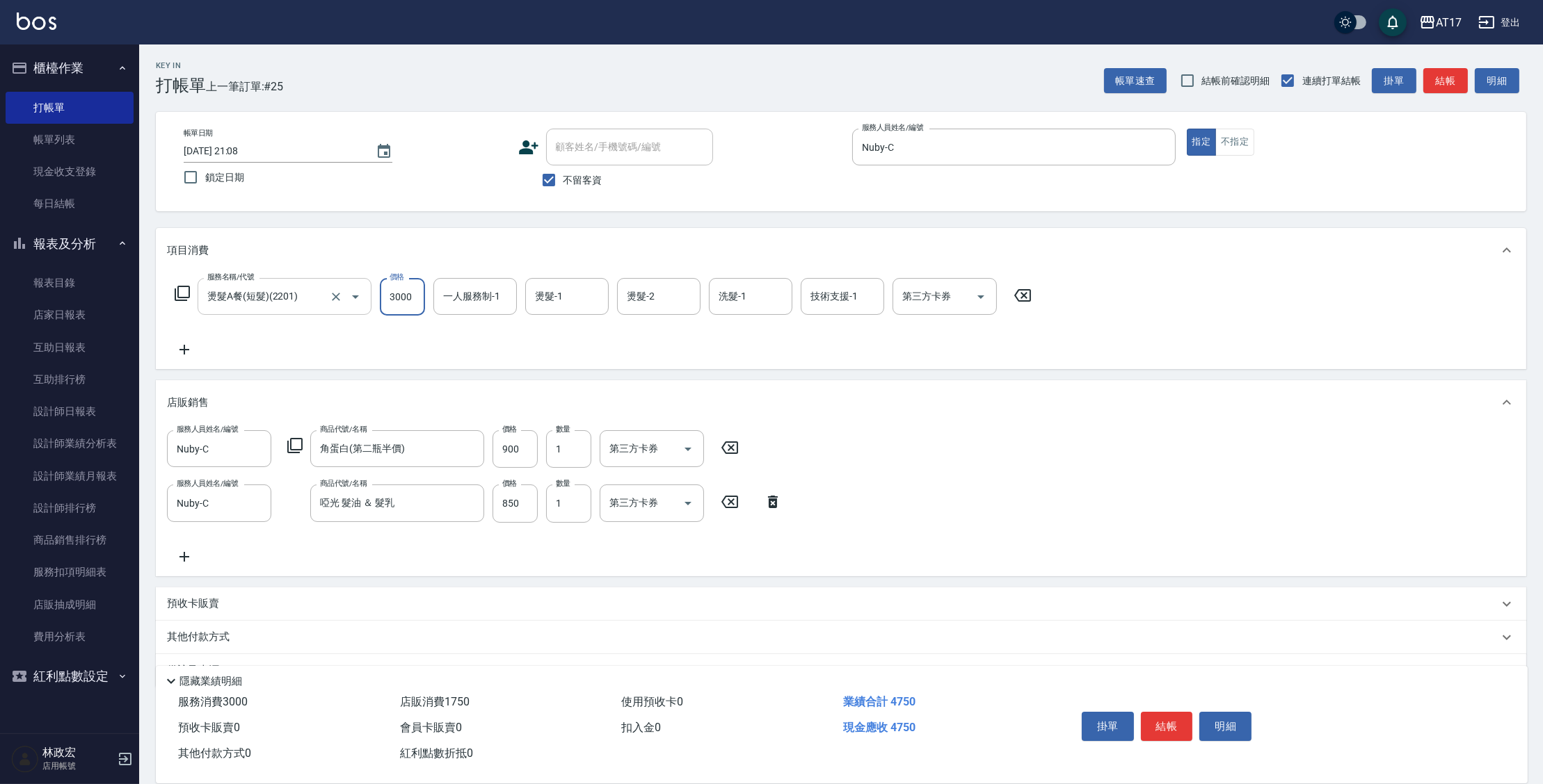
type input "3000"
type input "Nuby-C"
type input "Winne-W"
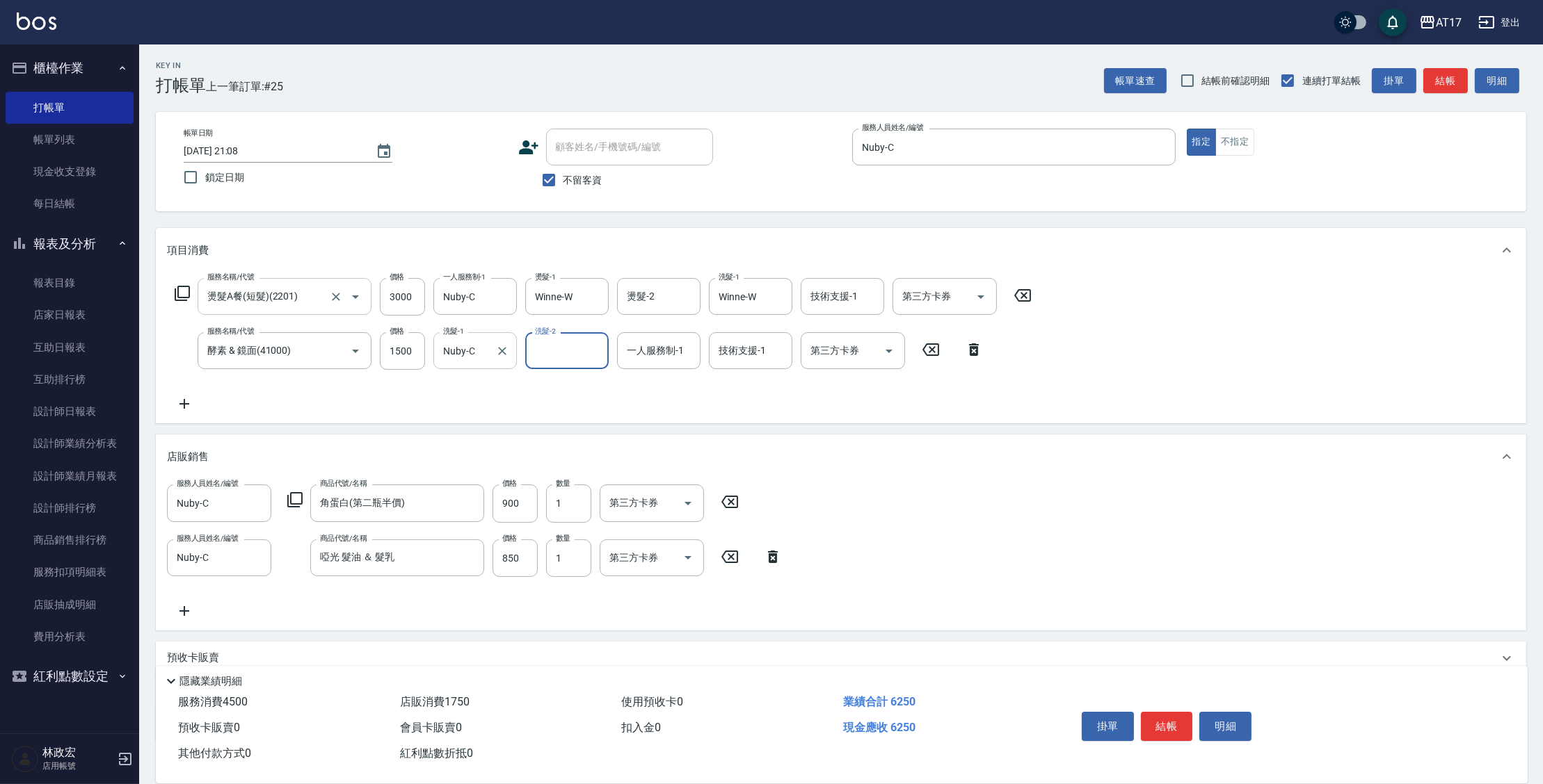
click at [514, 356] on div "Nuby-C 洗髮-1" at bounding box center [474, 350] width 84 height 37
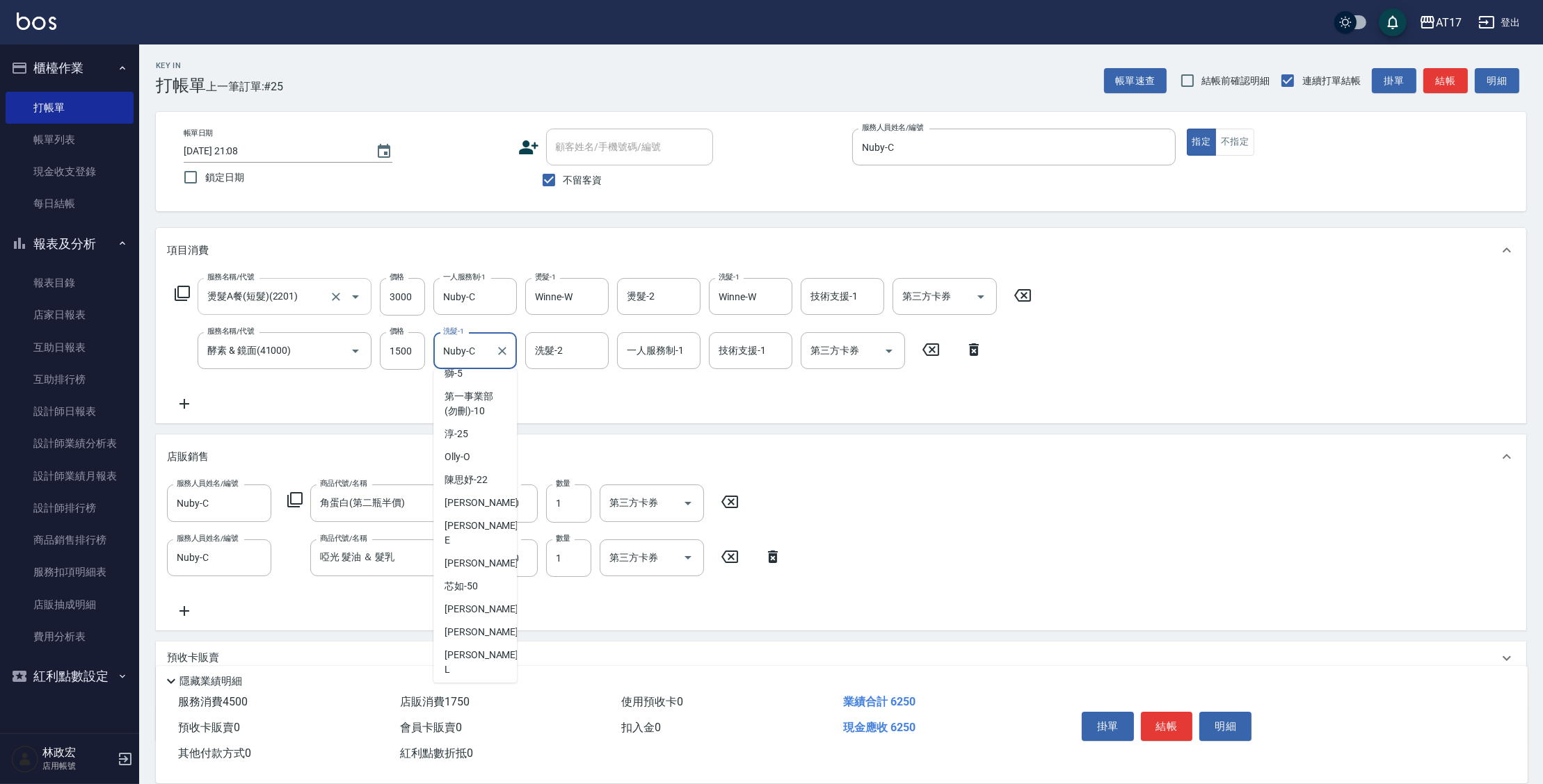
click at [504, 355] on icon "Clear" at bounding box center [502, 351] width 14 height 14
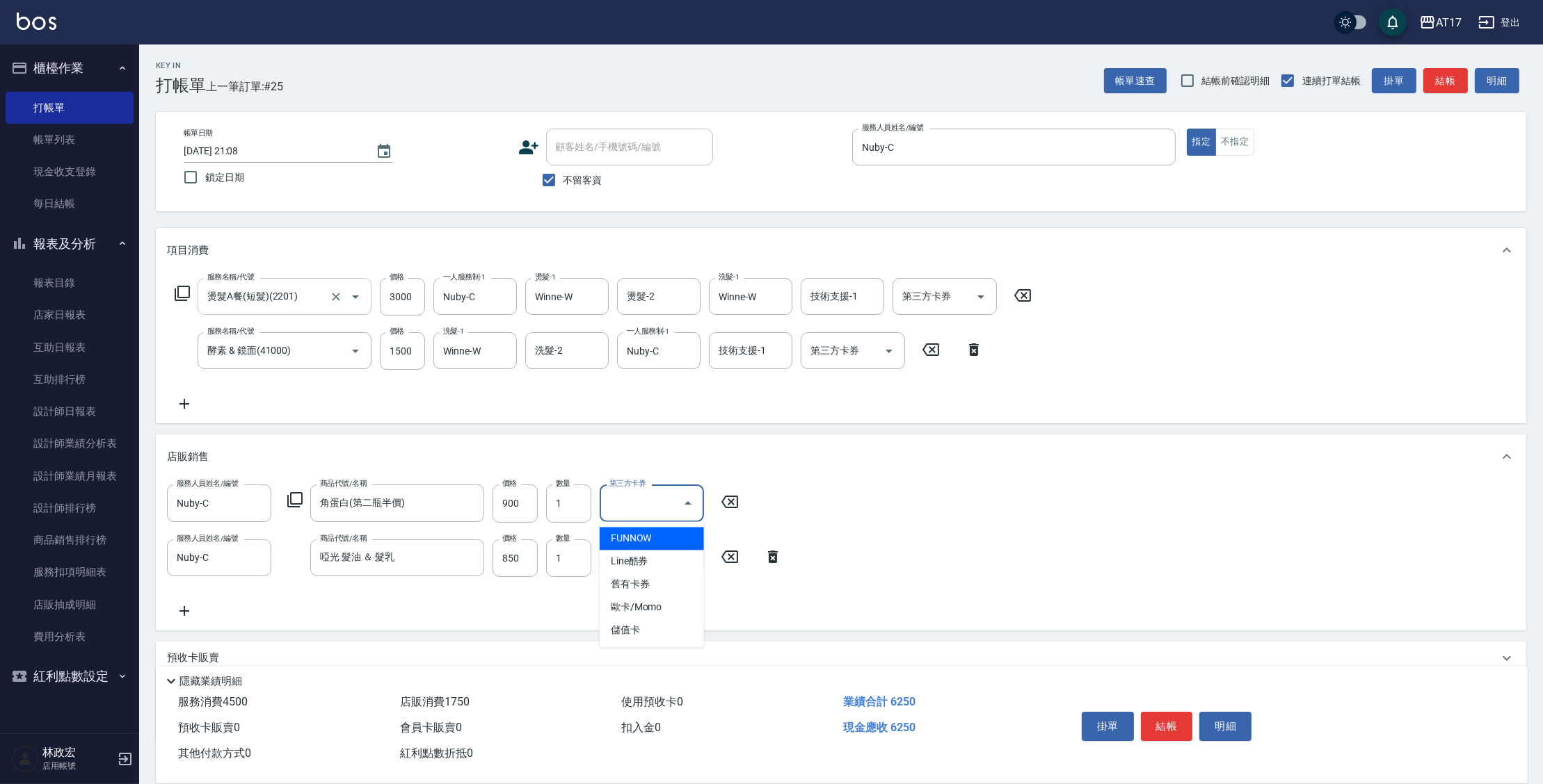
click at [651, 509] on input "第三方卡券" at bounding box center [640, 504] width 71 height 24
click at [649, 556] on input "第三方卡券" at bounding box center [640, 558] width 71 height 24
click at [1161, 728] on button "結帳" at bounding box center [1166, 727] width 52 height 29
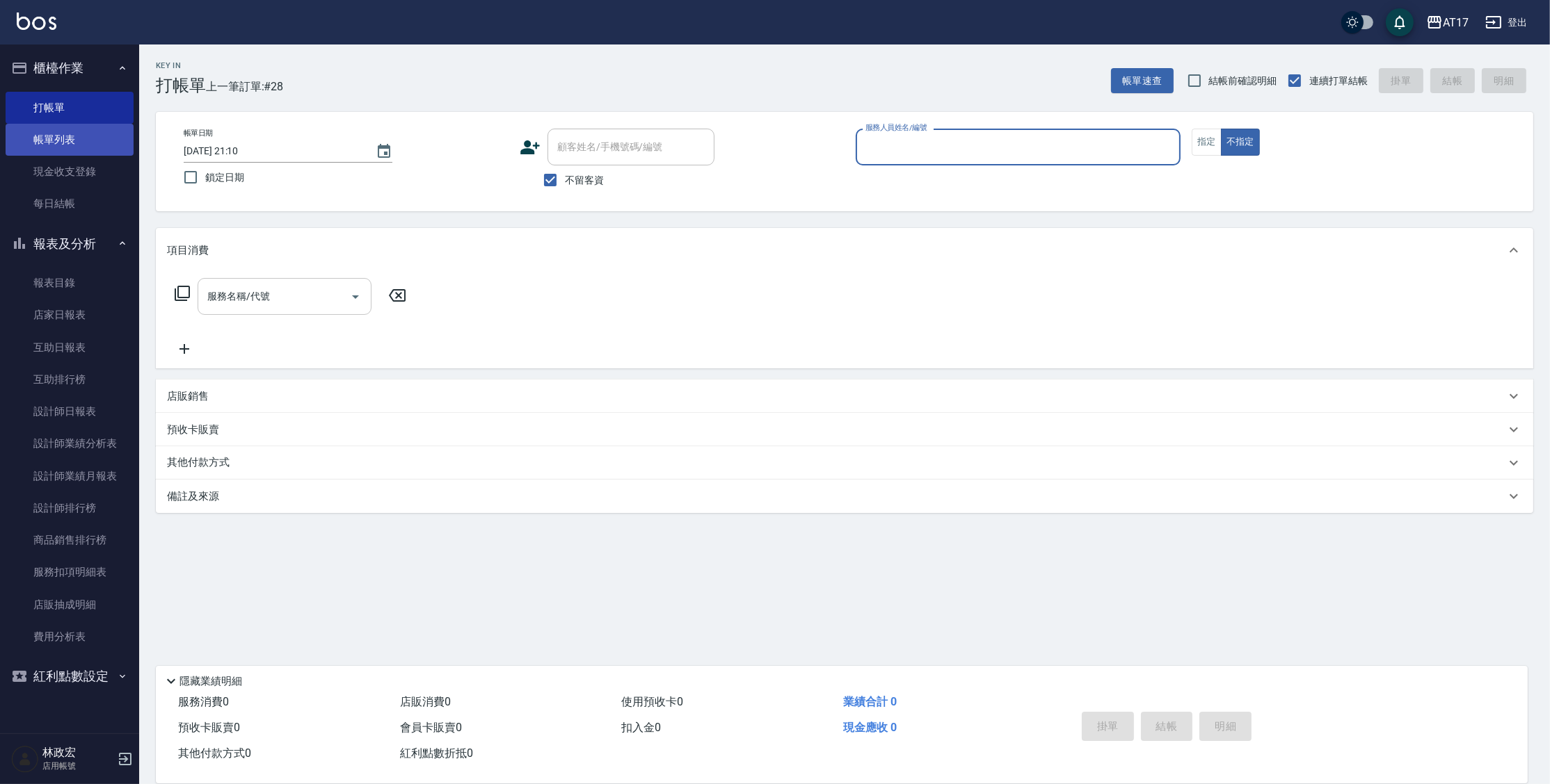
click at [48, 138] on link "帳單列表" at bounding box center [70, 140] width 128 height 32
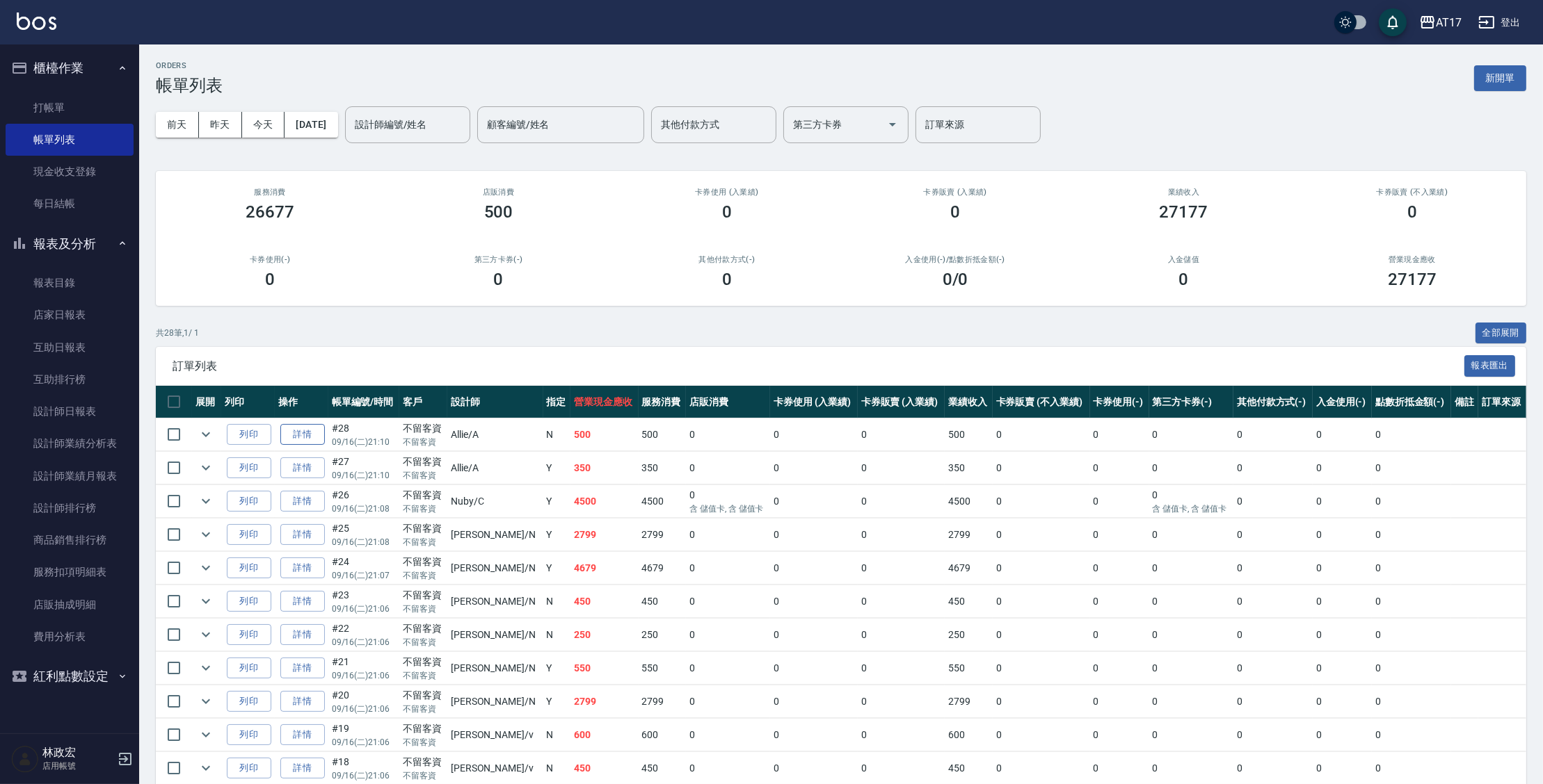
click at [309, 430] on link "詳情" at bounding box center [302, 435] width 44 height 22
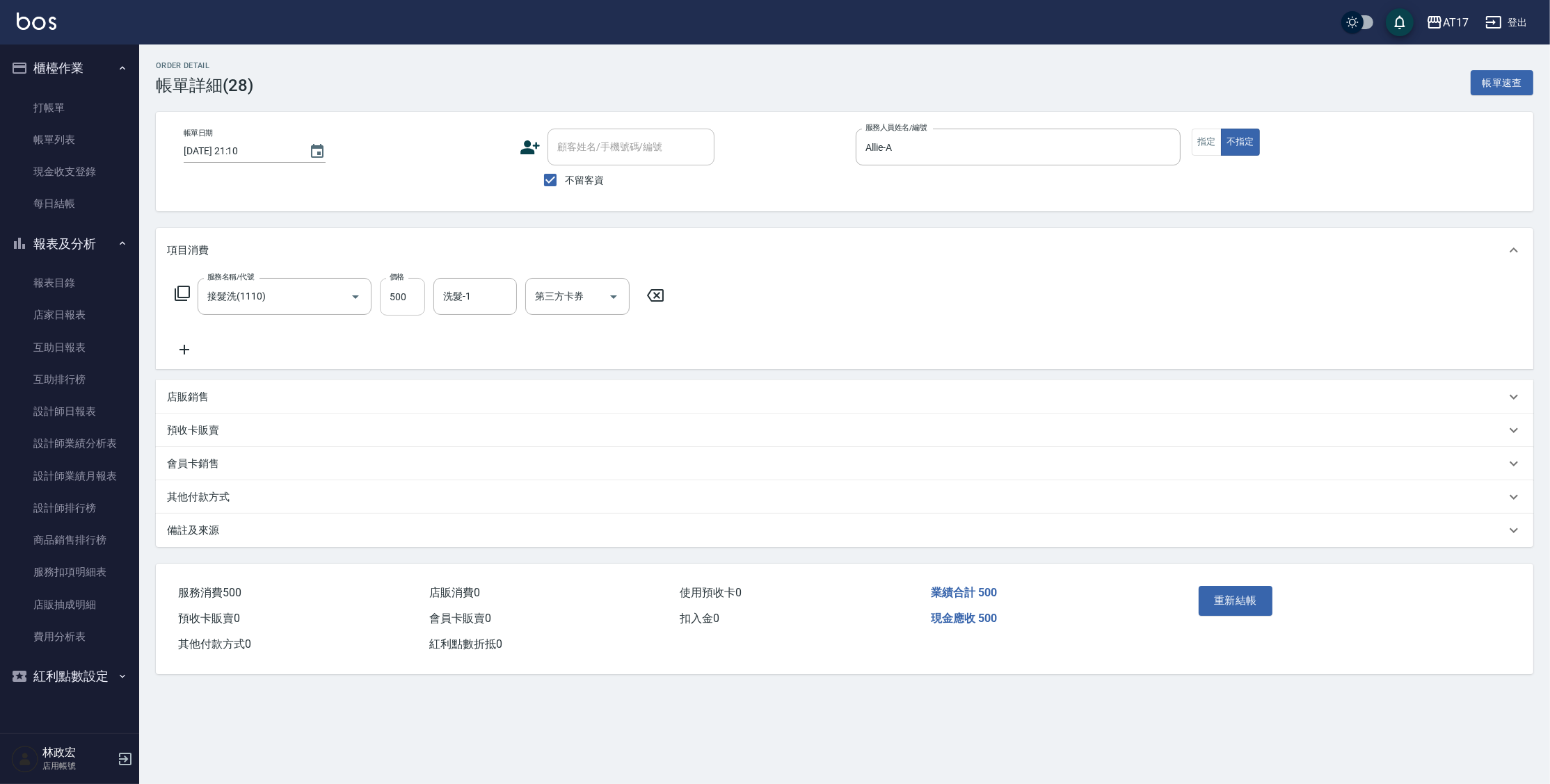
click at [412, 292] on input "500" at bounding box center [402, 297] width 45 height 38
click at [1237, 602] on button "重新結帳" at bounding box center [1235, 600] width 73 height 29
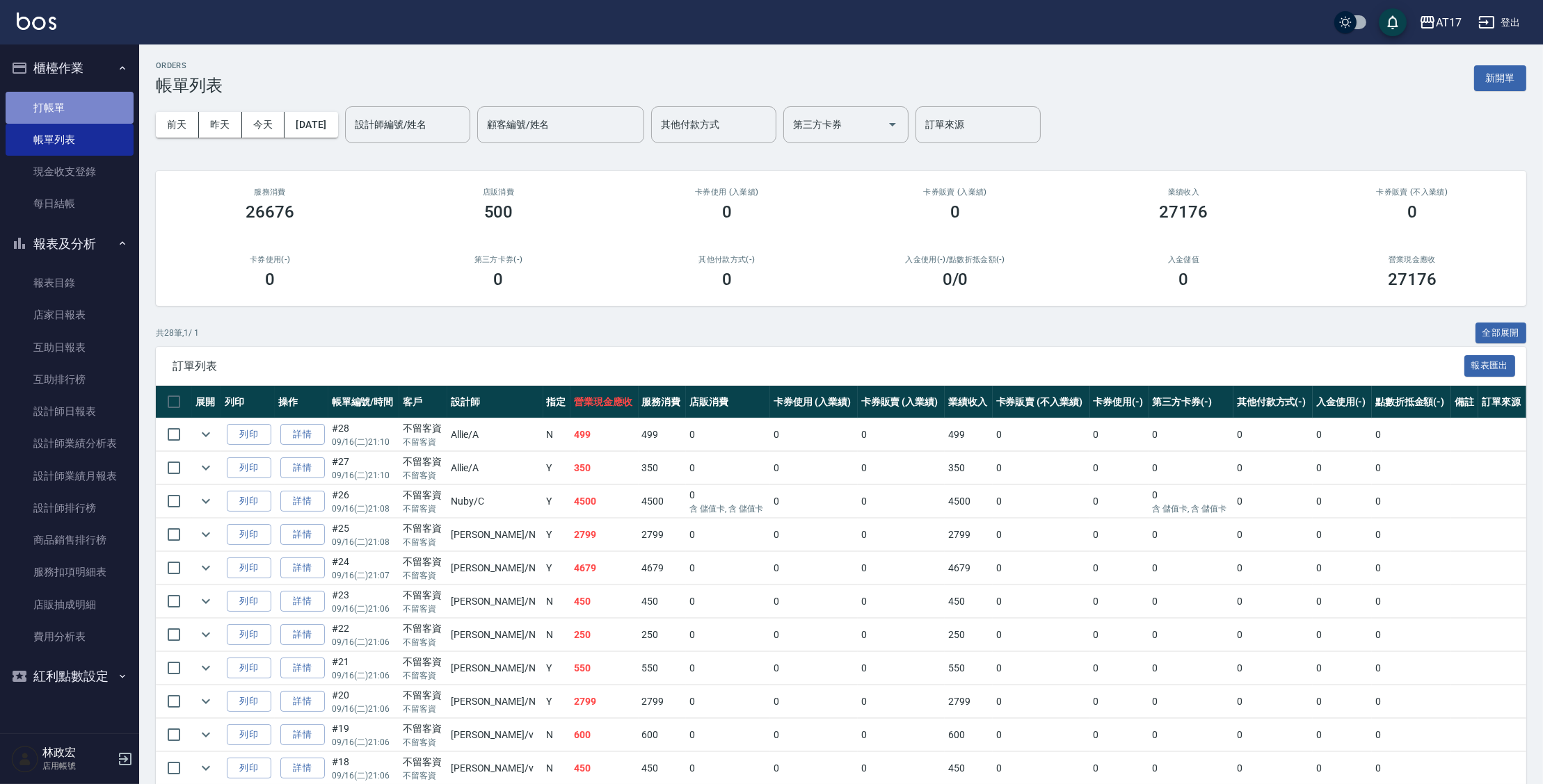
click at [41, 108] on link "打帳單" at bounding box center [70, 108] width 128 height 32
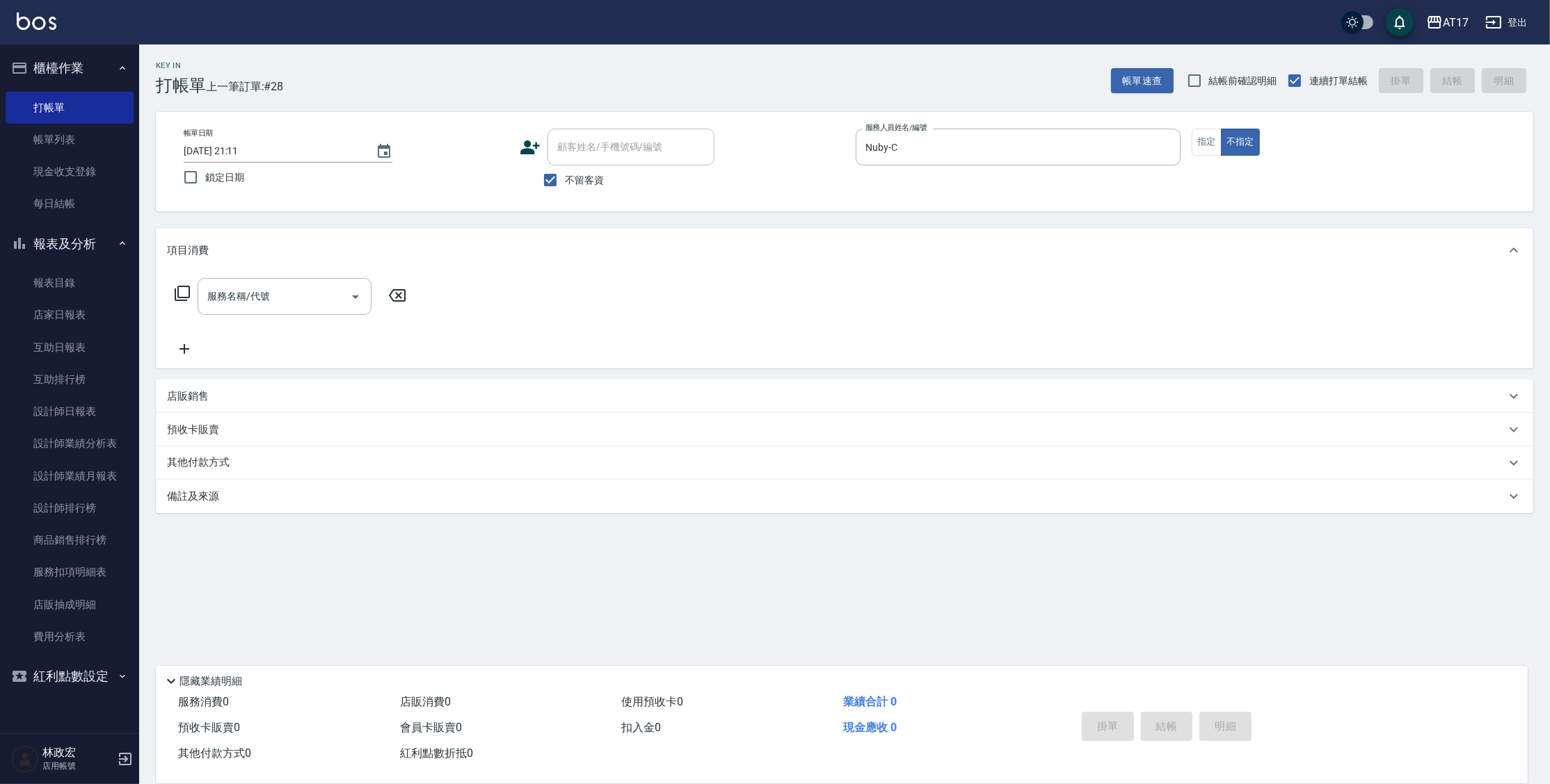
click at [1181, 133] on div "帳單日期 [DATE] 21:11 鎖定日期 顧客姓名/手機號碼/編號 顧客姓名/手機號碼/編號 不留客資 服務人員姓名/編號 Nuby-C 服務人員姓名/編…" at bounding box center [844, 162] width 1344 height 66
click at [1197, 131] on button "指定" at bounding box center [1207, 142] width 30 height 27
click at [1219, 149] on button "指定" at bounding box center [1207, 142] width 30 height 27
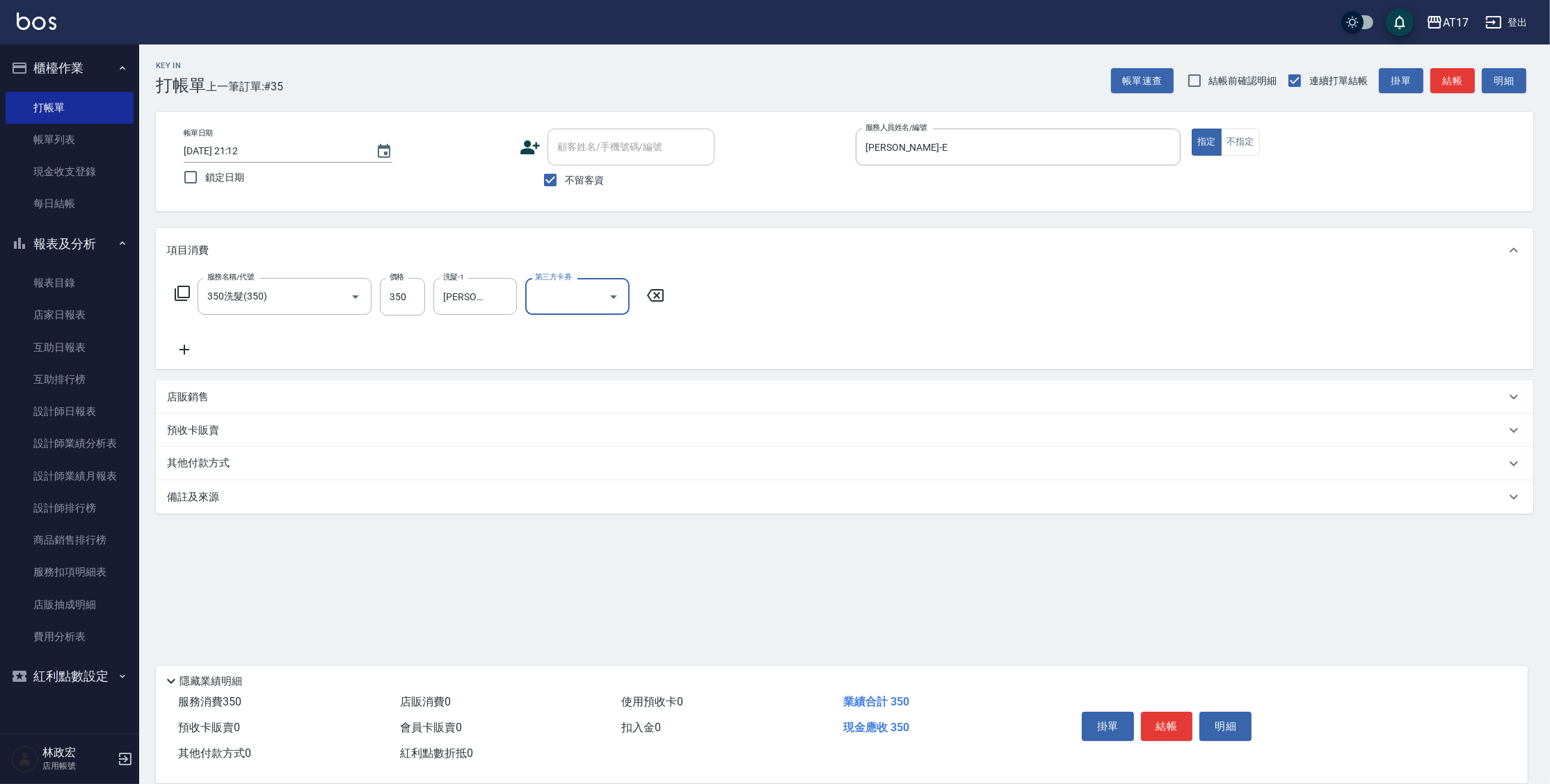
click at [172, 395] on p "店販銷售" at bounding box center [187, 397] width 41 height 15
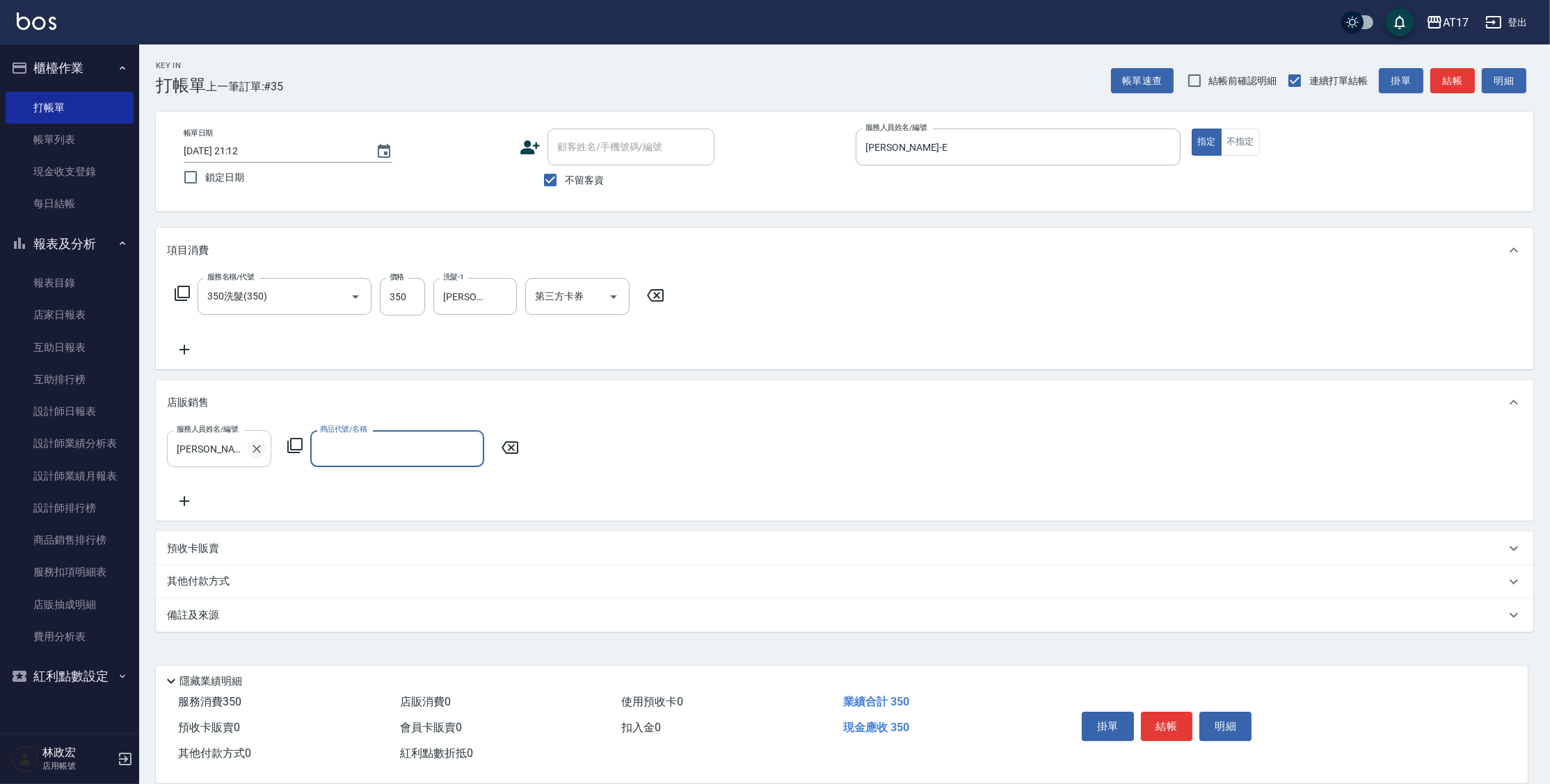
drag, startPoint x: 254, startPoint y: 451, endPoint x: 267, endPoint y: 435, distance: 20.6
click at [257, 449] on icon "Clear" at bounding box center [256, 449] width 8 height 8
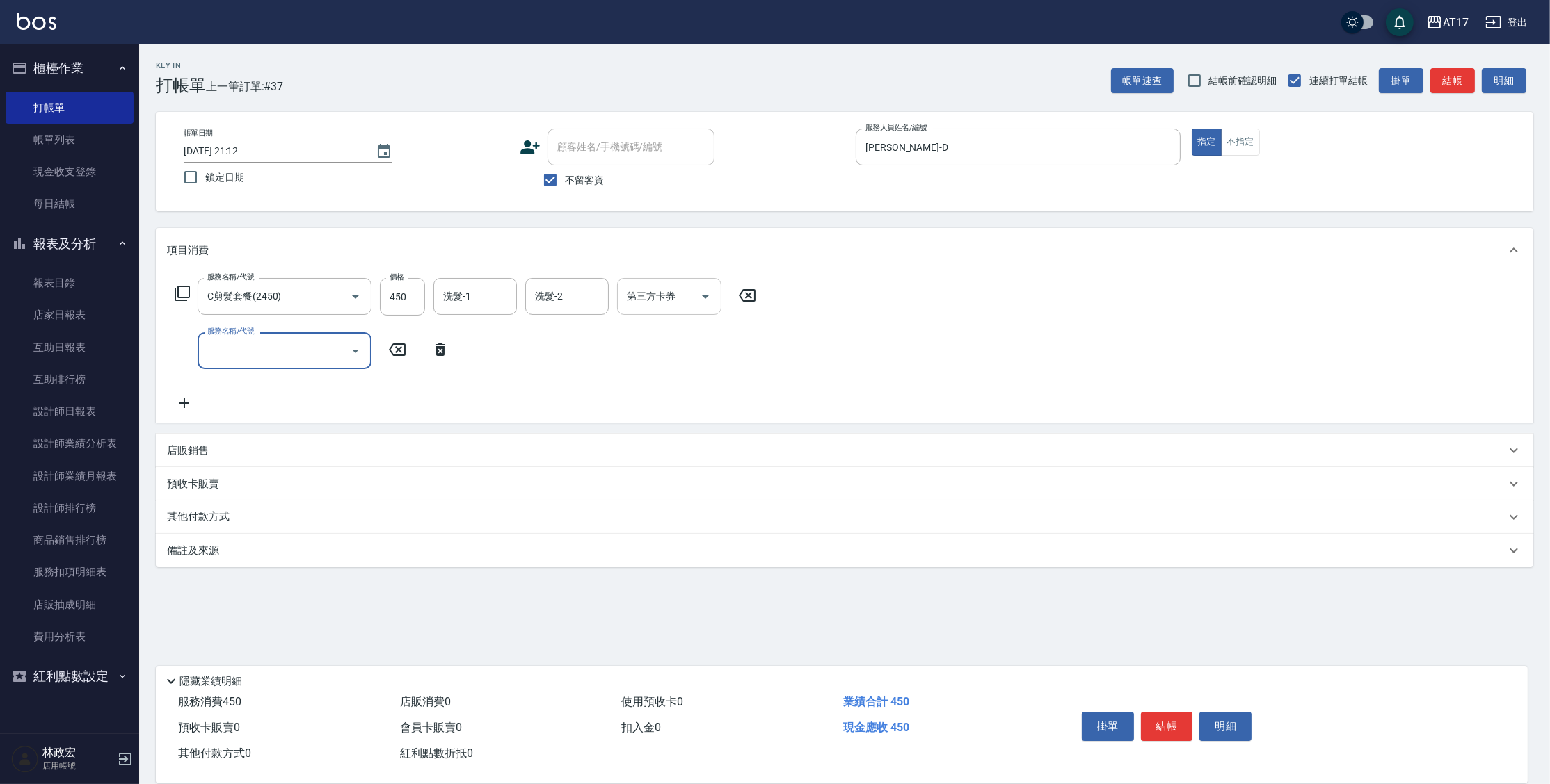
drag, startPoint x: 646, startPoint y: 296, endPoint x: 652, endPoint y: 291, distance: 7.8
click at [649, 294] on div "第三方卡券 第三方卡券" at bounding box center [669, 296] width 105 height 37
drag, startPoint x: 954, startPoint y: 307, endPoint x: 916, endPoint y: 269, distance: 53.7
click at [954, 307] on input "第三方卡券" at bounding box center [933, 296] width 71 height 24
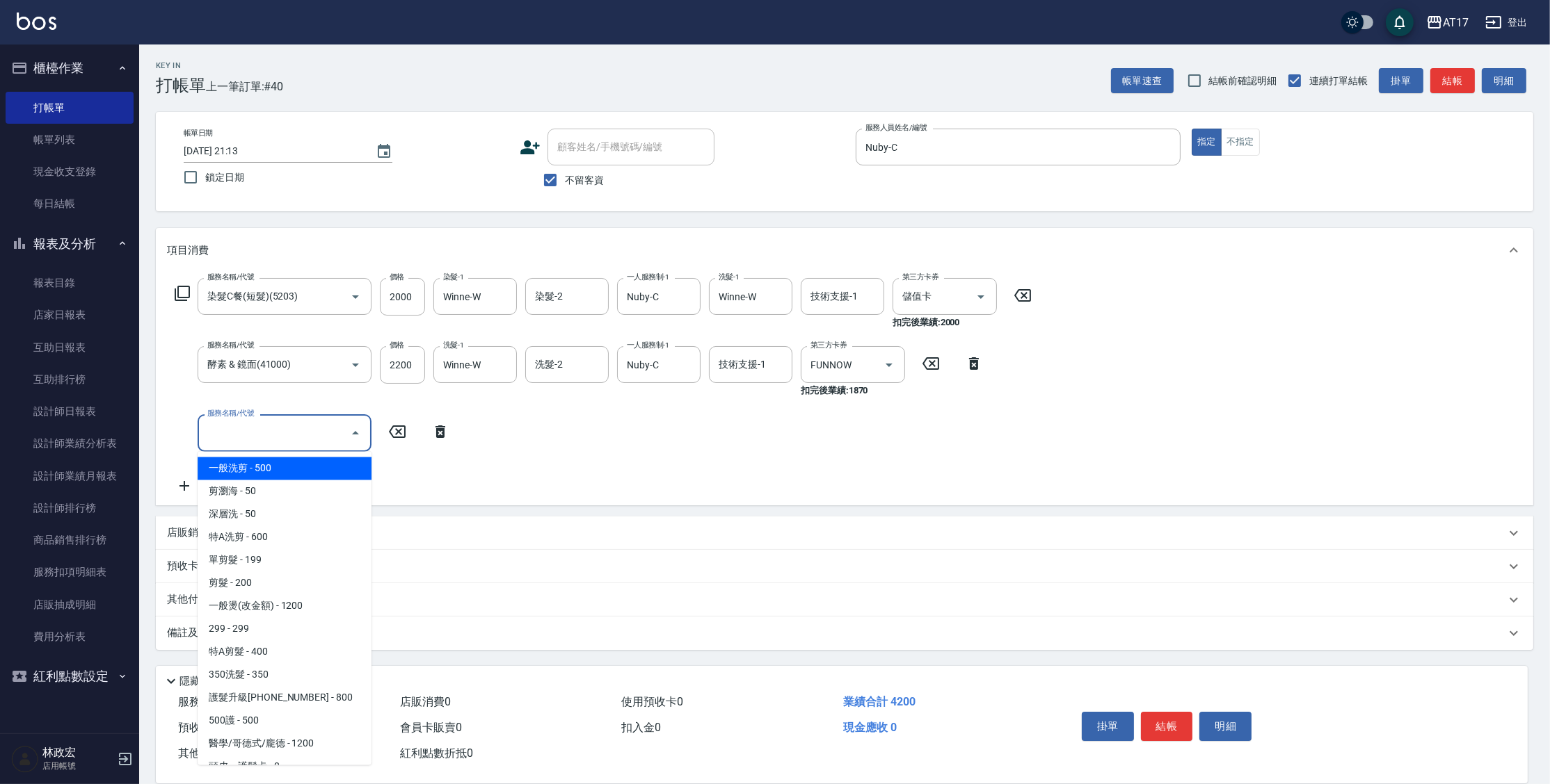
drag, startPoint x: 879, startPoint y: 374, endPoint x: 848, endPoint y: 332, distance: 52.2
click at [879, 374] on div at bounding box center [879, 364] width 39 height 37
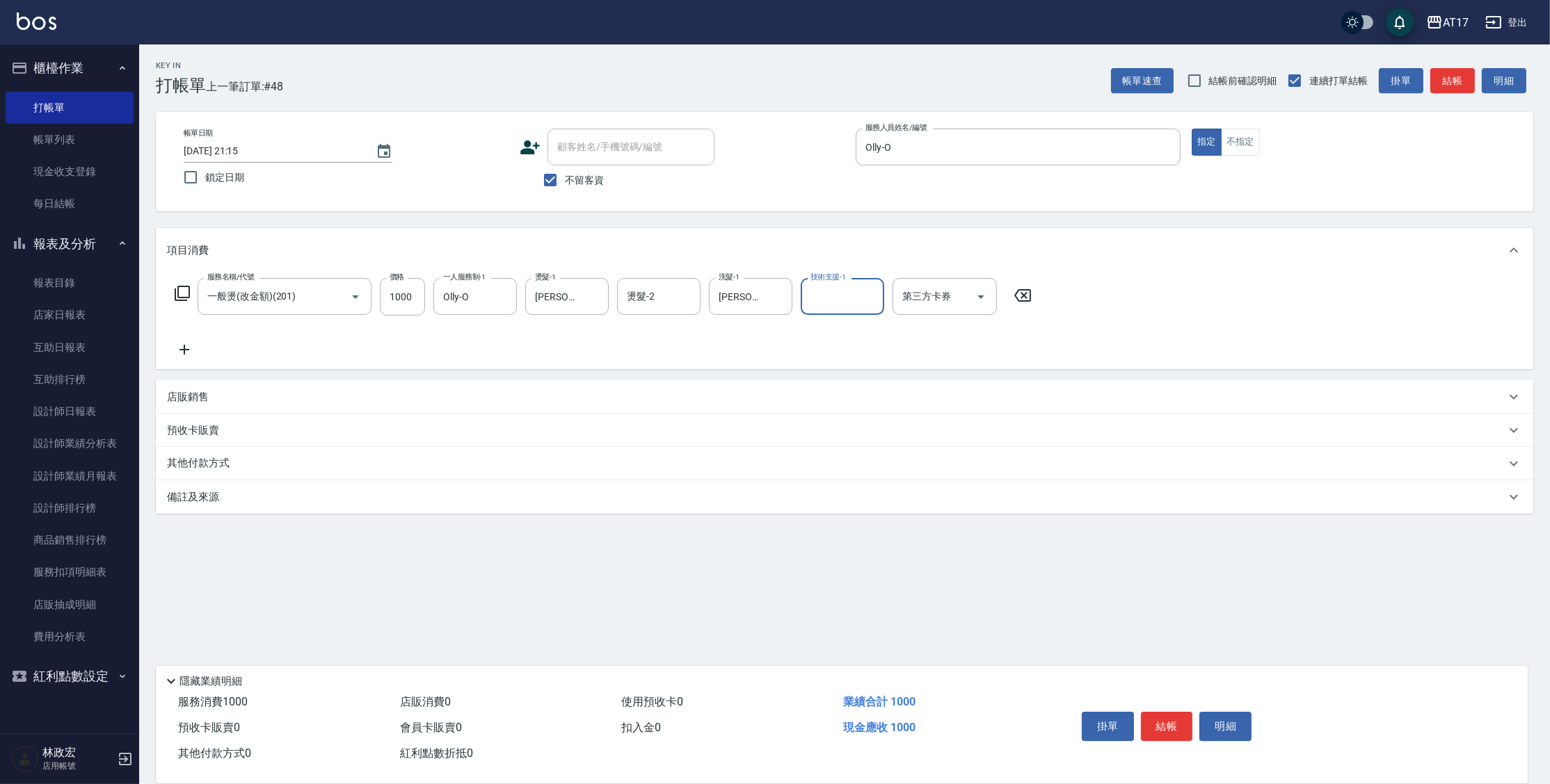
click at [183, 401] on p "店販銷售" at bounding box center [187, 397] width 41 height 15
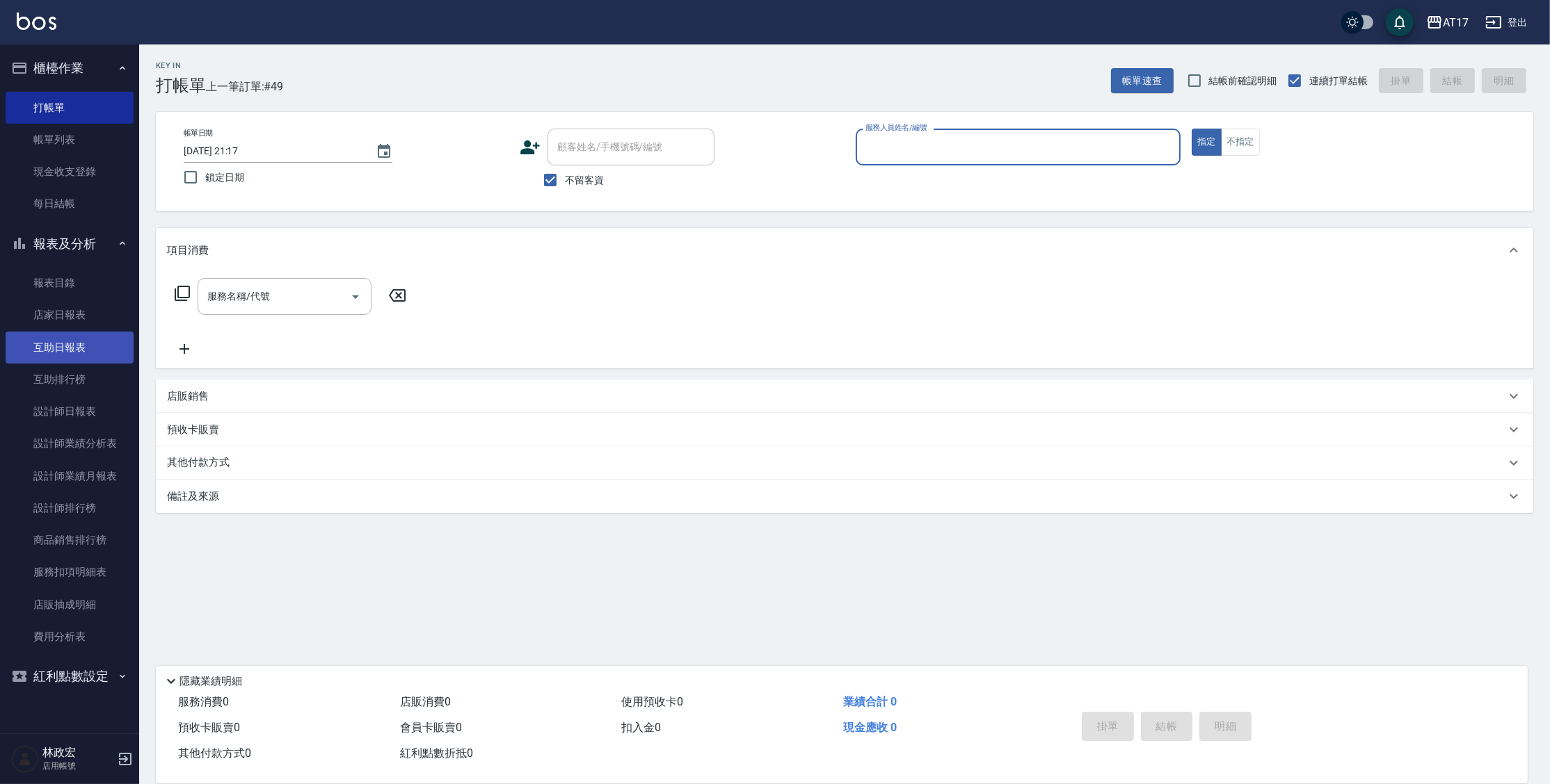
click at [49, 347] on link "互助日報表" at bounding box center [70, 347] width 128 height 32
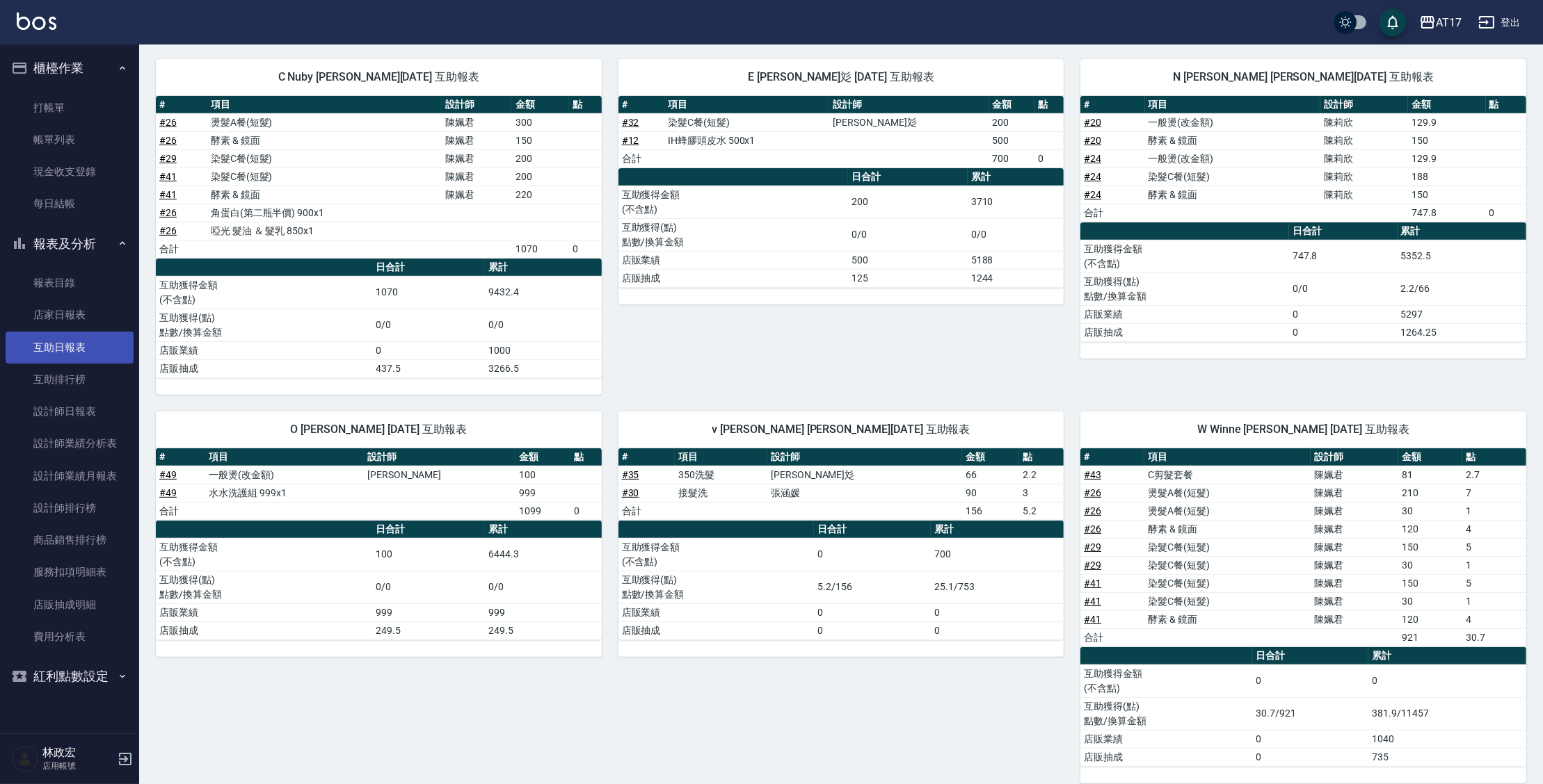
scroll to position [762, 0]
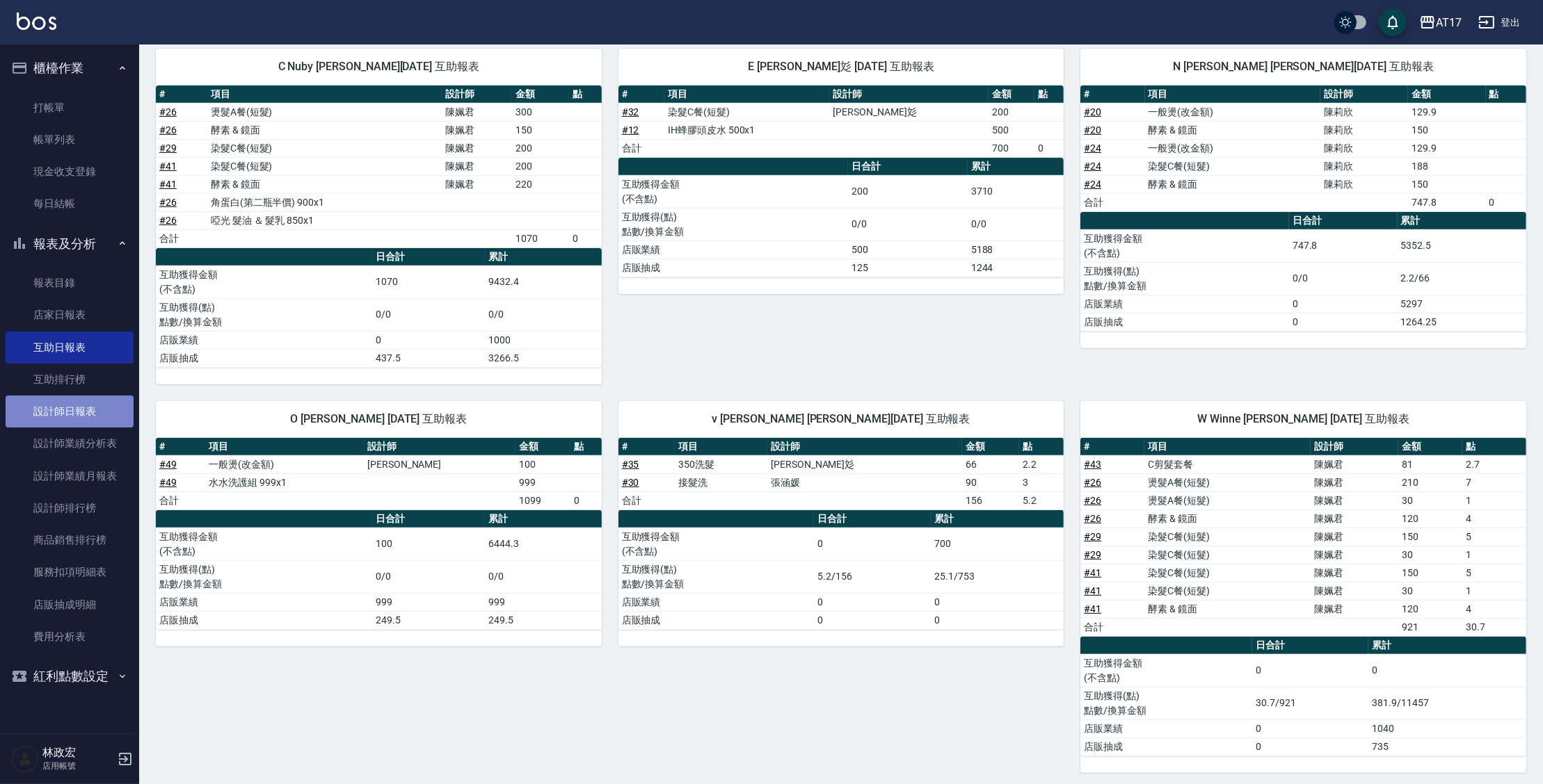
click at [88, 422] on link "設計師日報表" at bounding box center [70, 411] width 128 height 32
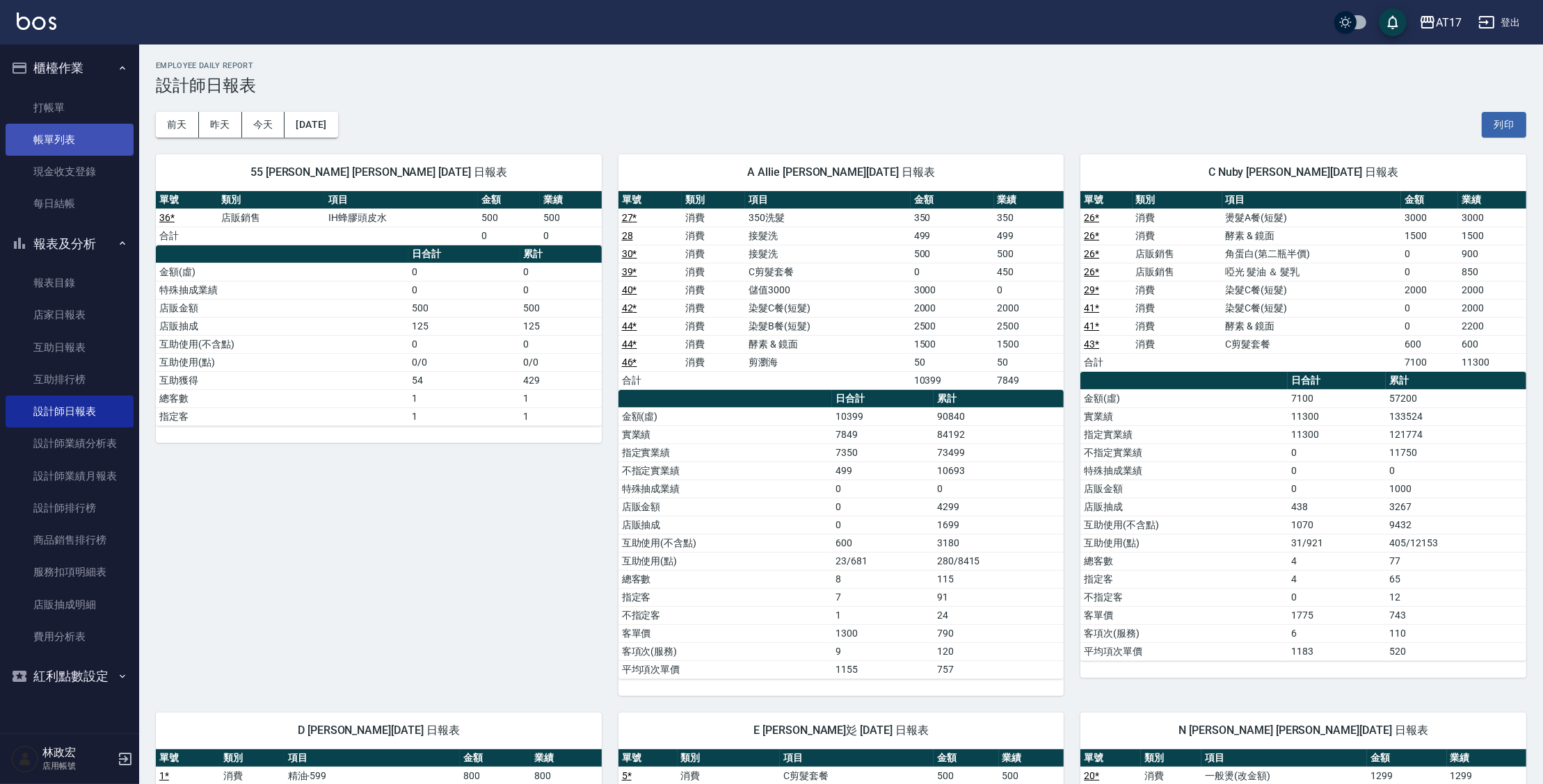
click at [49, 144] on link "帳單列表" at bounding box center [70, 140] width 128 height 32
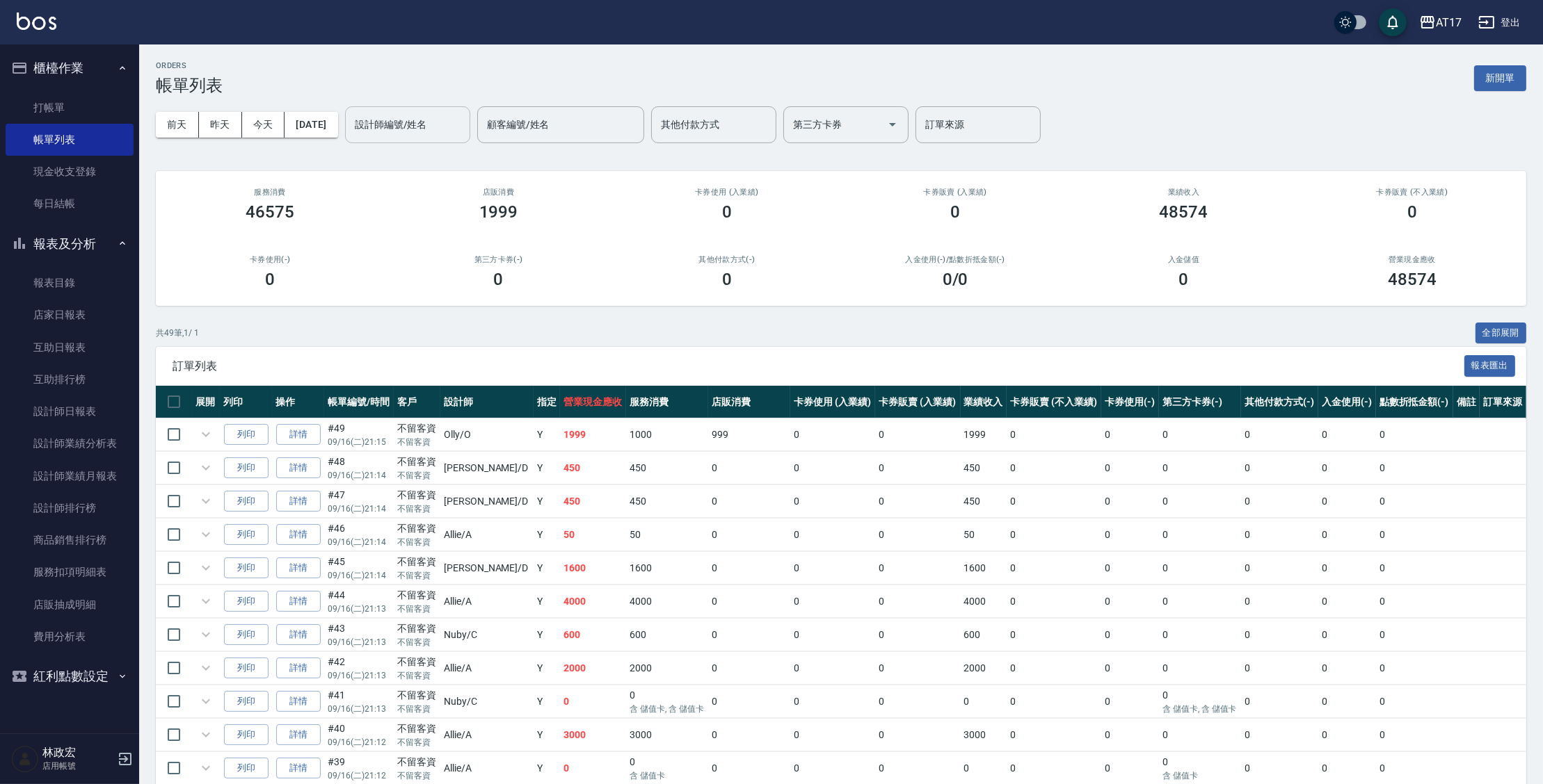
click at [408, 116] on input "設計師編號/姓名" at bounding box center [408, 125] width 113 height 24
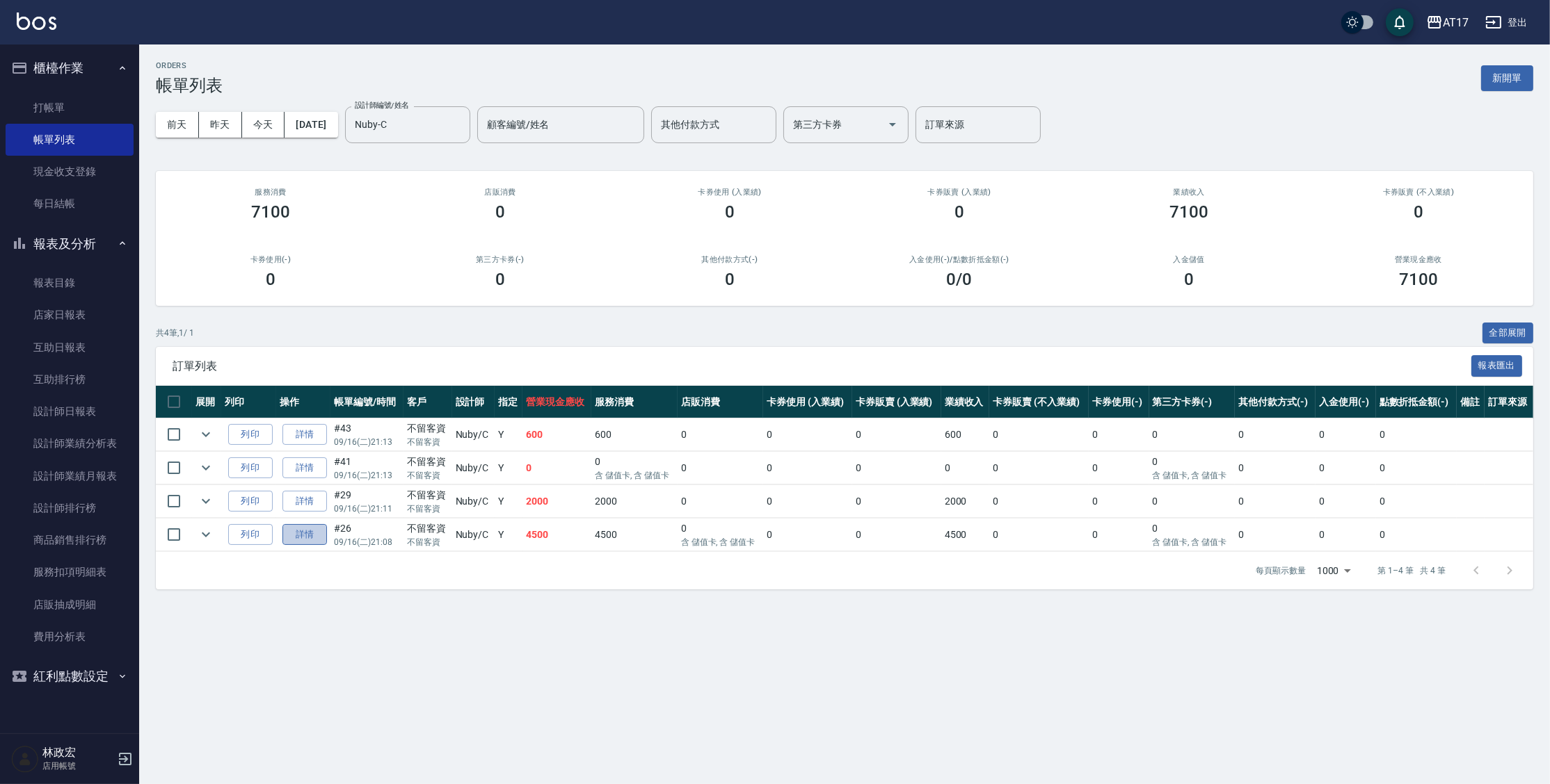
click at [305, 533] on link "詳情" at bounding box center [304, 535] width 44 height 22
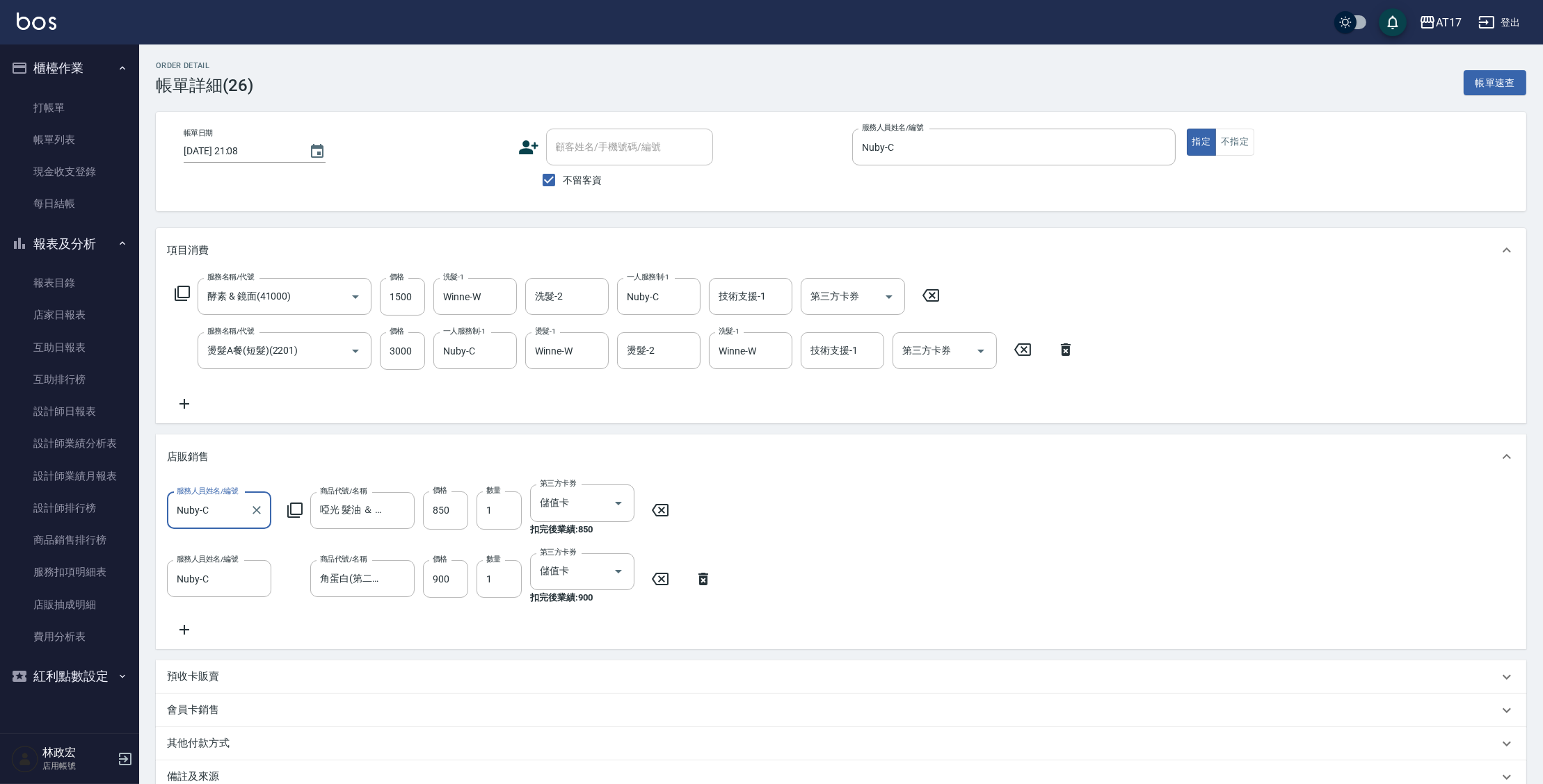
click at [666, 510] on icon at bounding box center [660, 510] width 35 height 17
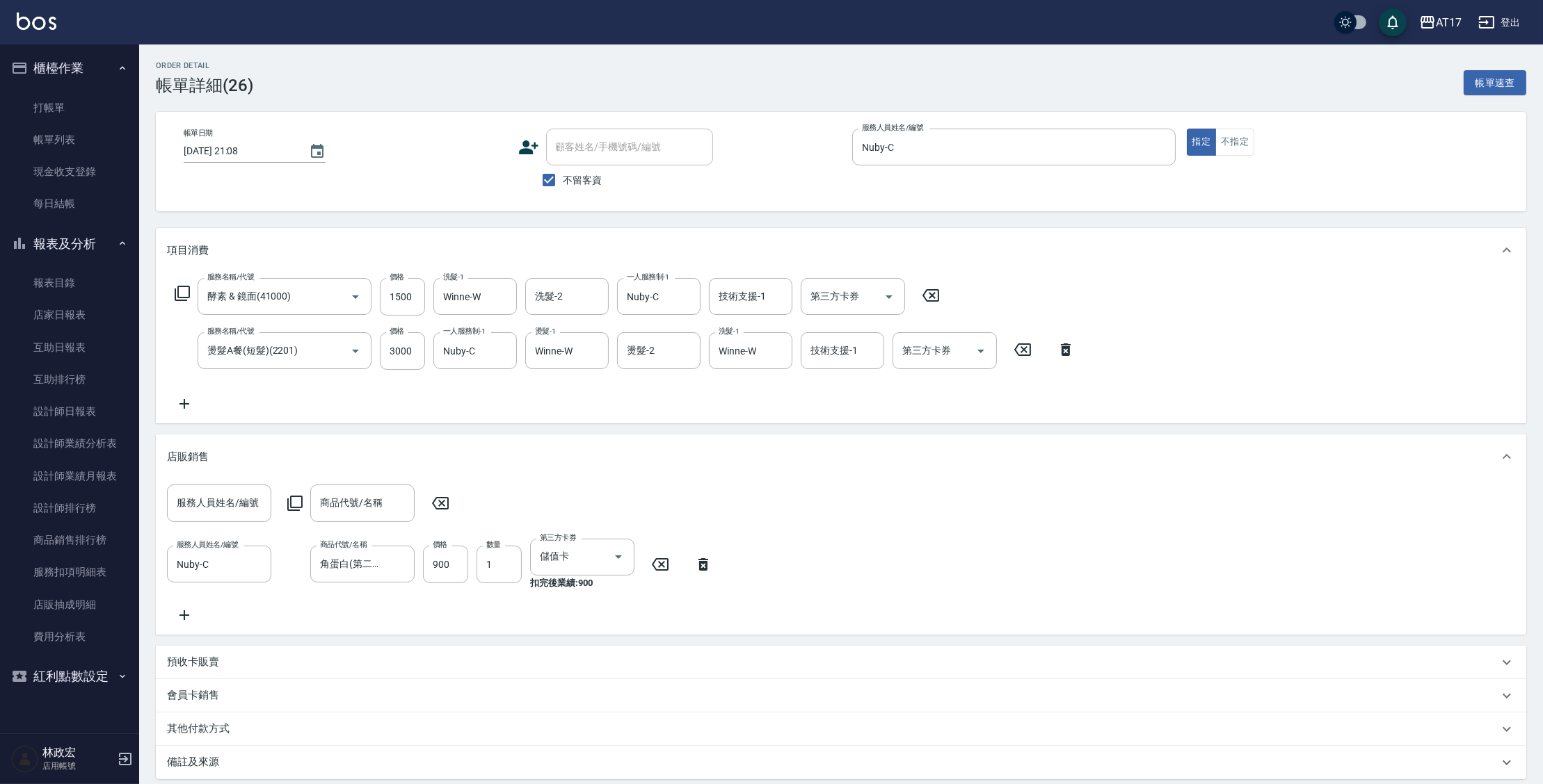
click at [663, 563] on icon at bounding box center [660, 565] width 35 height 17
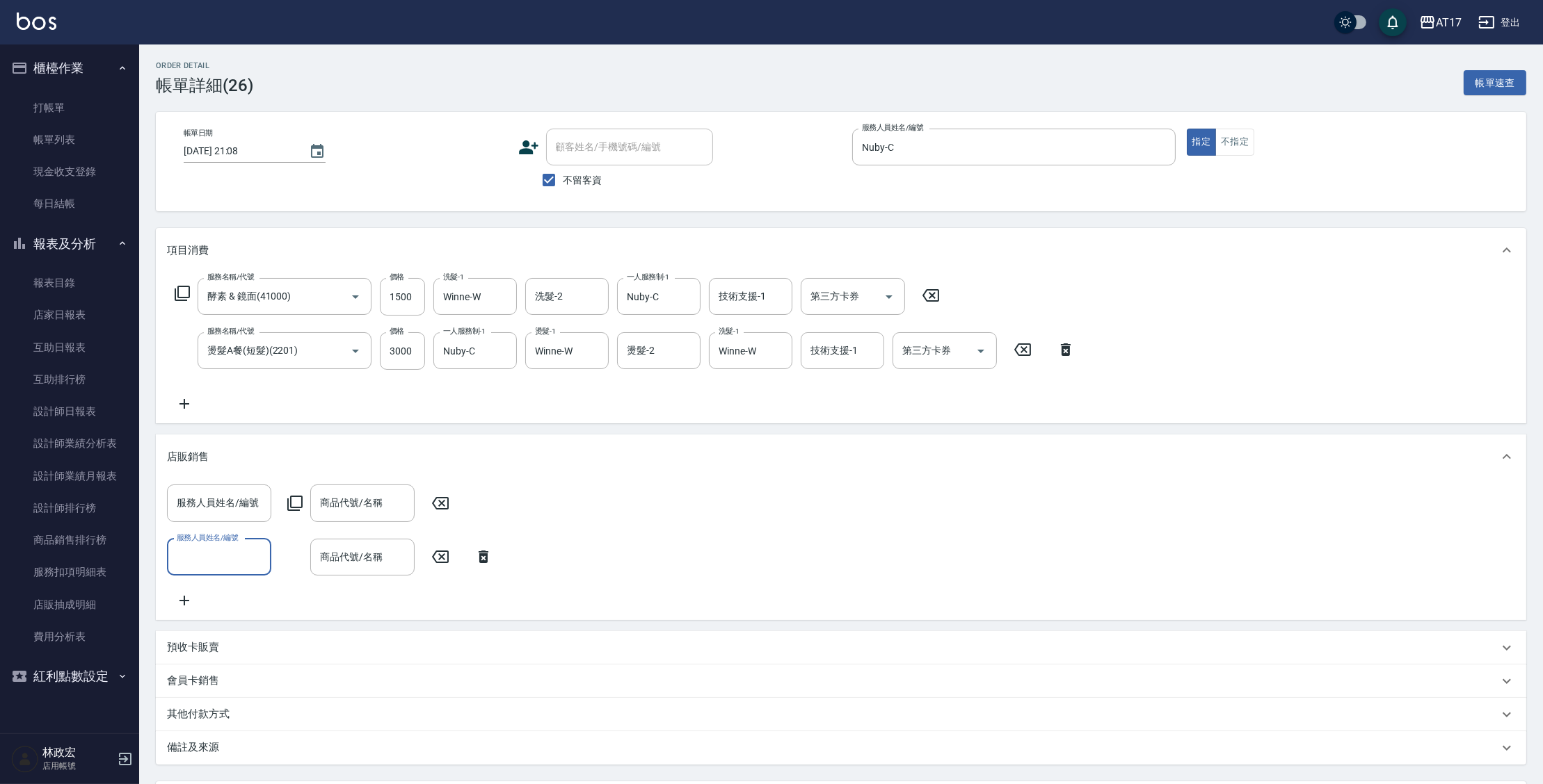
scroll to position [137, 0]
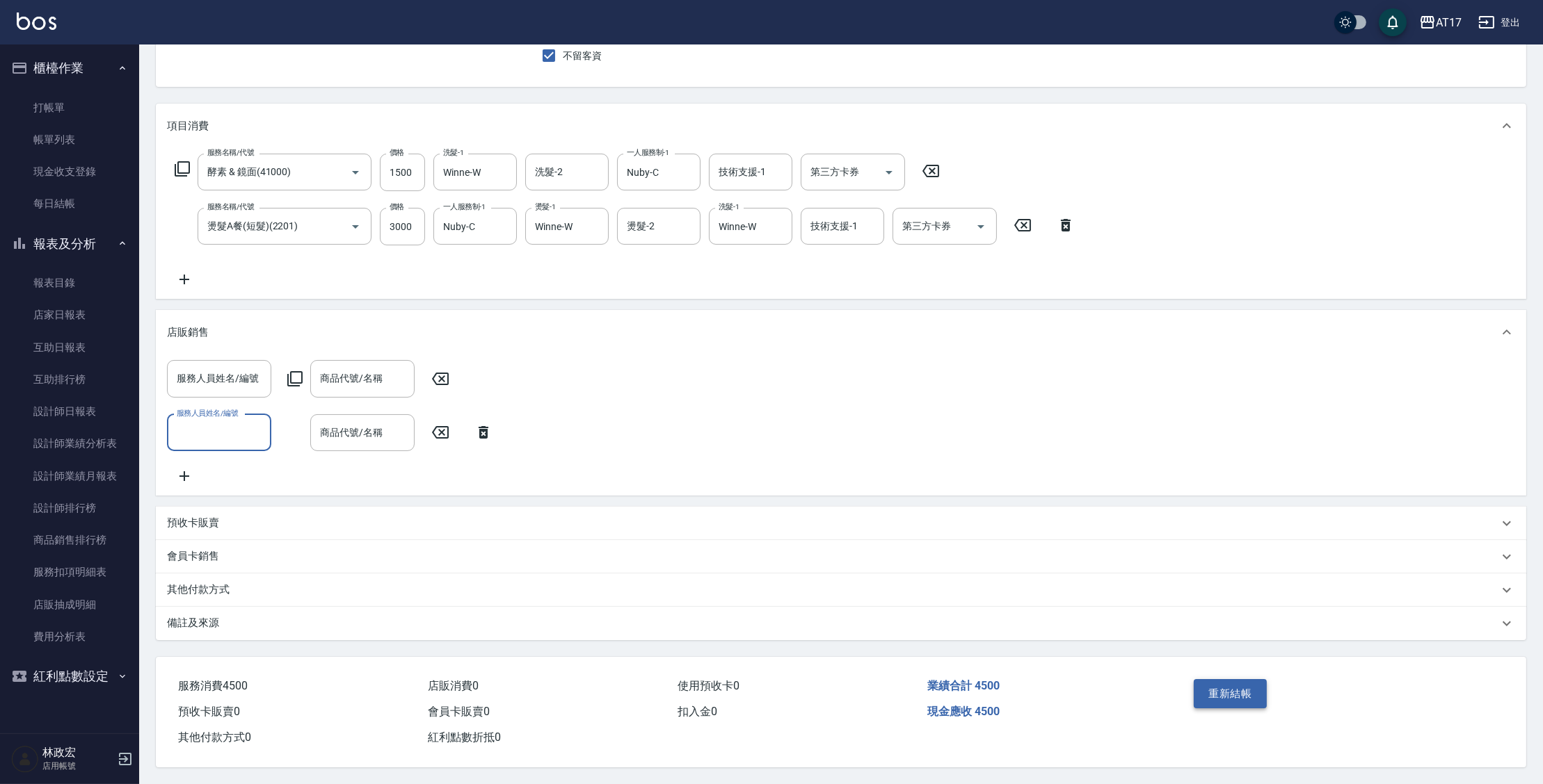
click at [1229, 683] on button "重新結帳" at bounding box center [1230, 694] width 73 height 29
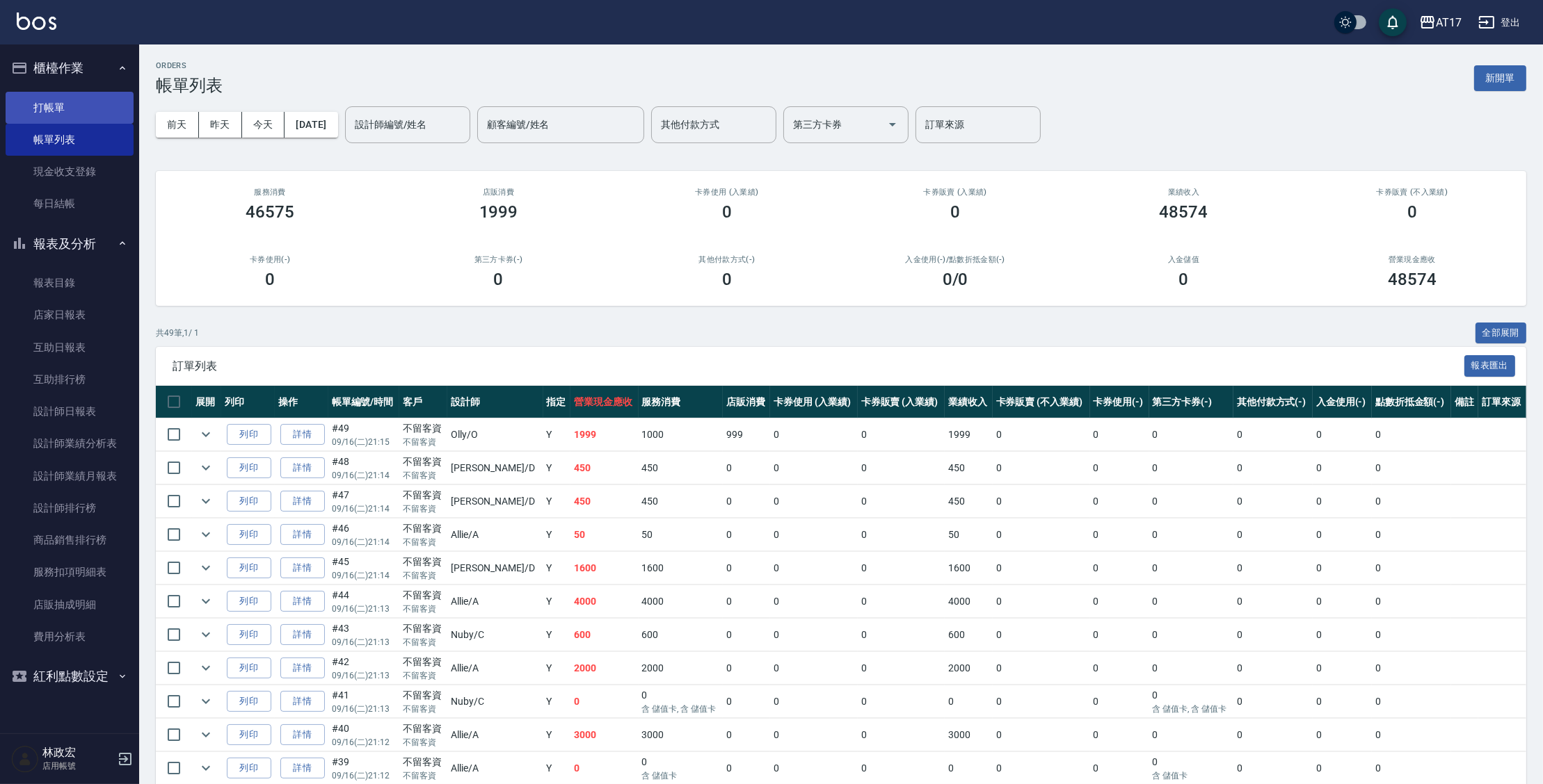
click at [60, 101] on link "打帳單" at bounding box center [70, 108] width 128 height 32
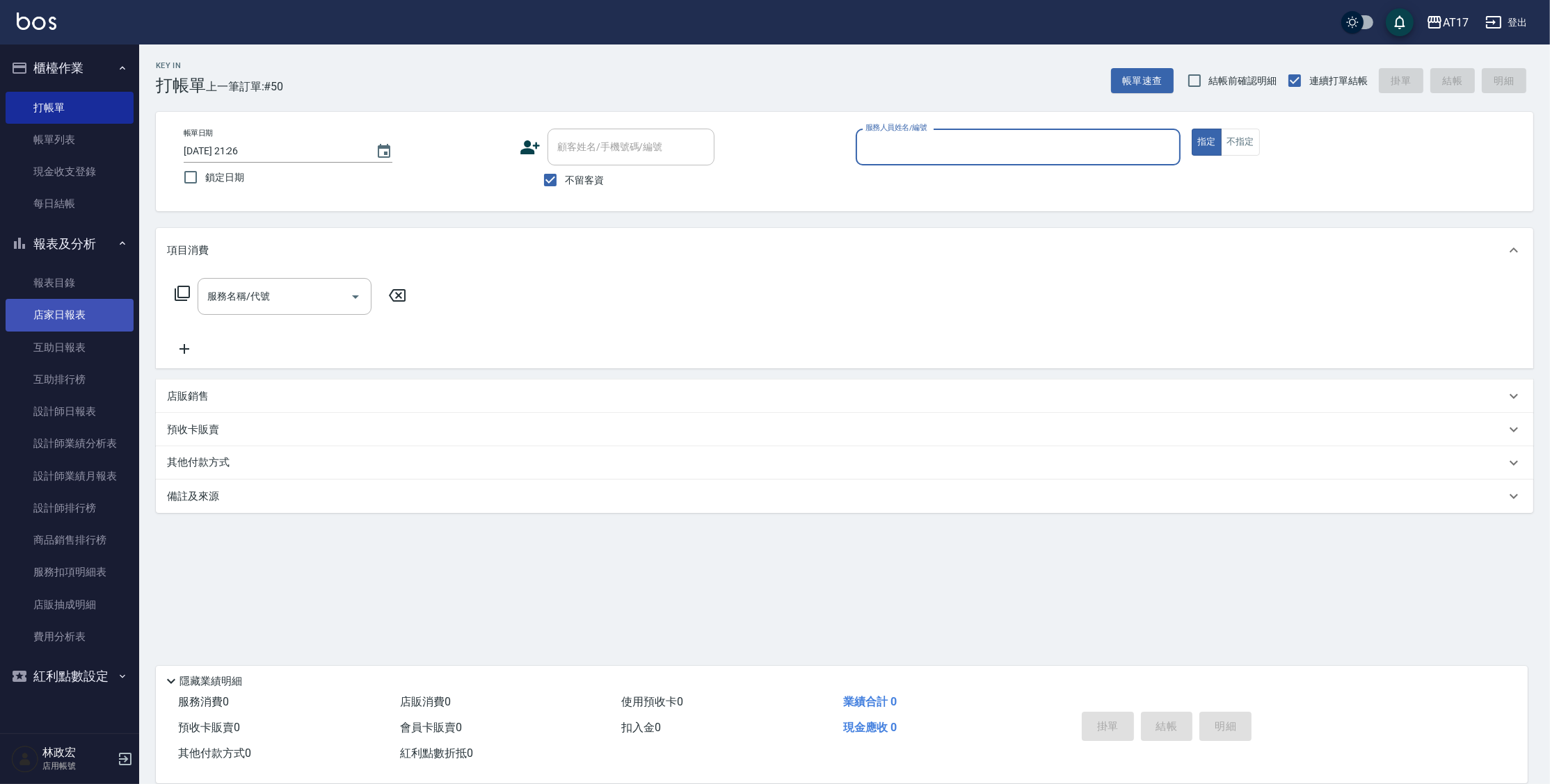
click at [113, 330] on link "店家日報表" at bounding box center [70, 315] width 128 height 32
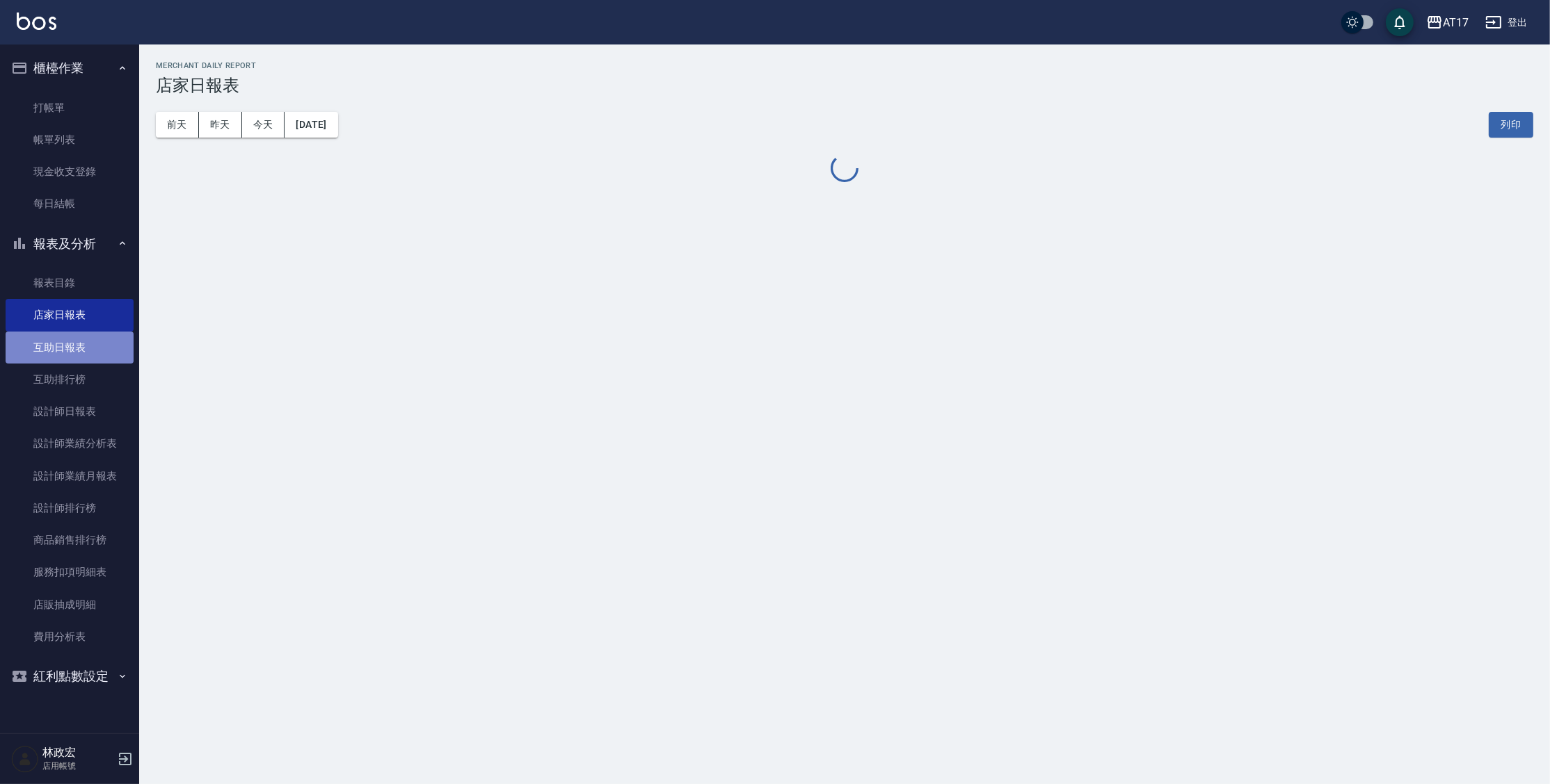
click at [113, 335] on link "互助日報表" at bounding box center [70, 347] width 128 height 32
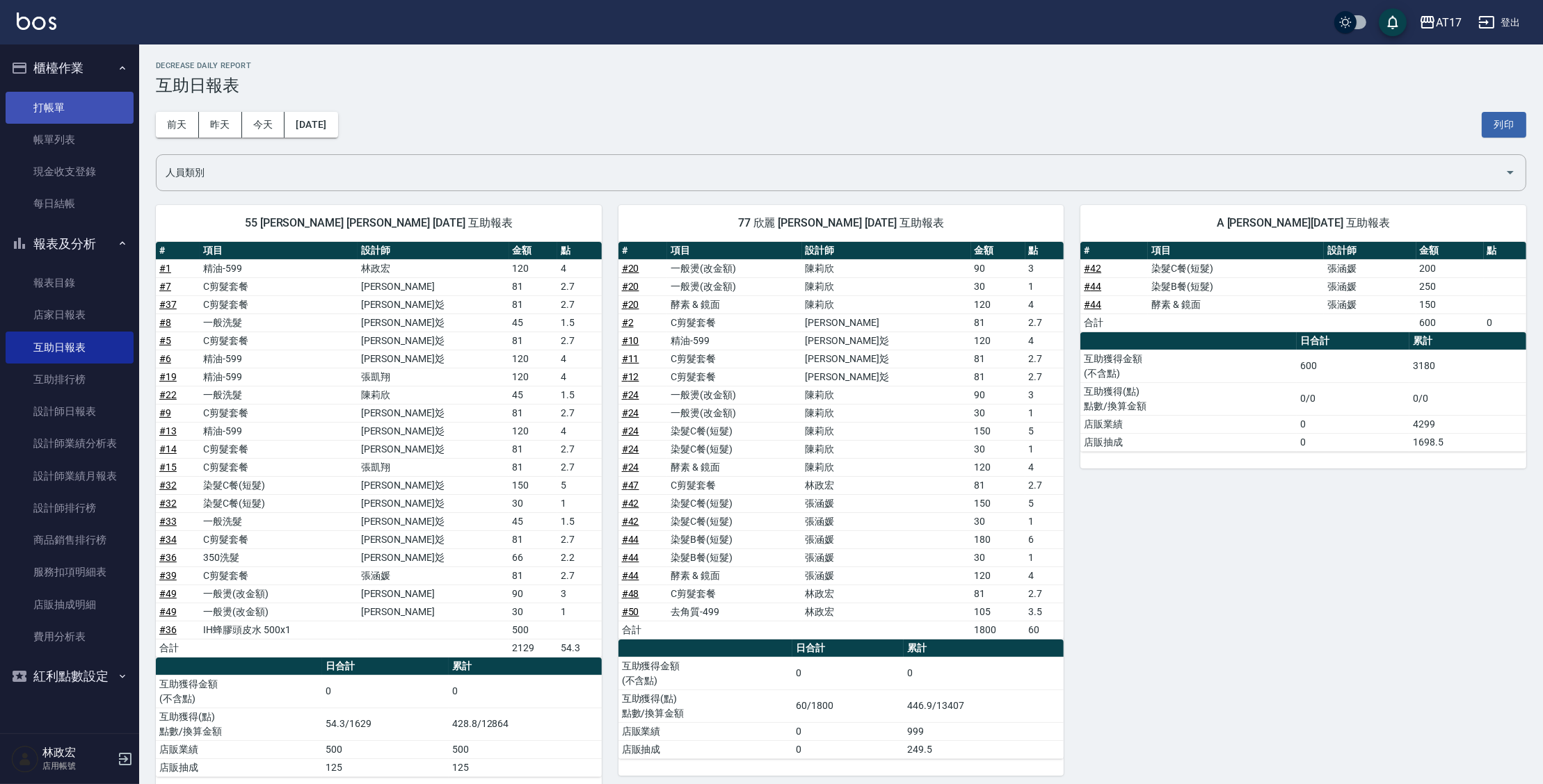
click at [86, 102] on link "打帳單" at bounding box center [70, 108] width 128 height 32
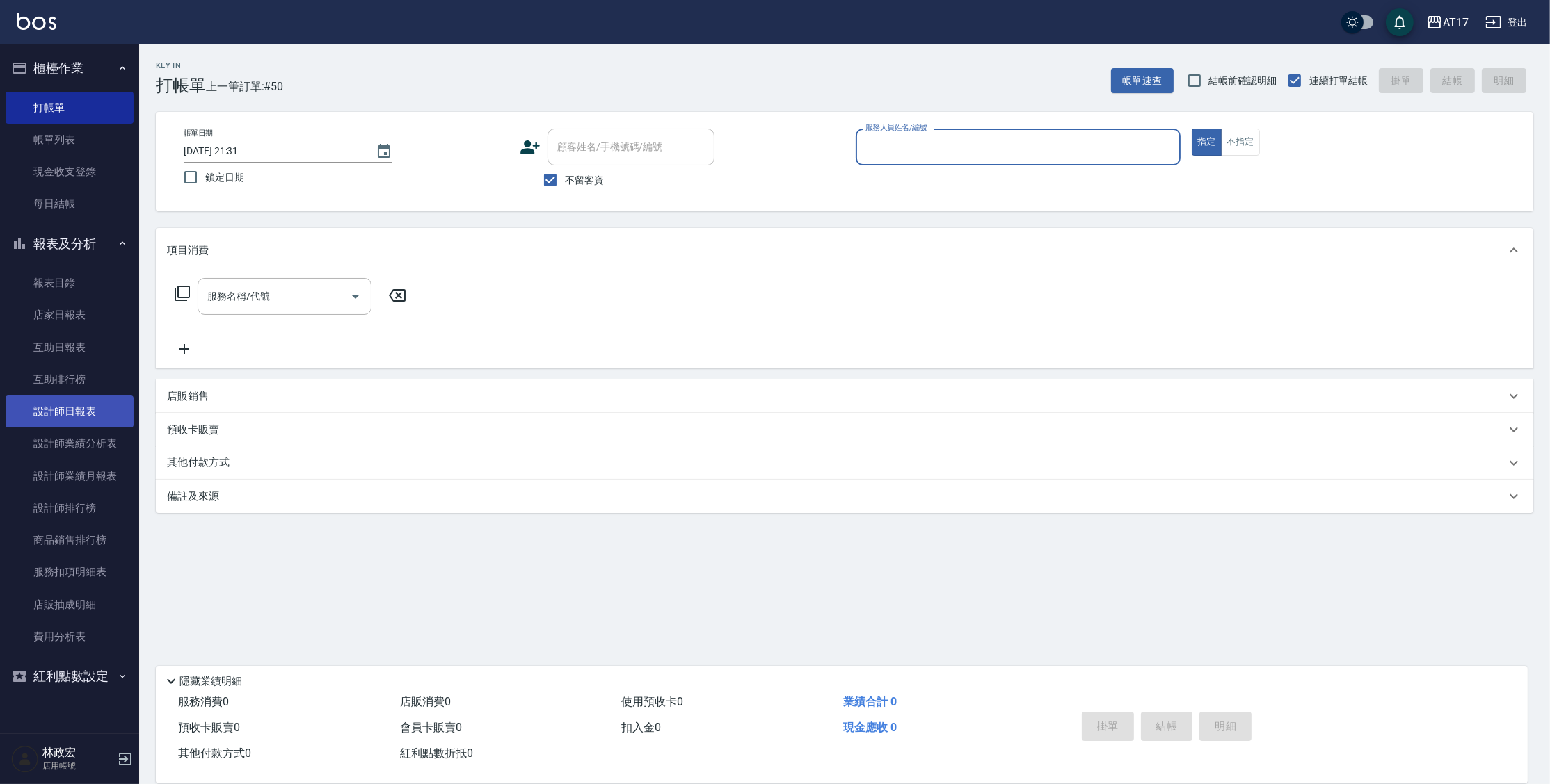
click at [83, 419] on link "設計師日報表" at bounding box center [70, 411] width 128 height 32
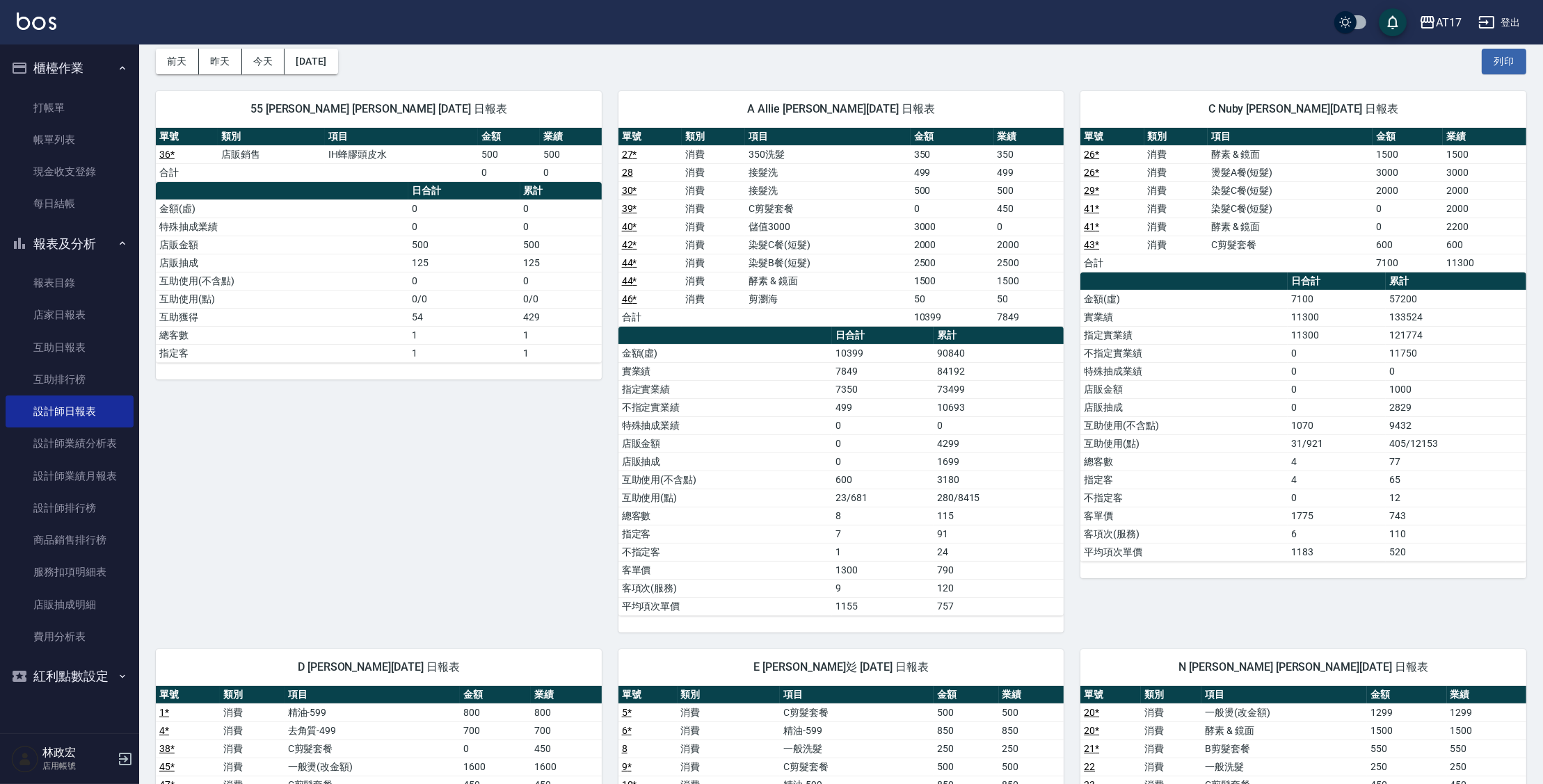
scroll to position [65, 0]
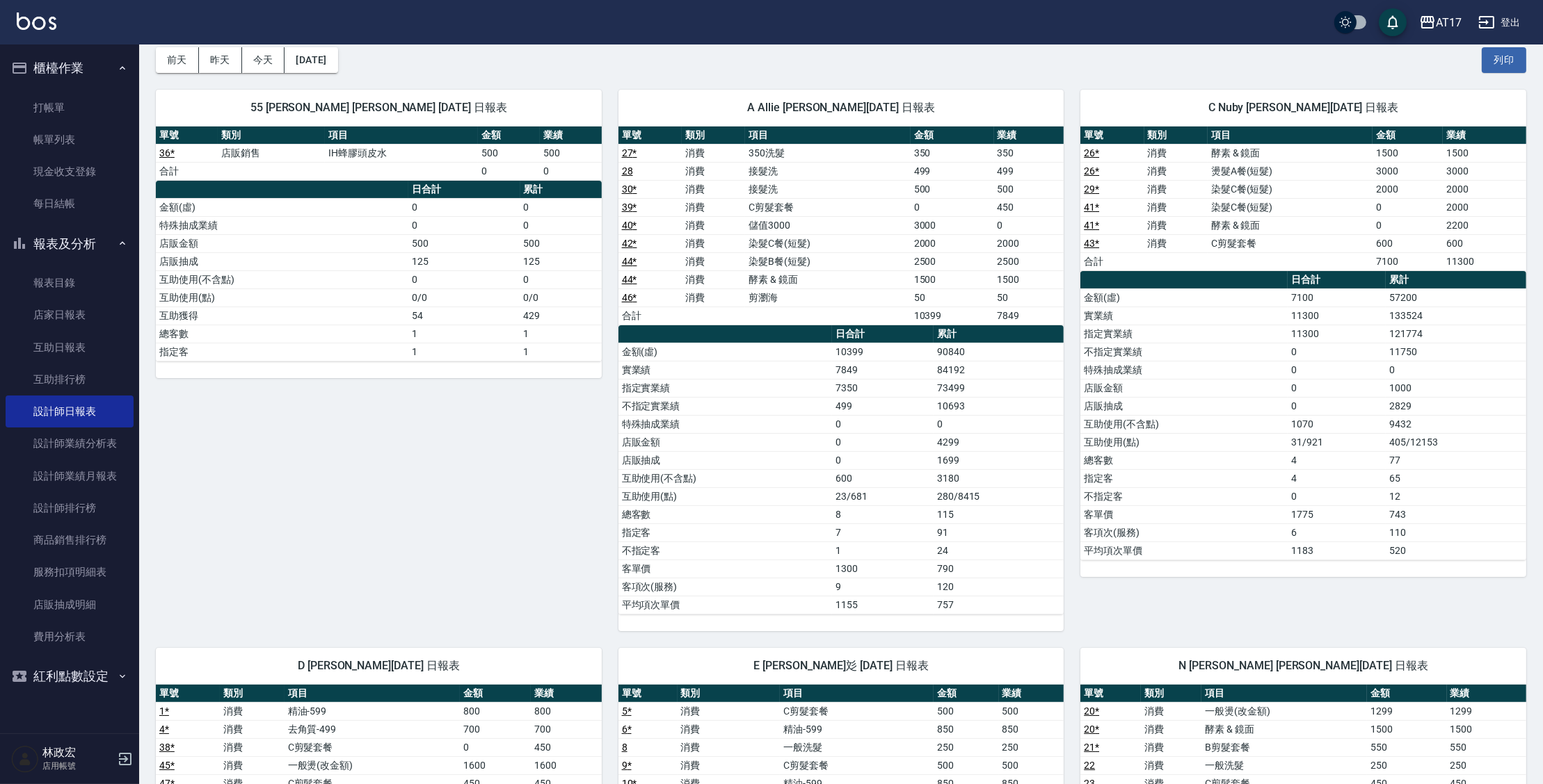
click at [882, 472] on td "600" at bounding box center [883, 478] width 102 height 18
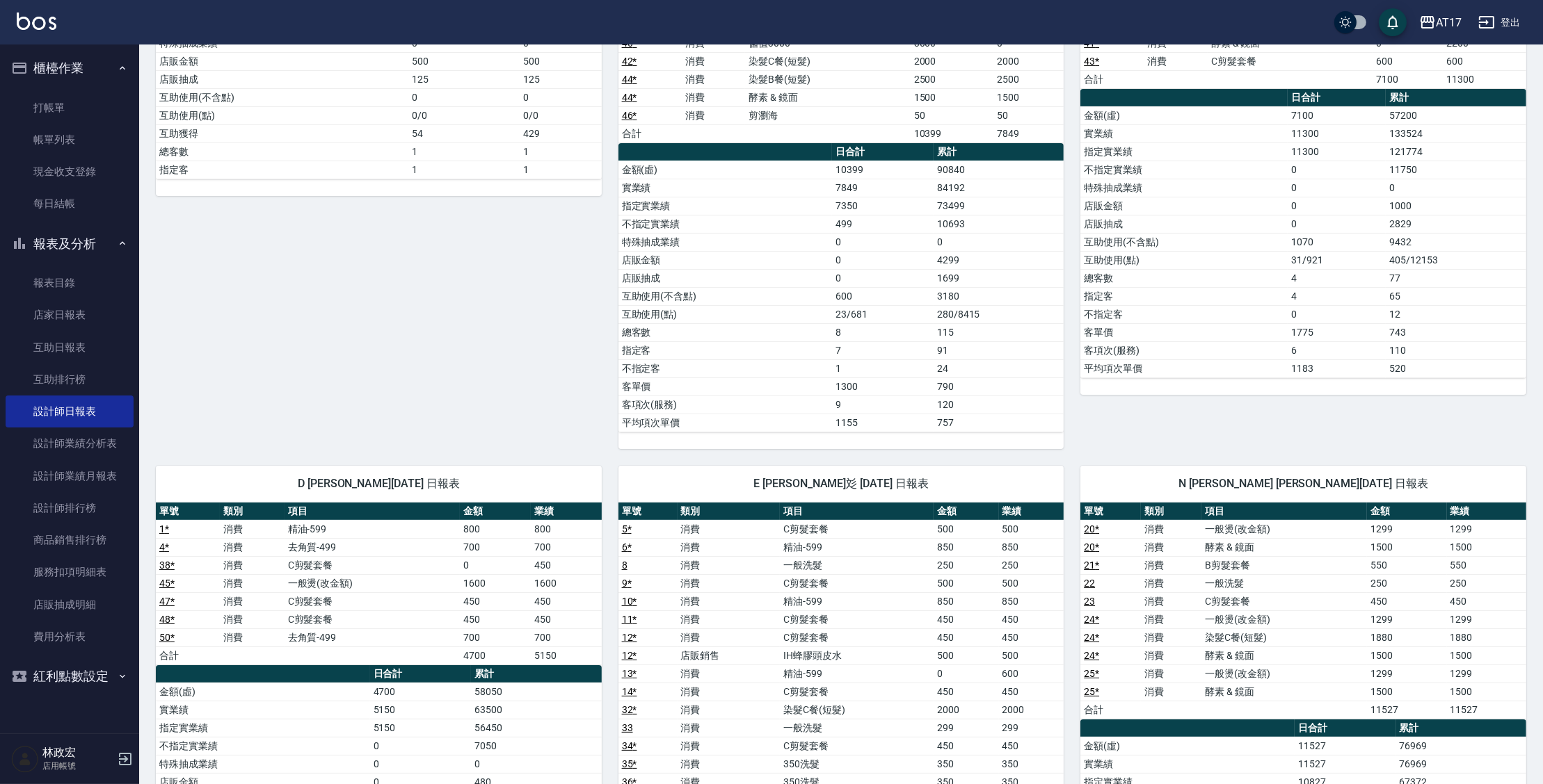
scroll to position [221, 0]
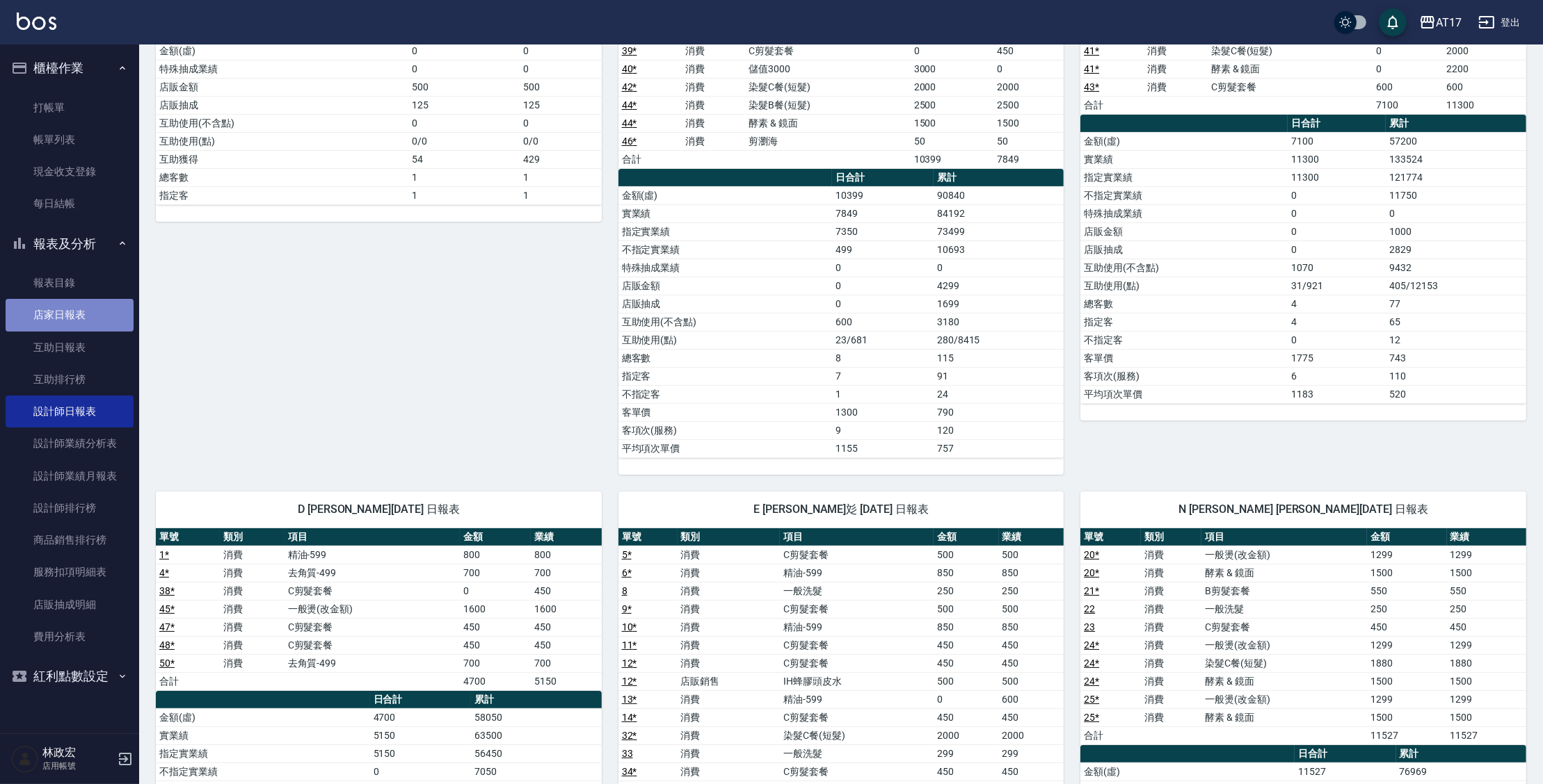
click at [114, 321] on link "店家日報表" at bounding box center [70, 315] width 128 height 32
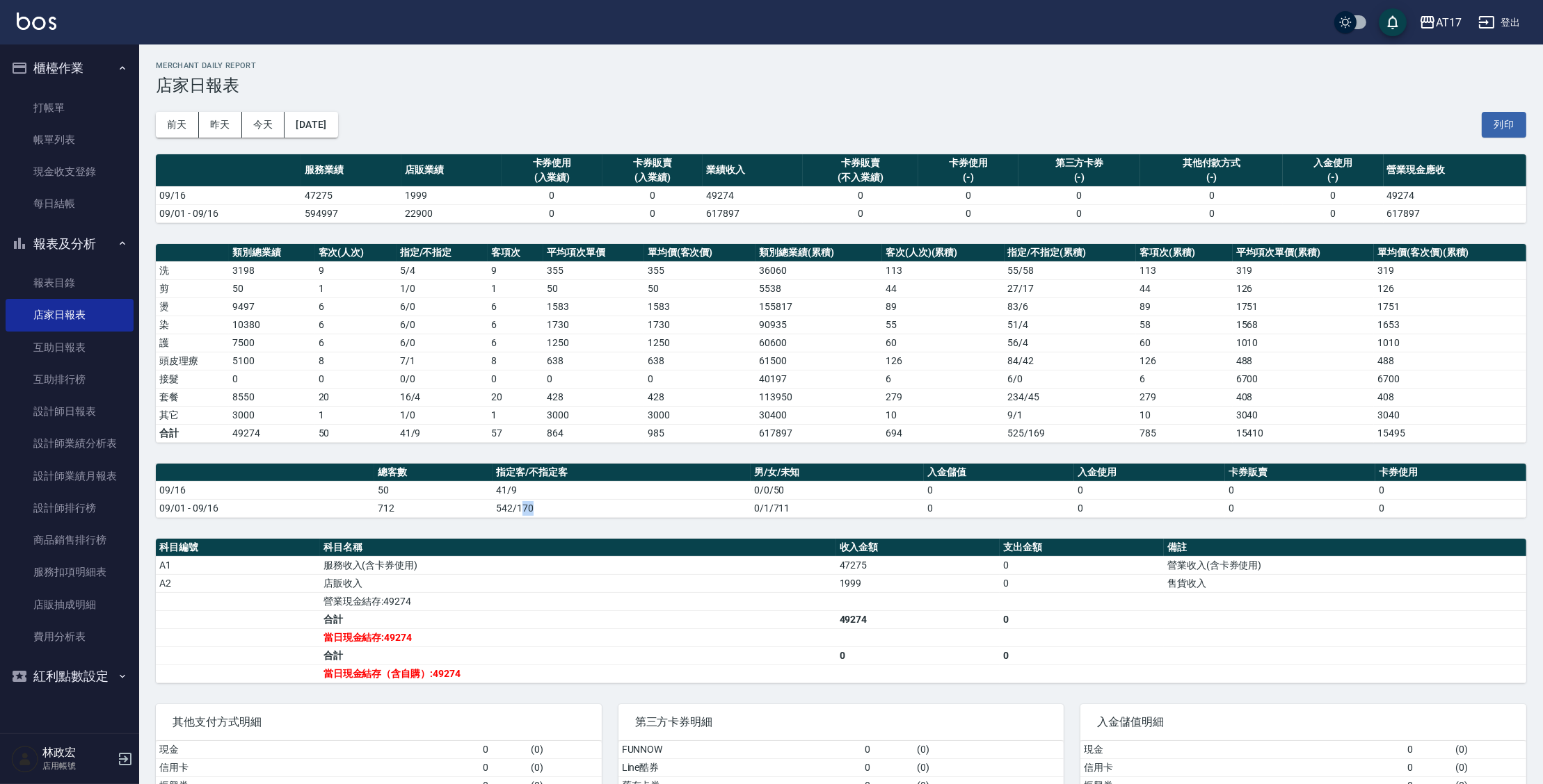
drag, startPoint x: 518, startPoint y: 507, endPoint x: 549, endPoint y: 510, distance: 31.1
click at [549, 510] on td "542/170" at bounding box center [620, 507] width 257 height 18
click at [546, 506] on td "542/170" at bounding box center [620, 507] width 257 height 18
drag, startPoint x: 696, startPoint y: 215, endPoint x: 750, endPoint y: 215, distance: 54.0
click at [750, 215] on tr "09/01 - 09/16 594997 22900 0 0 617897 0 0 0 0 0 617897" at bounding box center [840, 213] width 1370 height 18
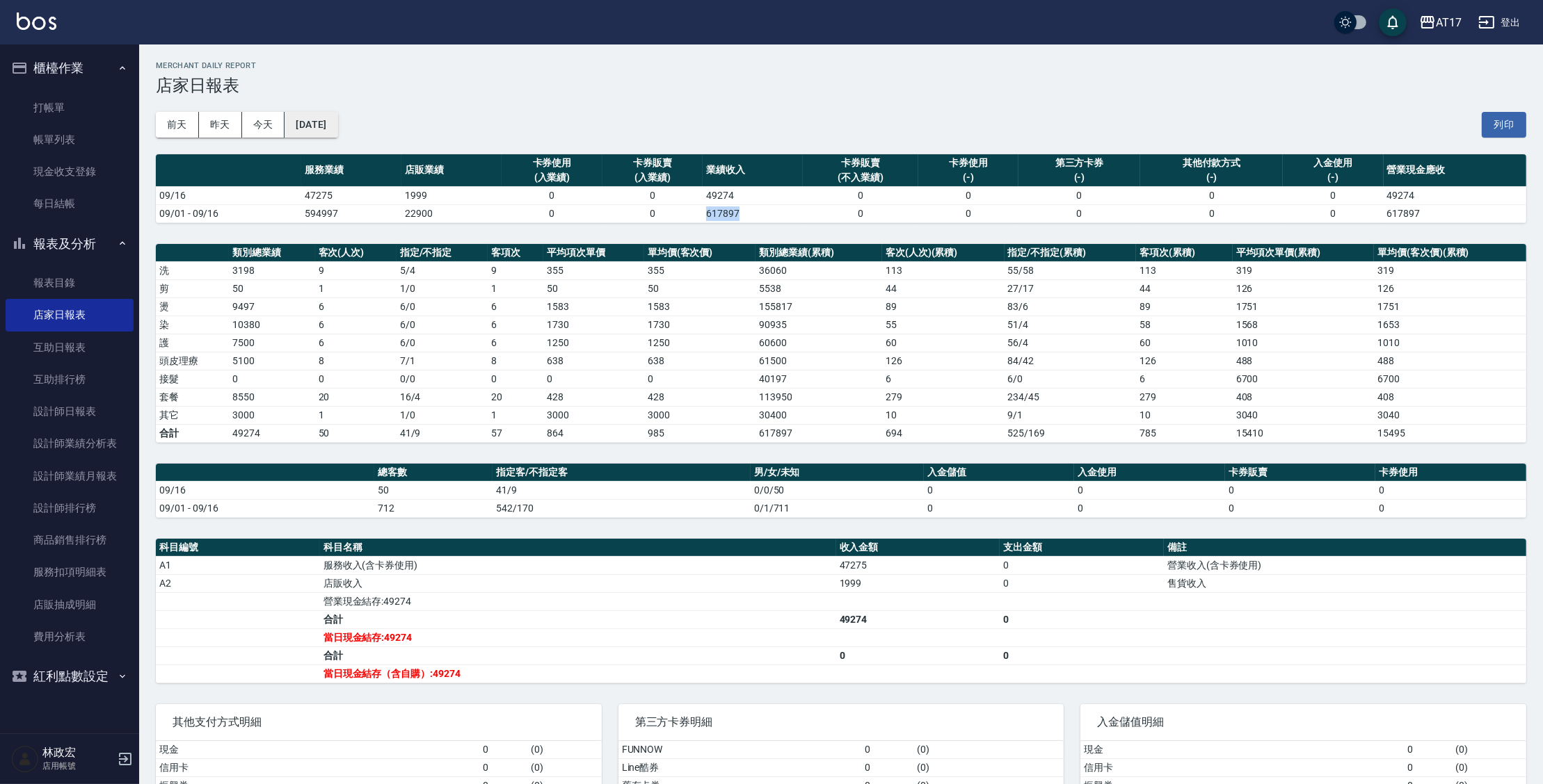
click at [331, 126] on button "[DATE]" at bounding box center [311, 124] width 53 height 25
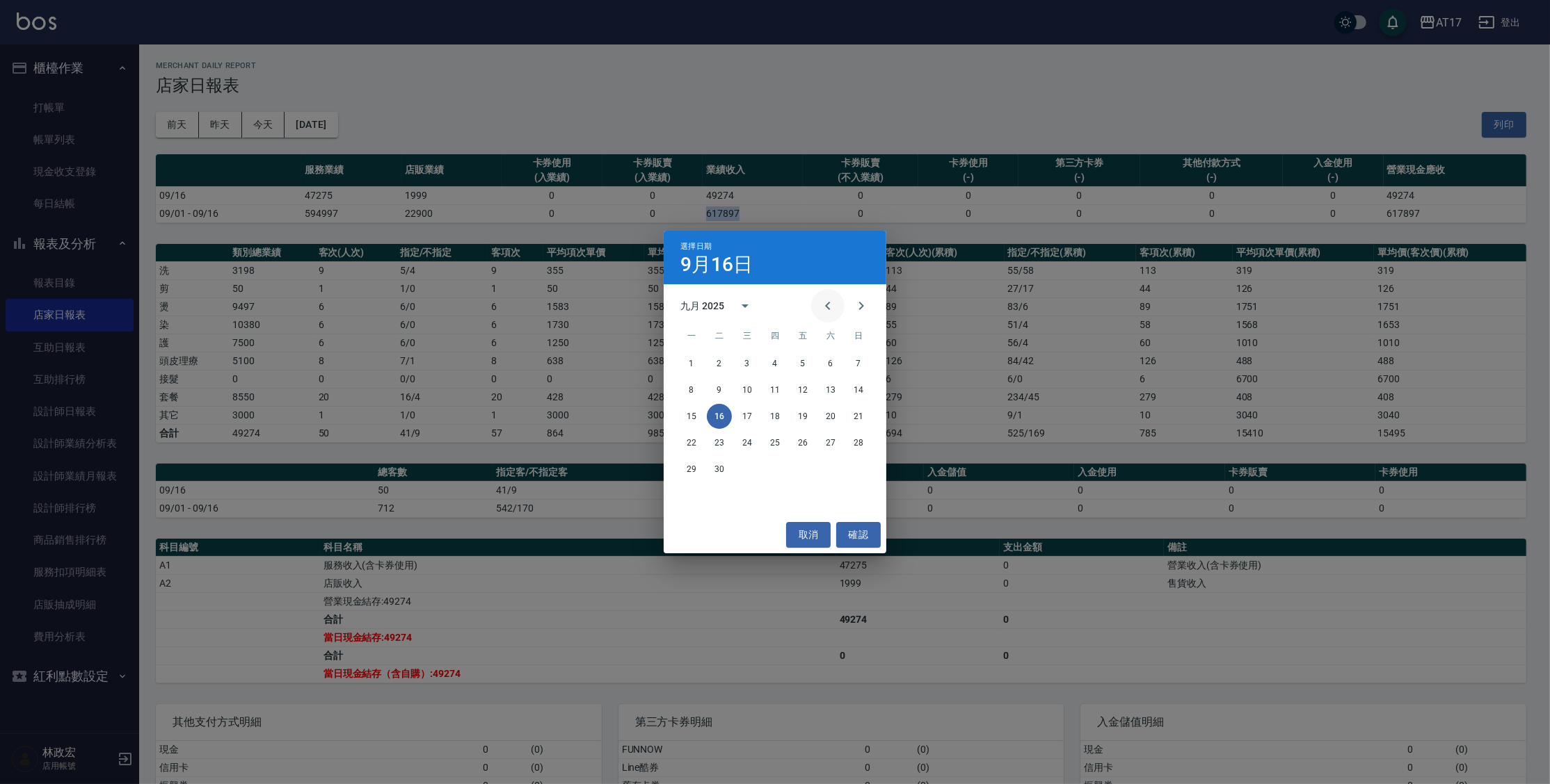
click at [835, 300] on icon "Previous month" at bounding box center [828, 306] width 17 height 17
click at [832, 411] on button "16" at bounding box center [831, 416] width 25 height 25
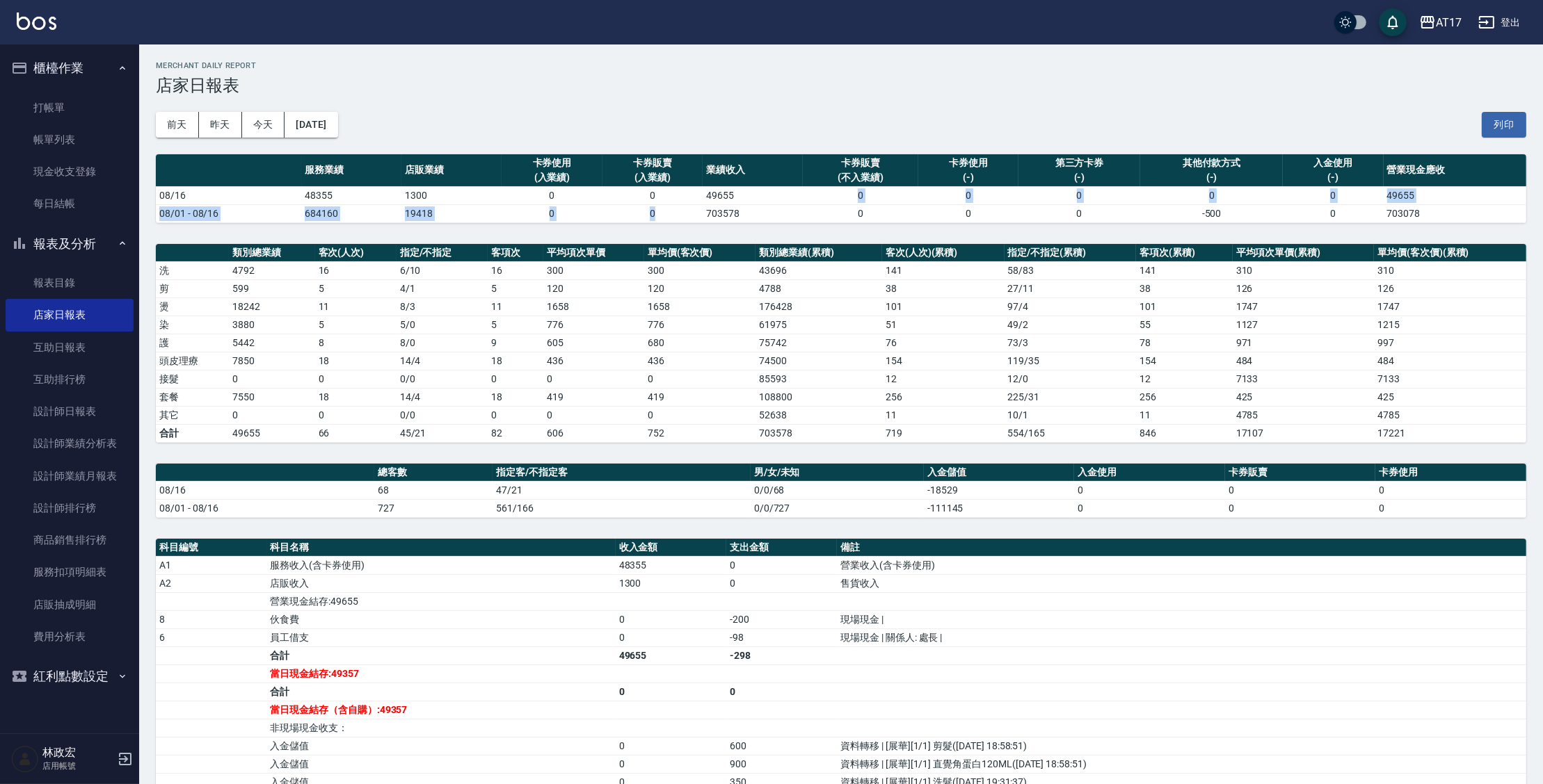
drag, startPoint x: 688, startPoint y: 215, endPoint x: 752, endPoint y: 202, distance: 65.3
click at [752, 202] on tbody "08/16 48355 1300 0 0 49655 0 0 0 0 0 49655 08/01 - 08/16 684160 19418 0 0 70357…" at bounding box center [840, 204] width 1370 height 36
drag, startPoint x: 750, startPoint y: 205, endPoint x: 651, endPoint y: 232, distance: 102.6
click at [749, 205] on tbody "08/16 48355 1300 0 0 49655 0 0 0 0 0 49655 08/01 - 08/16 684160 19418 0 0 70357…" at bounding box center [840, 204] width 1370 height 36
click at [337, 126] on button "[DATE]" at bounding box center [311, 124] width 53 height 25
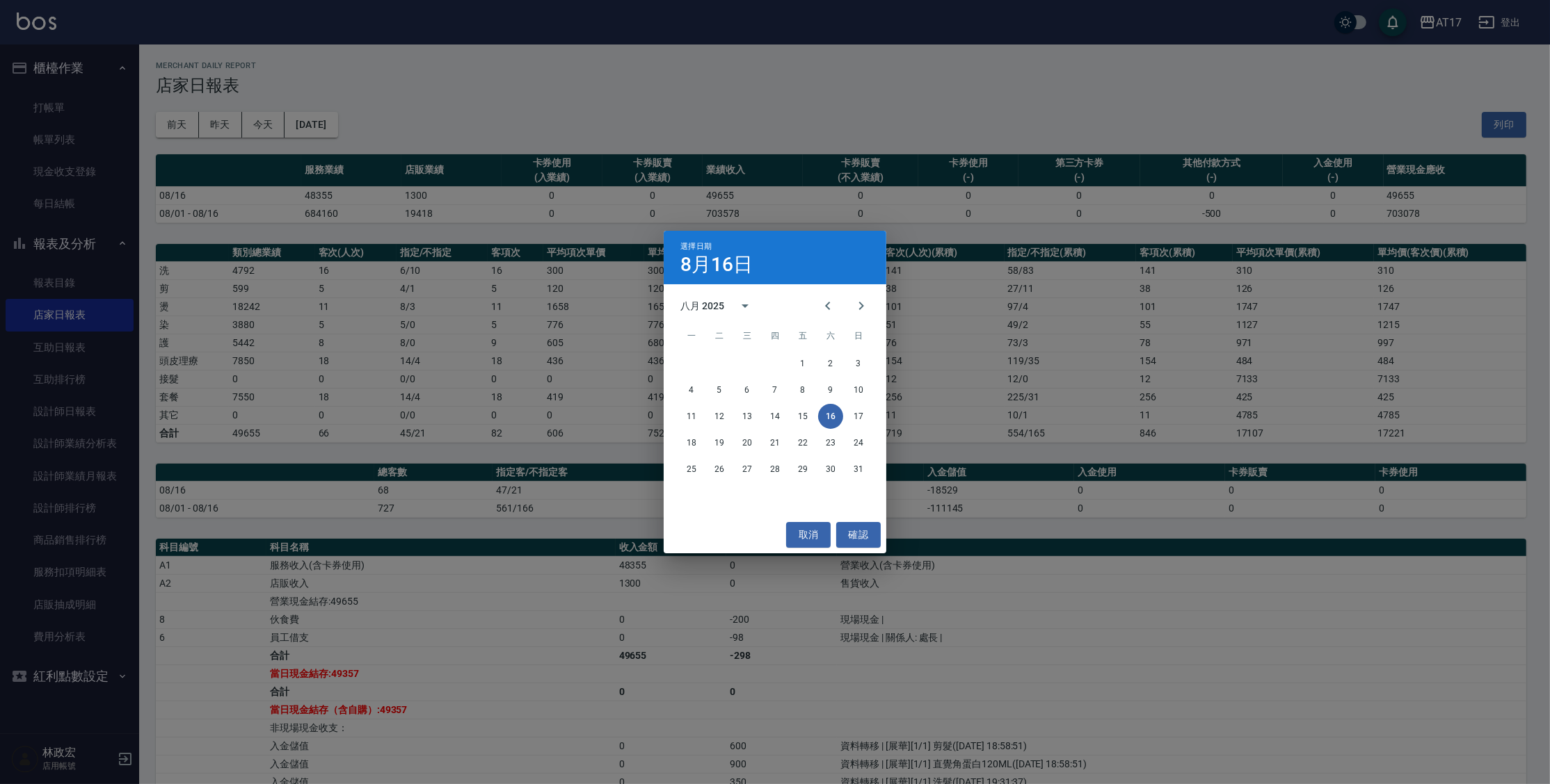
click at [730, 225] on div "選擇日期 [DATE] 八月 2025 一 二 三 四 五 六 日 1 2 3 4 5 6 7 8 9 10 11 12 13 14 15 16 17 18 …" at bounding box center [775, 392] width 1550 height 784
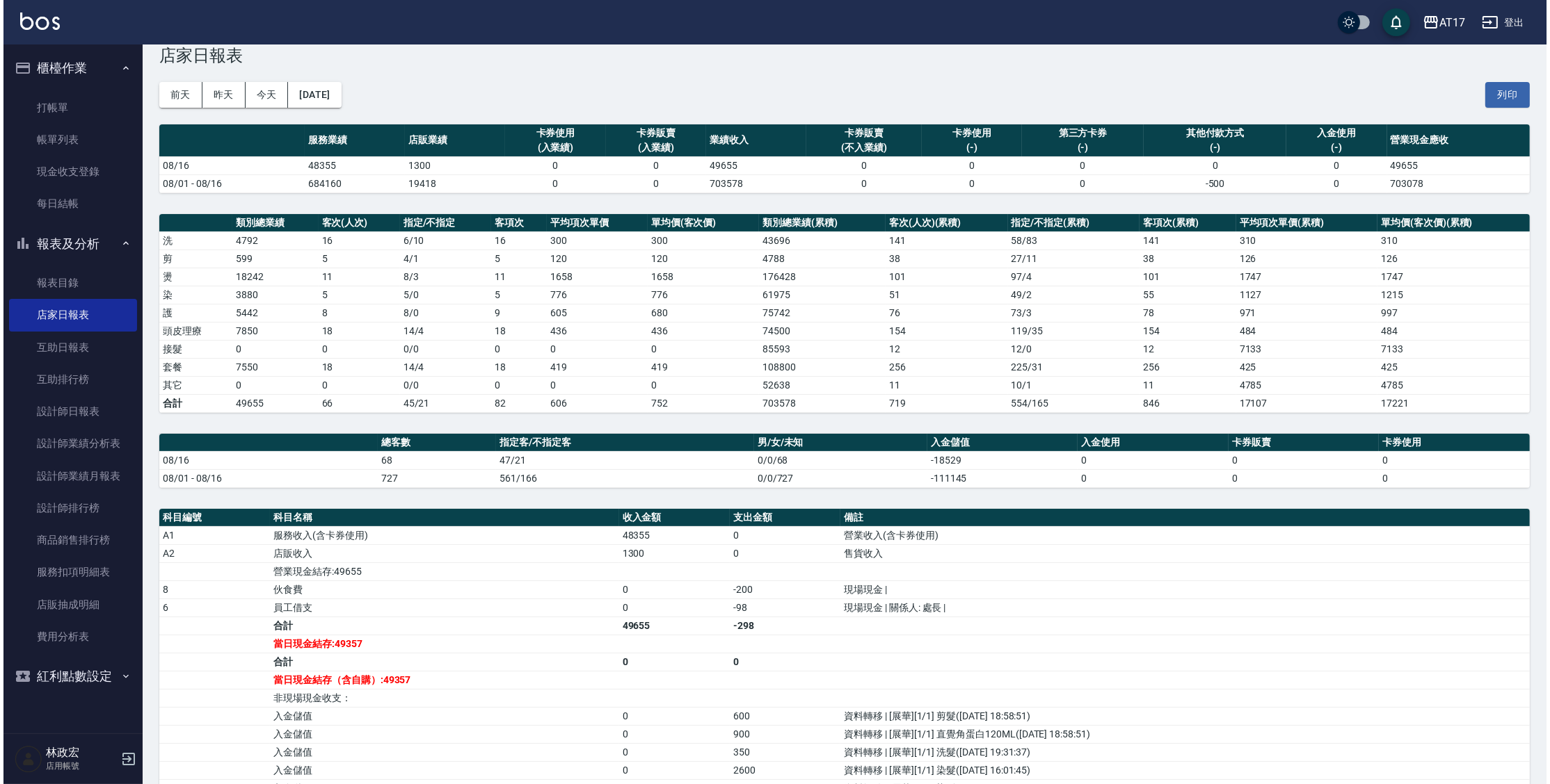
scroll to position [44, 0]
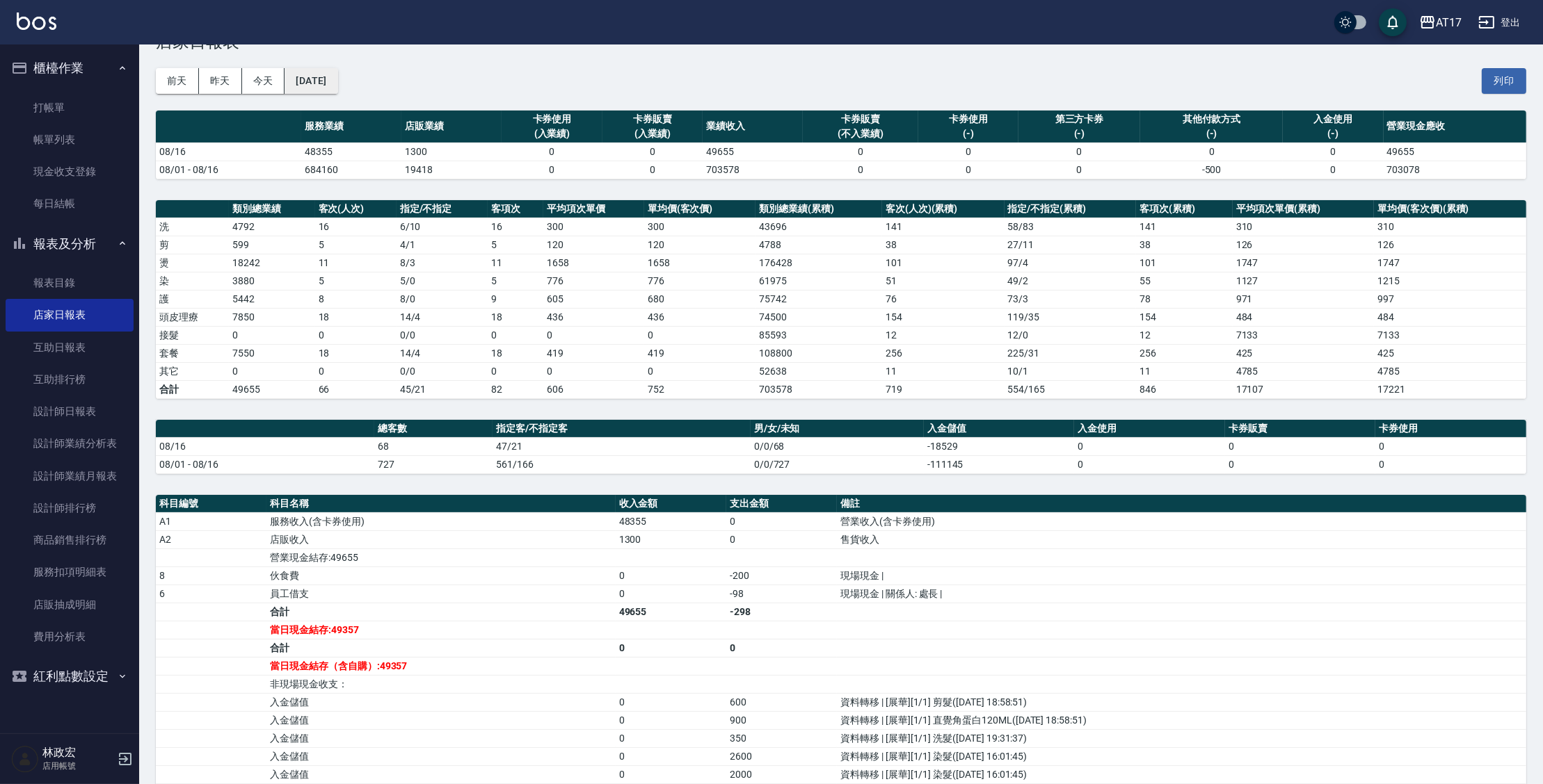
click at [316, 72] on button "[DATE]" at bounding box center [311, 80] width 53 height 25
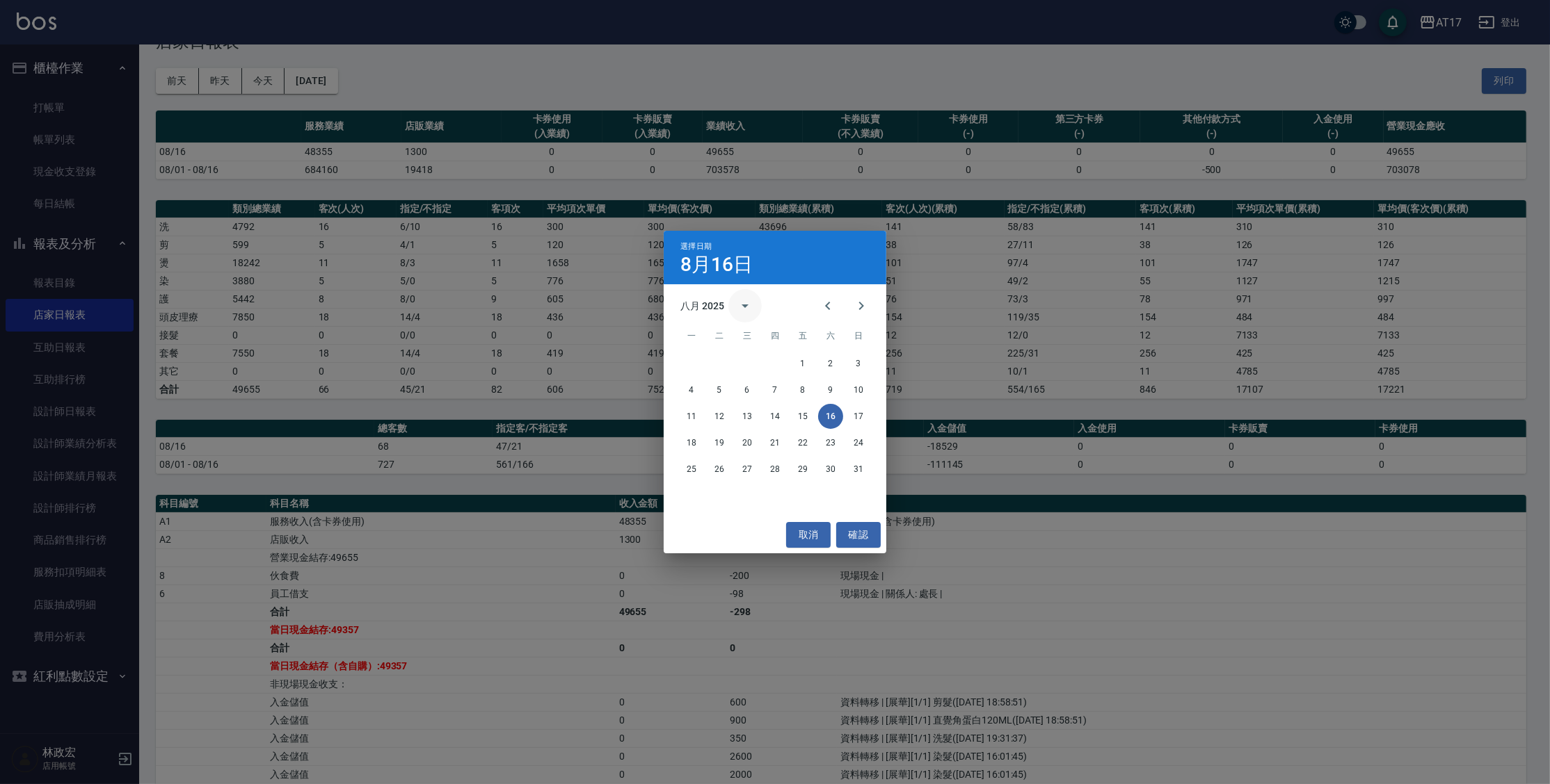
click at [729, 304] on button "calendar view is open, switch to year view" at bounding box center [744, 305] width 33 height 33
click at [704, 302] on div "八月 2025" at bounding box center [702, 307] width 44 height 15
click at [765, 416] on button "2024" at bounding box center [774, 421] width 50 height 25
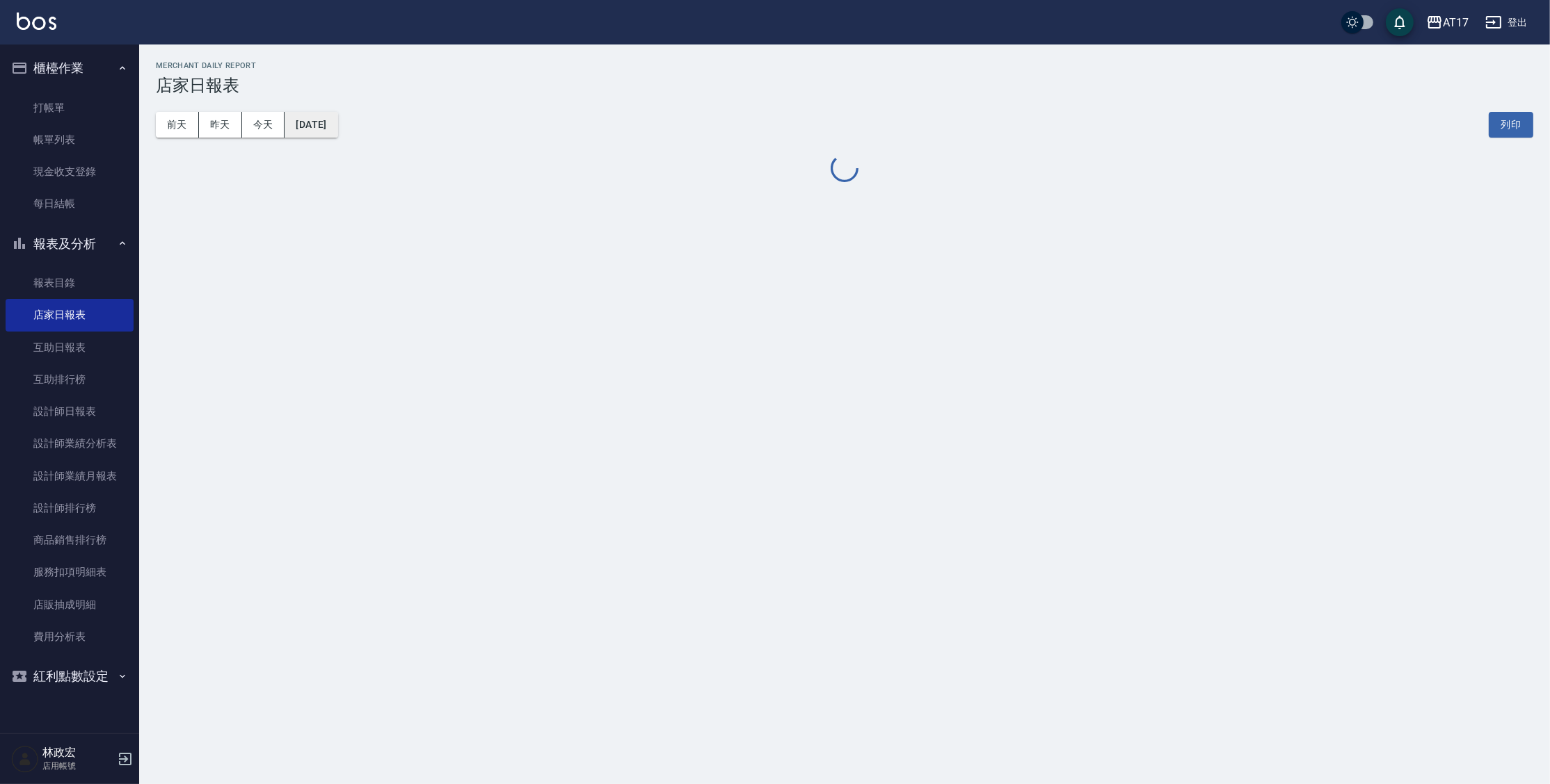
click at [337, 122] on button "[DATE]" at bounding box center [311, 124] width 53 height 25
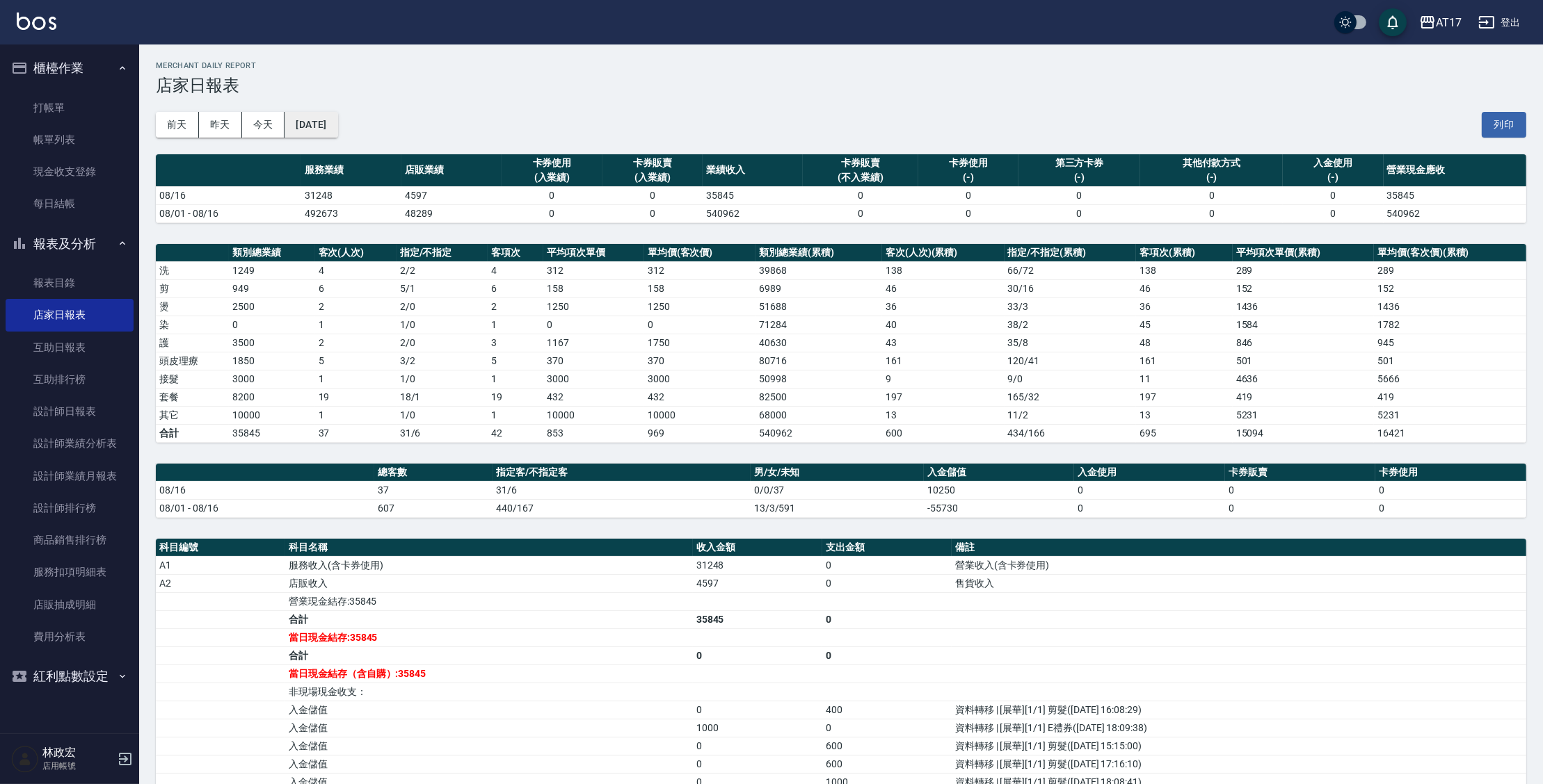
click at [337, 123] on button "[DATE]" at bounding box center [311, 124] width 53 height 25
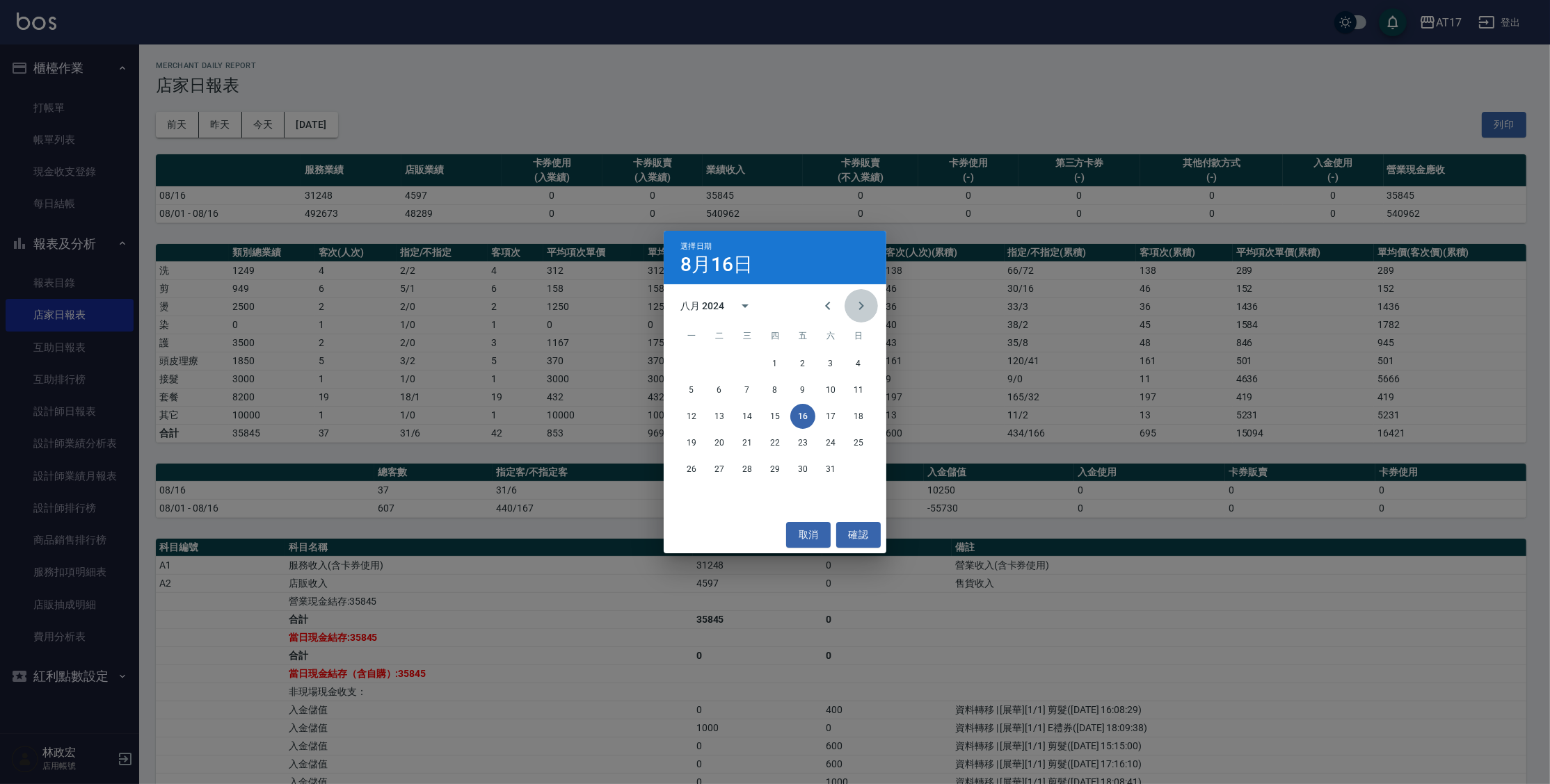
click at [862, 305] on icon "Next month" at bounding box center [862, 306] width 17 height 17
click at [685, 440] on button "16" at bounding box center [691, 442] width 25 height 25
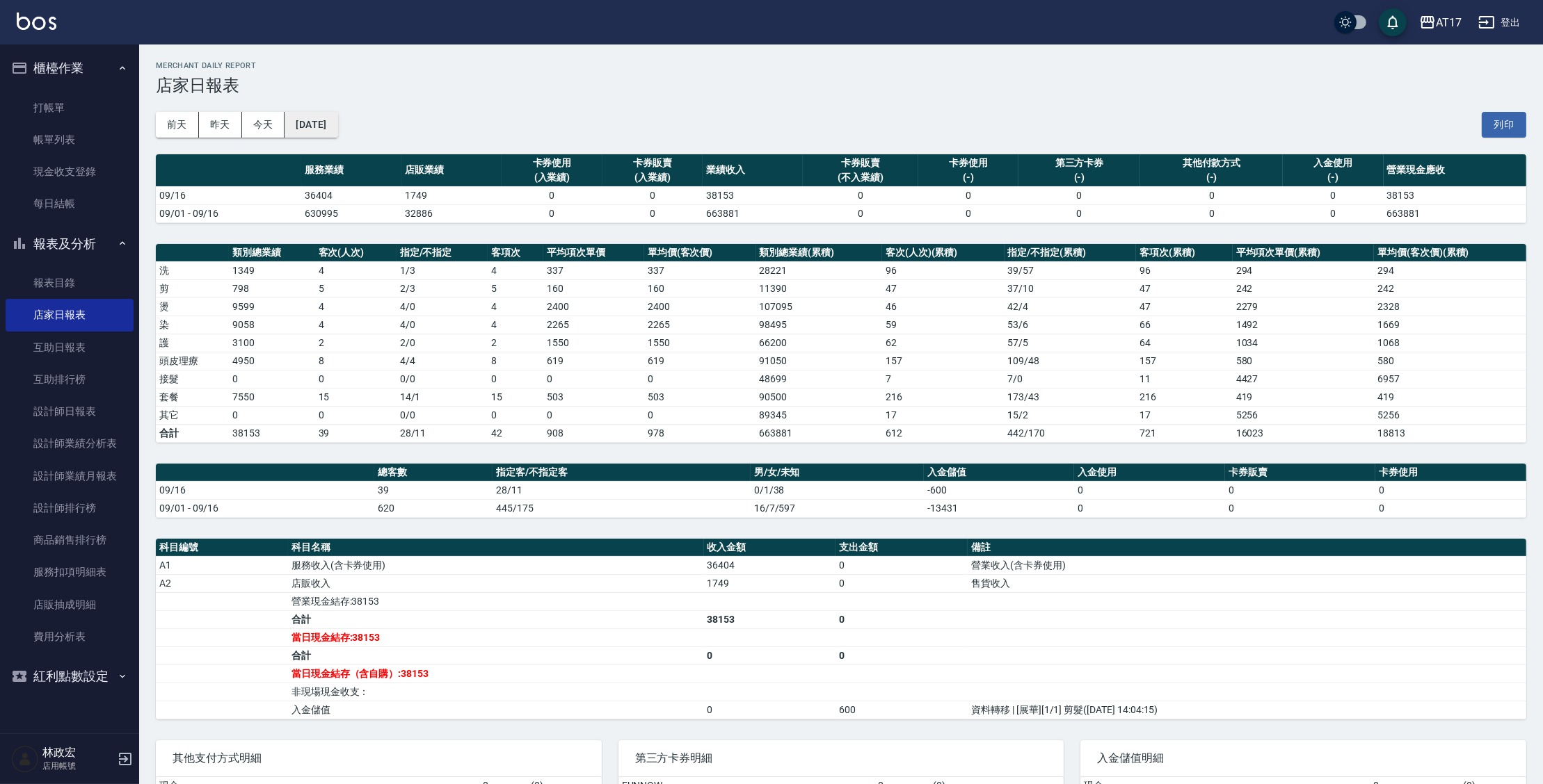
click at [302, 126] on button "[DATE]" at bounding box center [311, 124] width 53 height 25
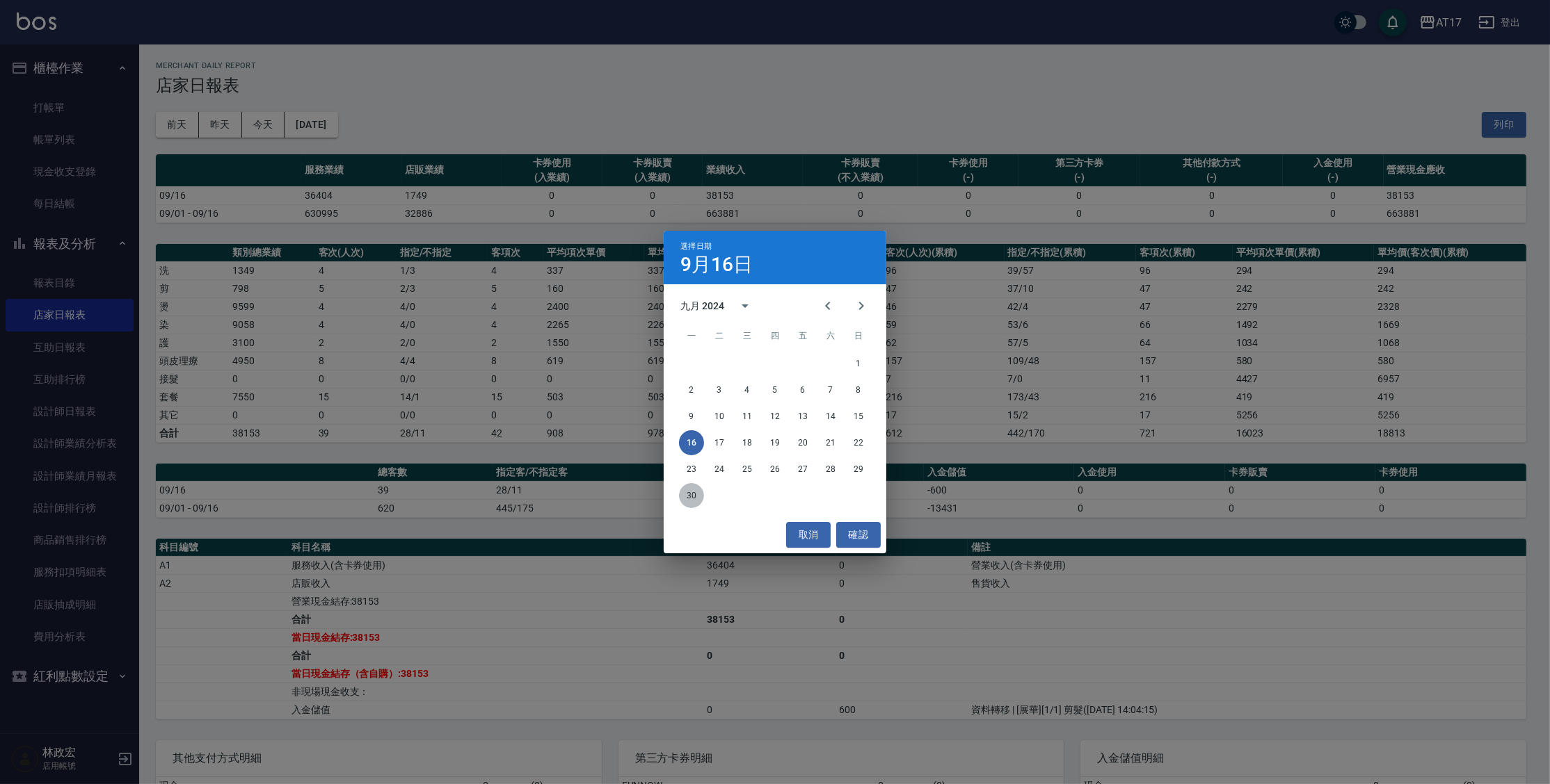
click at [692, 497] on button "30" at bounding box center [691, 495] width 25 height 25
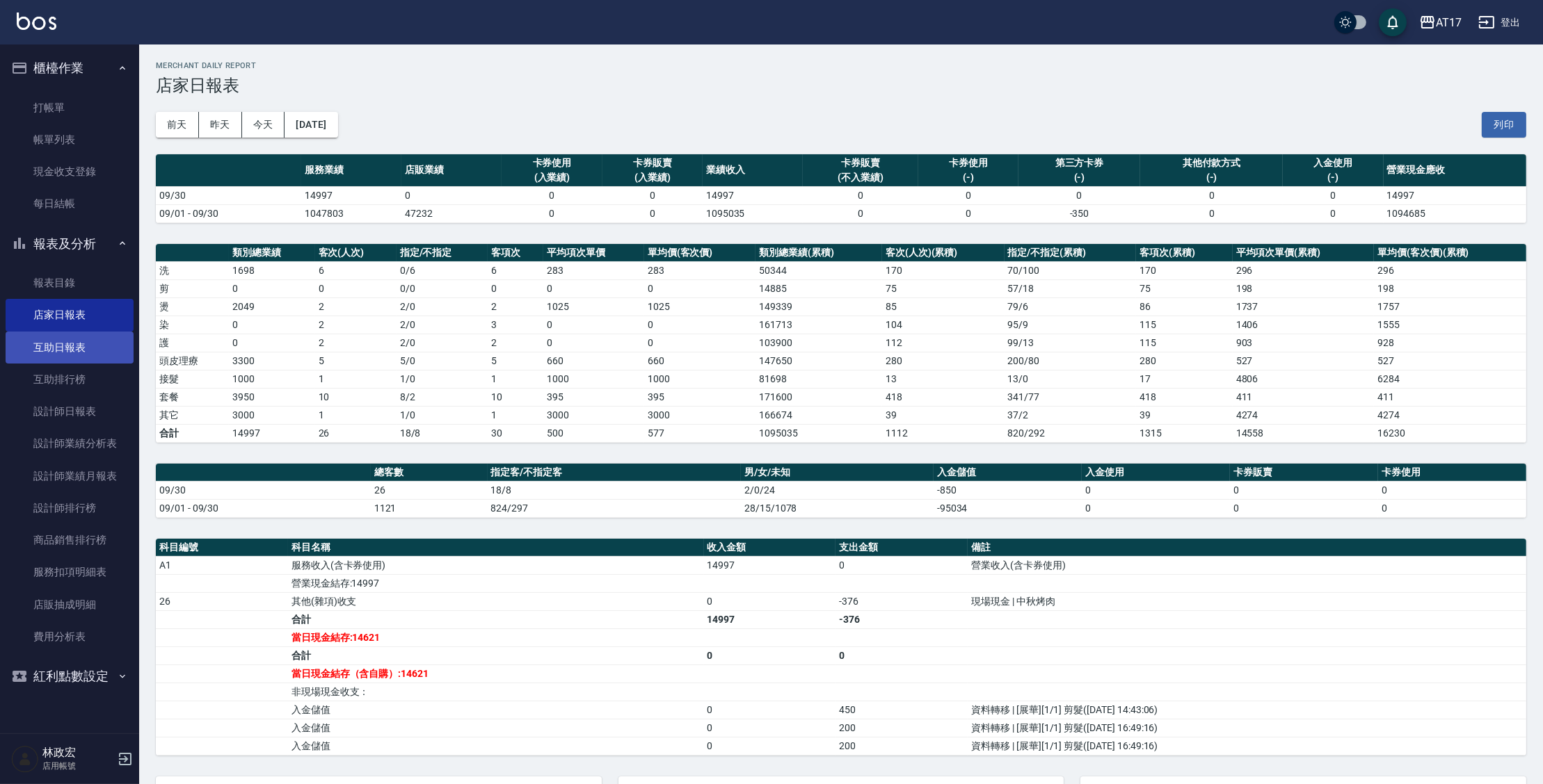
click at [68, 353] on link "互助日報表" at bounding box center [70, 347] width 128 height 32
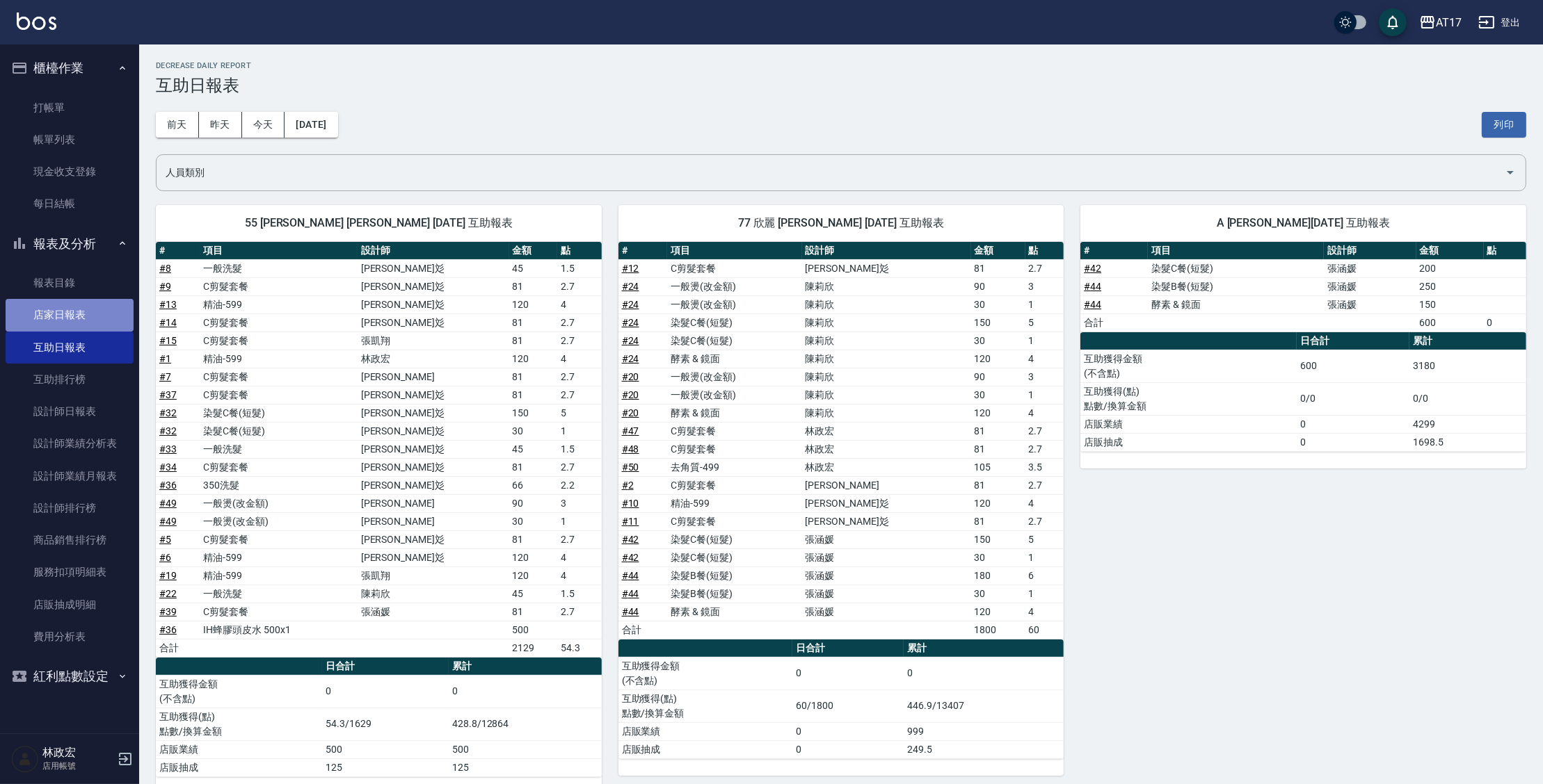
click at [62, 322] on link "店家日報表" at bounding box center [70, 315] width 128 height 32
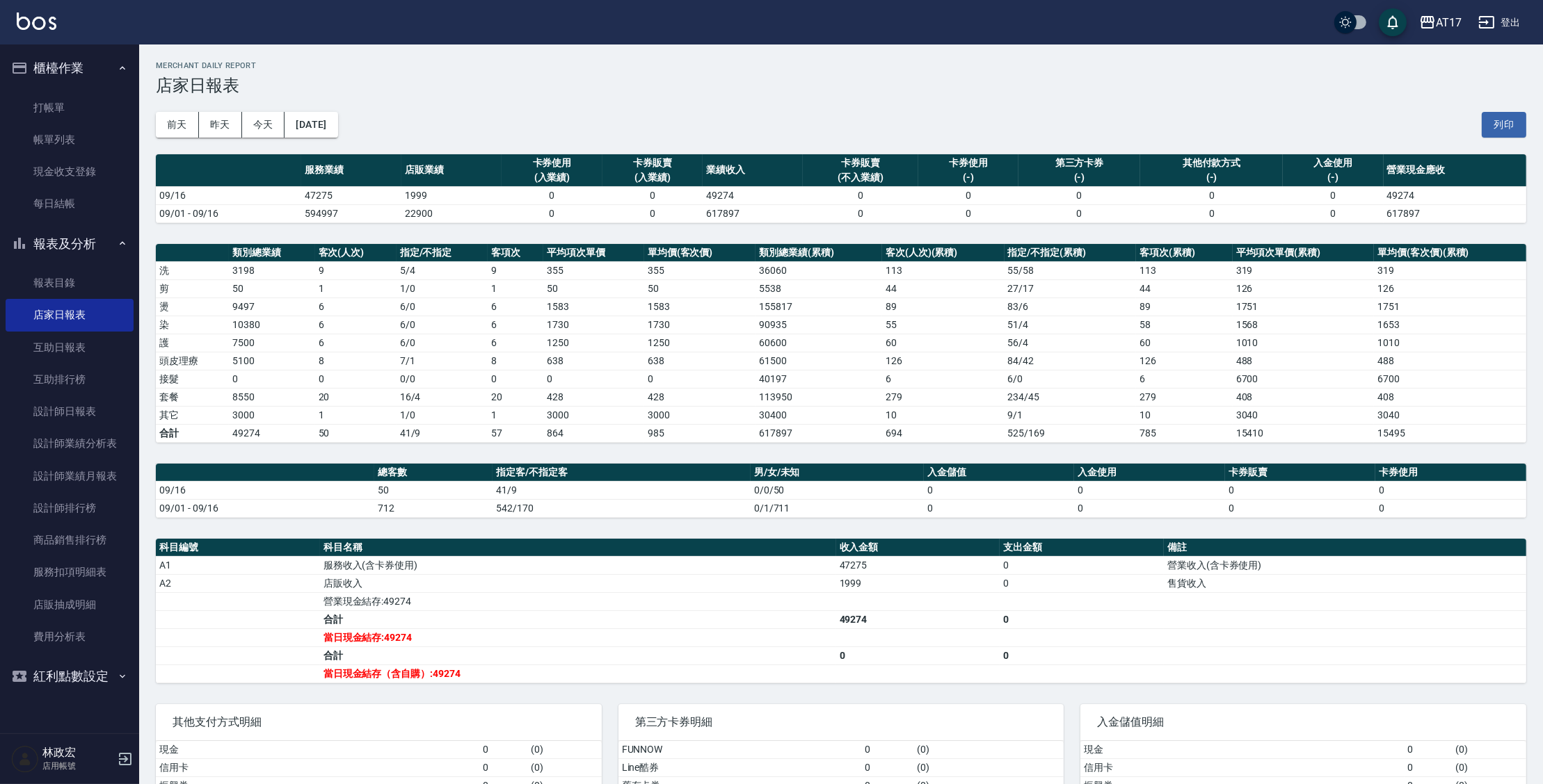
drag, startPoint x: 30, startPoint y: 100, endPoint x: 25, endPoint y: 71, distance: 29.4
click at [30, 99] on link "打帳單" at bounding box center [70, 108] width 128 height 32
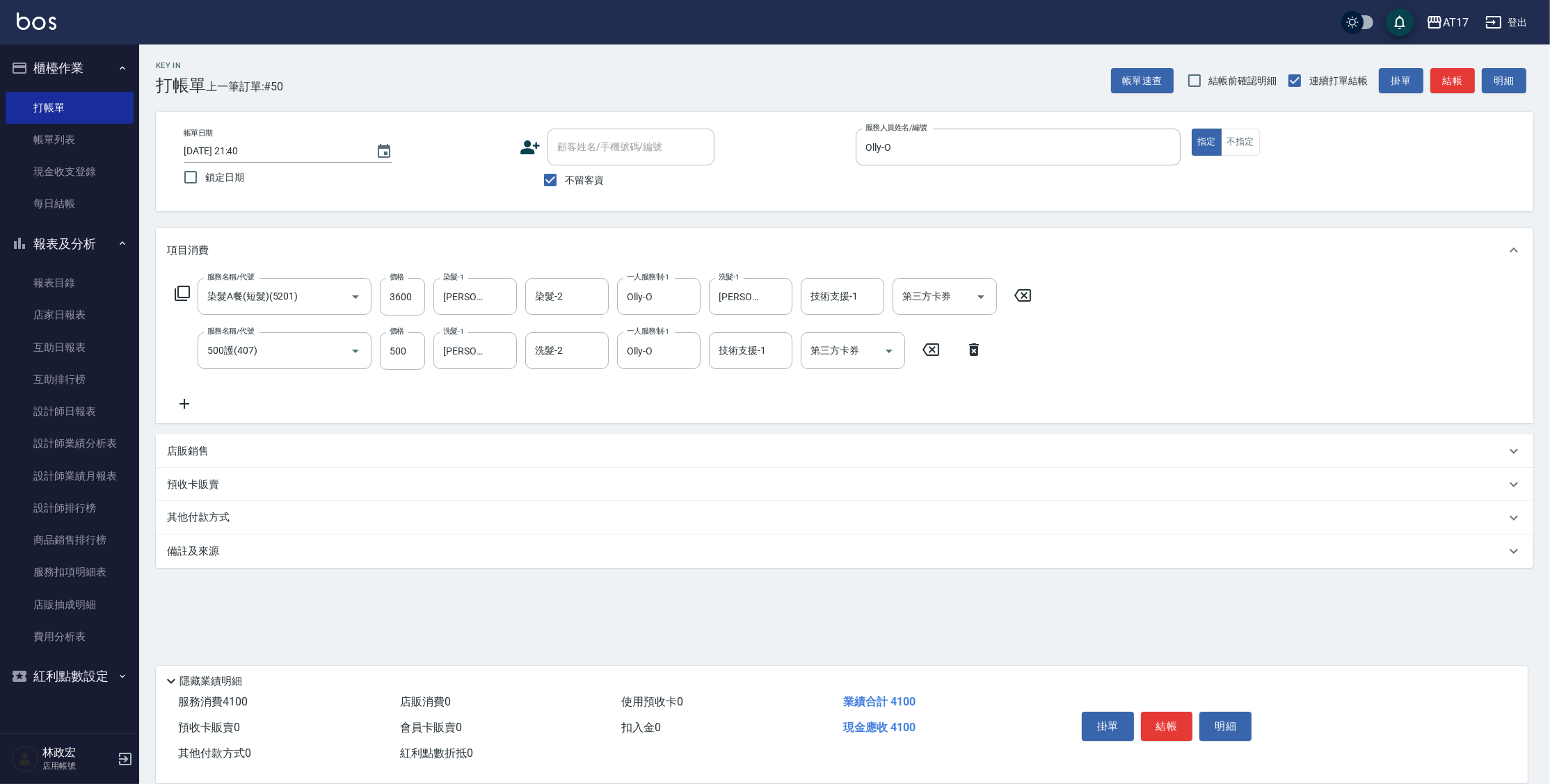
click at [208, 442] on div "店販銷售" at bounding box center [844, 451] width 1378 height 33
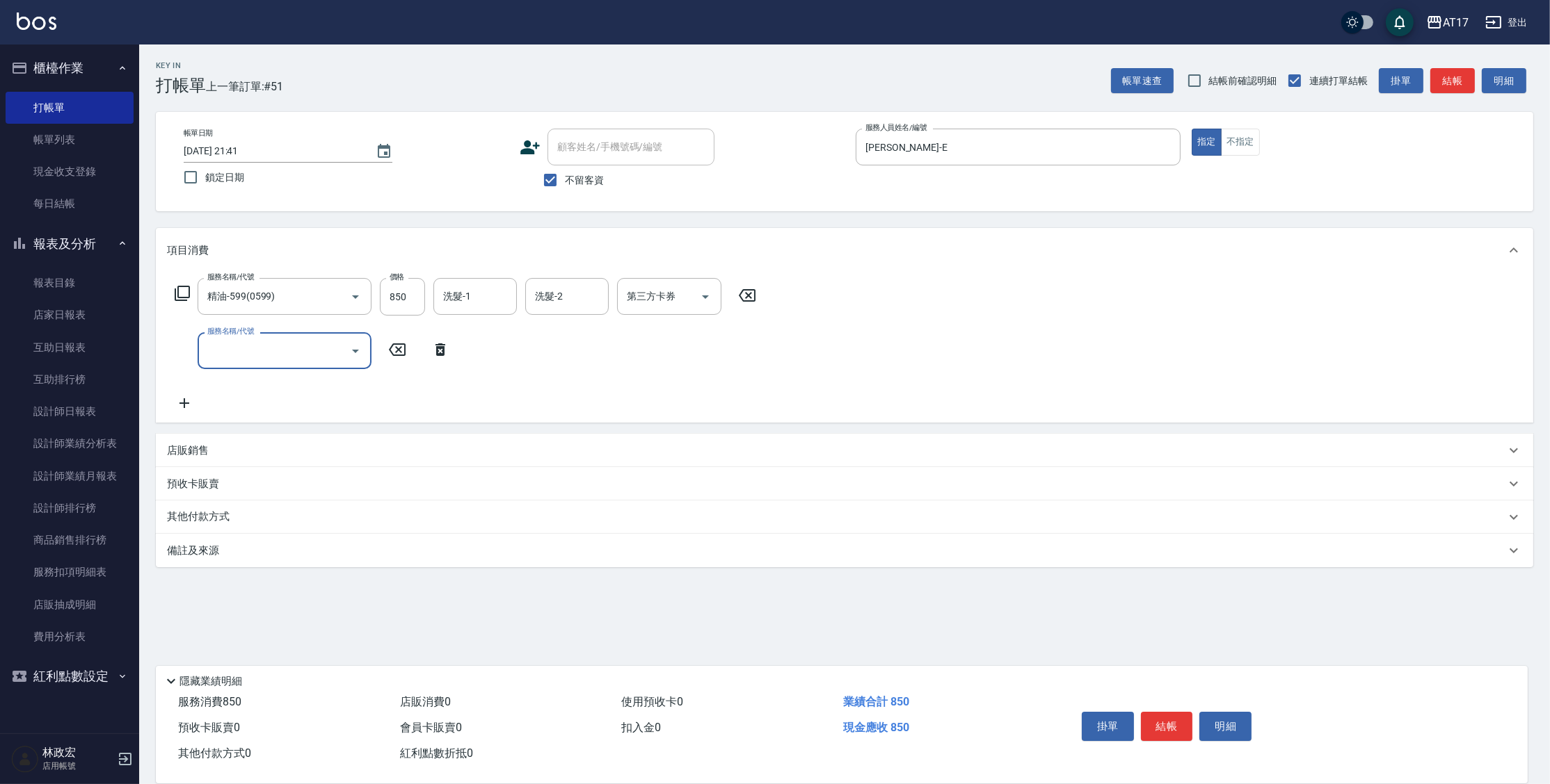
drag, startPoint x: 204, startPoint y: 455, endPoint x: 205, endPoint y: 440, distance: 15.0
click at [204, 454] on p "店販銷售" at bounding box center [187, 451] width 41 height 15
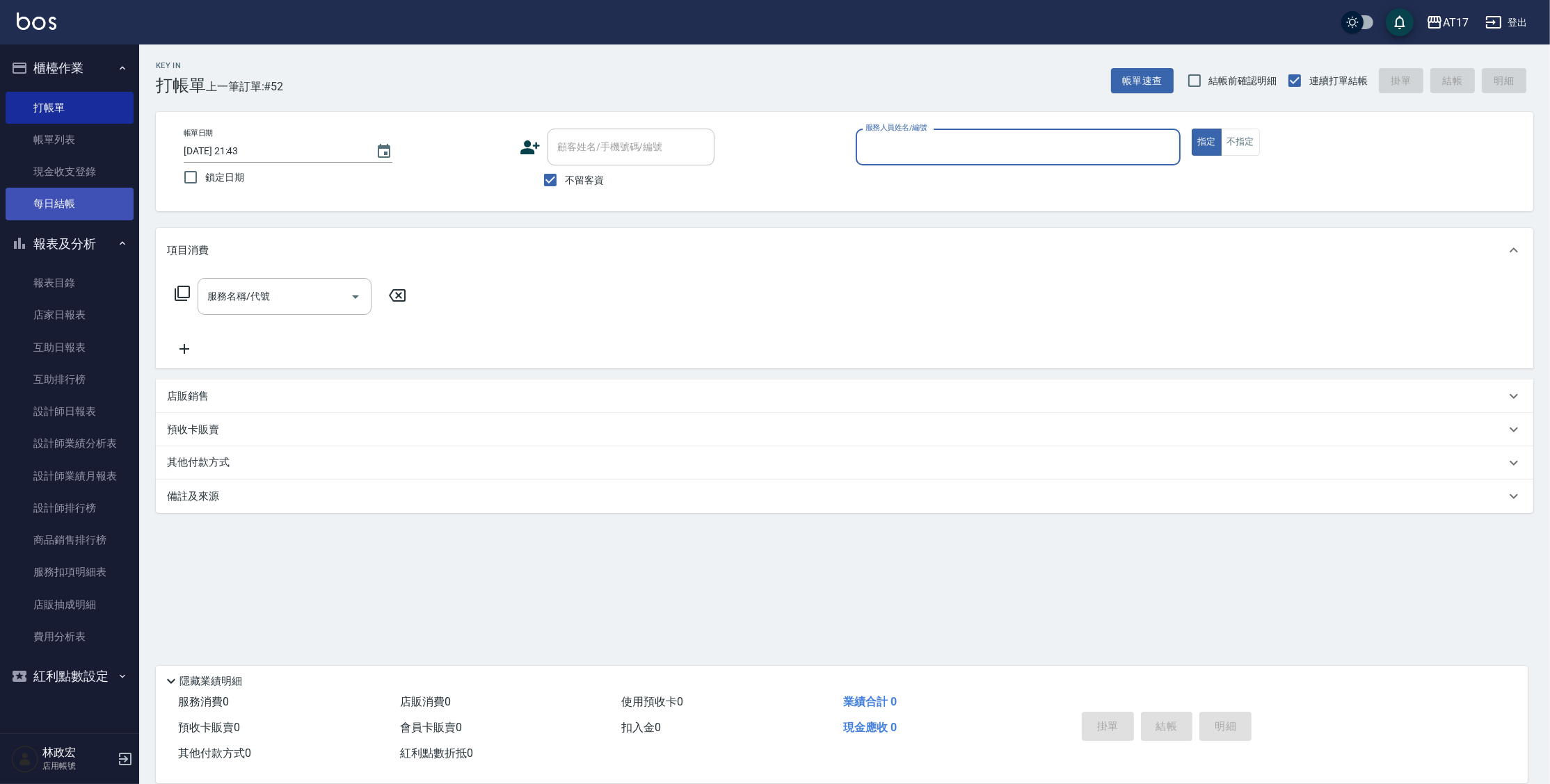
click at [39, 203] on link "每日結帳" at bounding box center [70, 203] width 128 height 32
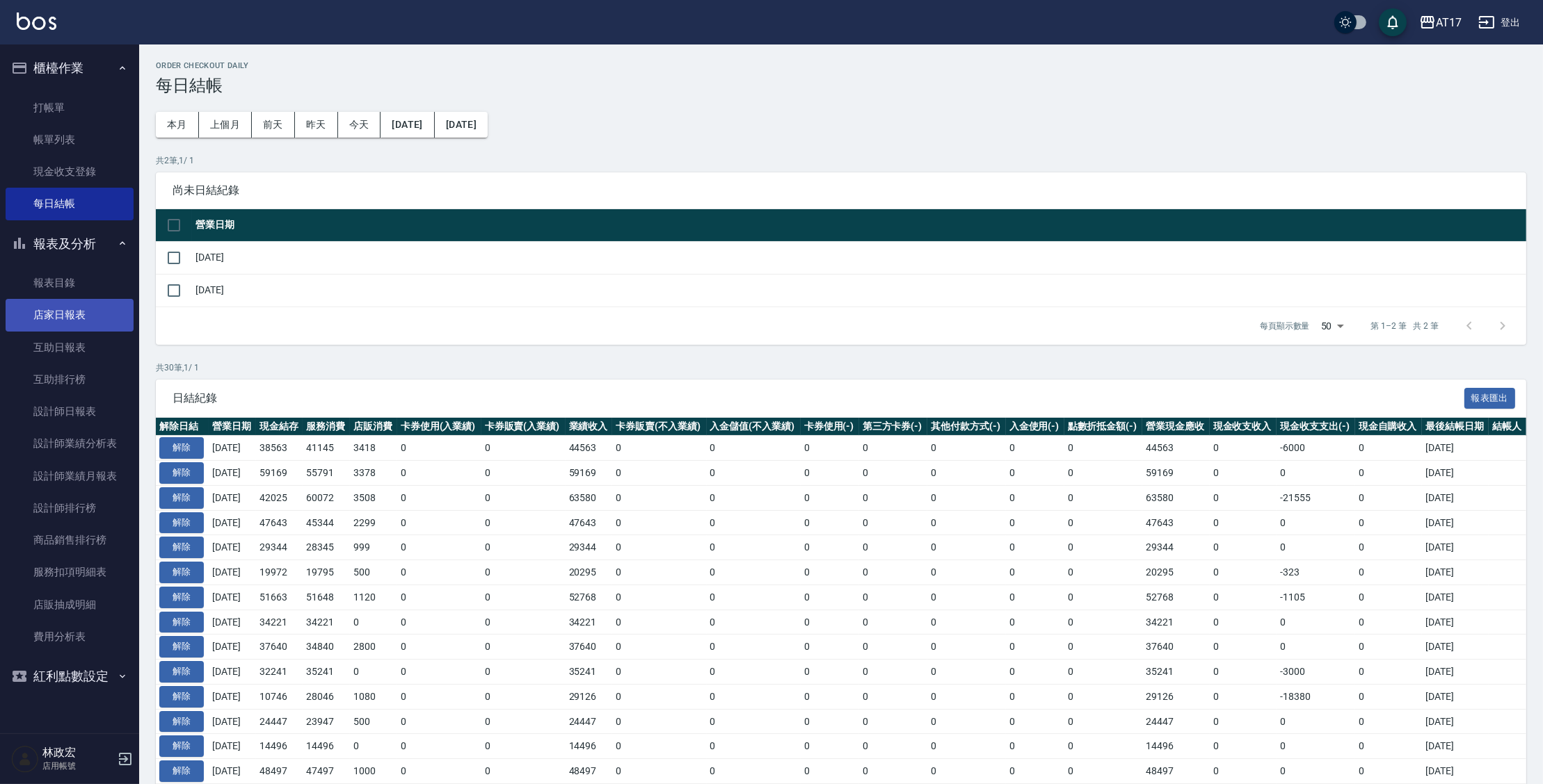
click at [78, 307] on link "店家日報表" at bounding box center [70, 315] width 128 height 32
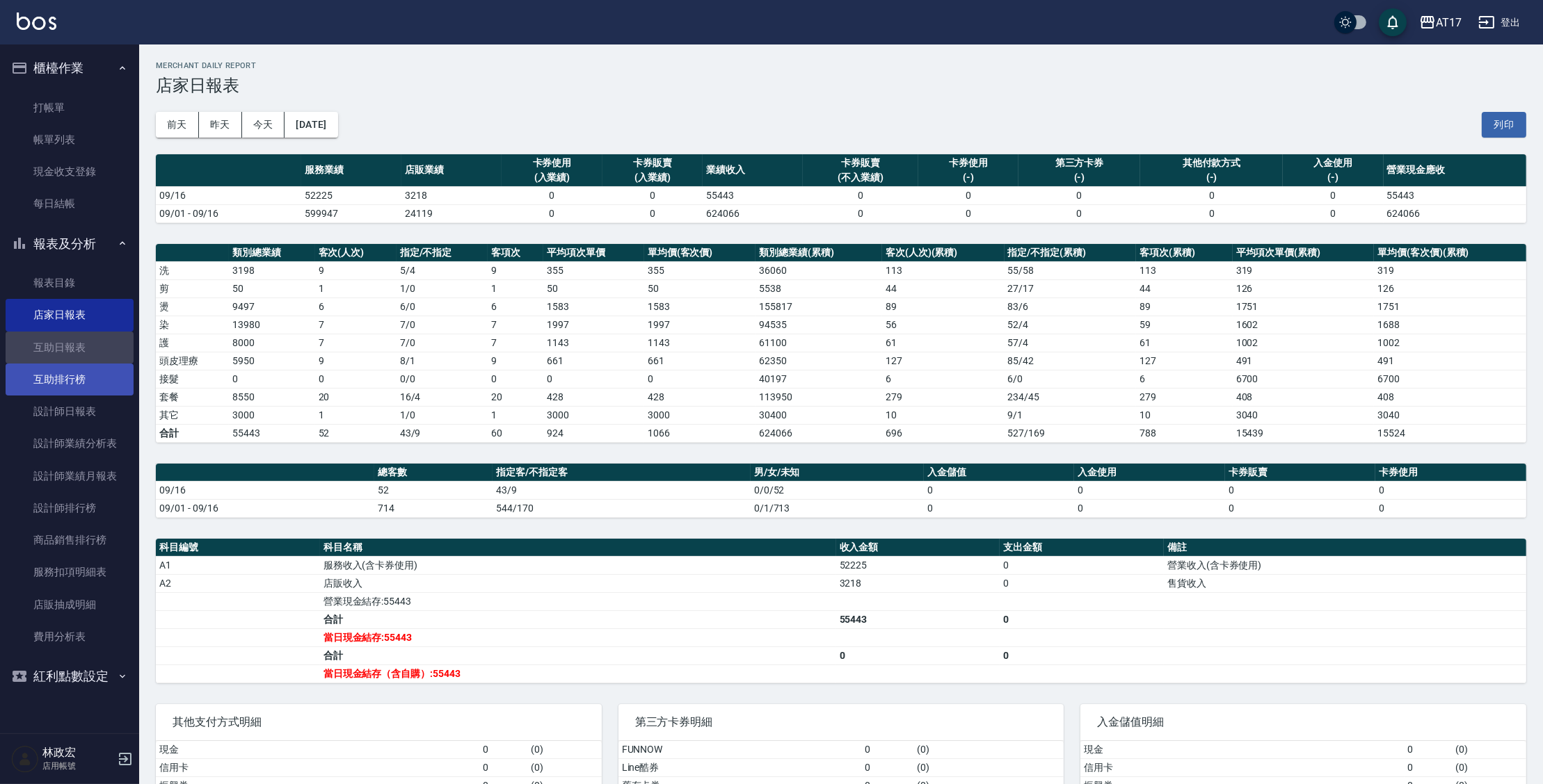
click at [37, 363] on link "互助日報表" at bounding box center [70, 347] width 128 height 32
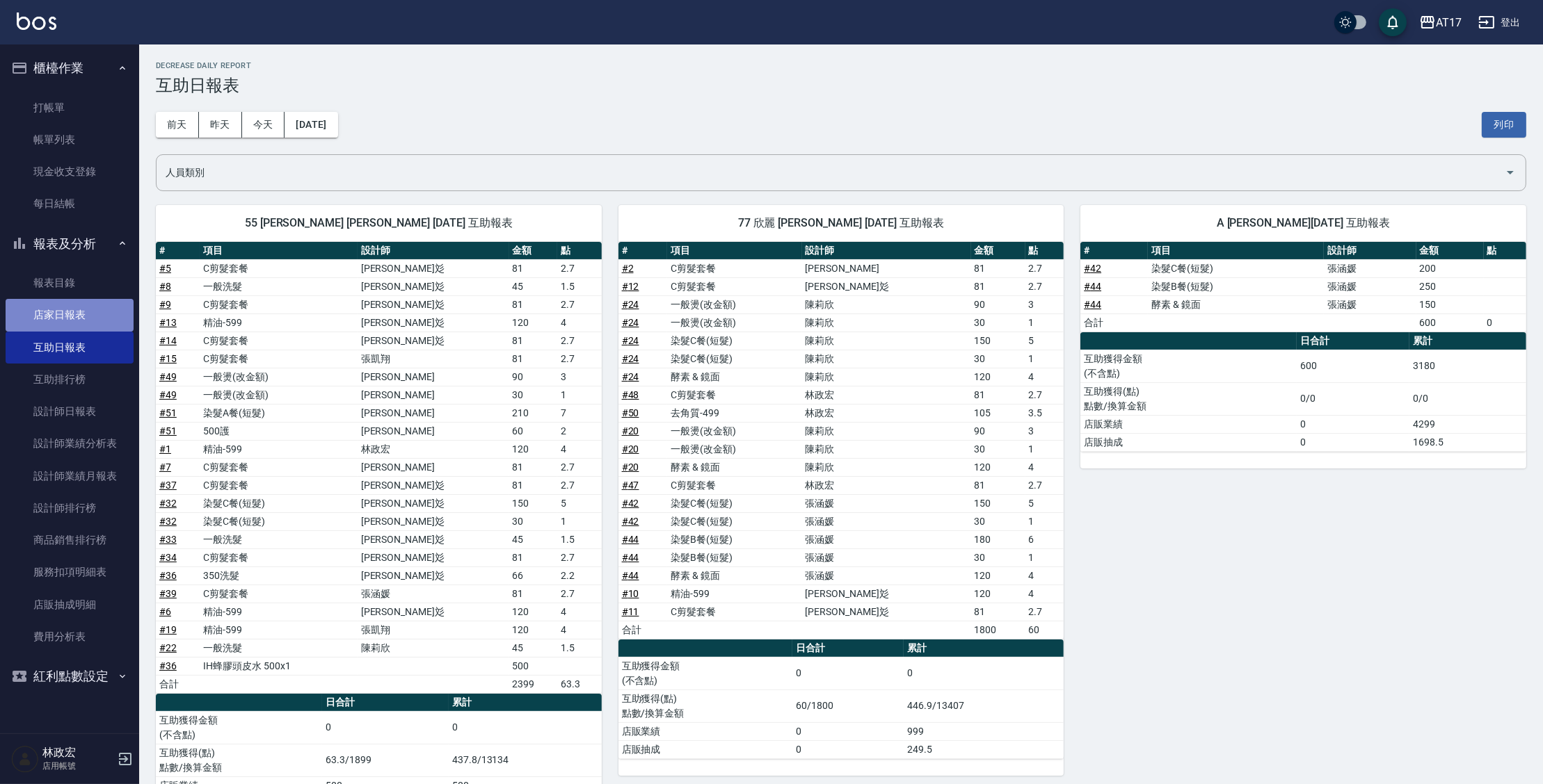
click at [115, 308] on link "店家日報表" at bounding box center [70, 315] width 128 height 32
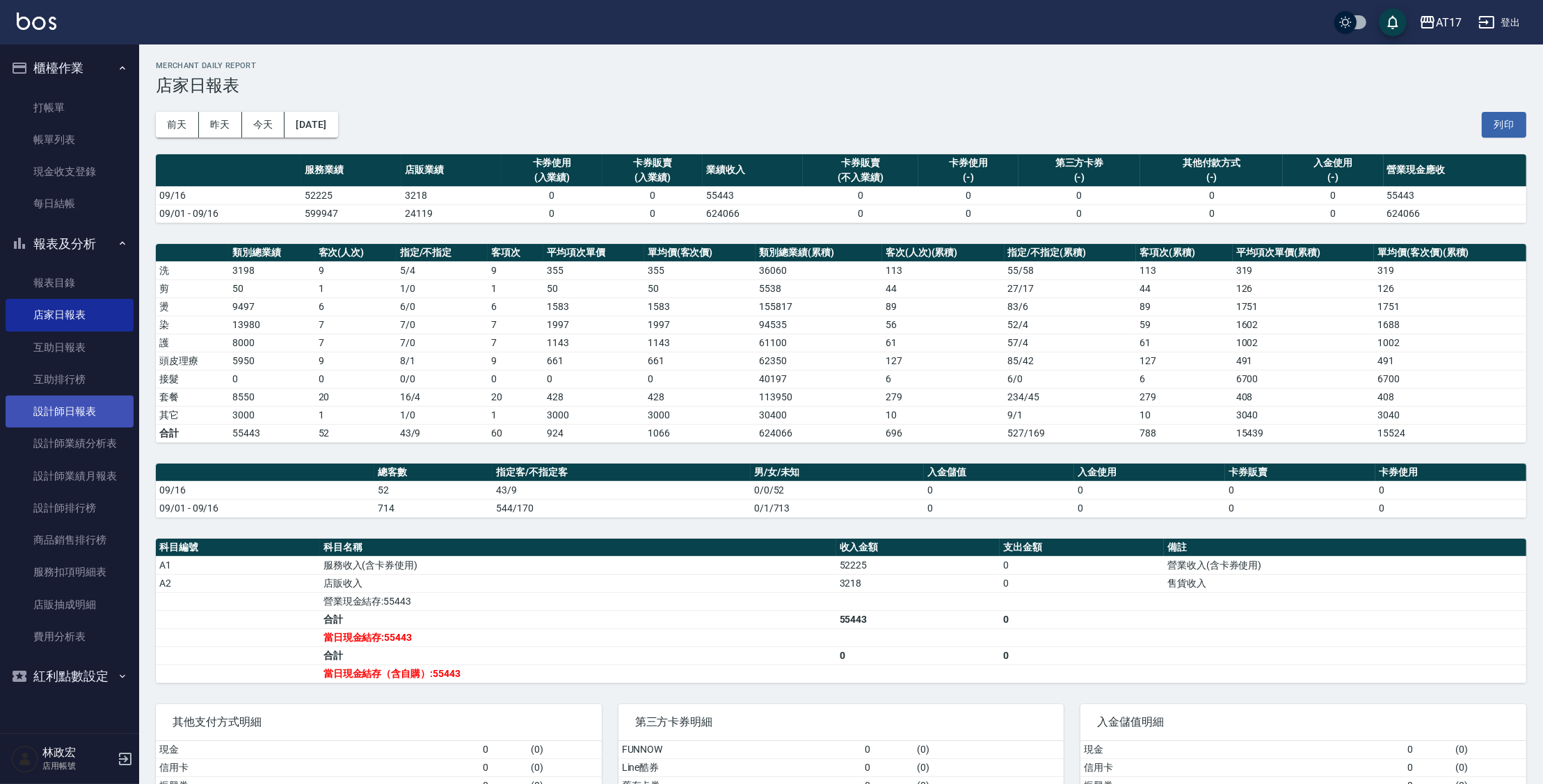
click at [87, 412] on link "設計師日報表" at bounding box center [70, 411] width 128 height 32
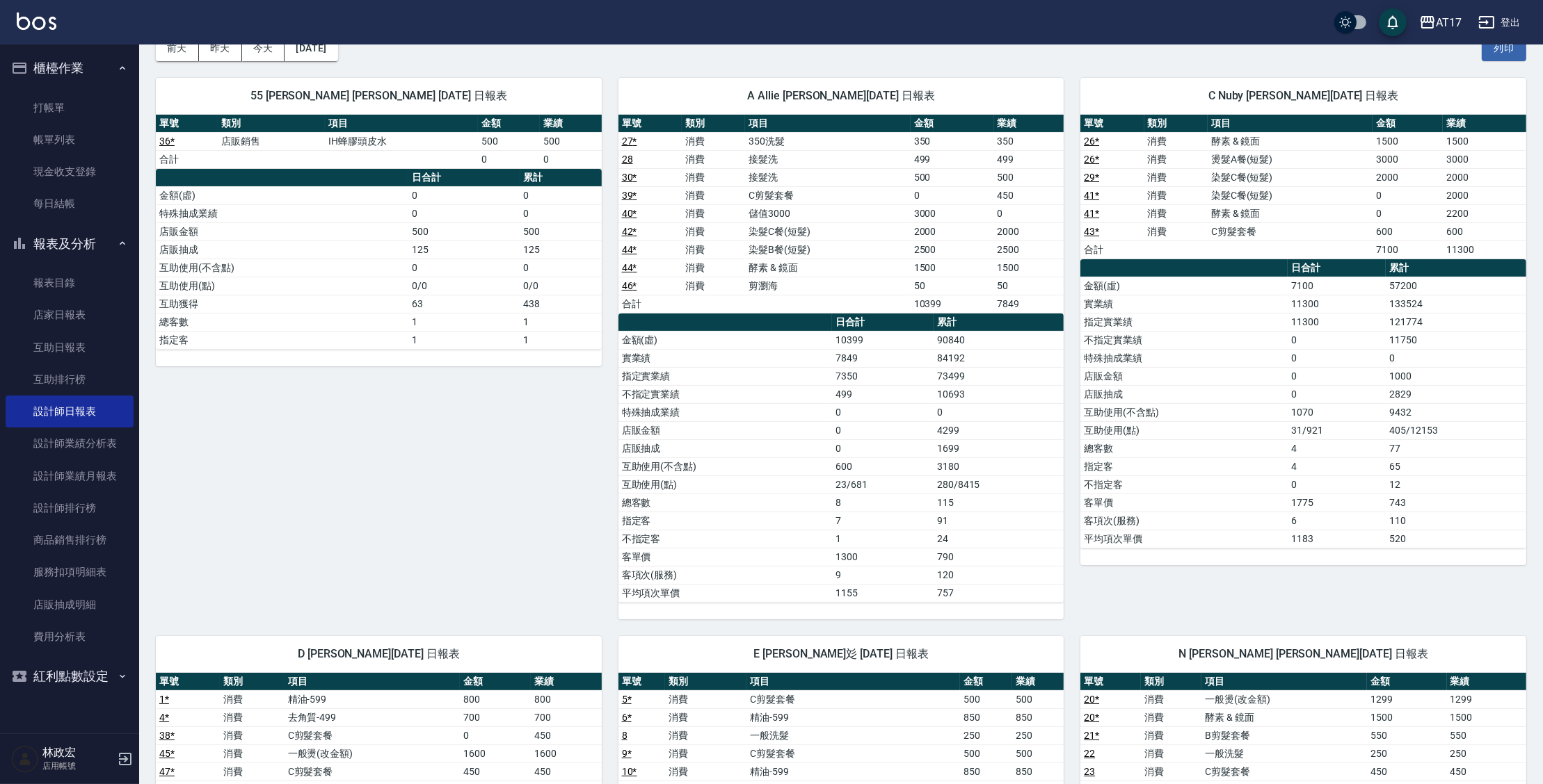
scroll to position [76, 0]
